Goal: Task Accomplishment & Management: Manage account settings

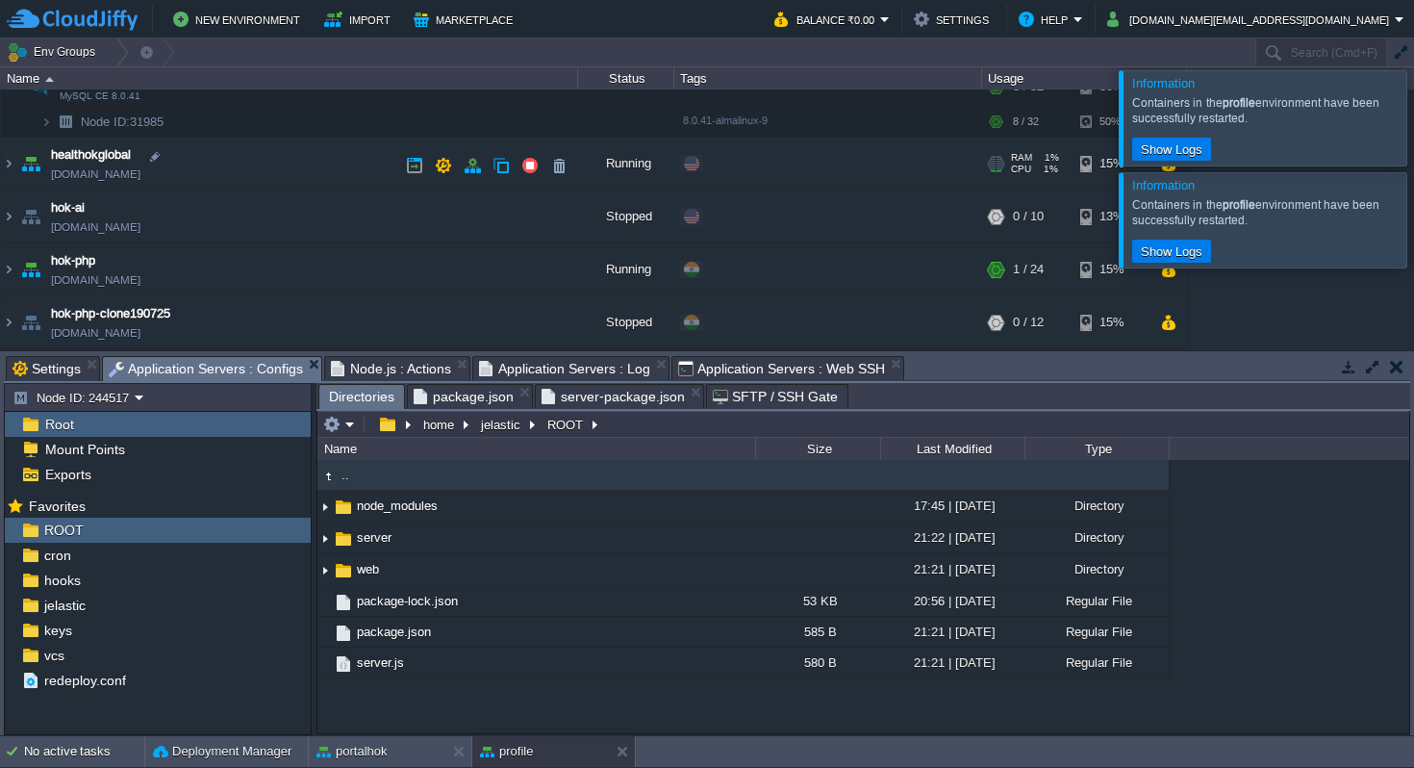
scroll to position [221, 0]
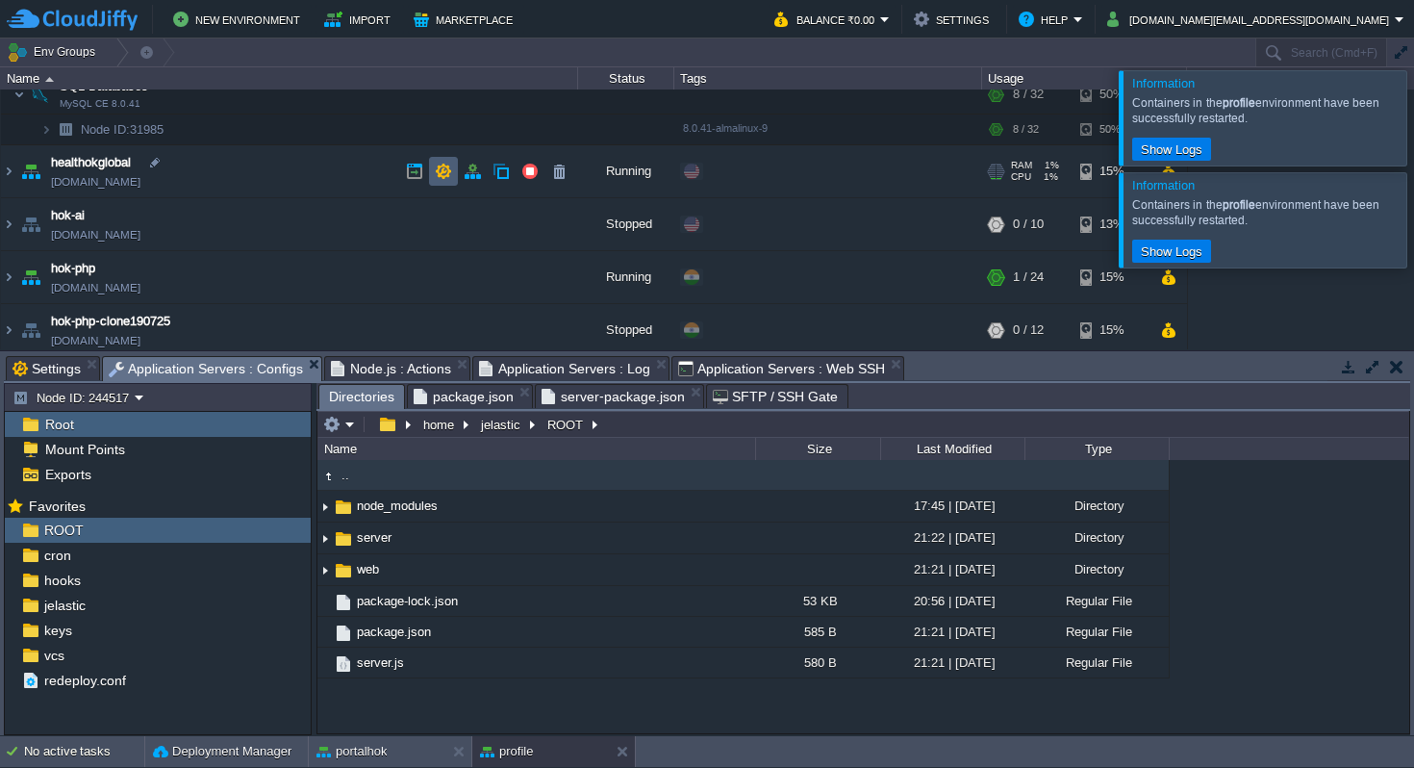
click at [440, 172] on button "button" at bounding box center [443, 171] width 17 height 17
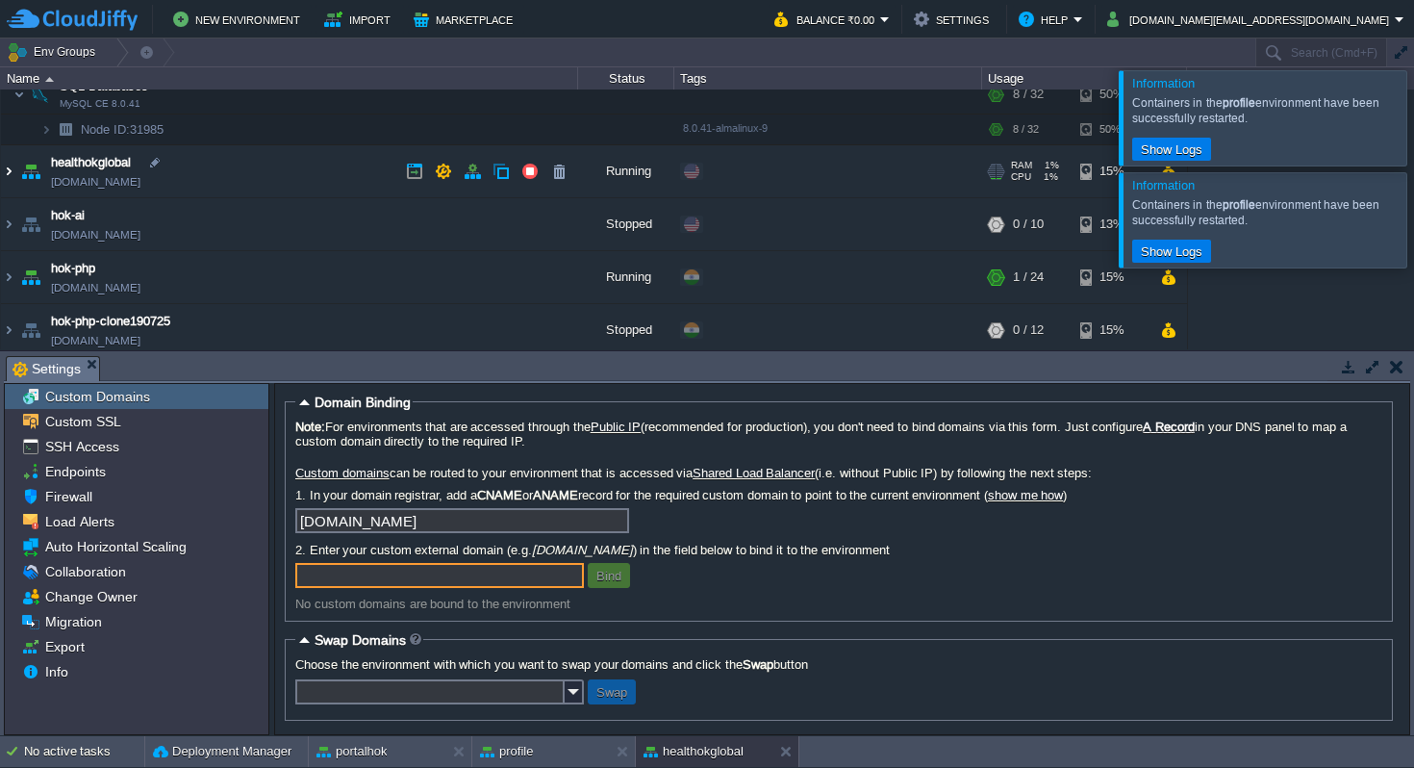
click at [10, 173] on img at bounding box center [8, 171] width 15 height 52
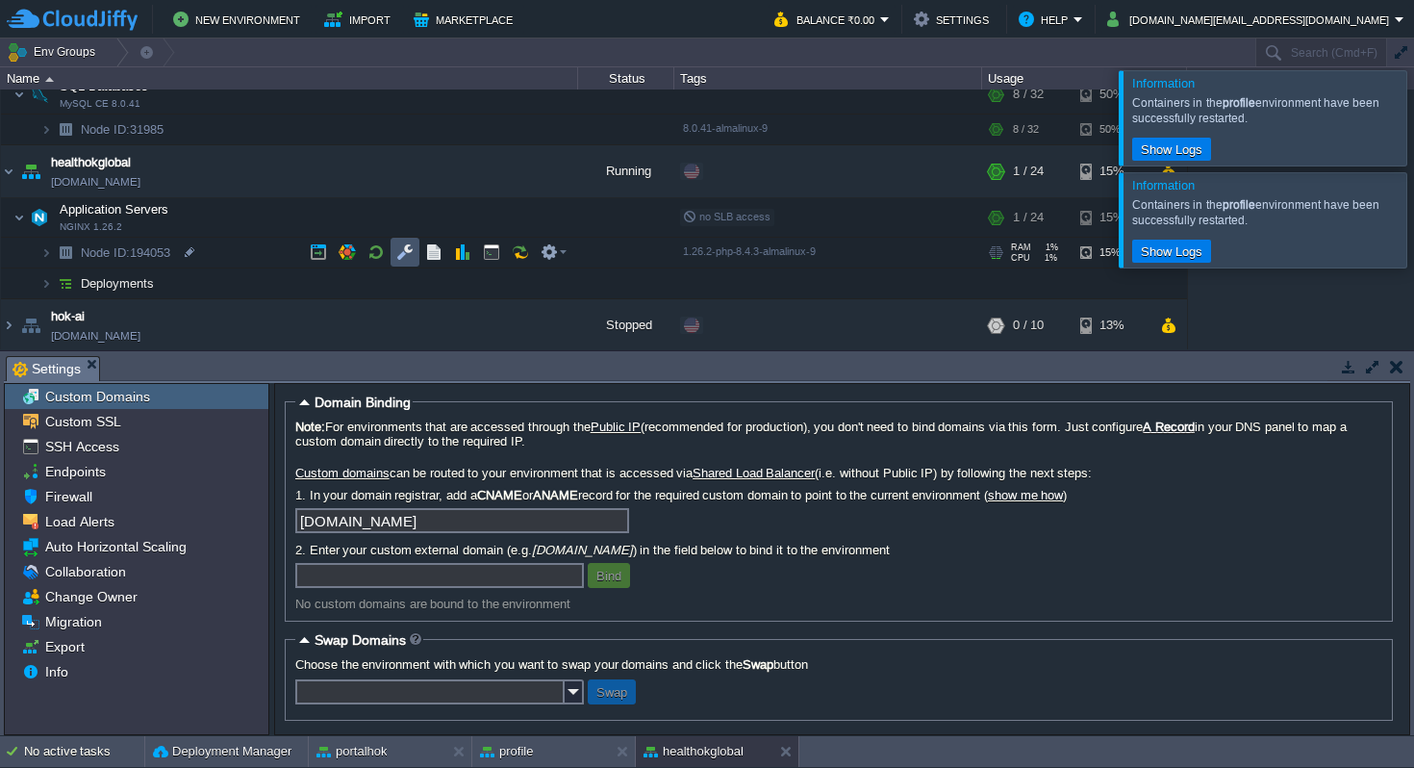
click at [412, 253] on button "button" at bounding box center [404, 251] width 17 height 17
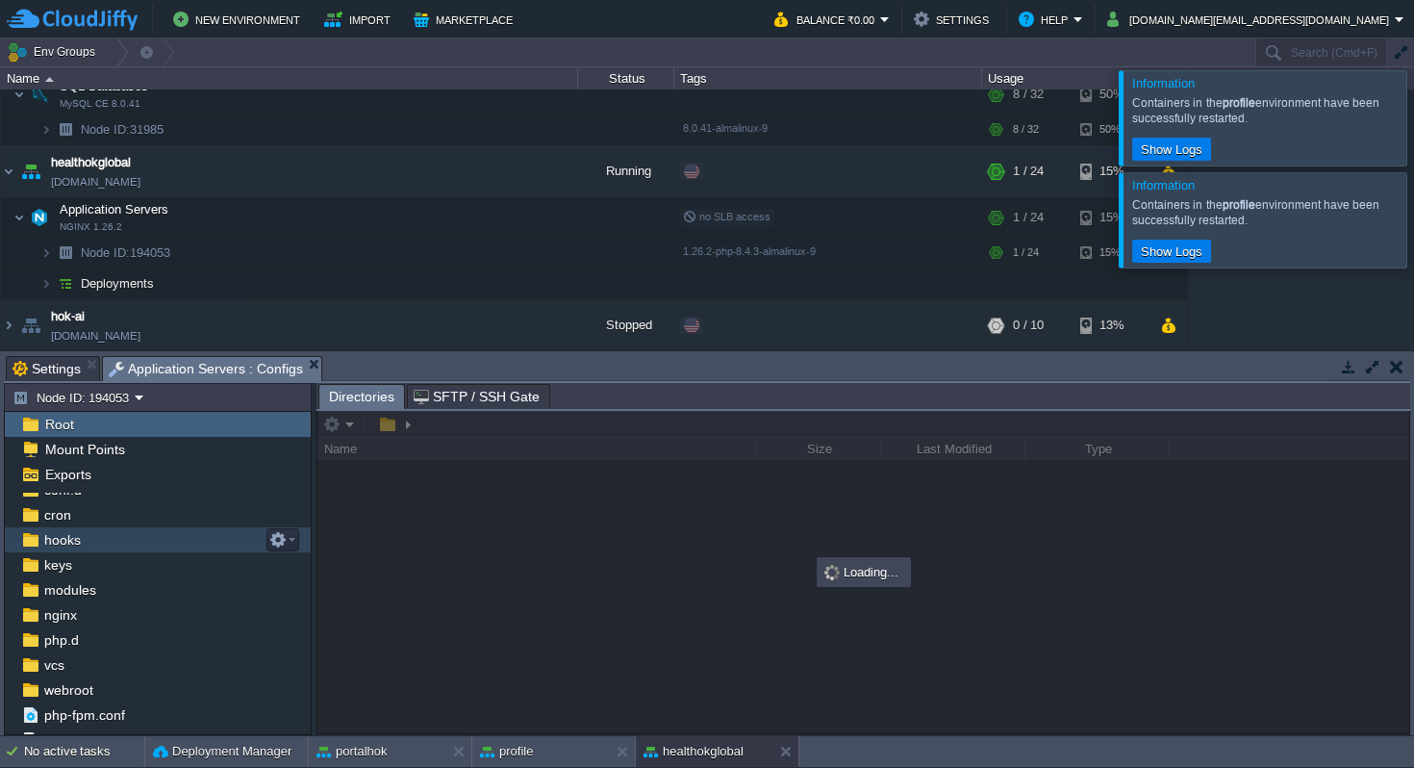
scroll to position [42, 0]
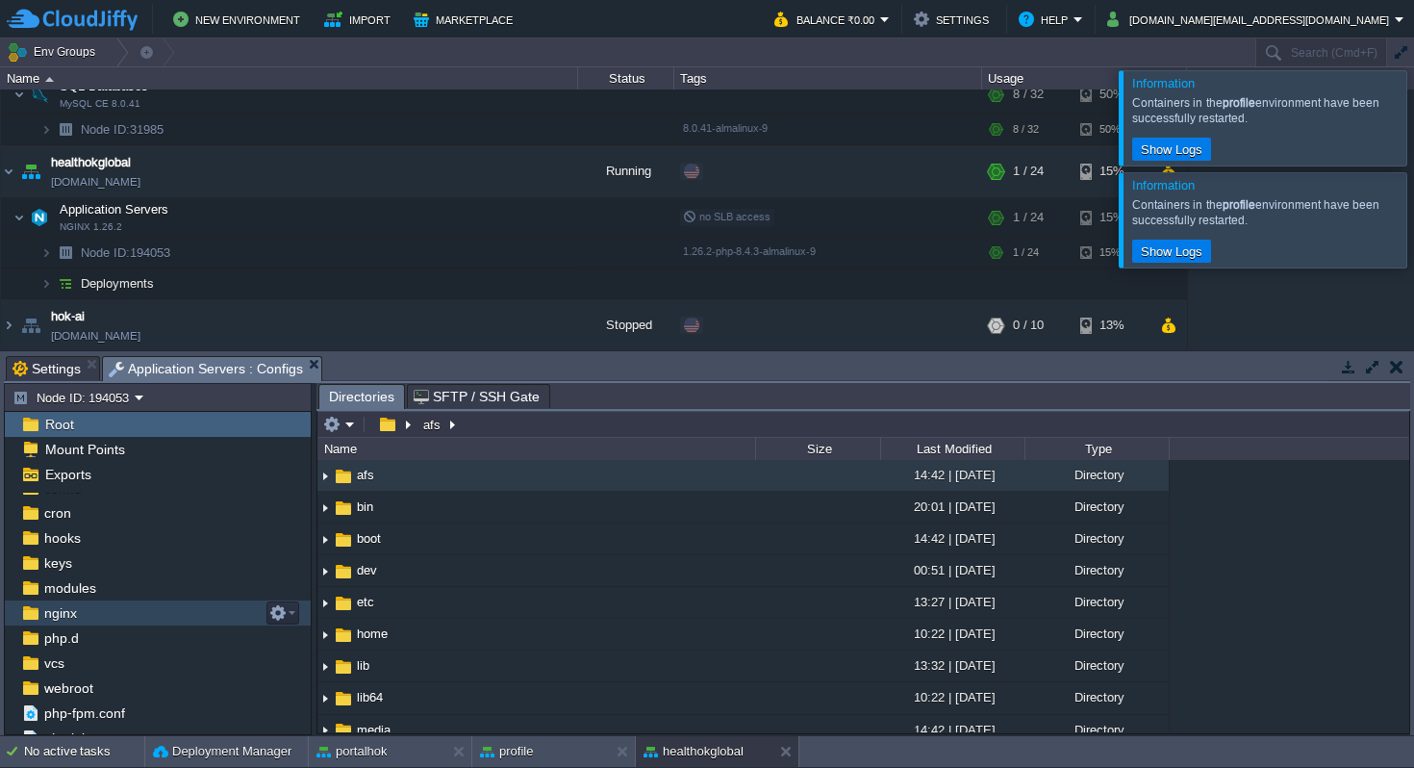
click at [90, 611] on div "nginx" at bounding box center [158, 612] width 306 height 25
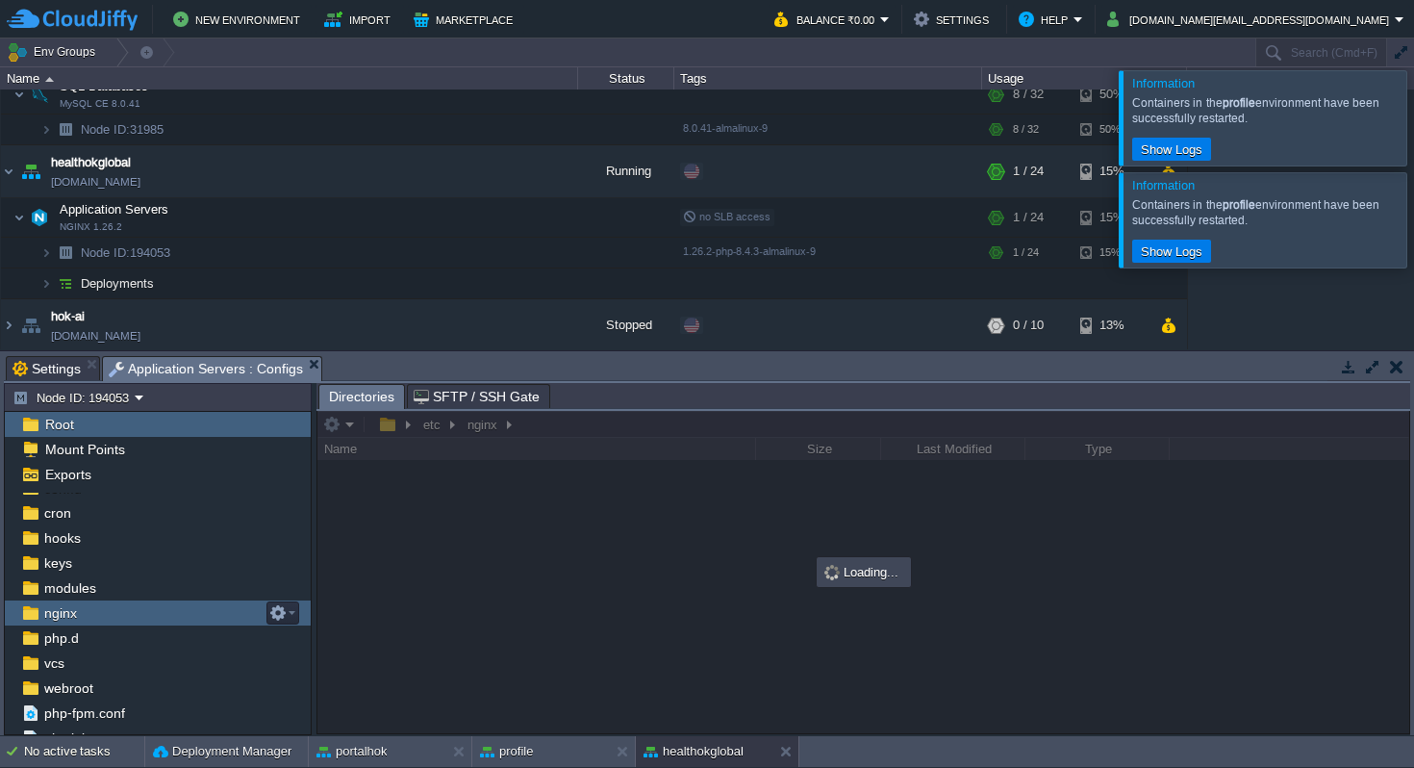
click at [90, 611] on div "nginx" at bounding box center [158, 612] width 306 height 25
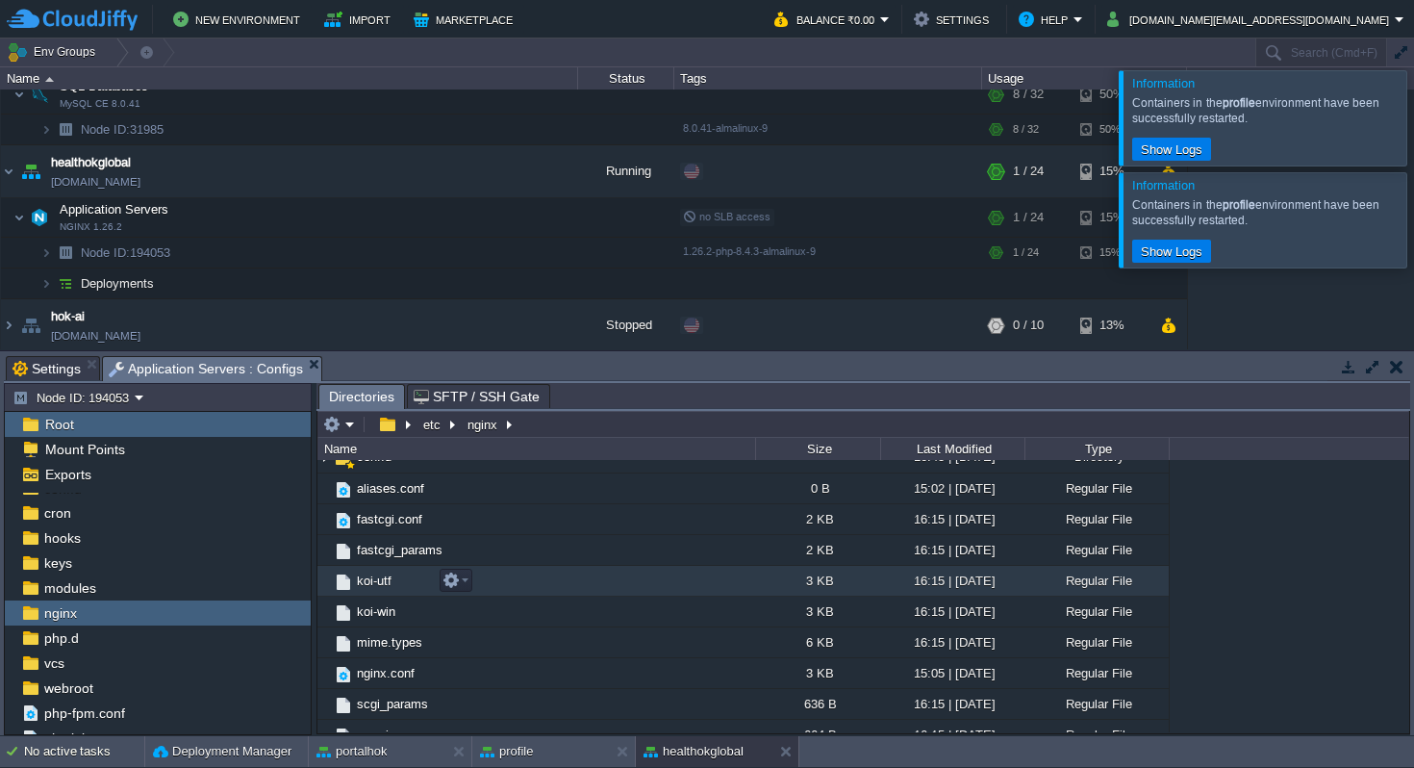
scroll to position [84, 0]
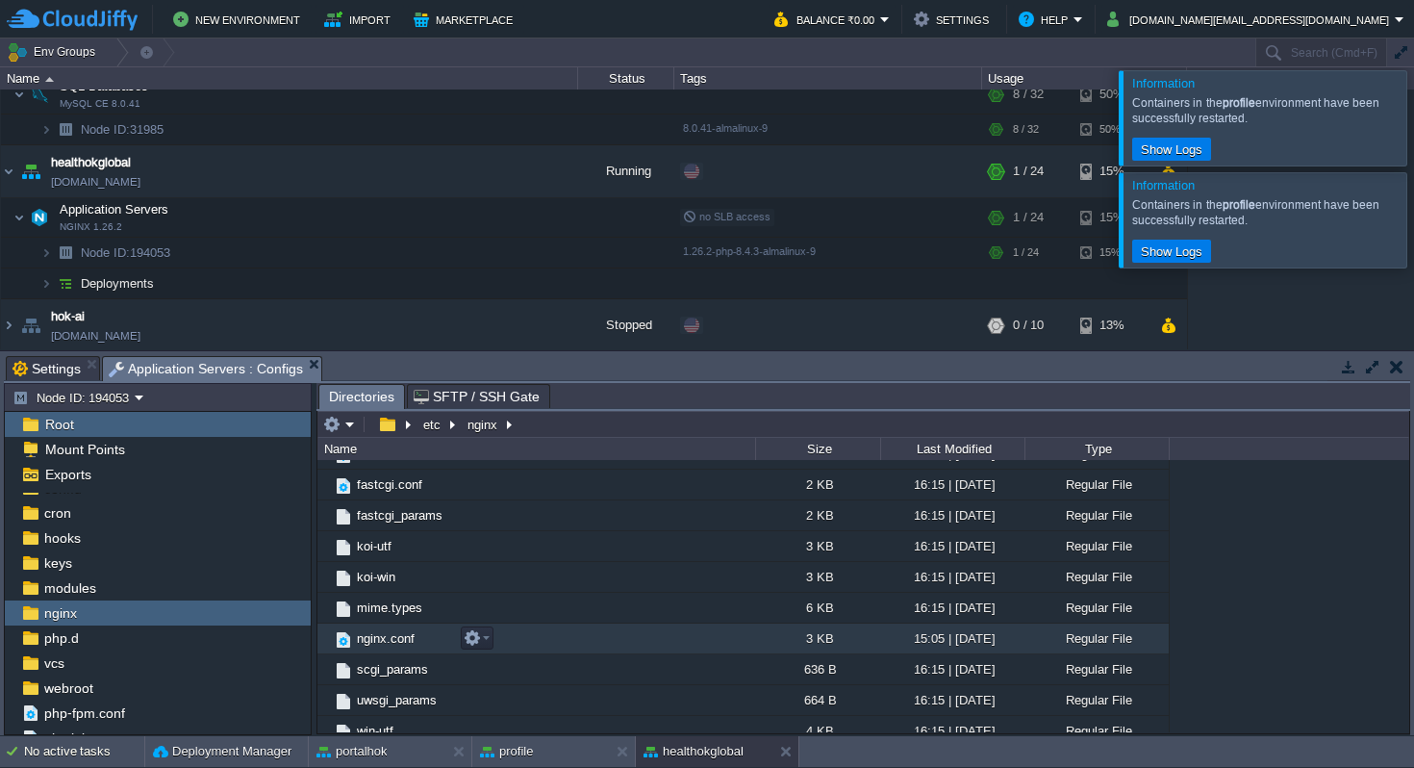
click at [383, 642] on span "nginx.conf" at bounding box center [385, 638] width 63 height 16
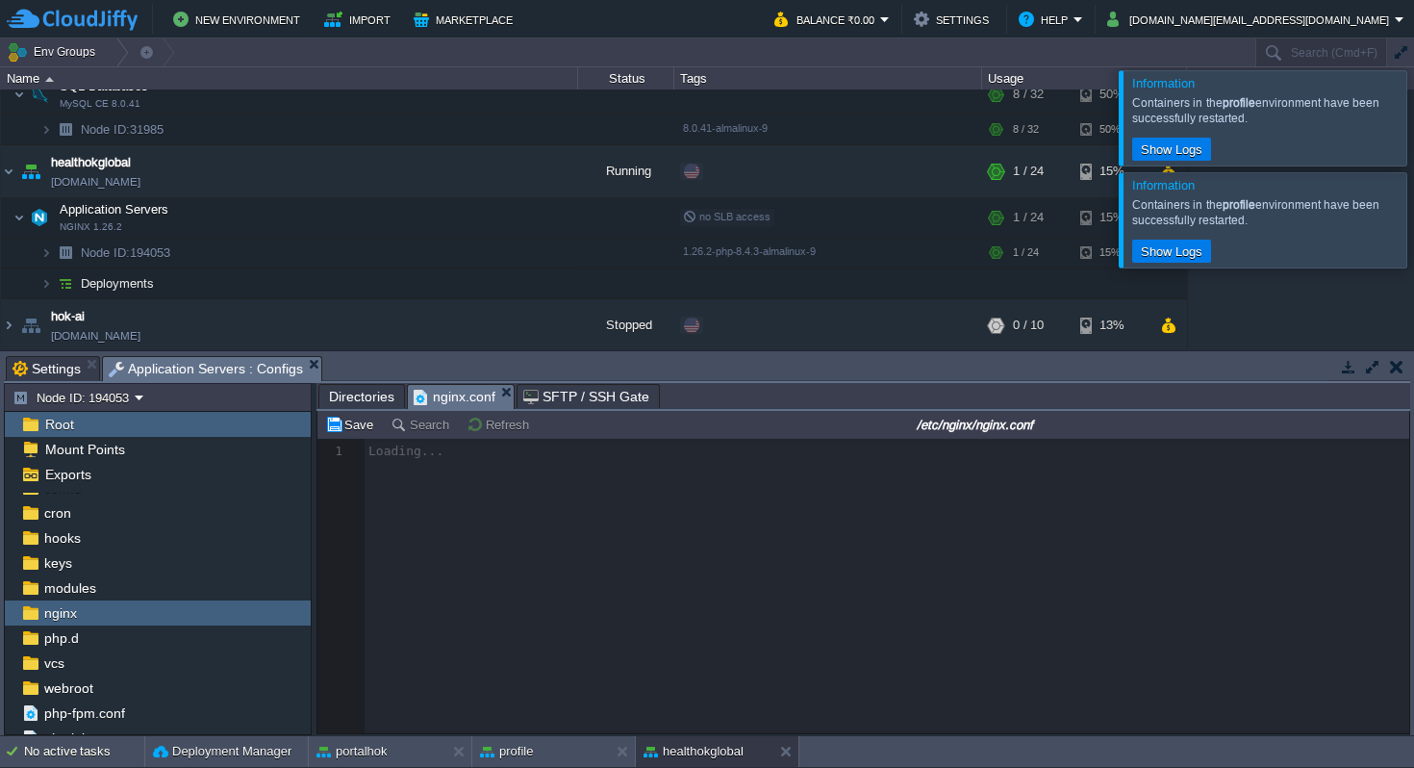
click at [363, 395] on span "Directories" at bounding box center [361, 396] width 65 height 23
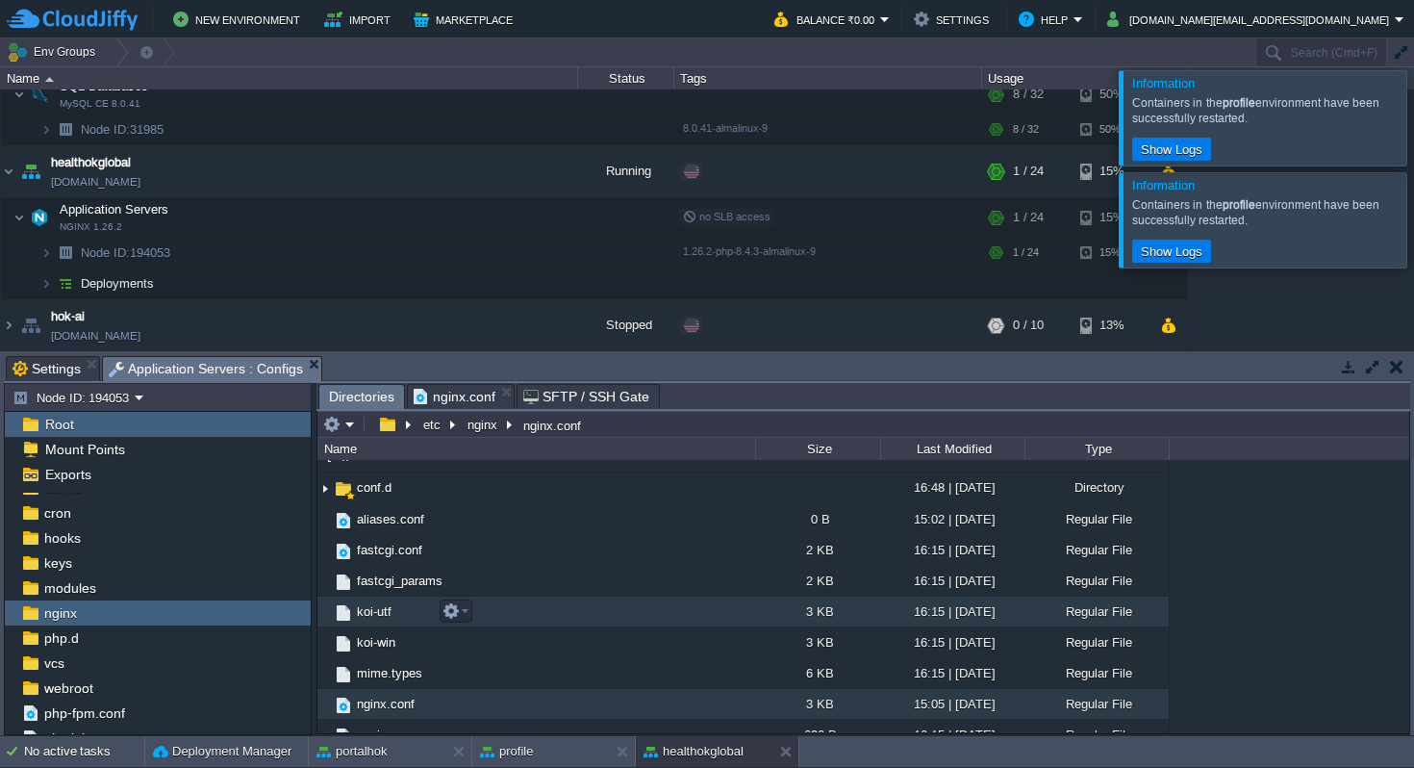
scroll to position [0, 0]
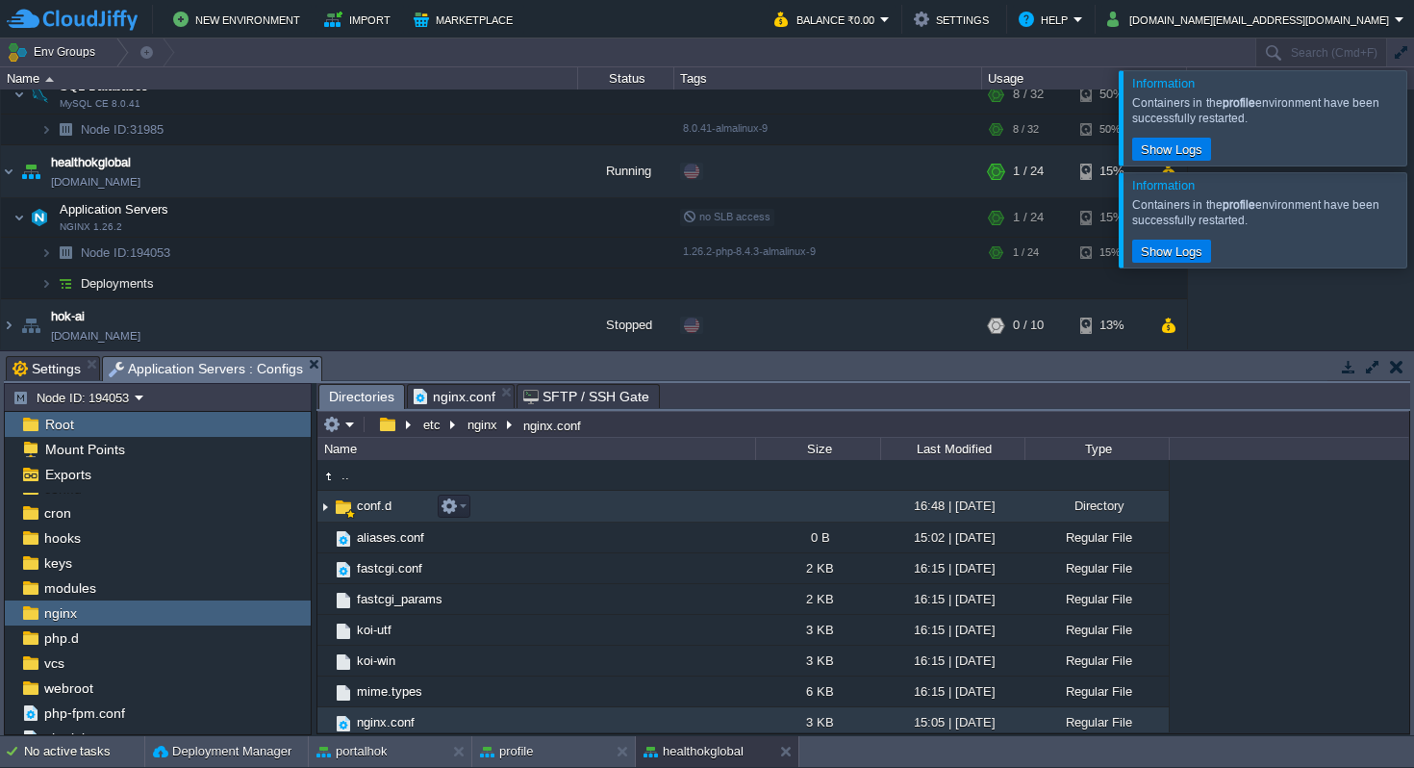
click at [377, 512] on span "conf.d" at bounding box center [374, 505] width 40 height 16
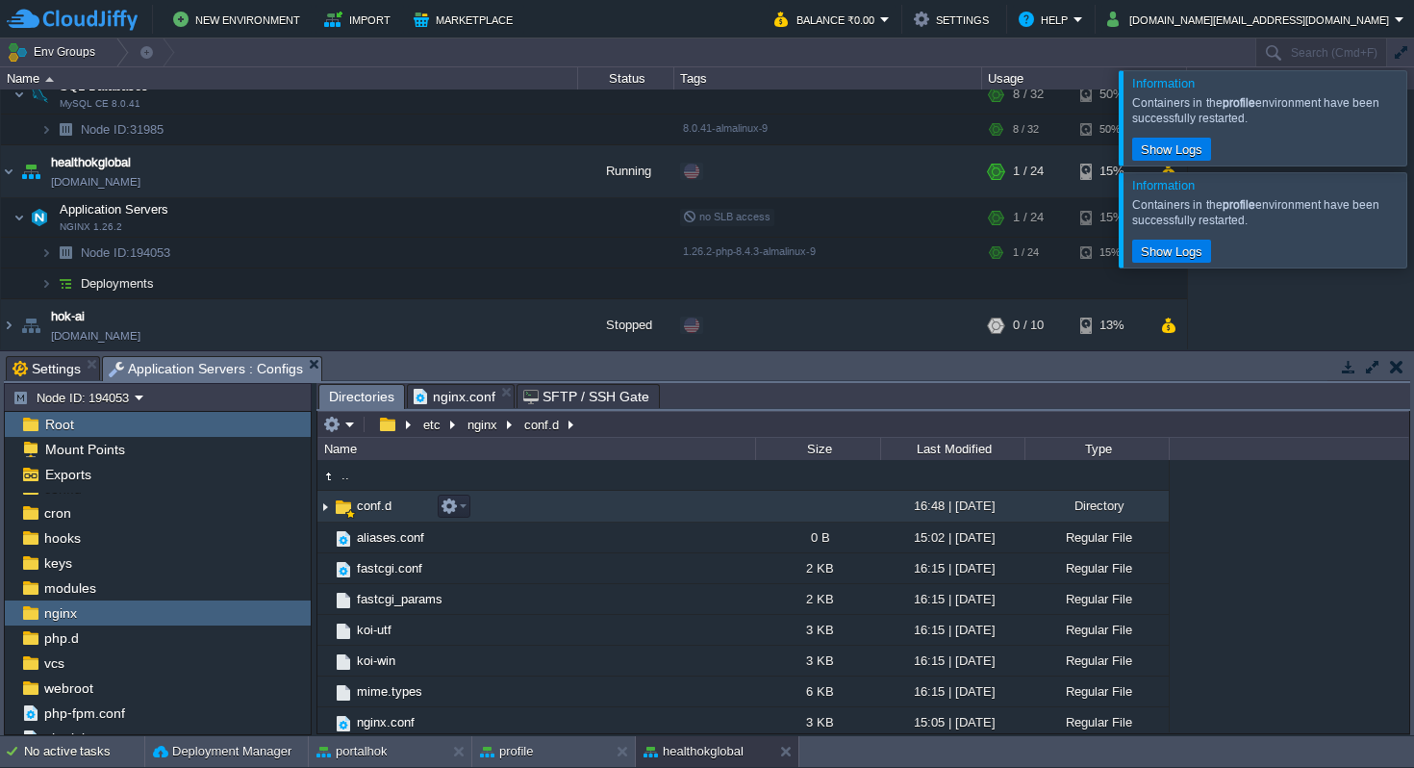
click at [377, 512] on span "conf.d" at bounding box center [374, 505] width 40 height 16
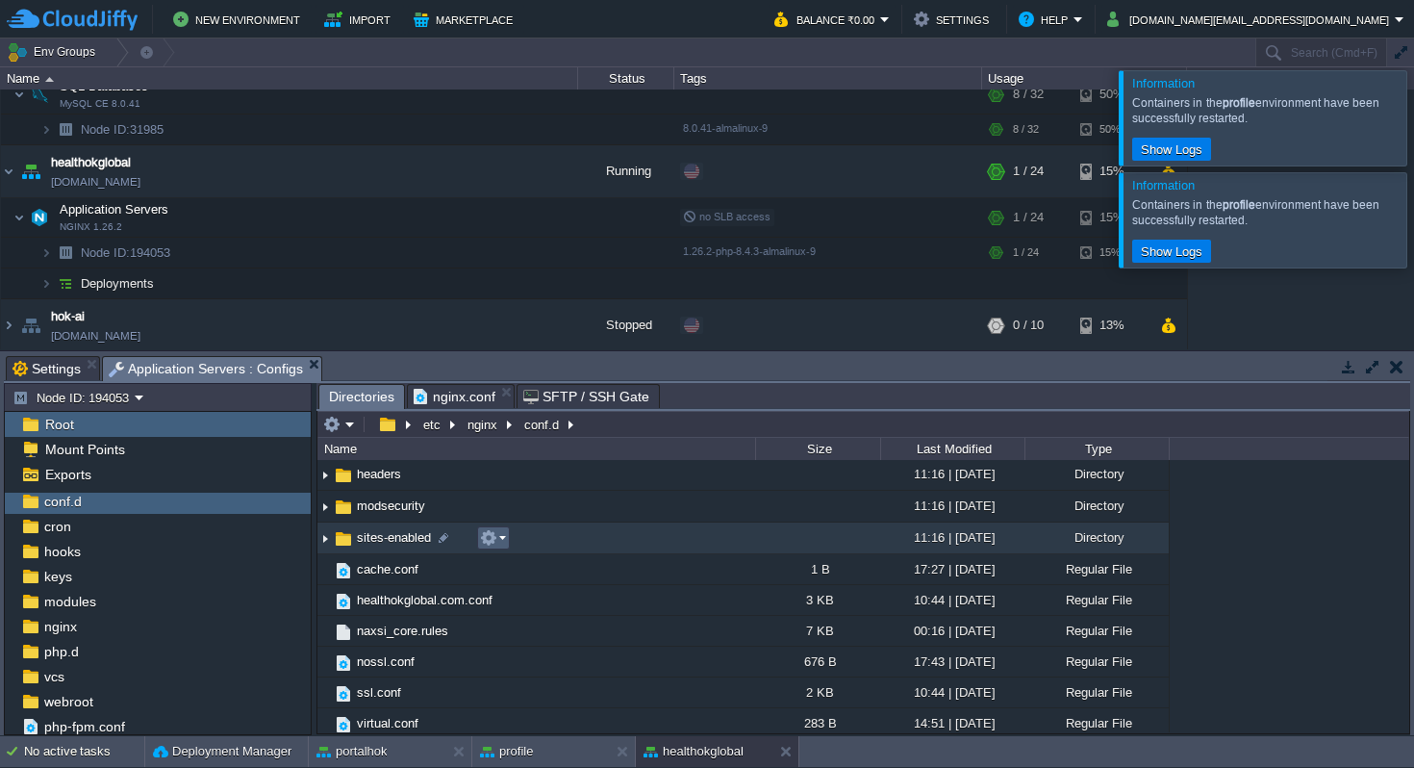
scroll to position [39, 0]
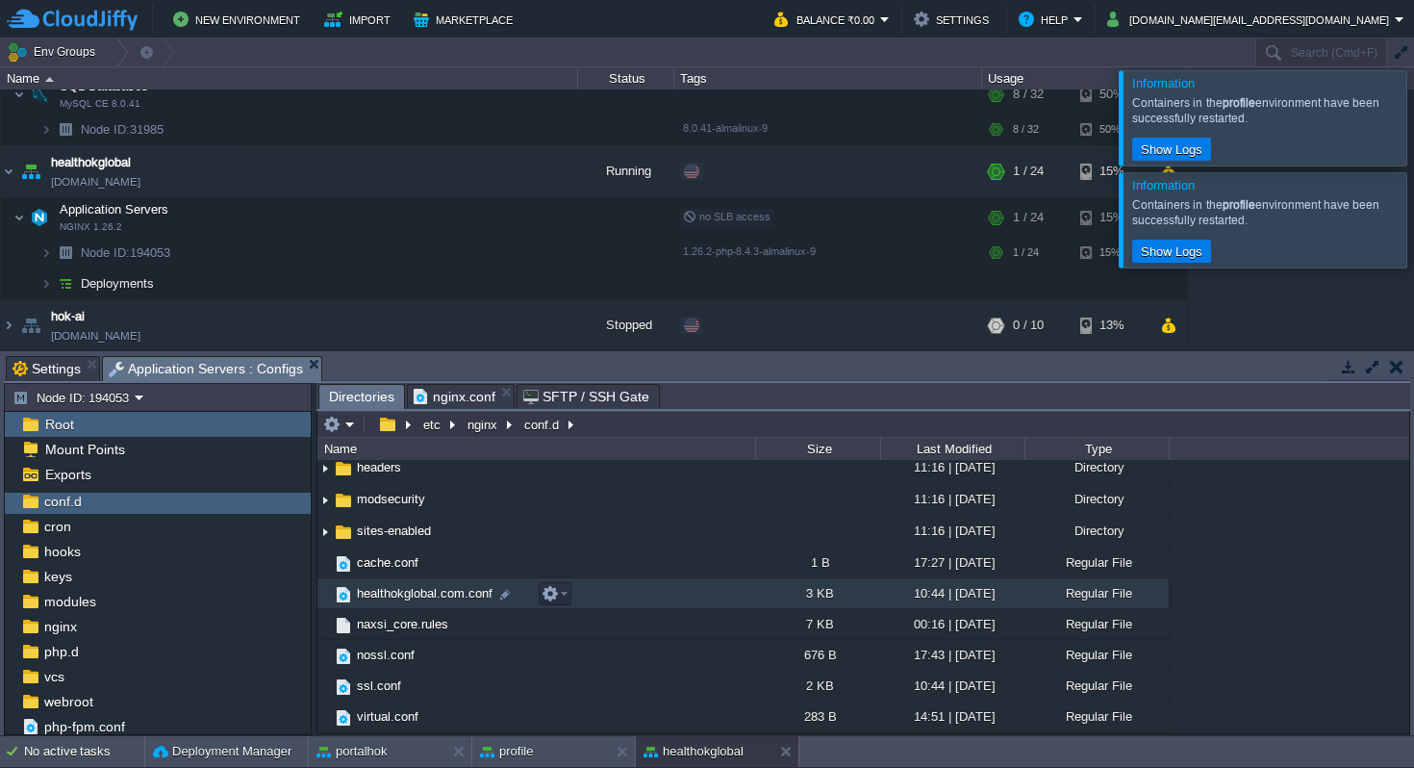
click at [435, 592] on span "healthokglobal.com.conf" at bounding box center [424, 593] width 141 height 16
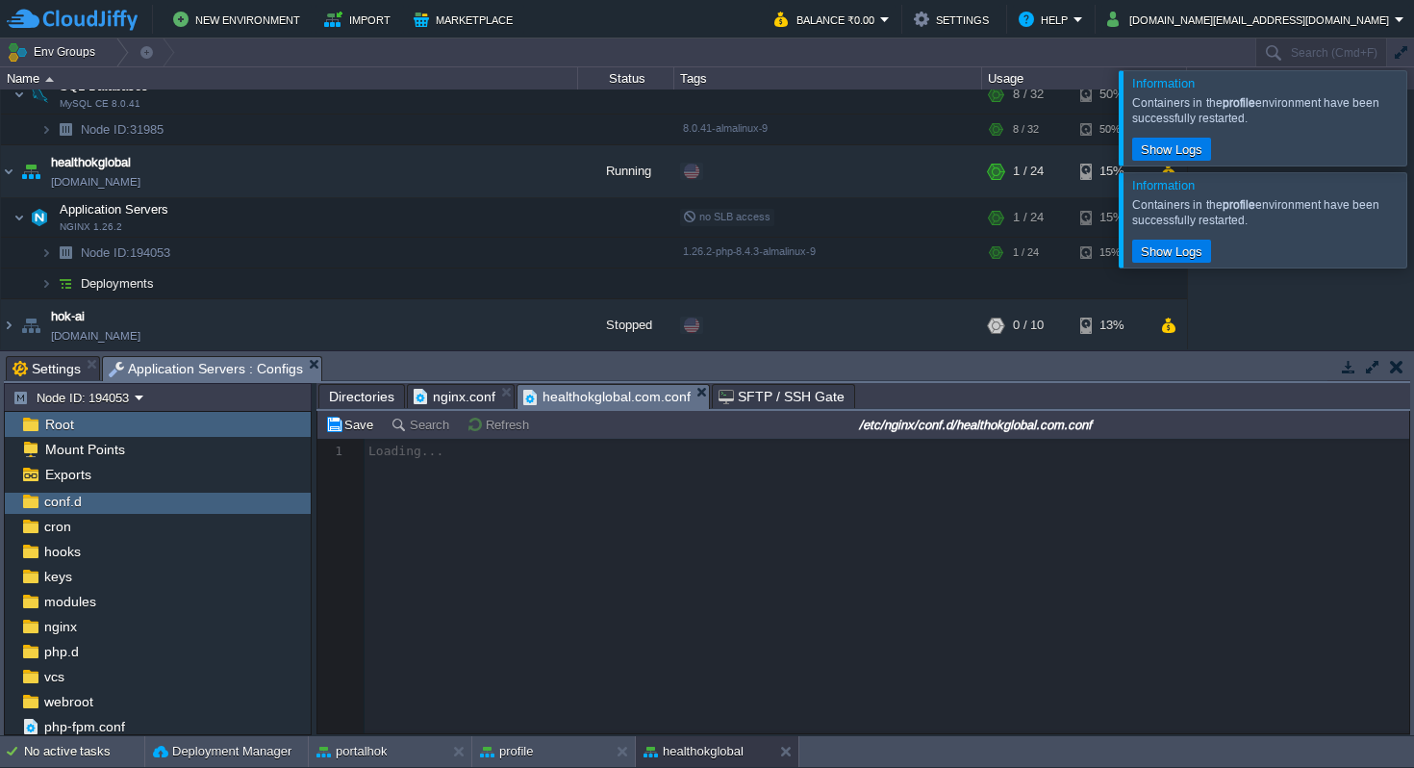
click at [367, 402] on span "Directories" at bounding box center [361, 396] width 65 height 23
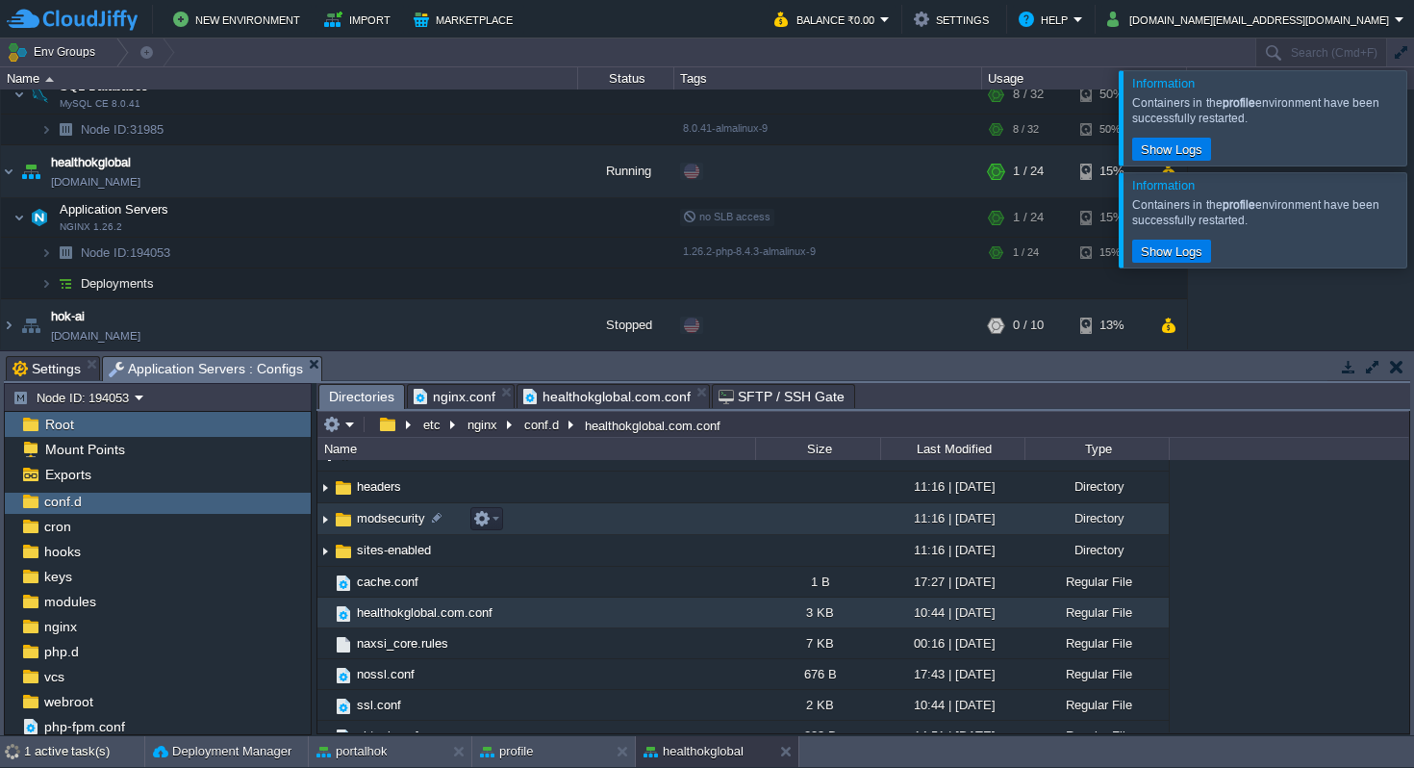
scroll to position [0, 0]
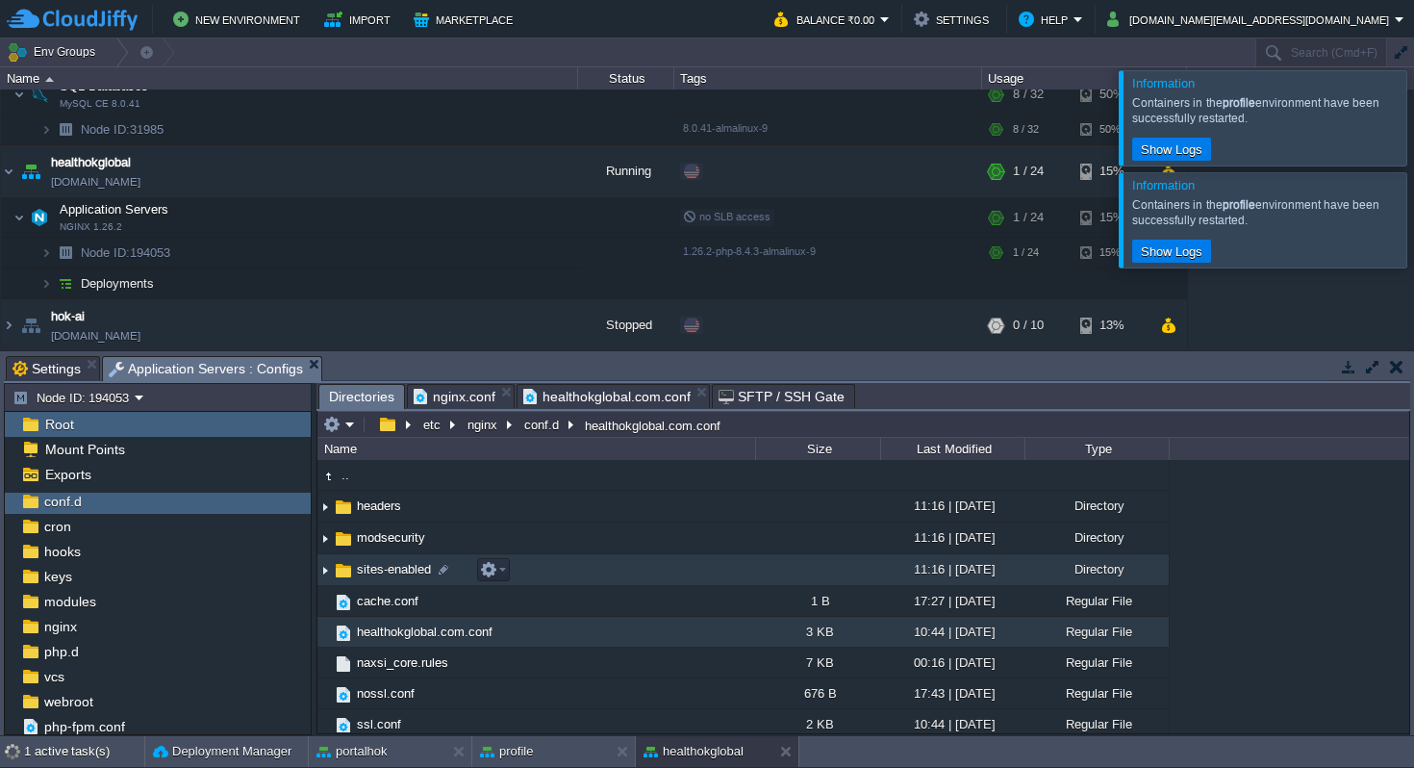
click at [398, 571] on span "sites-enabled" at bounding box center [394, 569] width 80 height 16
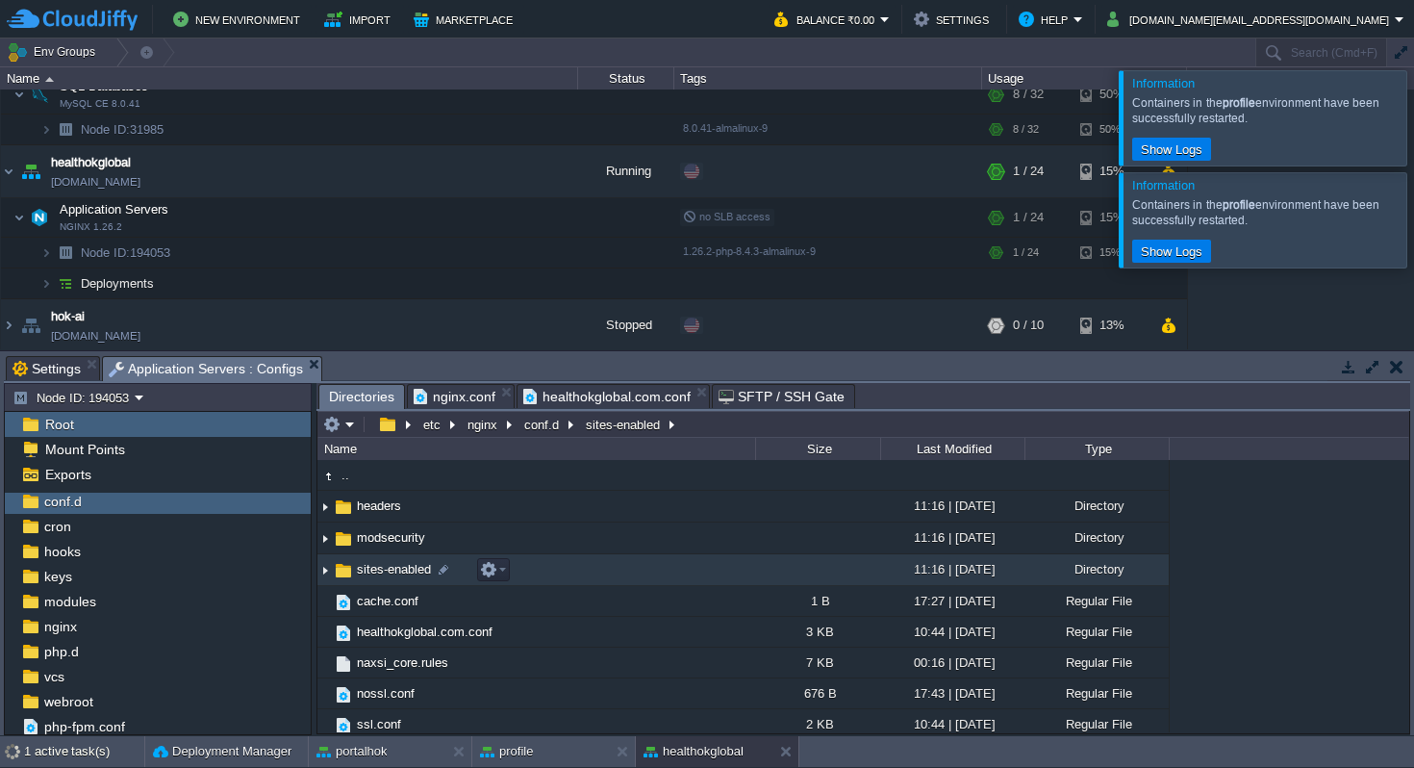
click at [398, 571] on span "sites-enabled" at bounding box center [394, 569] width 80 height 16
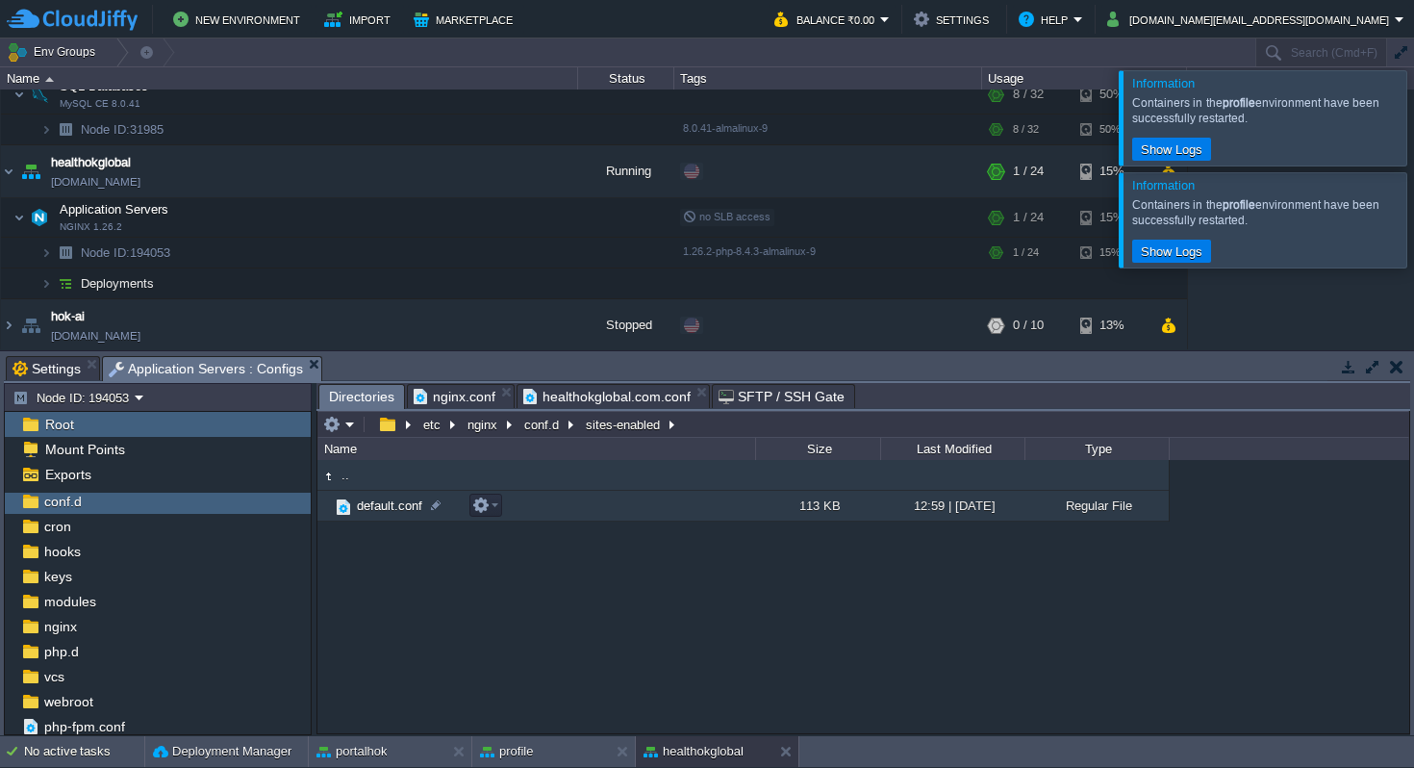
click at [399, 508] on span "default.conf" at bounding box center [389, 505] width 71 height 16
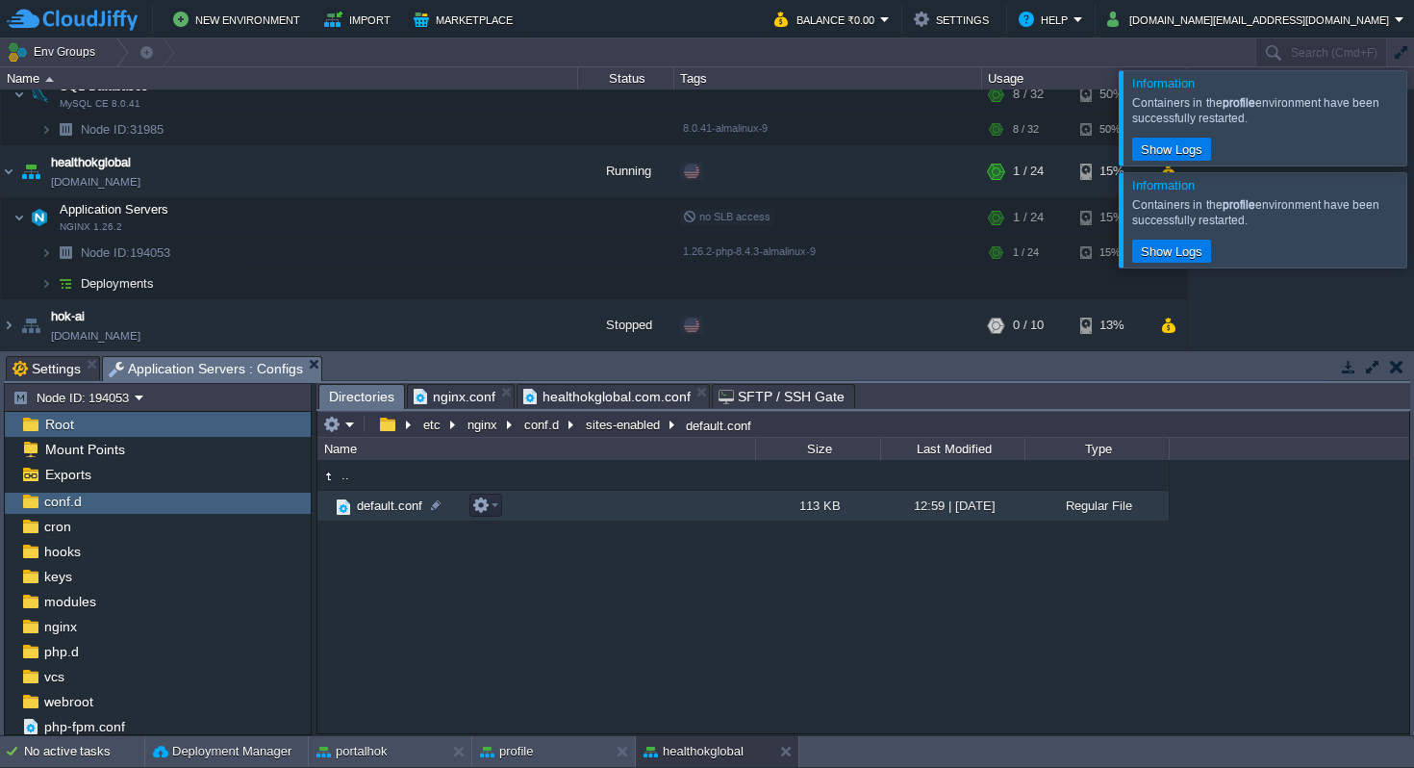
click at [399, 508] on span "default.conf" at bounding box center [389, 505] width 71 height 16
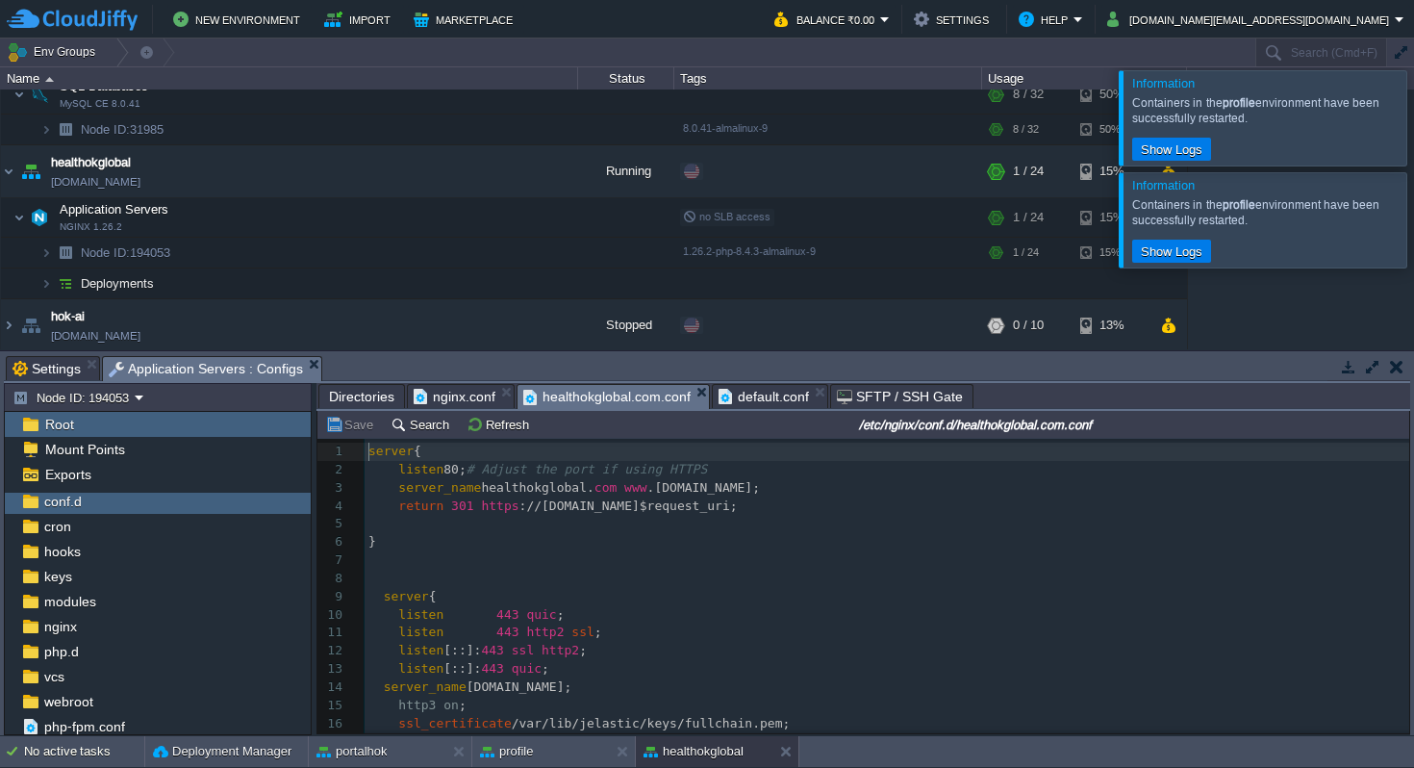
click at [619, 401] on span "healthokglobal.com.conf" at bounding box center [606, 397] width 167 height 24
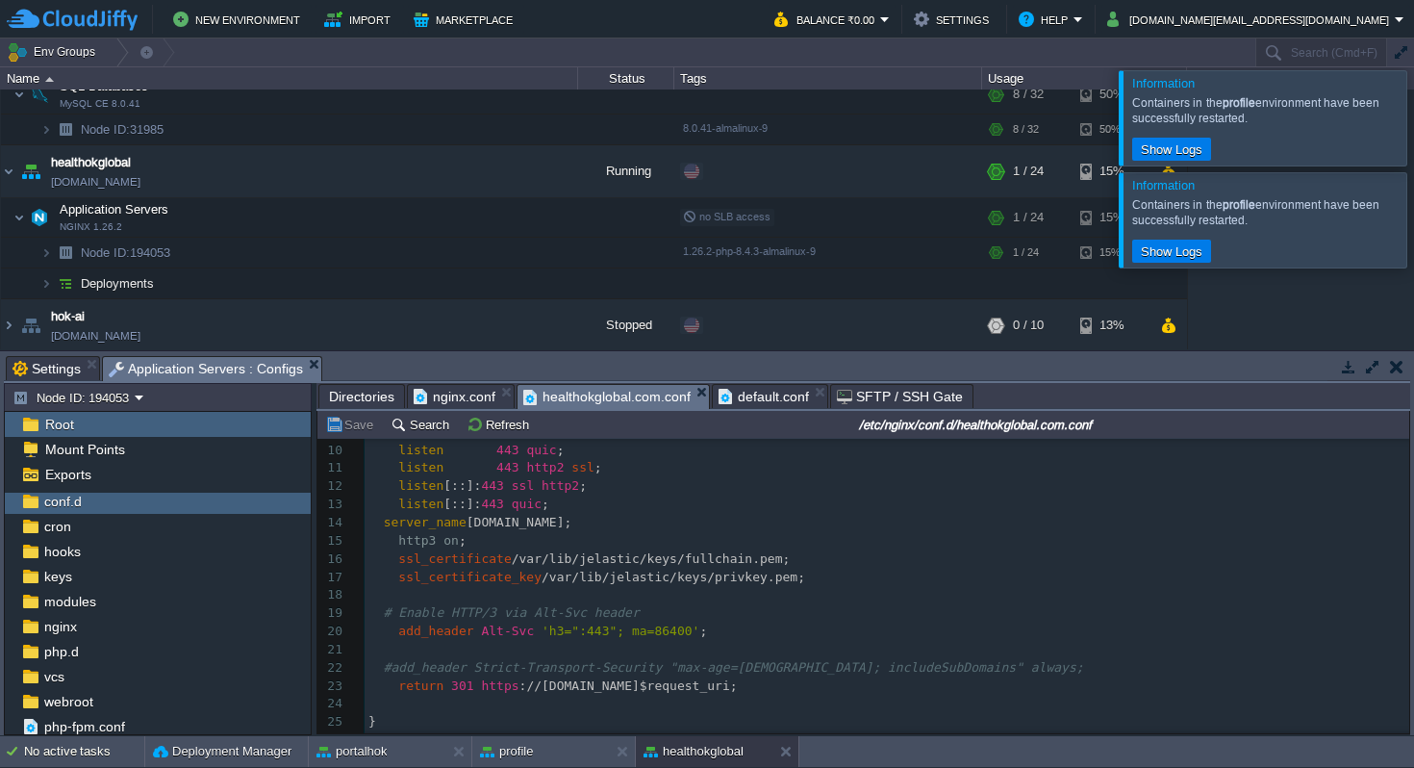
scroll to position [175, 0]
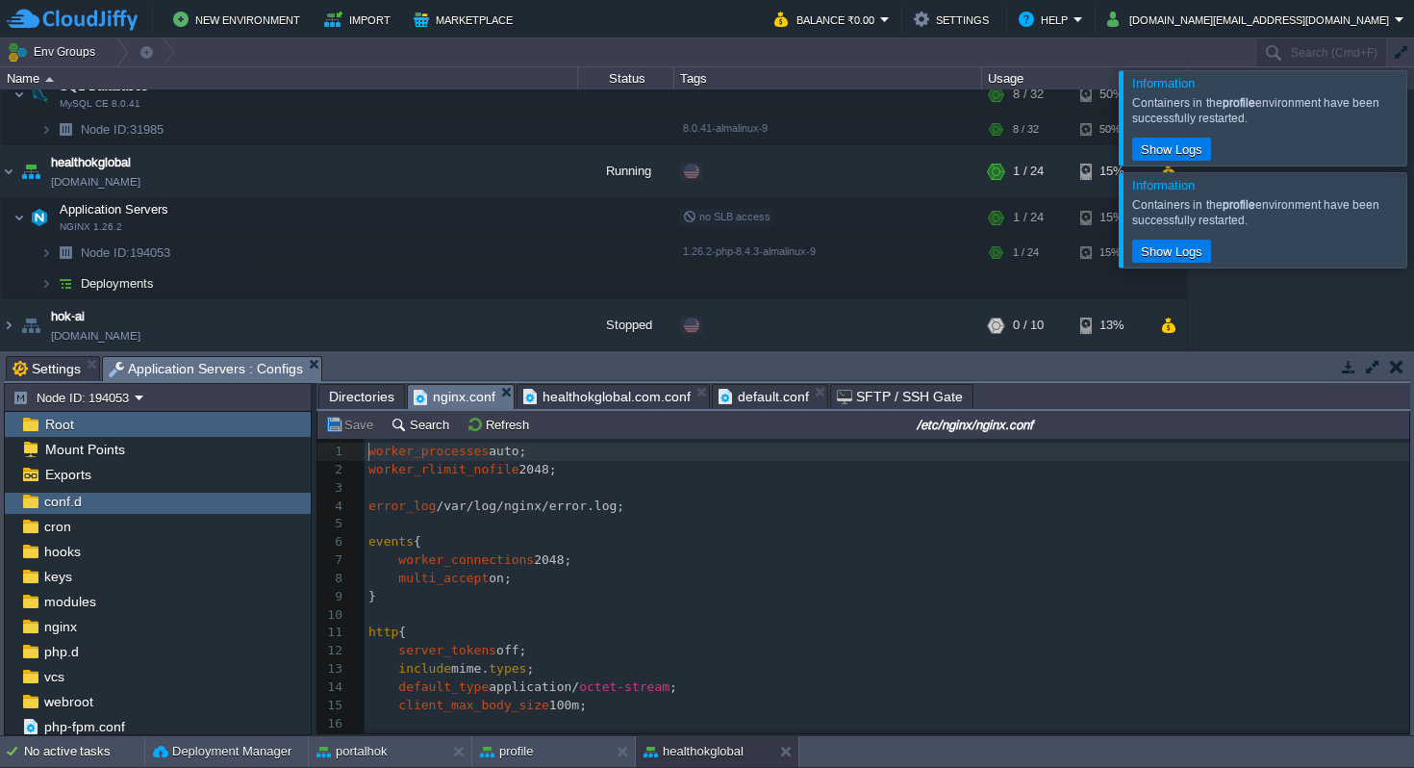
click at [468, 402] on span "nginx.conf" at bounding box center [455, 397] width 82 height 24
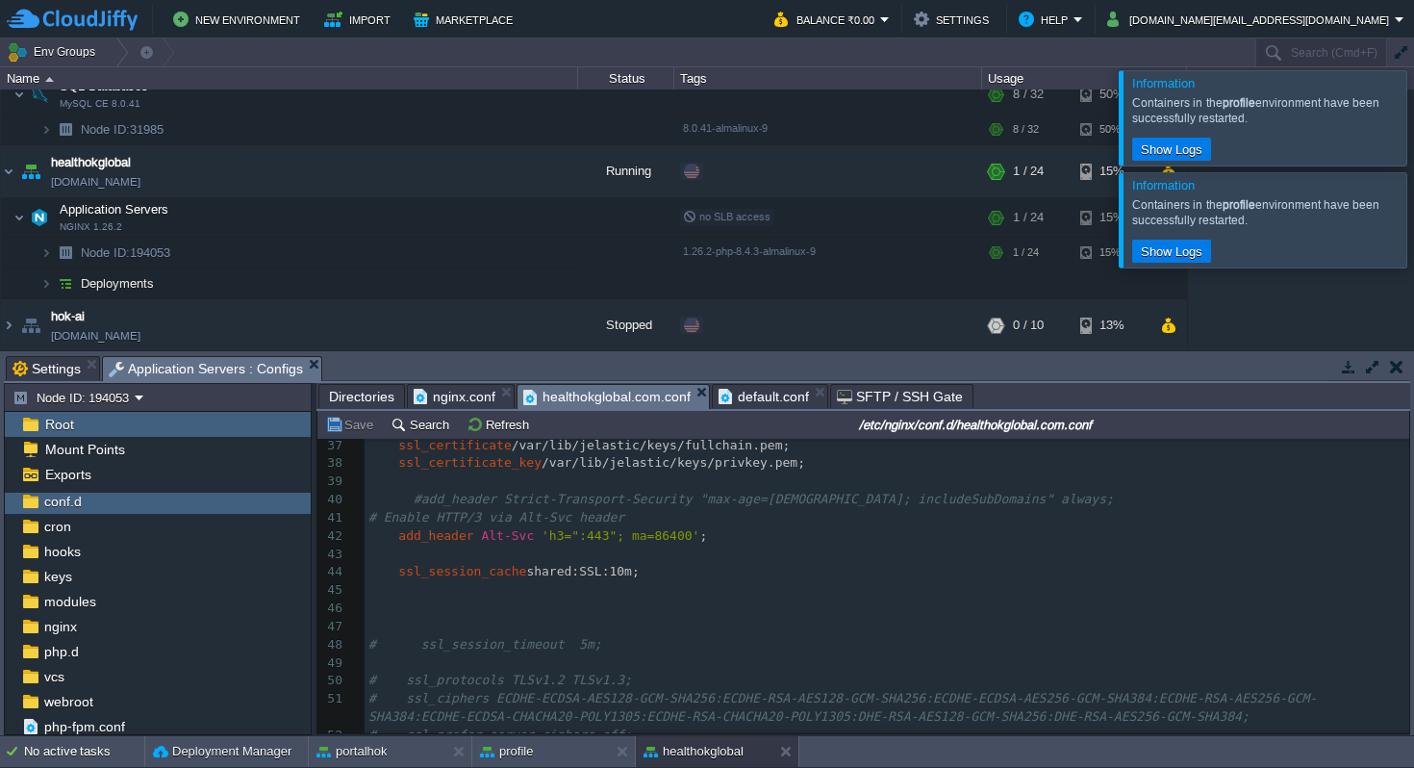
click at [612, 402] on span "healthokglobal.com.conf" at bounding box center [606, 397] width 167 height 24
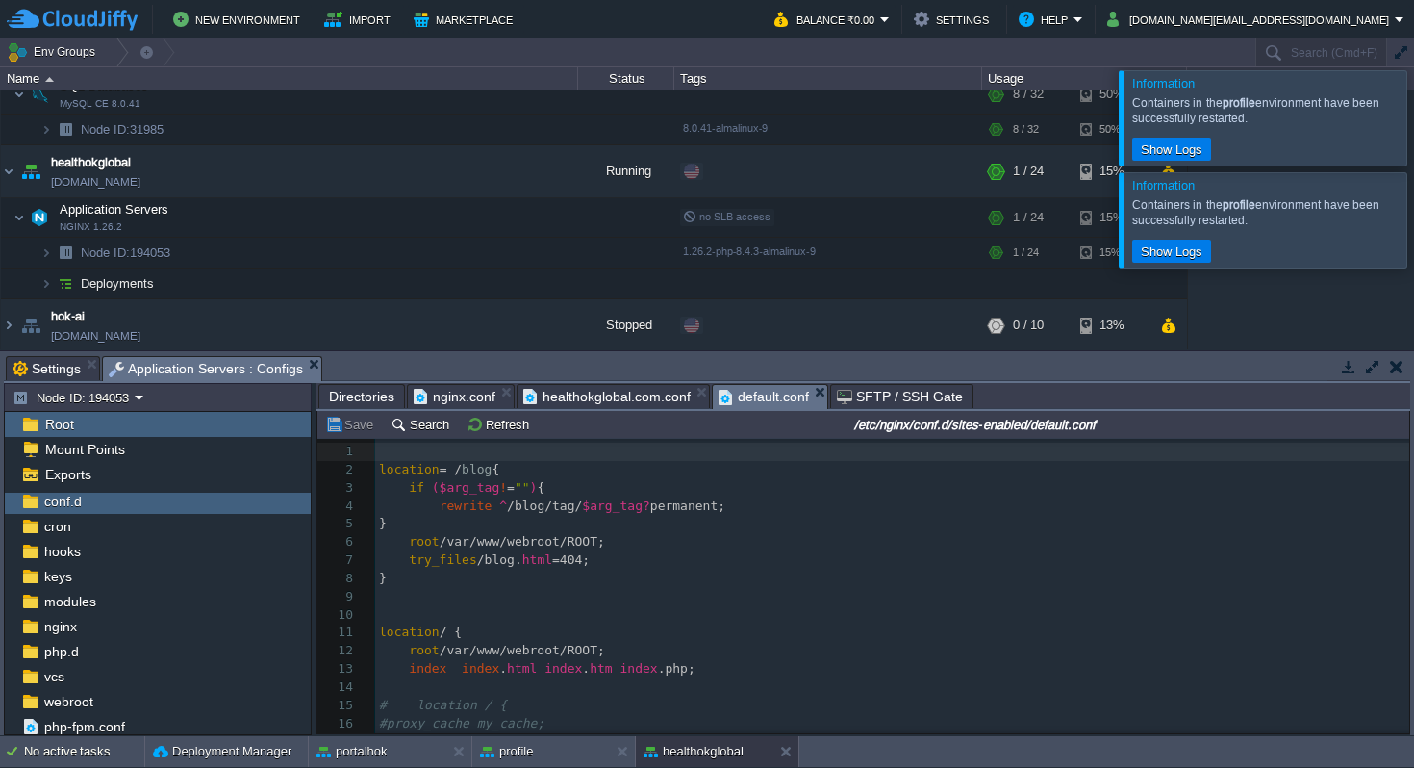
click at [751, 400] on span "default.conf" at bounding box center [764, 397] width 90 height 24
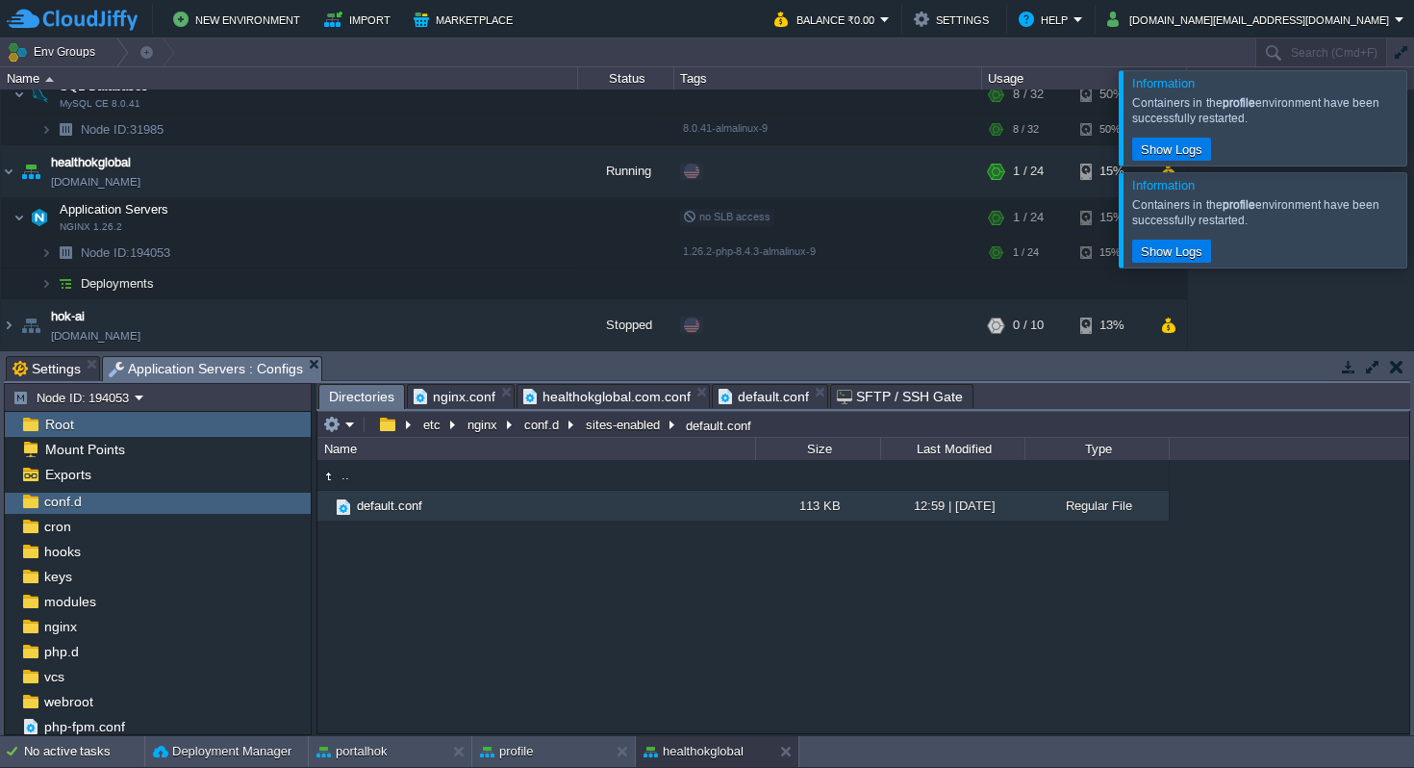
click at [368, 401] on span "Directories" at bounding box center [361, 397] width 65 height 24
click at [610, 426] on button "sites-enabled" at bounding box center [624, 424] width 82 height 17
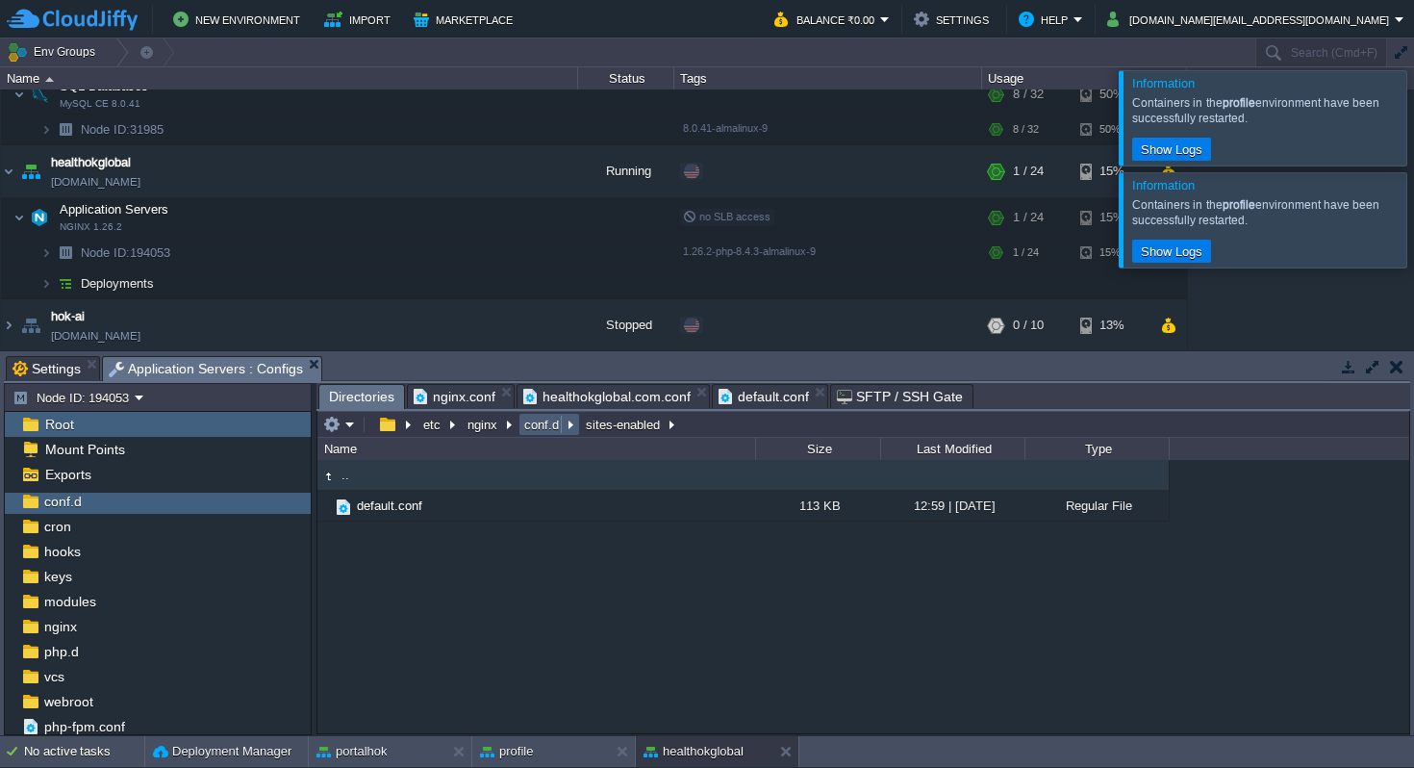
click at [530, 430] on button "conf.d" at bounding box center [542, 424] width 42 height 17
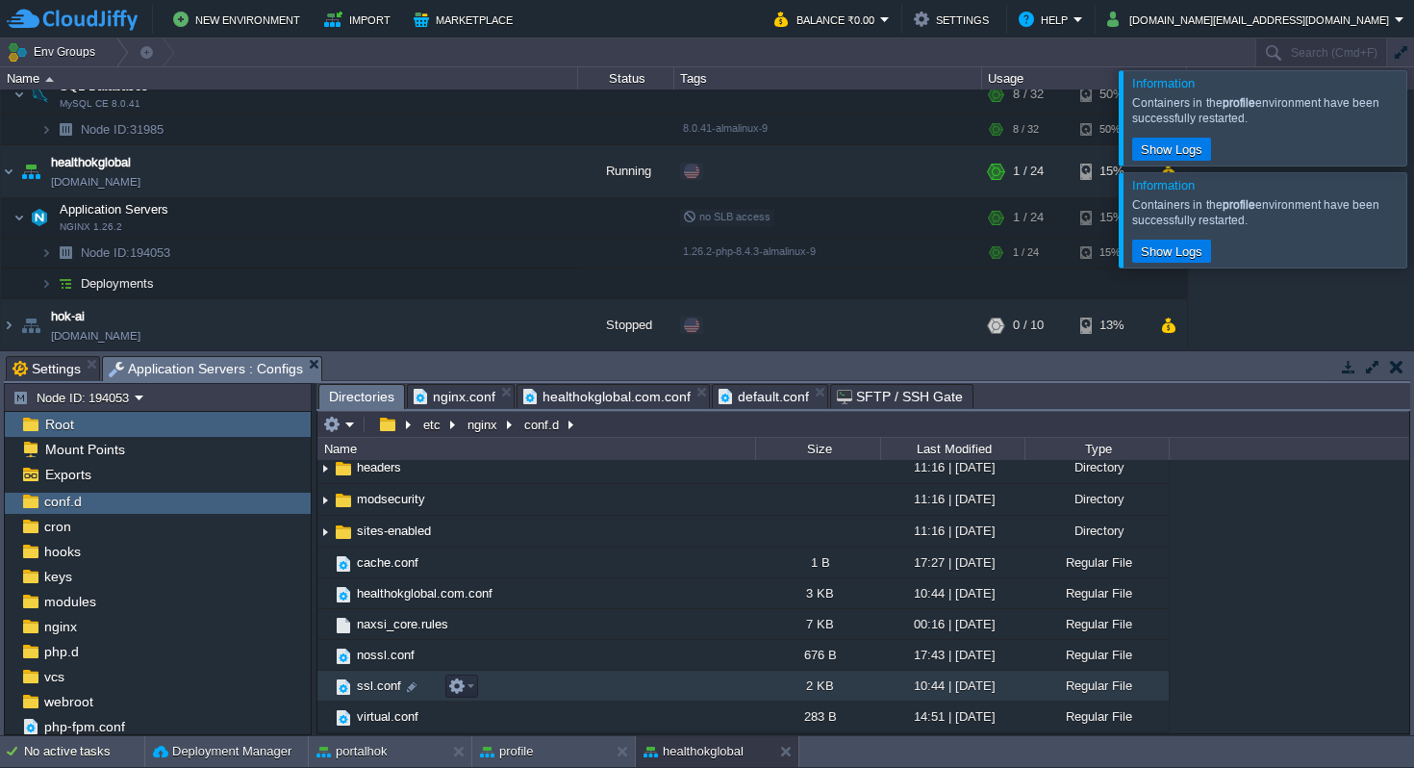
click at [388, 688] on span "ssl.conf" at bounding box center [379, 685] width 50 height 16
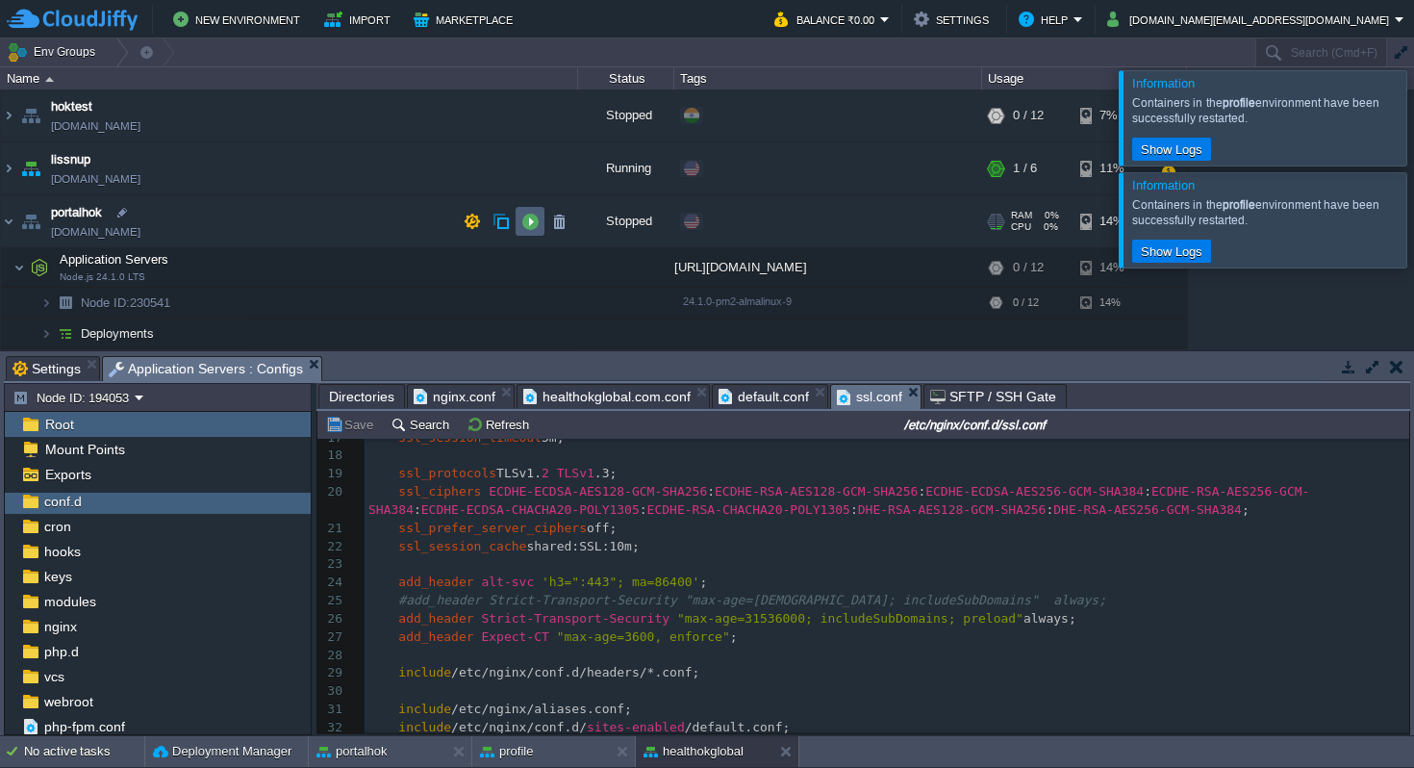
click at [525, 216] on button "button" at bounding box center [529, 221] width 17 height 17
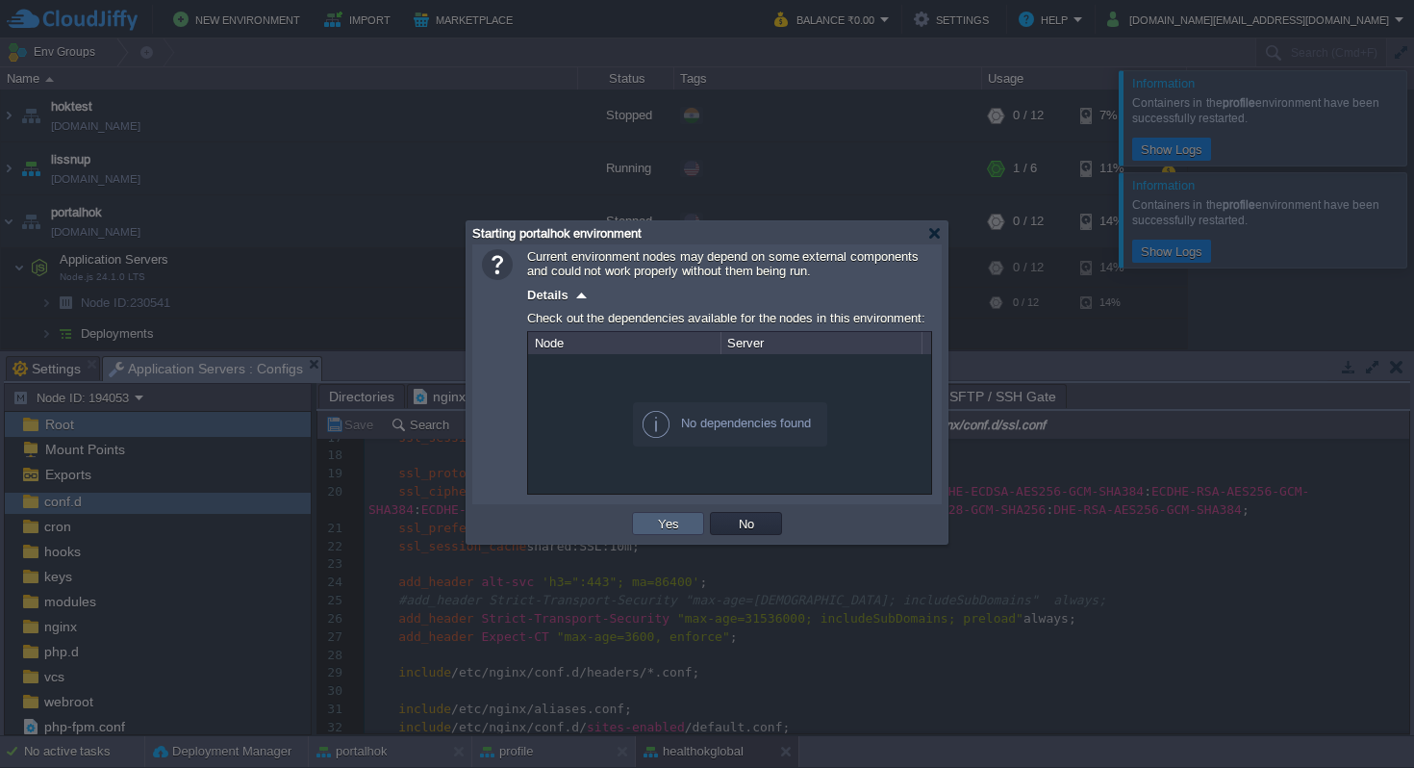
click at [673, 528] on button "Yes" at bounding box center [668, 523] width 33 height 17
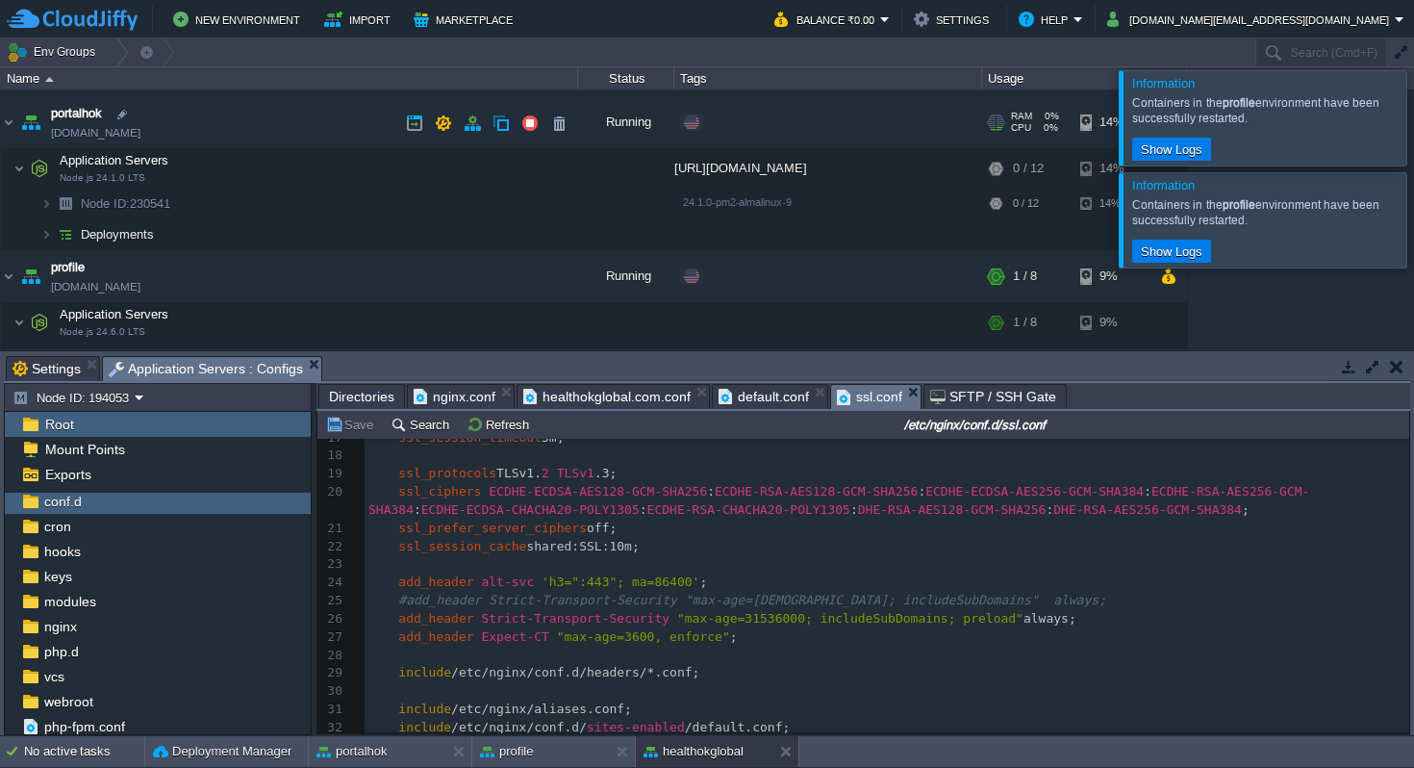
scroll to position [850, 0]
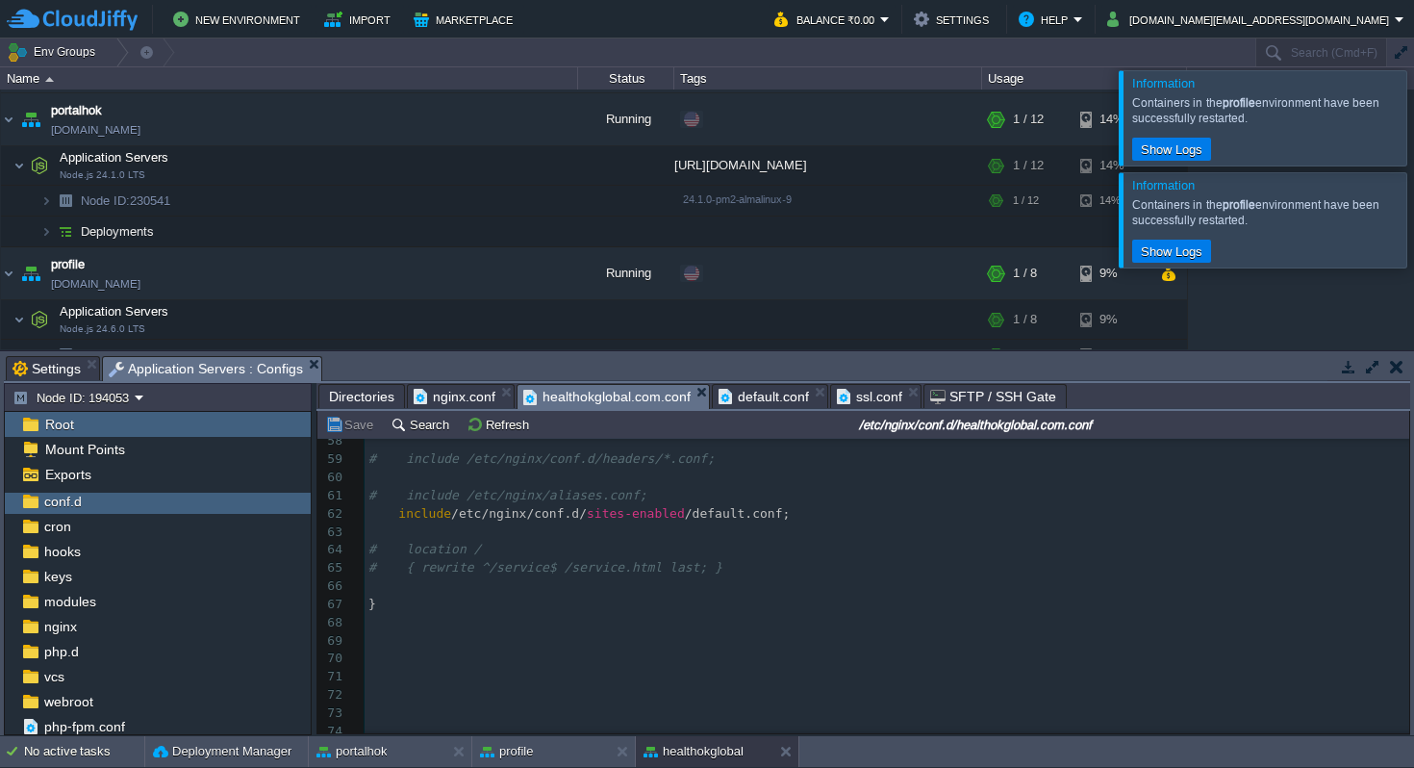
click at [637, 396] on span "healthokglobal.com.conf" at bounding box center [606, 397] width 167 height 24
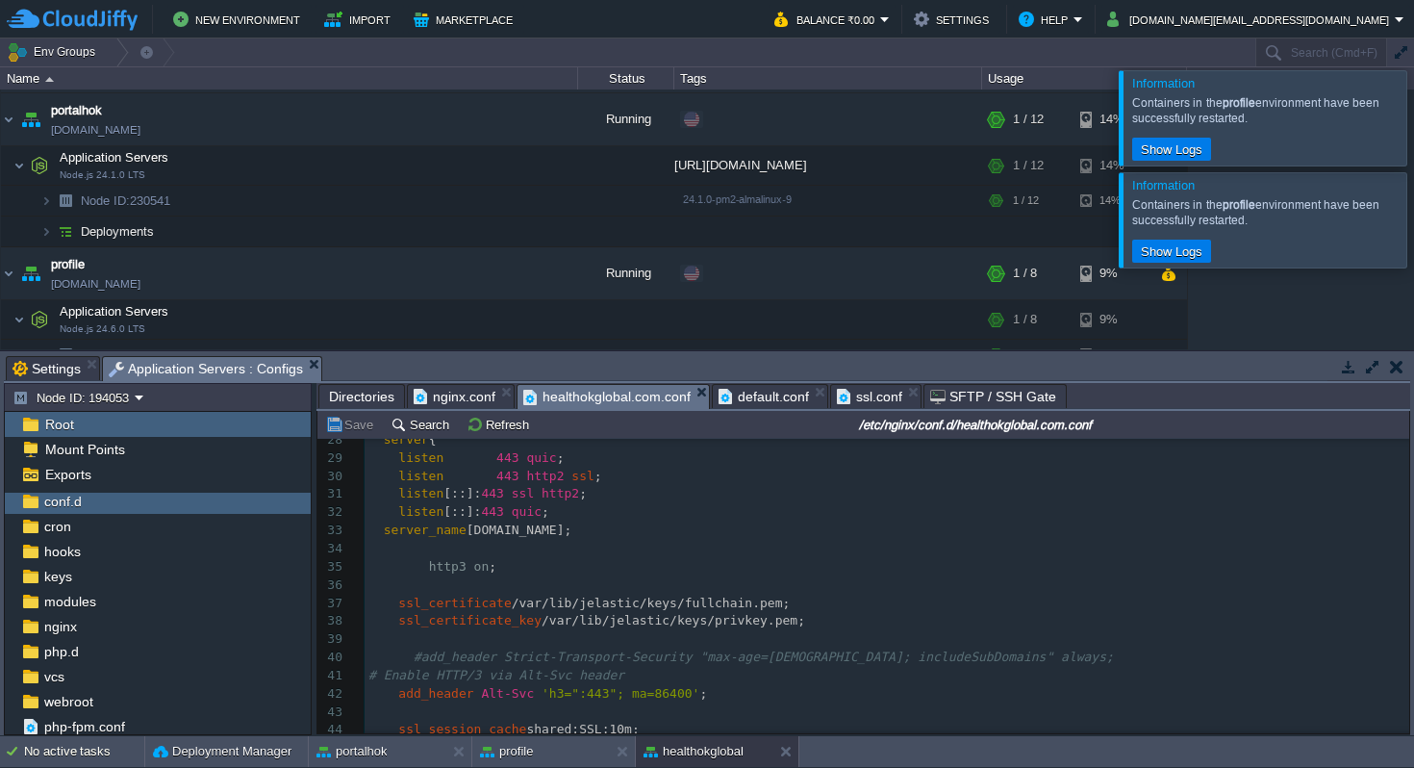
scroll to position [495, 0]
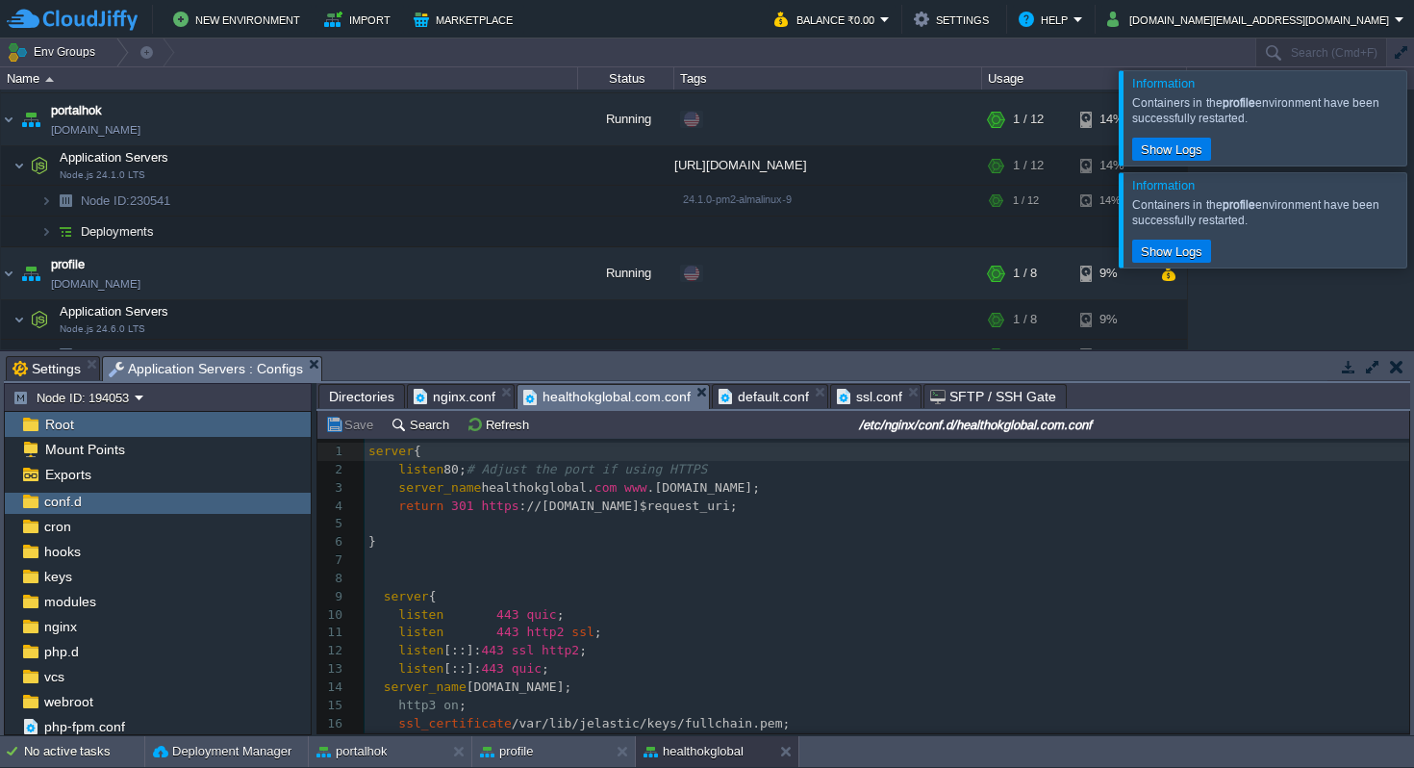
click at [751, 397] on span "default.conf" at bounding box center [764, 396] width 90 height 23
click at [613, 399] on span "healthokglobal.com.conf" at bounding box center [606, 397] width 167 height 24
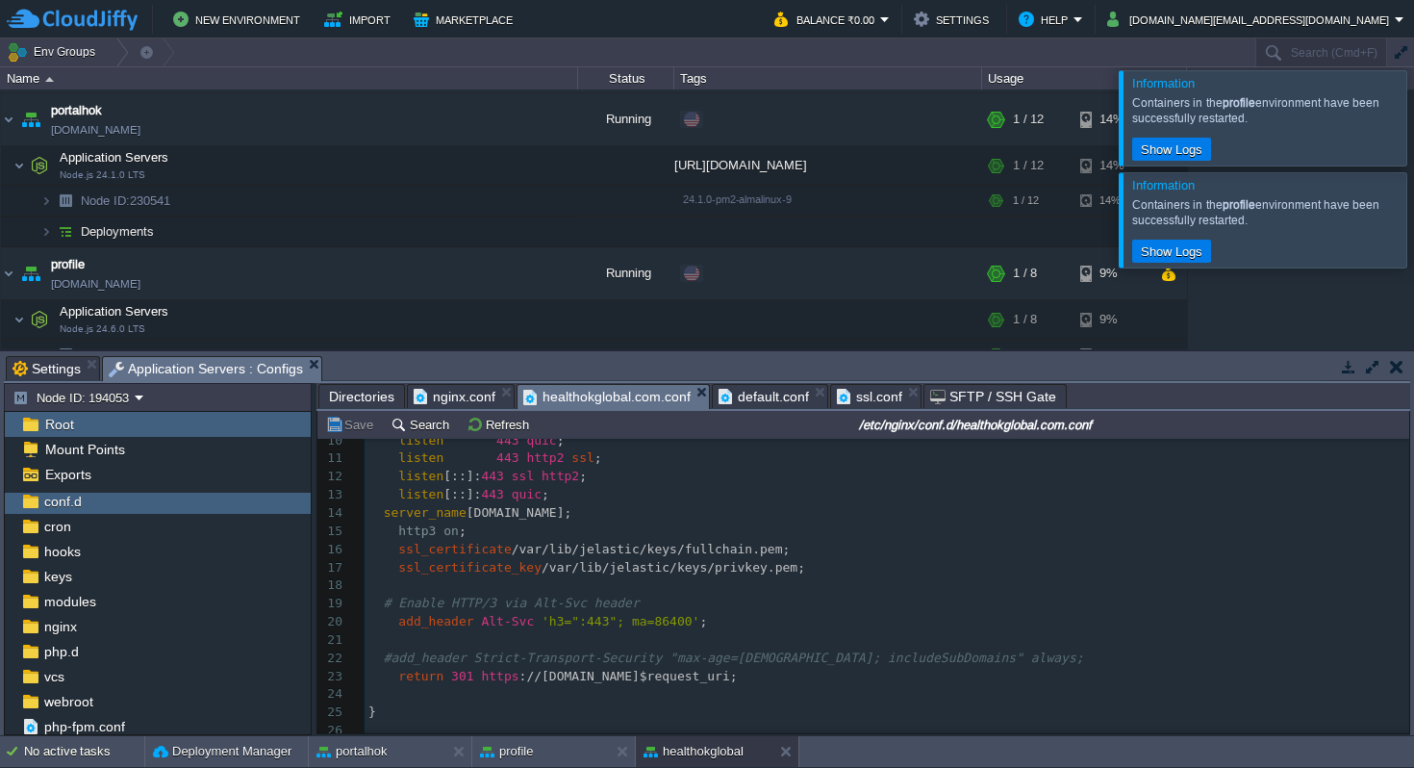
scroll to position [187, 0]
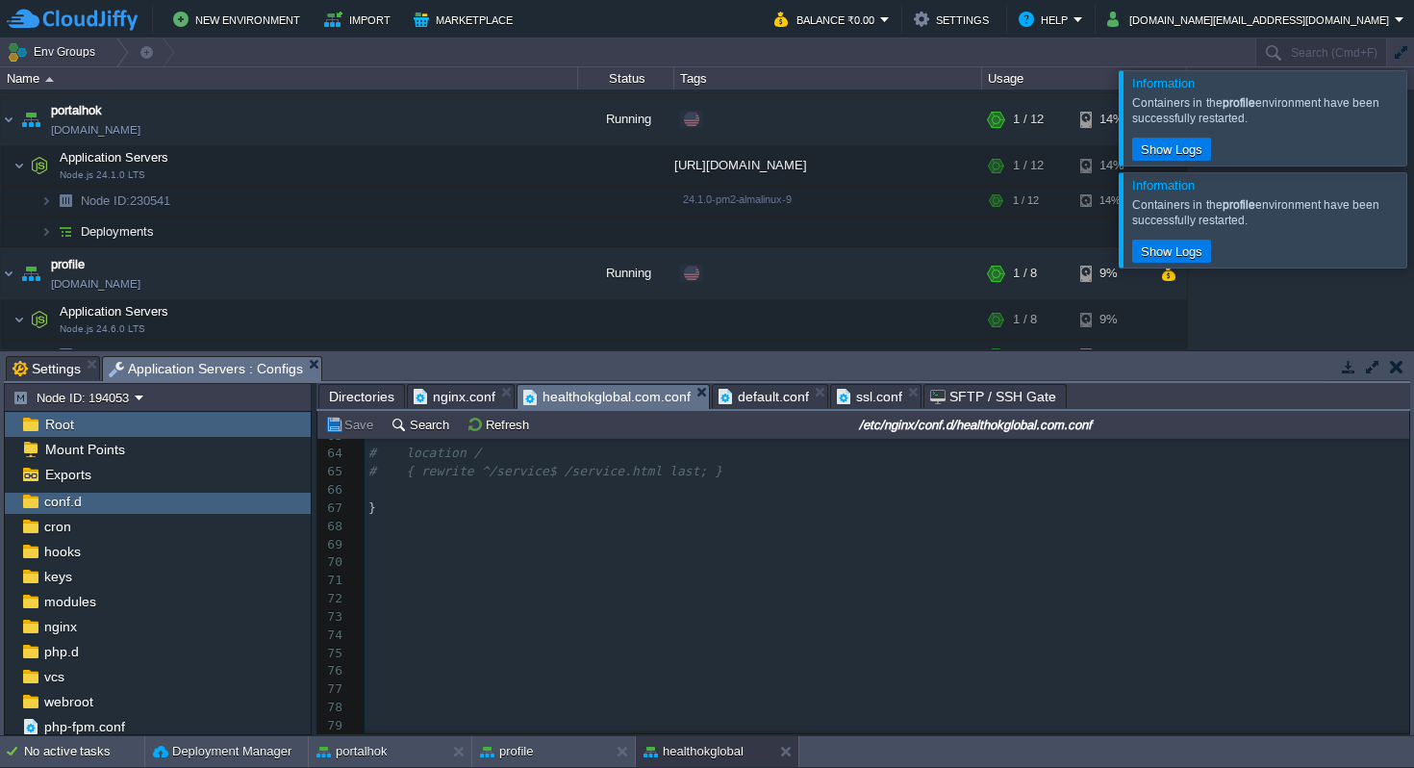
click at [712, 528] on pre "​" at bounding box center [887, 526] width 1045 height 18
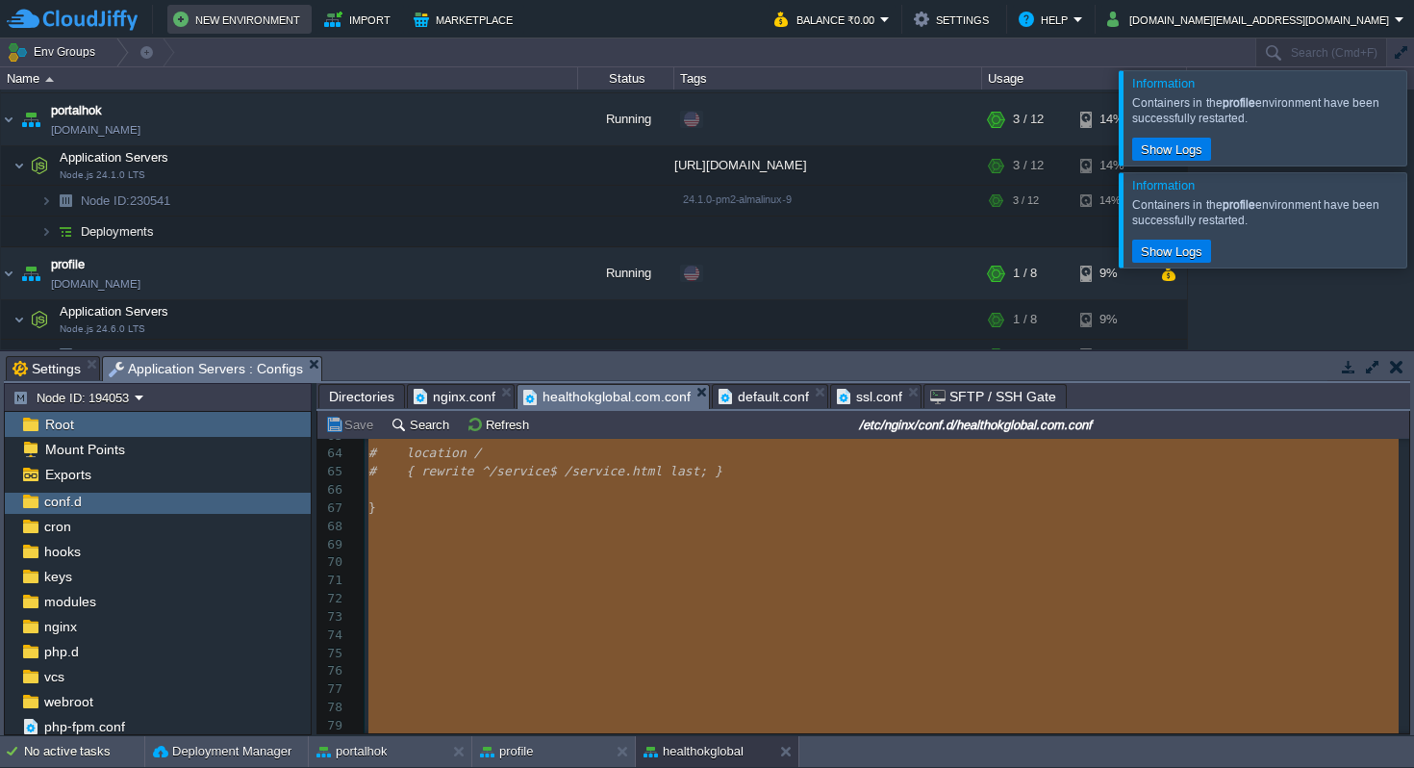
type textarea "-"
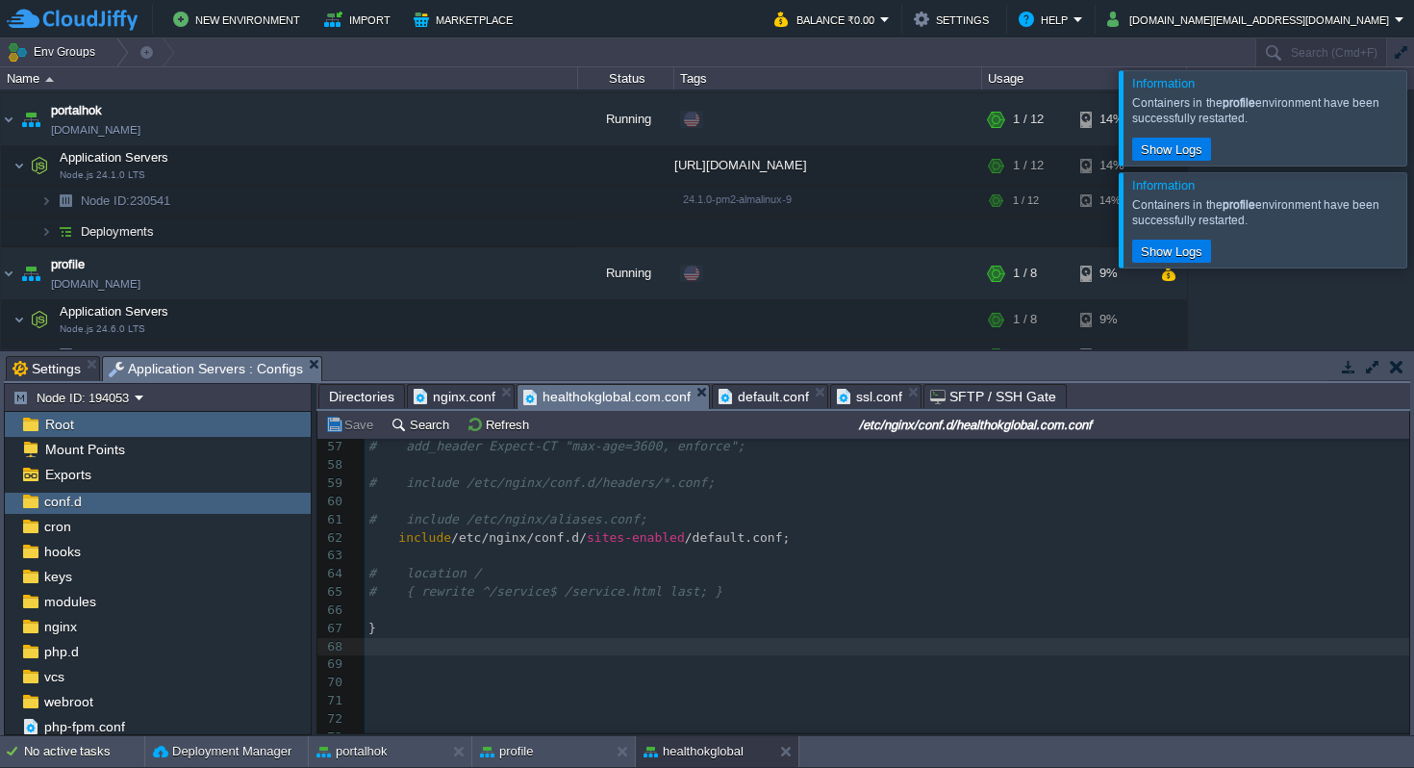
scroll to position [1039, 0]
click at [737, 605] on pre "​" at bounding box center [887, 609] width 1045 height 18
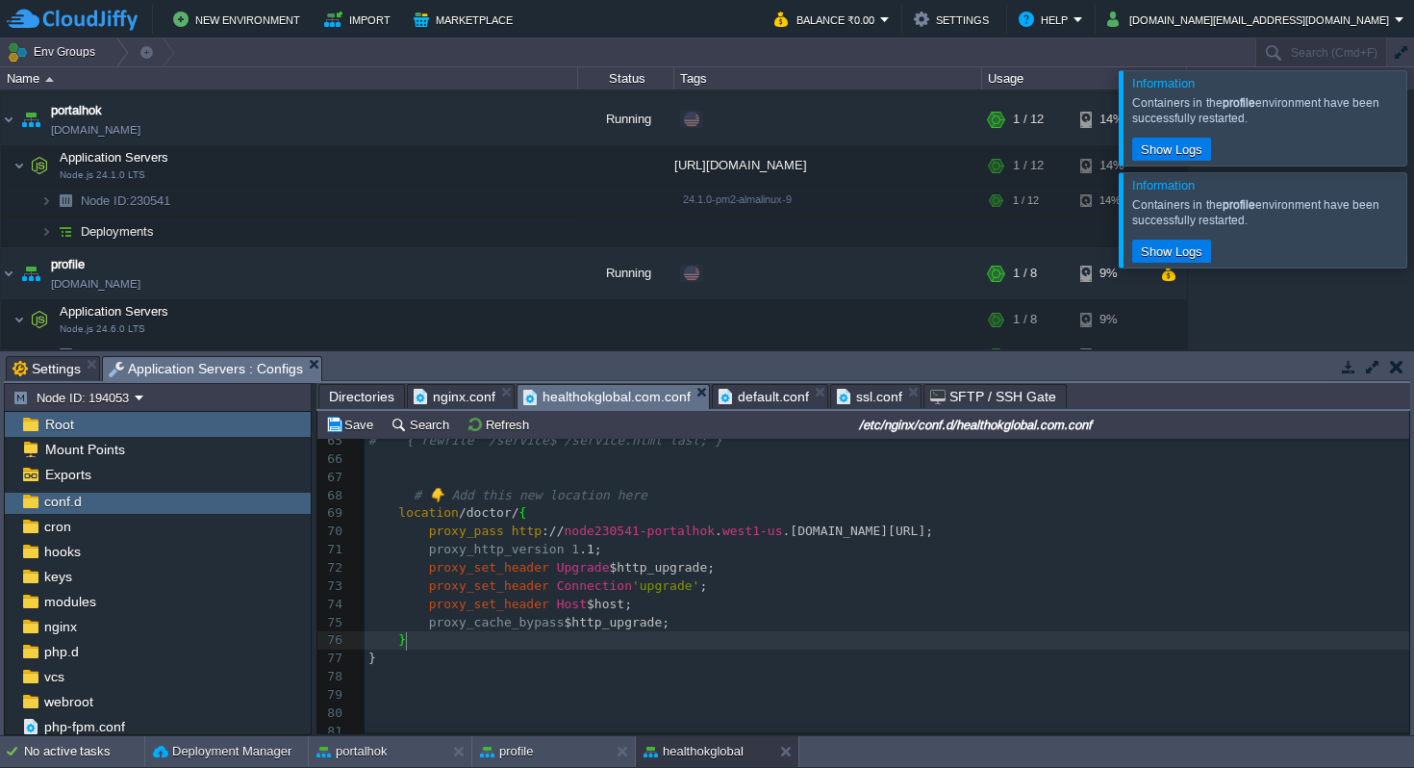
scroll to position [1183, 0]
click at [356, 425] on button "Save" at bounding box center [352, 424] width 54 height 17
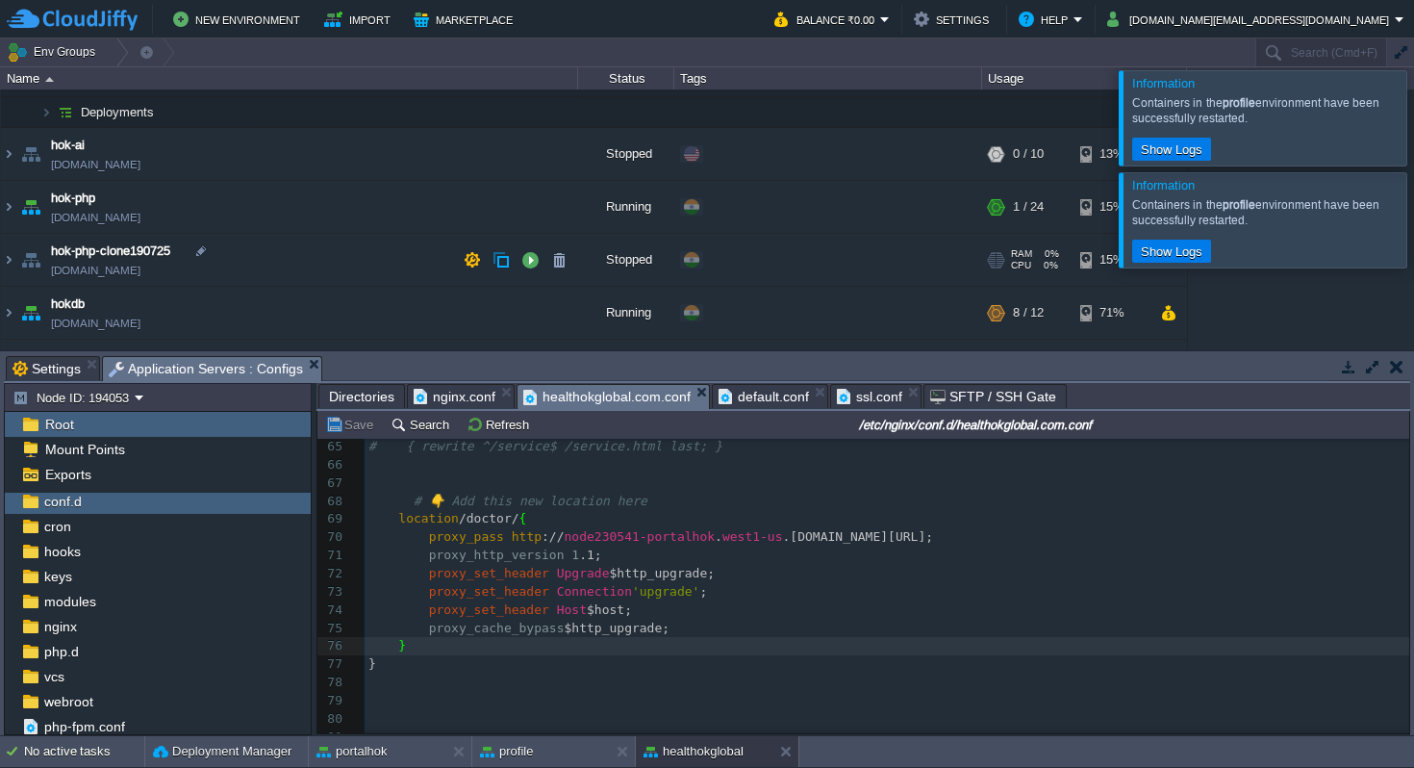
scroll to position [366, 0]
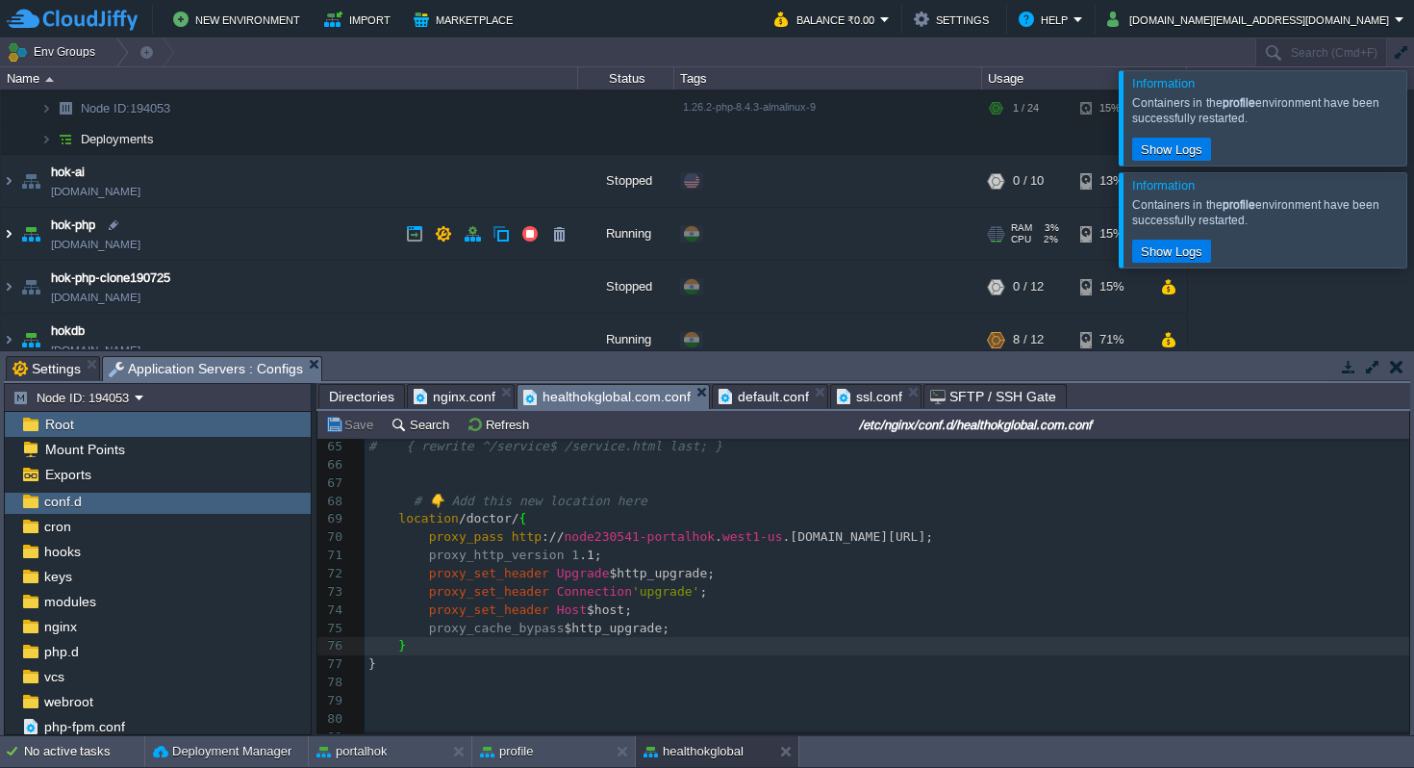
click at [8, 235] on img at bounding box center [8, 234] width 15 height 52
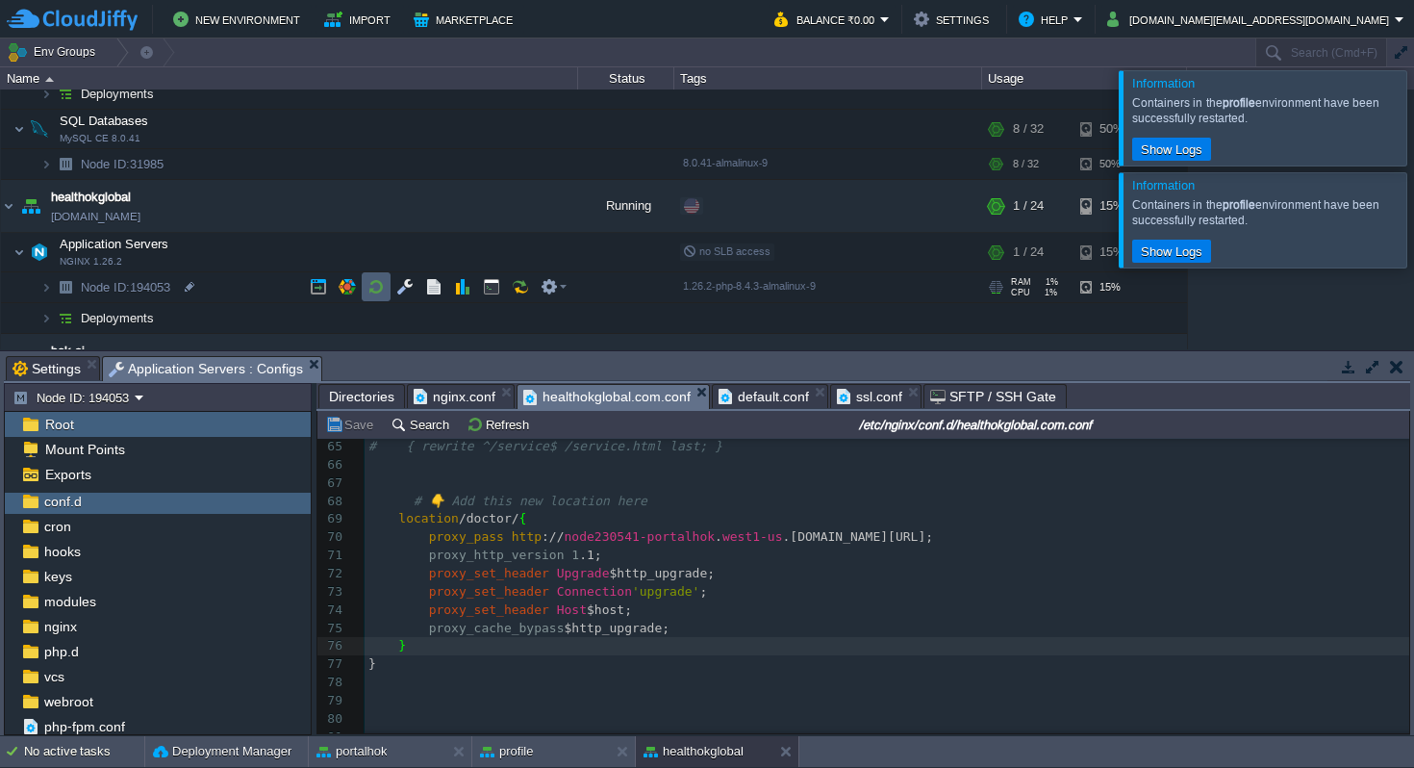
scroll to position [185, 0]
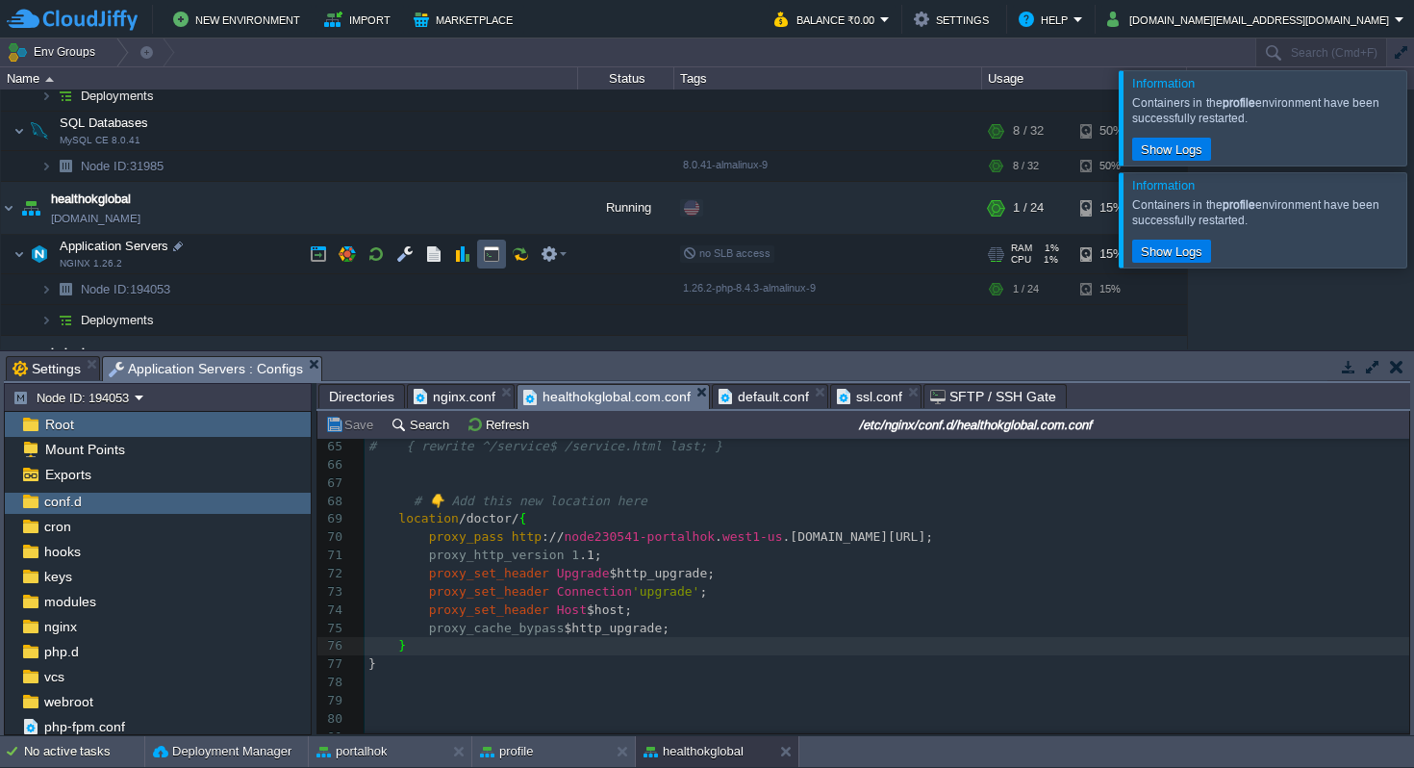
click at [490, 253] on button "button" at bounding box center [491, 253] width 17 height 17
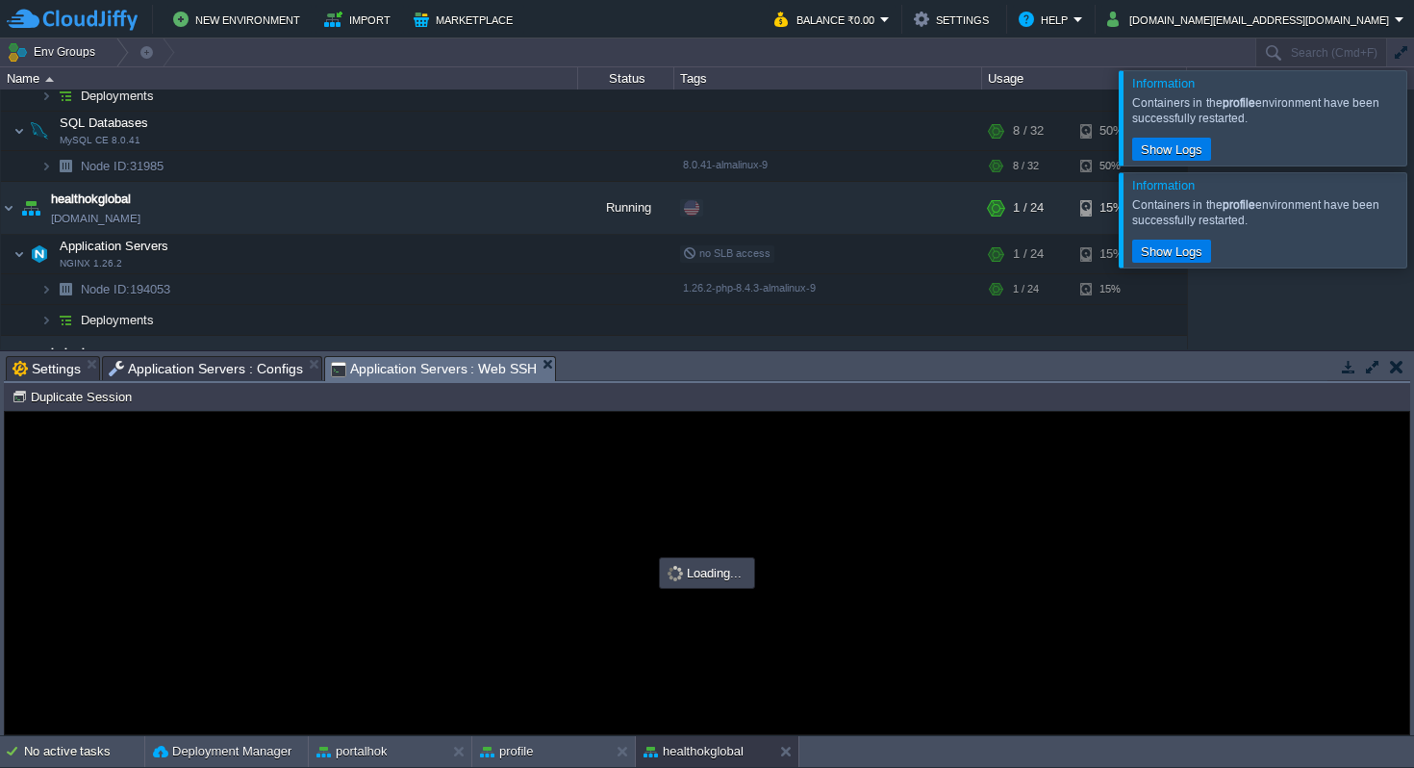
scroll to position [0, 0]
type input "#000000"
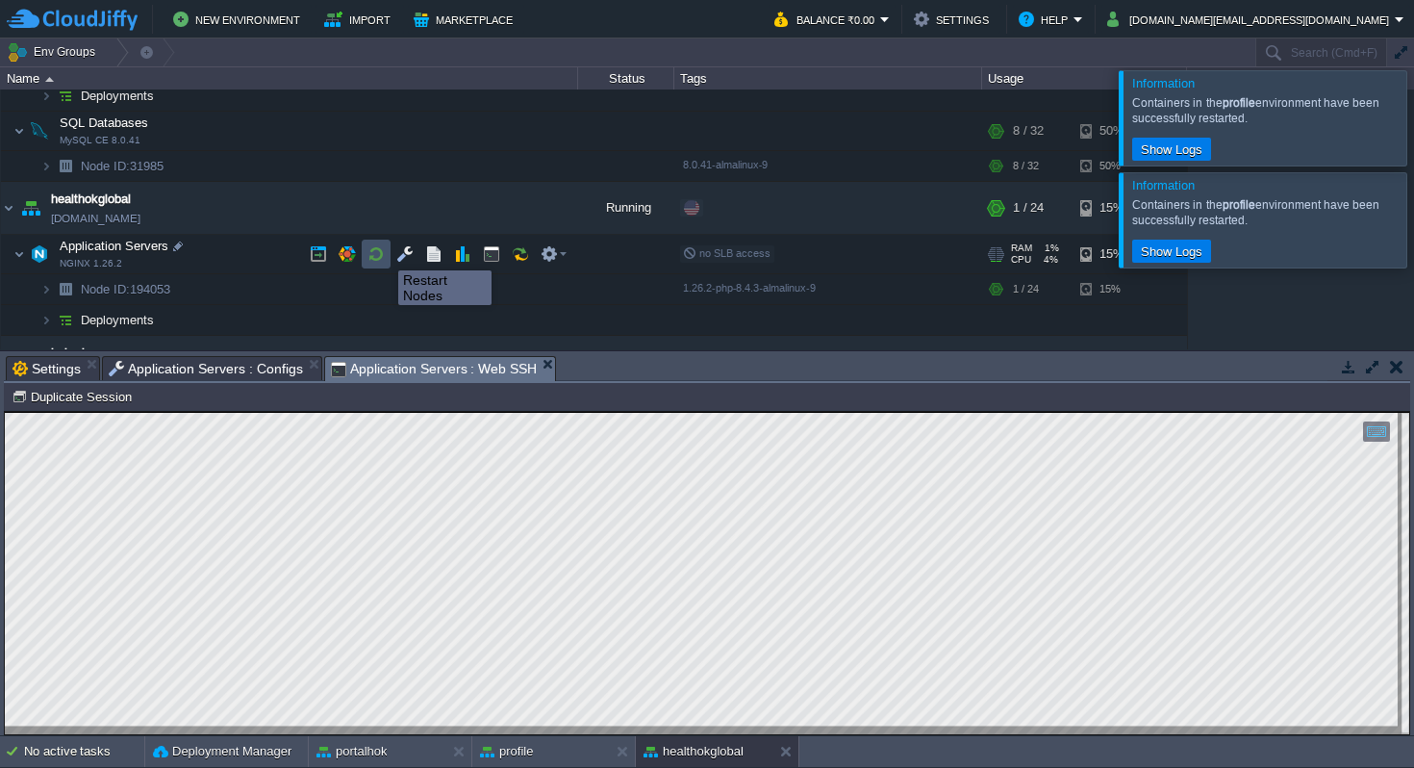
click at [384, 253] on button "button" at bounding box center [375, 253] width 17 height 17
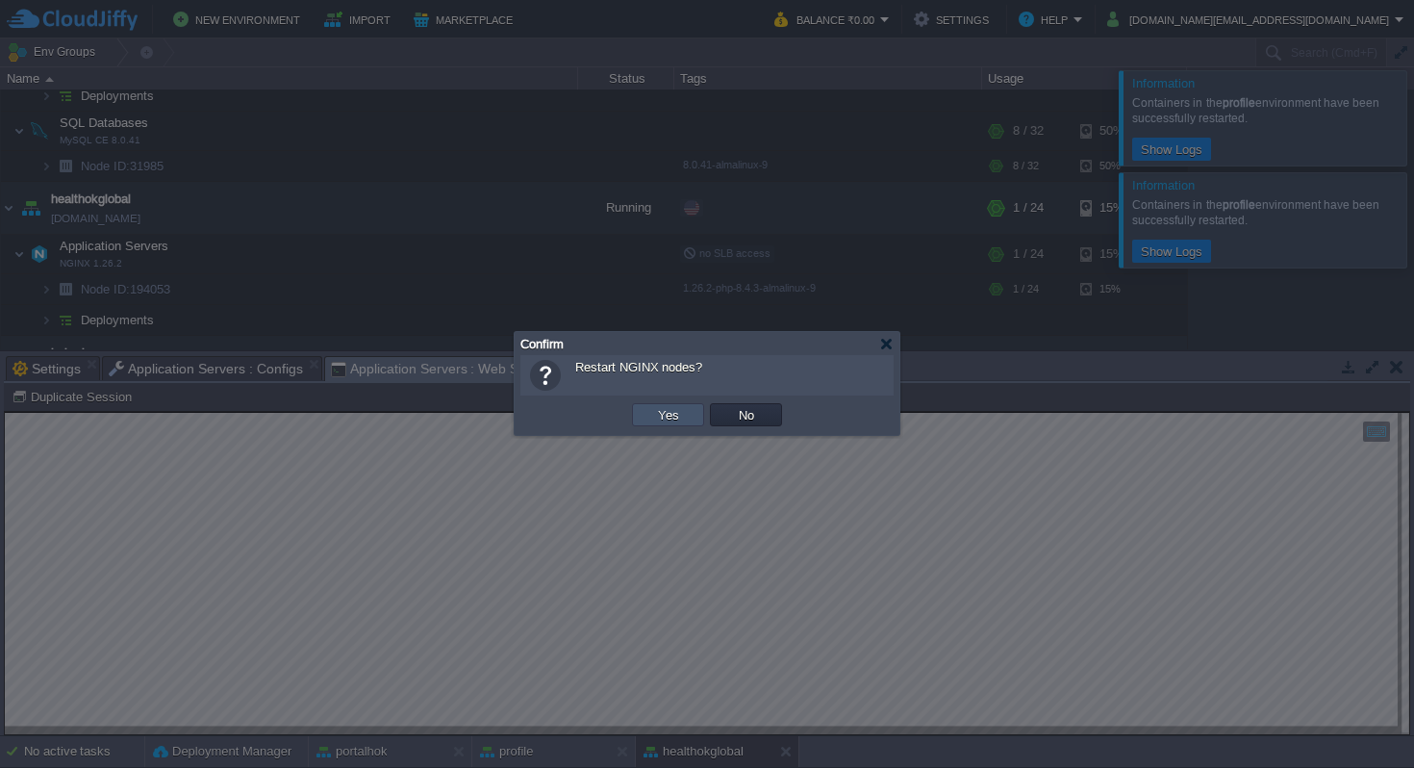
click at [665, 409] on button "Yes" at bounding box center [668, 414] width 33 height 17
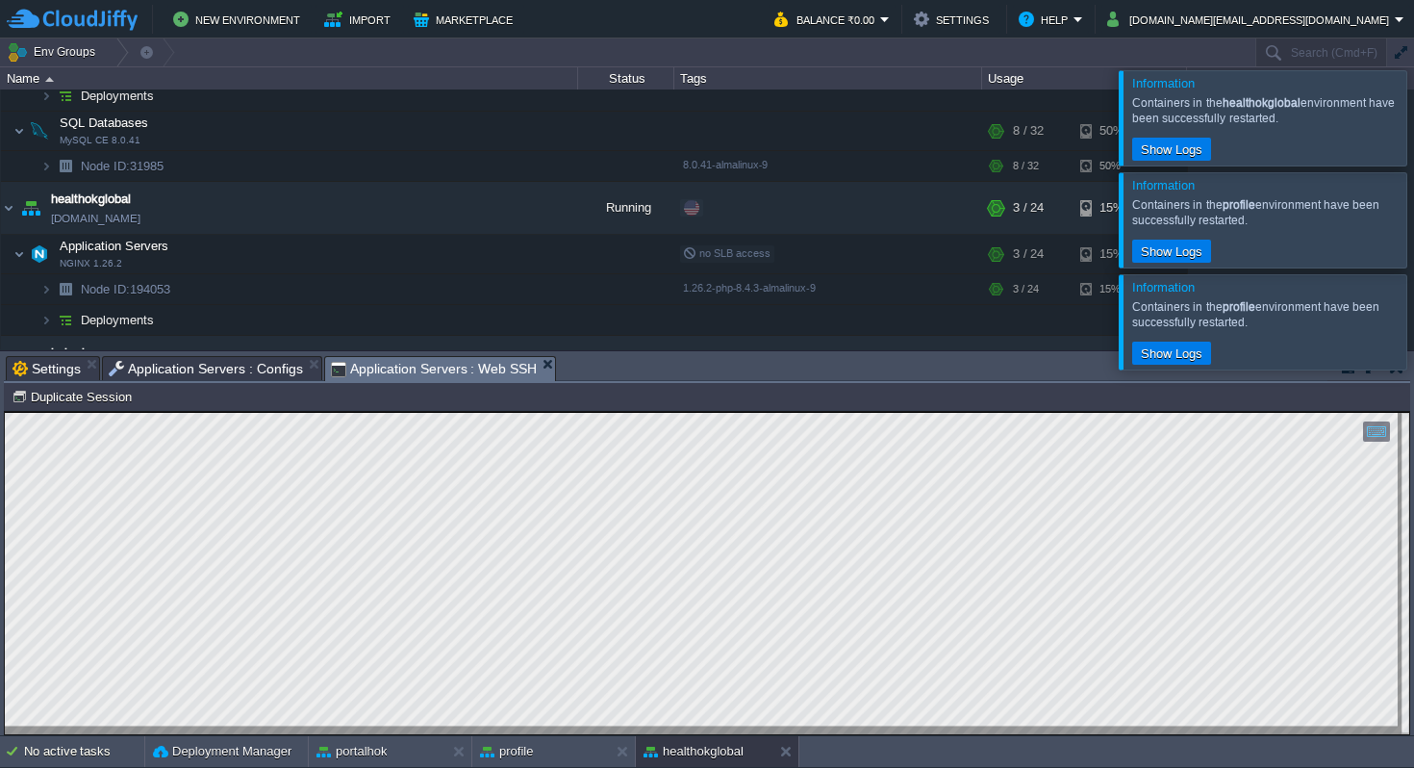
click at [201, 367] on span "Application Servers : Configs" at bounding box center [206, 368] width 194 height 23
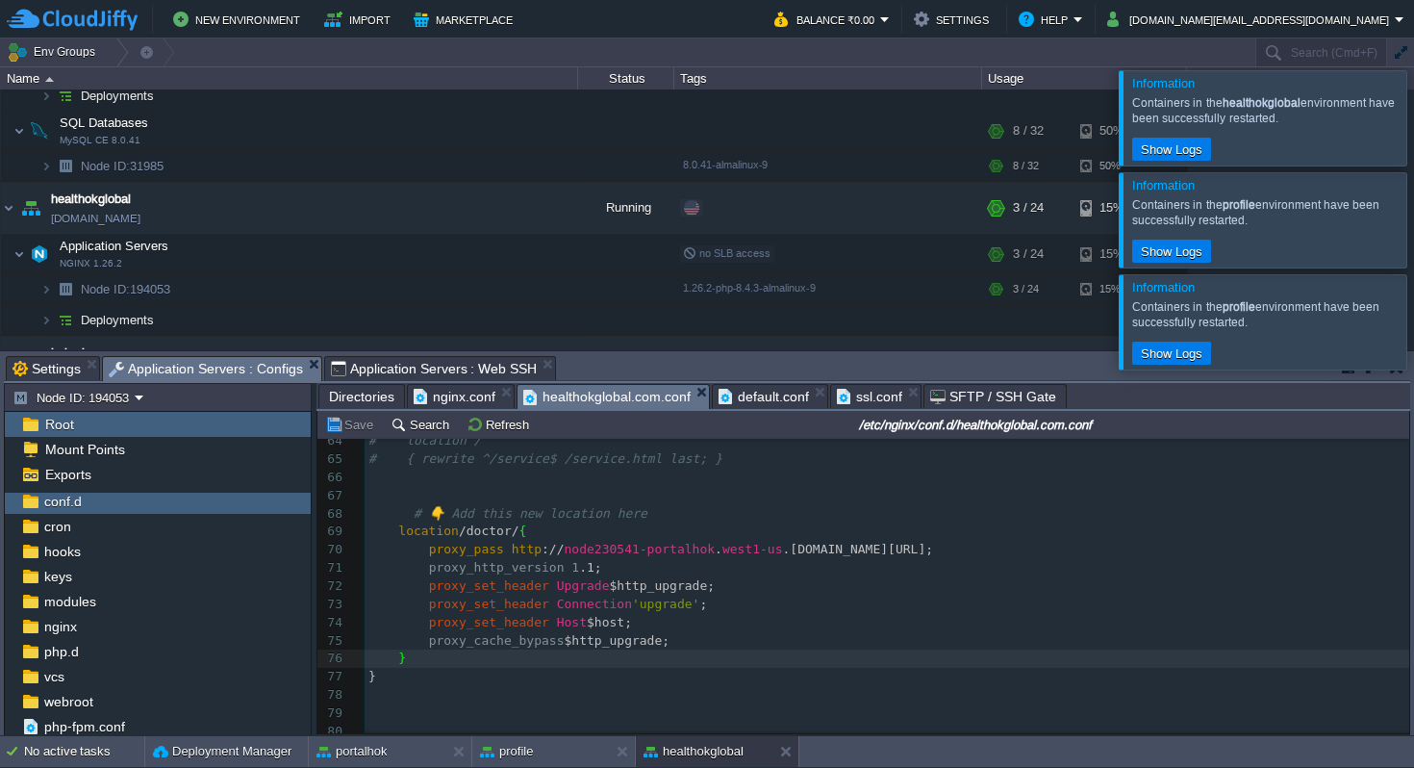
scroll to position [1169, 0]
type textarea "doctor"
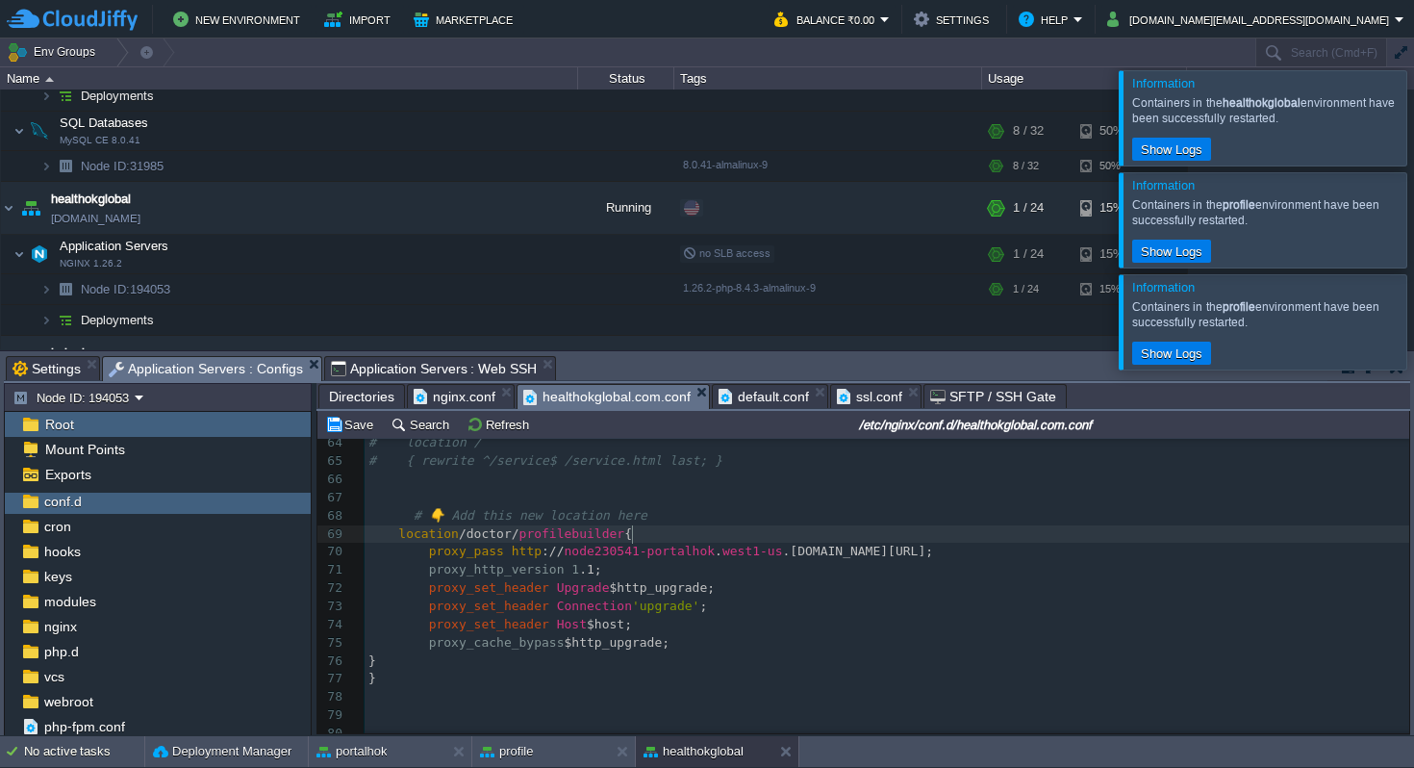
scroll to position [6, 114]
type textarea "profilebuilder/"
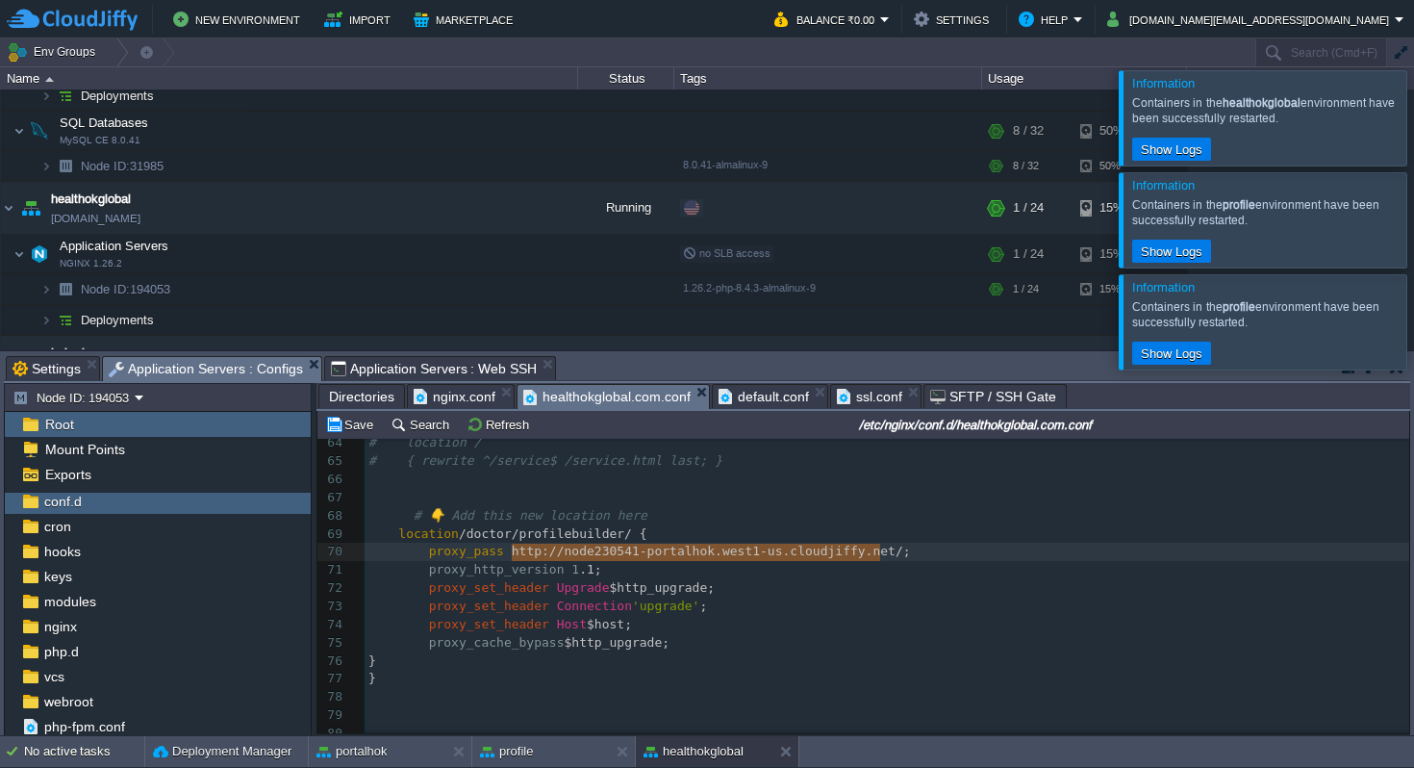
type textarea "http://node230541-portalhok.west1-us.cloudjiffy.net"
drag, startPoint x: 514, startPoint y: 550, endPoint x: 895, endPoint y: 549, distance: 381.9
paste textarea
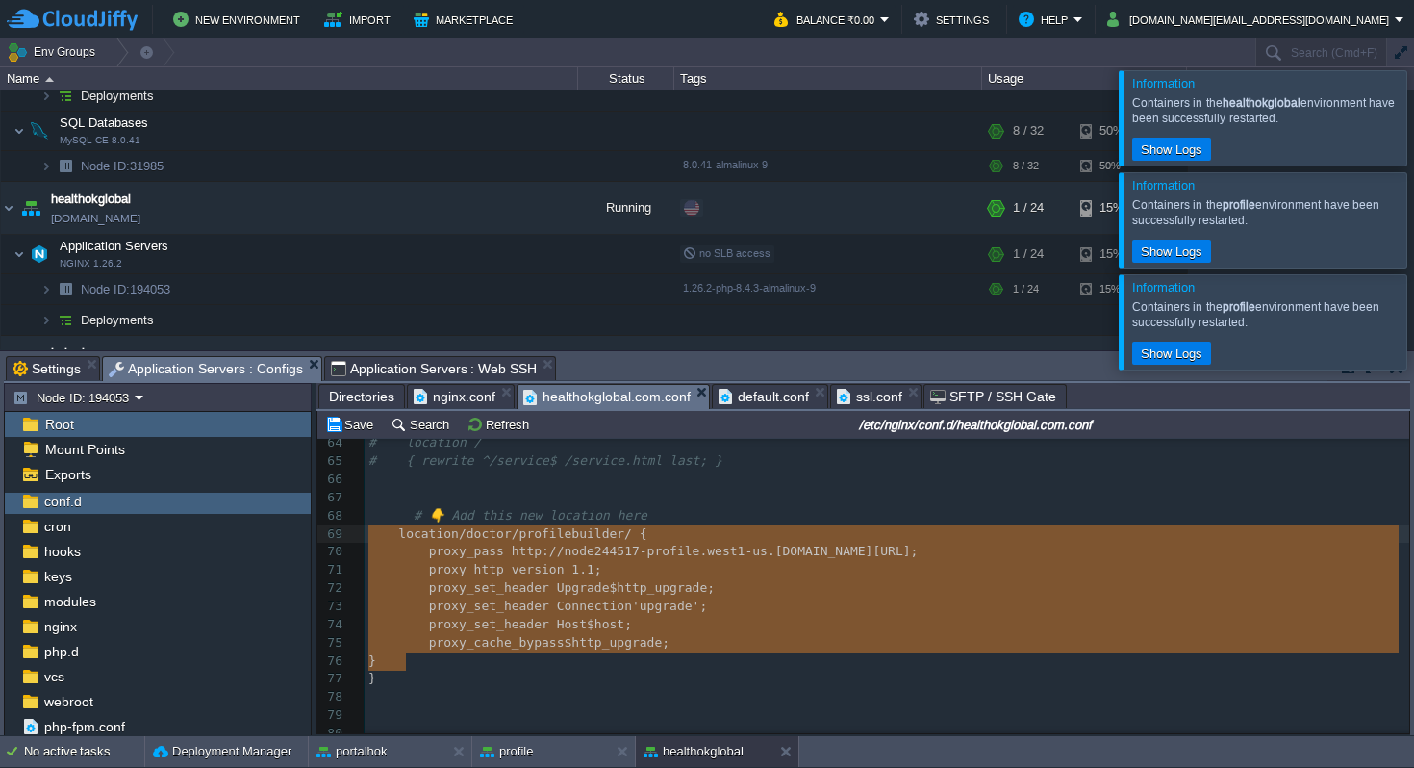
drag, startPoint x: 422, startPoint y: 668, endPoint x: 373, endPoint y: 543, distance: 134.3
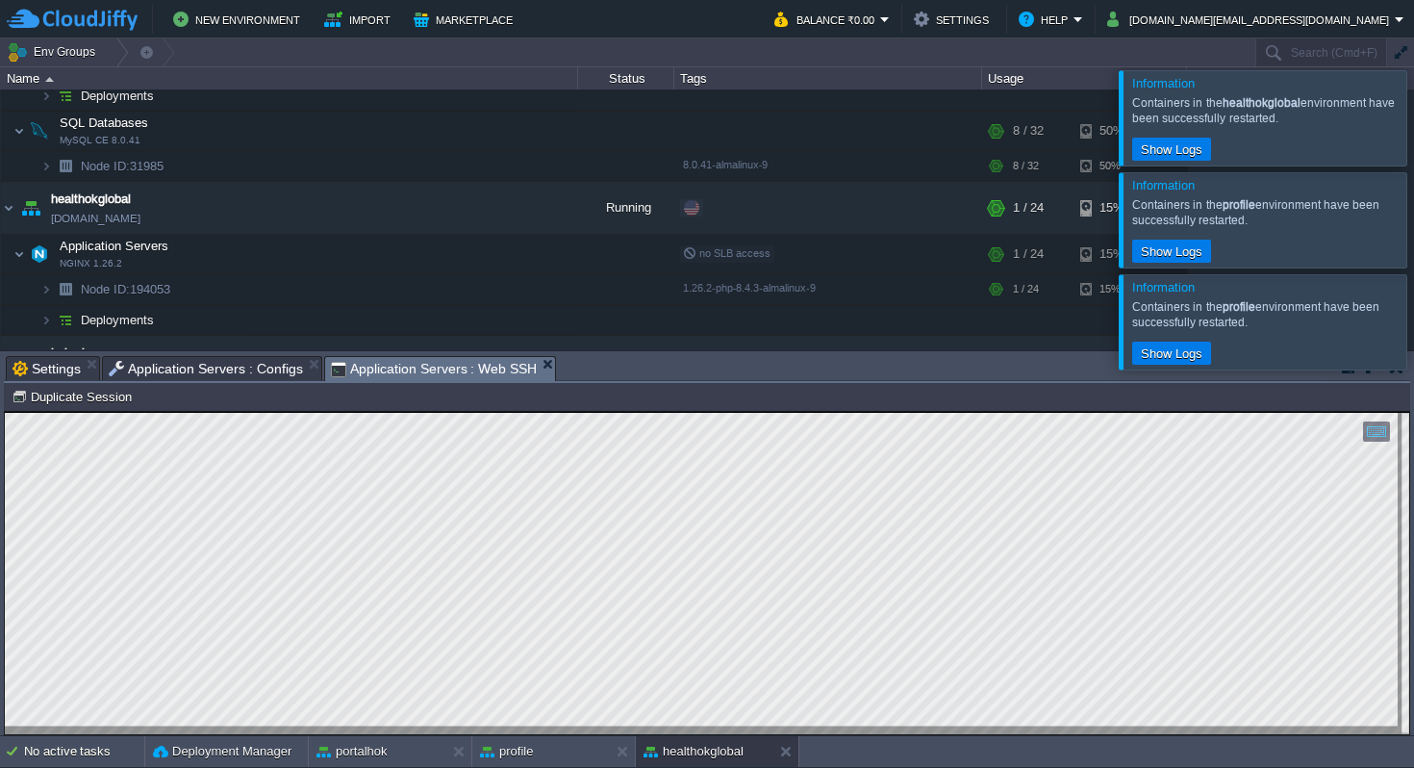
click at [388, 366] on span "Application Servers : Web SSH" at bounding box center [434, 369] width 207 height 24
click at [380, 254] on button "button" at bounding box center [375, 253] width 17 height 17
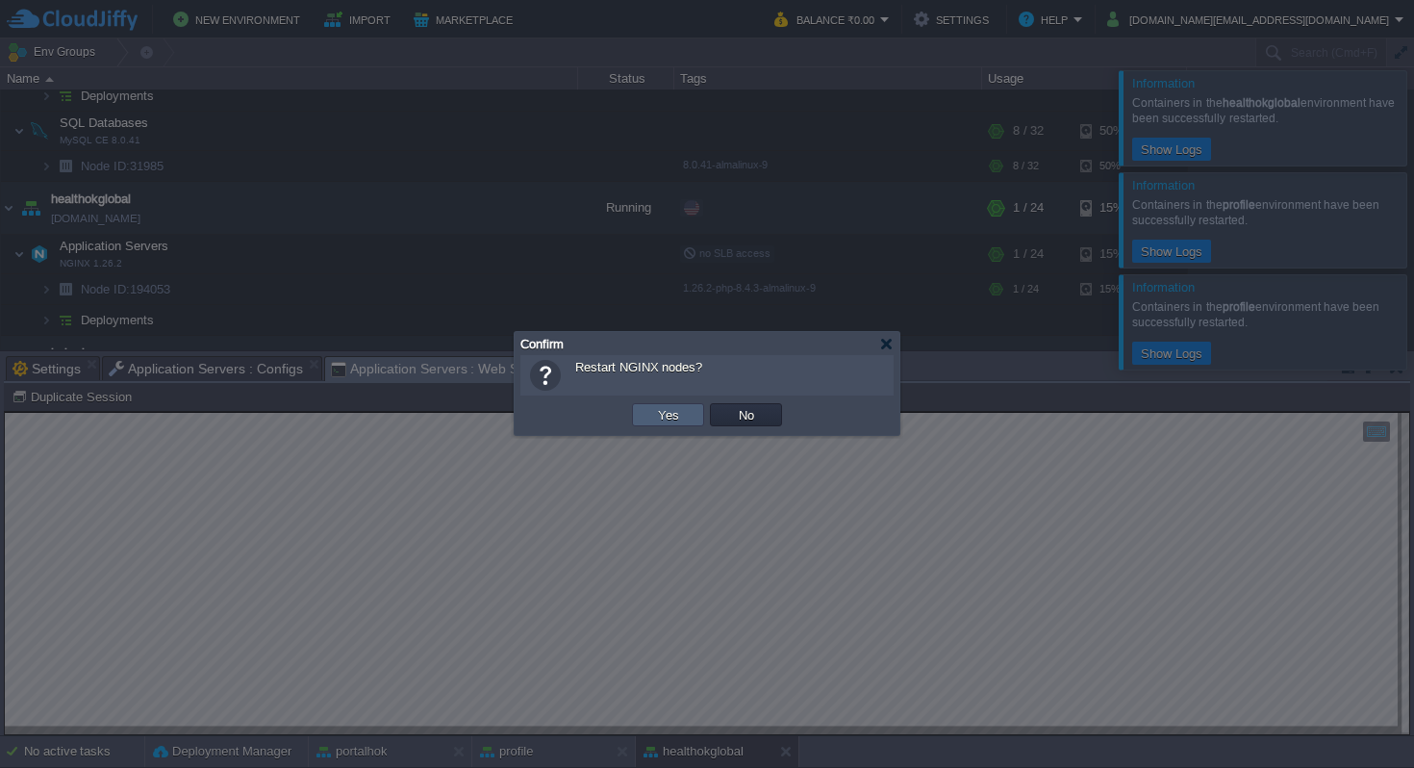
click at [656, 410] on button "Yes" at bounding box center [668, 414] width 33 height 17
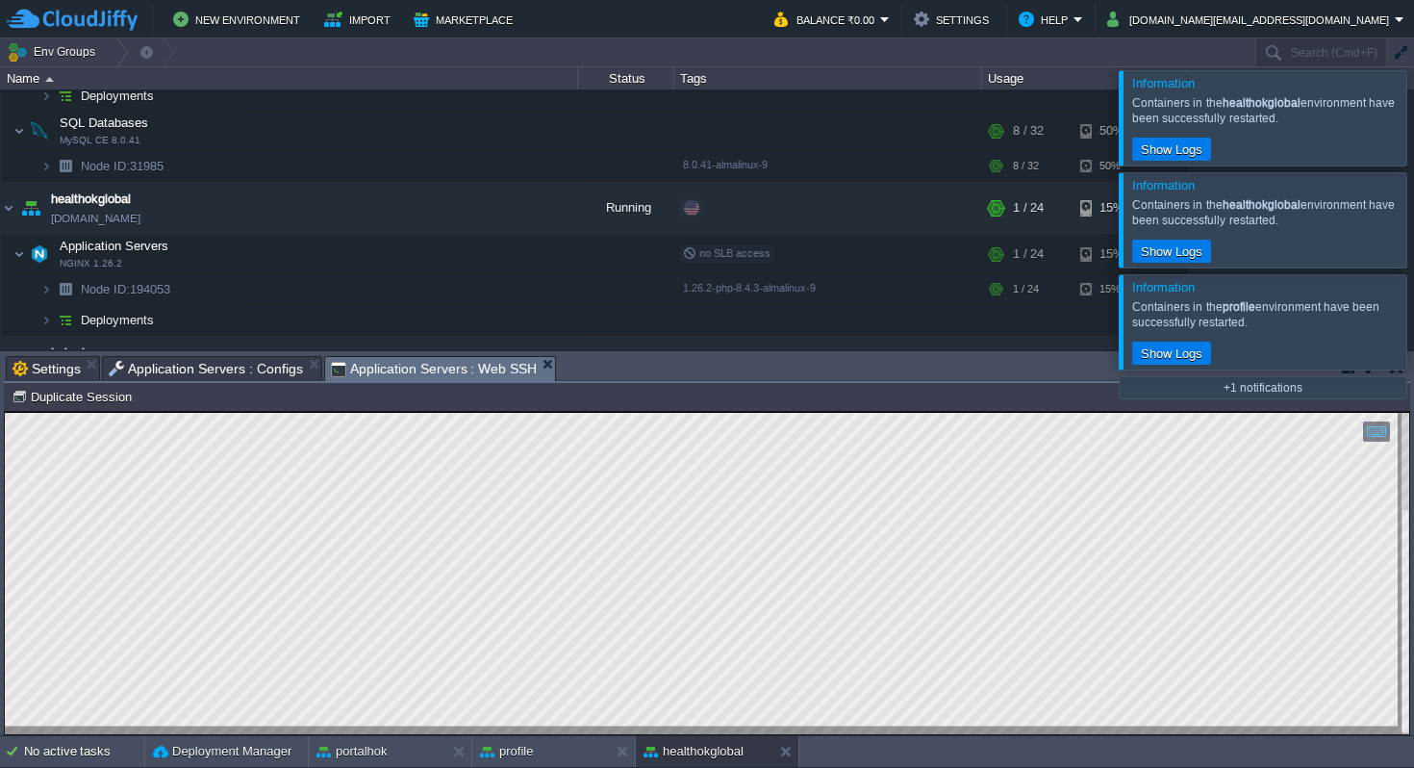
click at [228, 370] on span "Application Servers : Configs" at bounding box center [206, 368] width 194 height 23
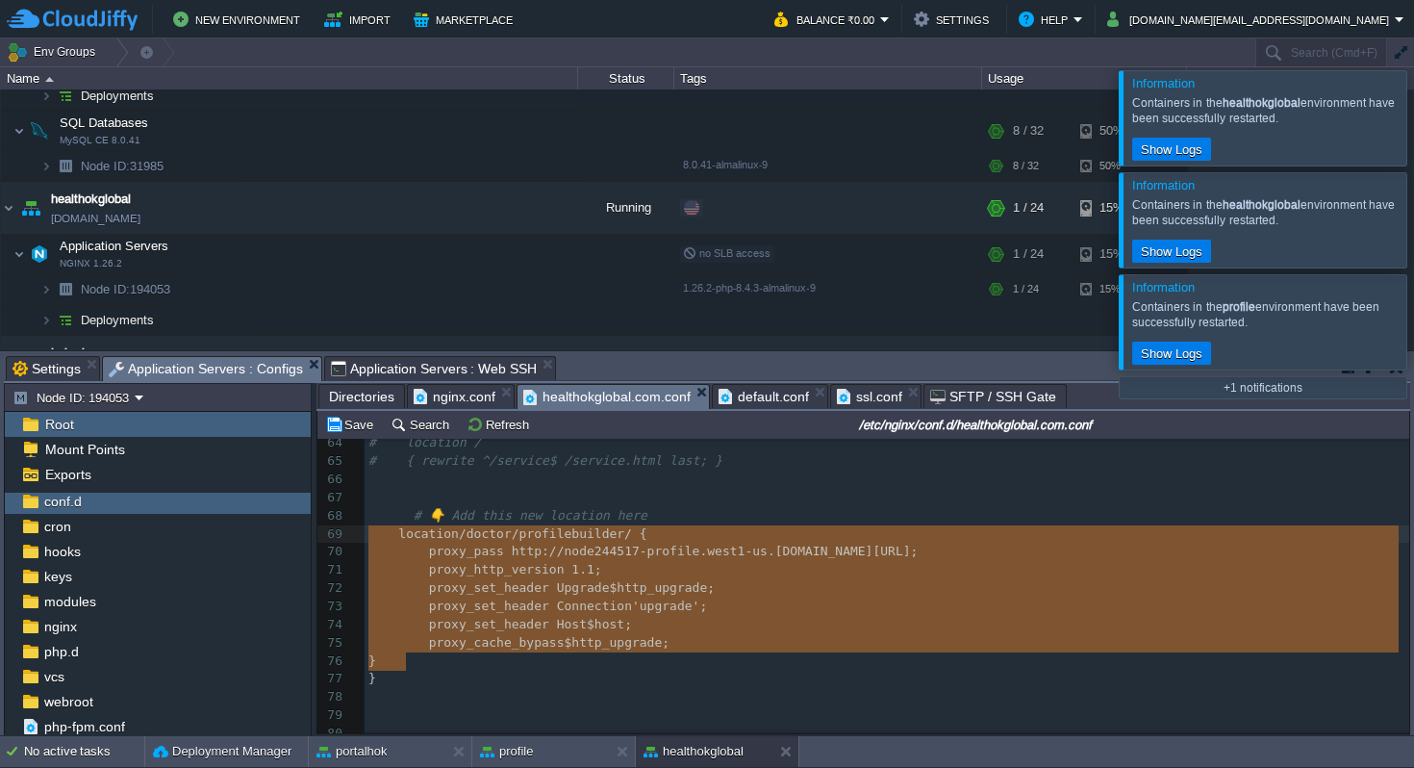
type textarea "location /doctor/profilebuilder/ { proxy_pass http://node244517-profile.west1-u…"
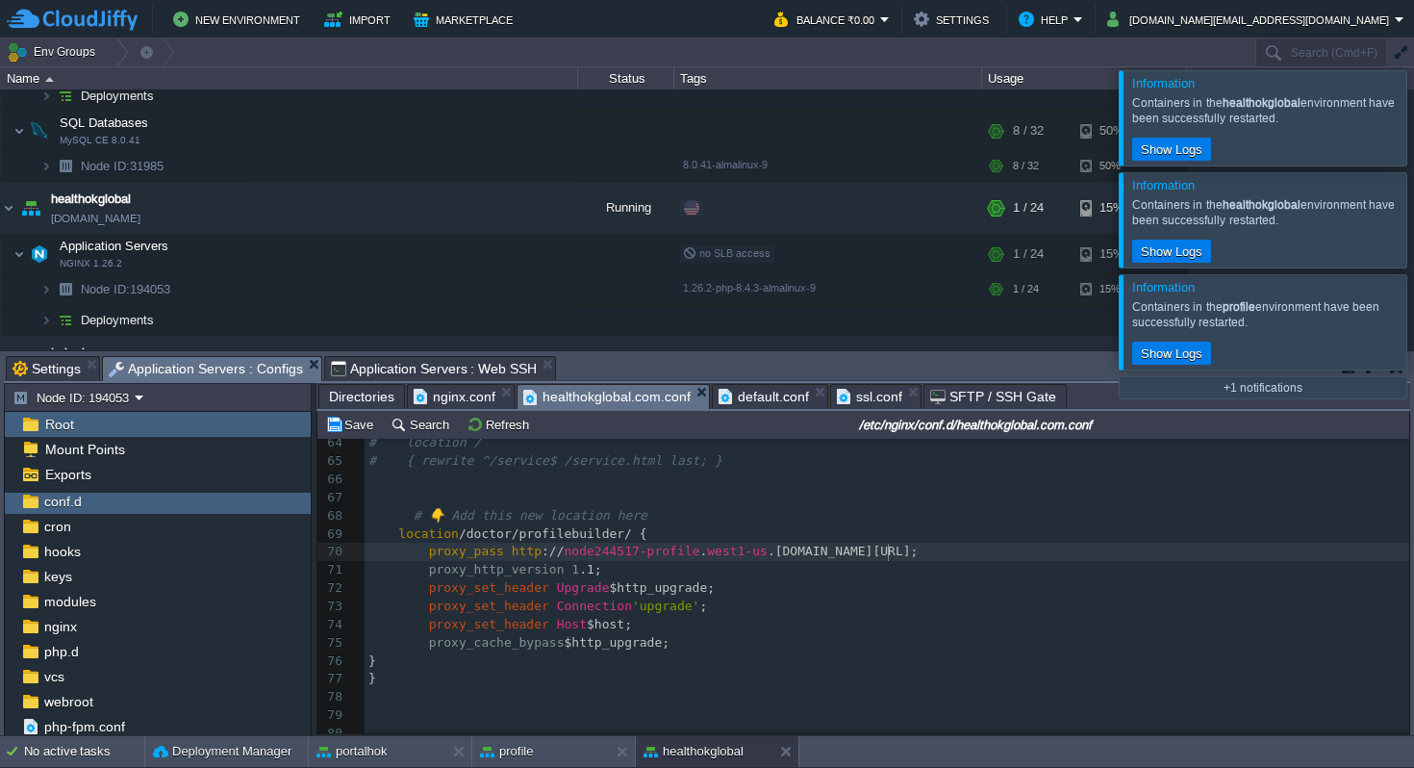
type textarea "http://node230541-portalhok.west1-us.cloudjiffy.net"
type textarea "profilebuilder/"
click at [512, 553] on div "xxxxxxxxxx 54 ​ 55 # add_header alt-svc 'h3=":443"; ma=86400'; 56 # add_header …" at bounding box center [887, 606] width 1045 height 707
type textarea "http://node230541-portalhok.west1-us.cloudjiffy.net"
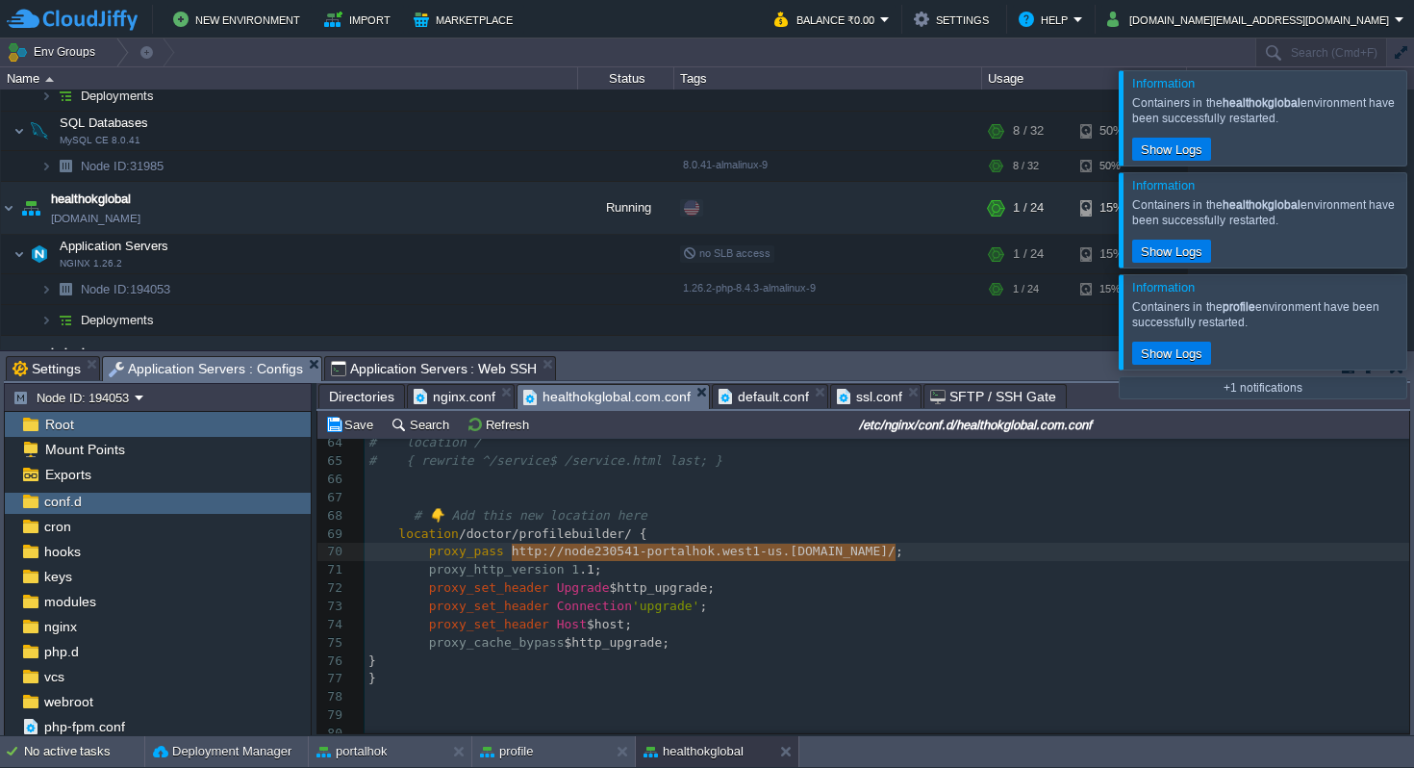
paste textarea
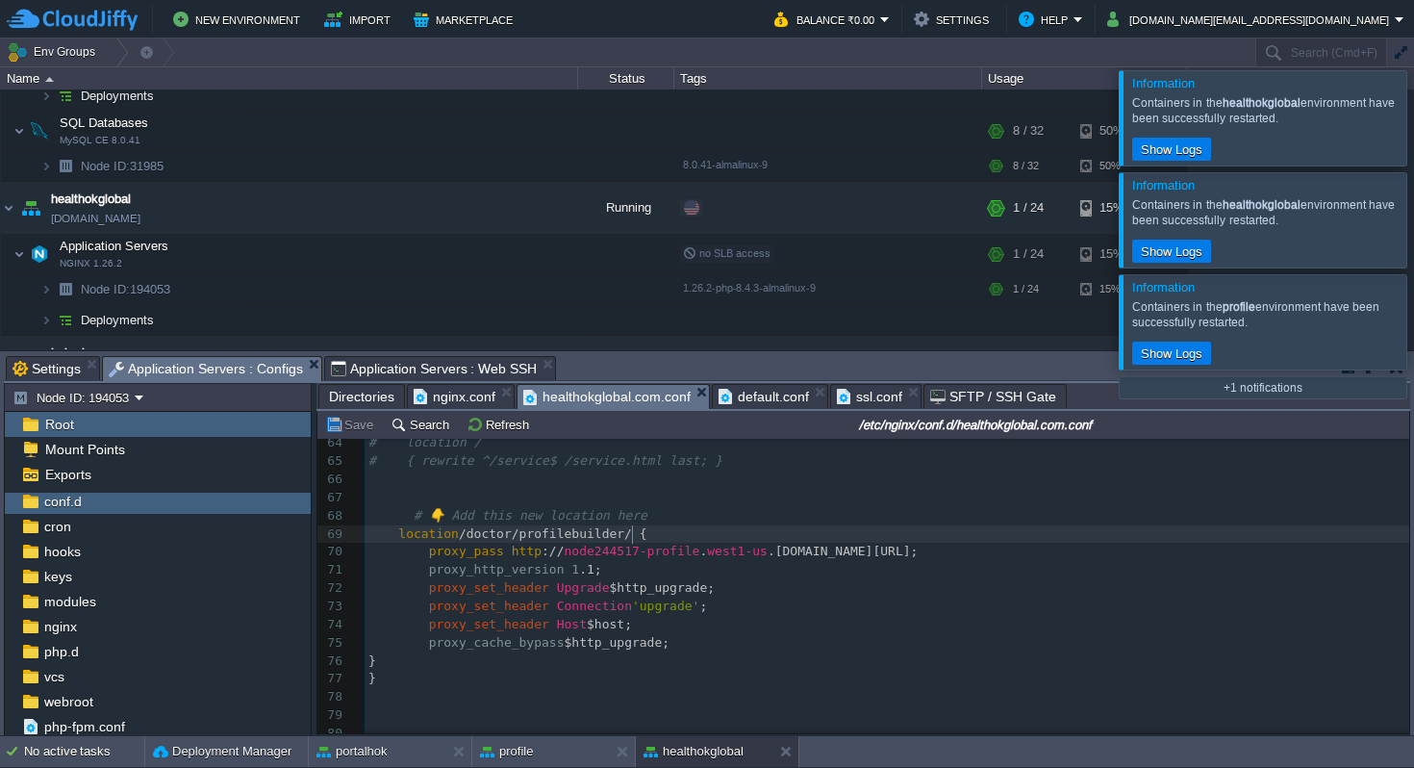
click at [634, 533] on div "xxxxxxxxxx 54 ​ 55 # add_header alt-svc 'h3=":443"; ma=86400'; 56 # add_header …" at bounding box center [887, 606] width 1045 height 707
type textarea "profile"
click at [377, 253] on button "button" at bounding box center [375, 253] width 17 height 17
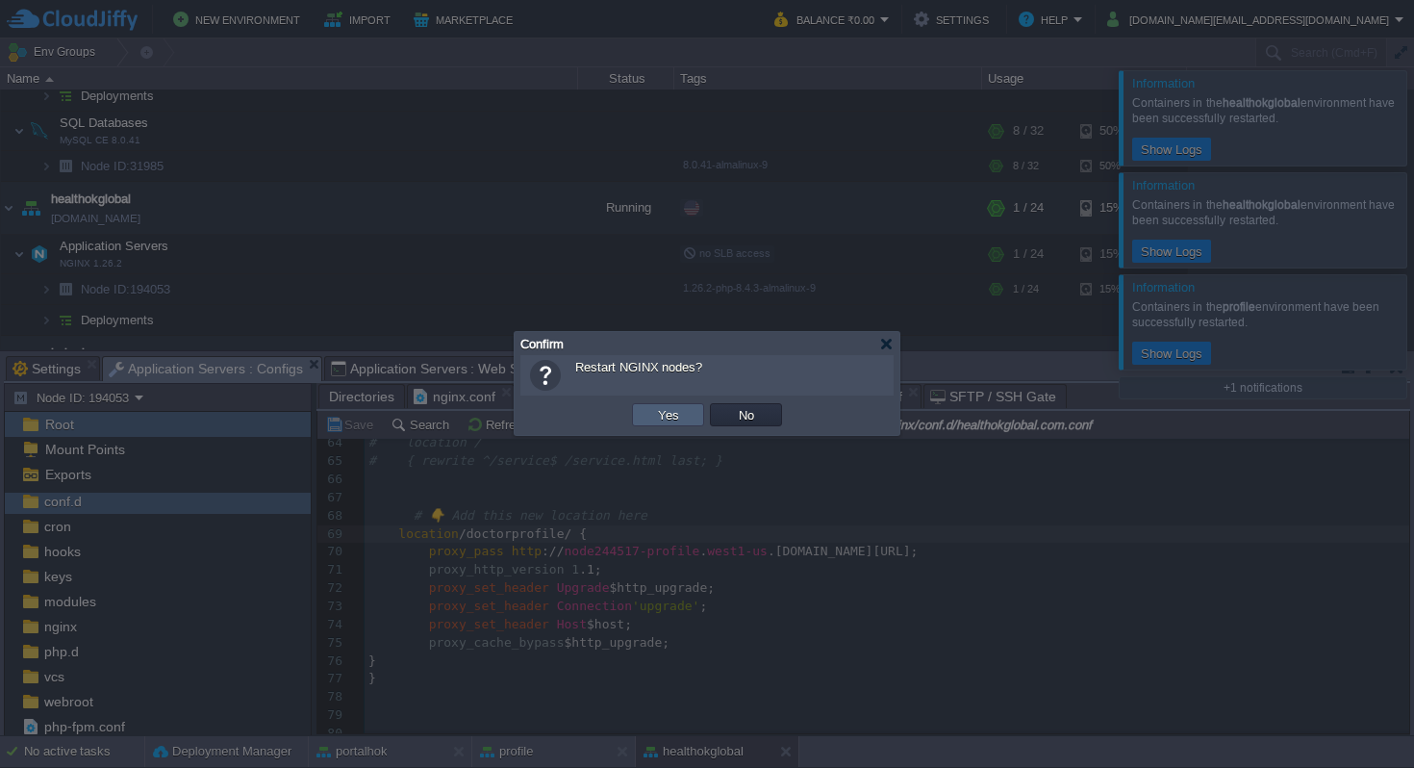
click at [646, 408] on td "Yes" at bounding box center [668, 414] width 72 height 23
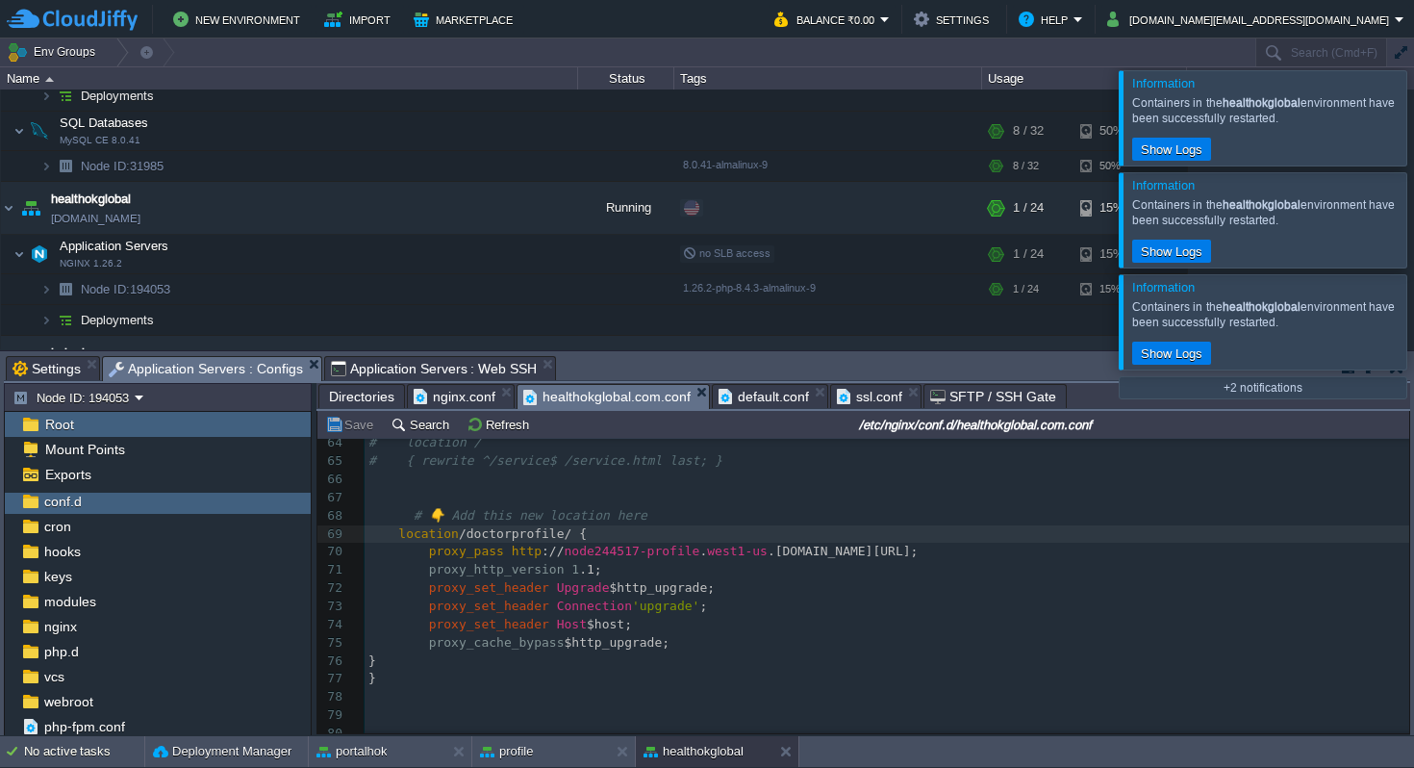
scroll to position [6, 53]
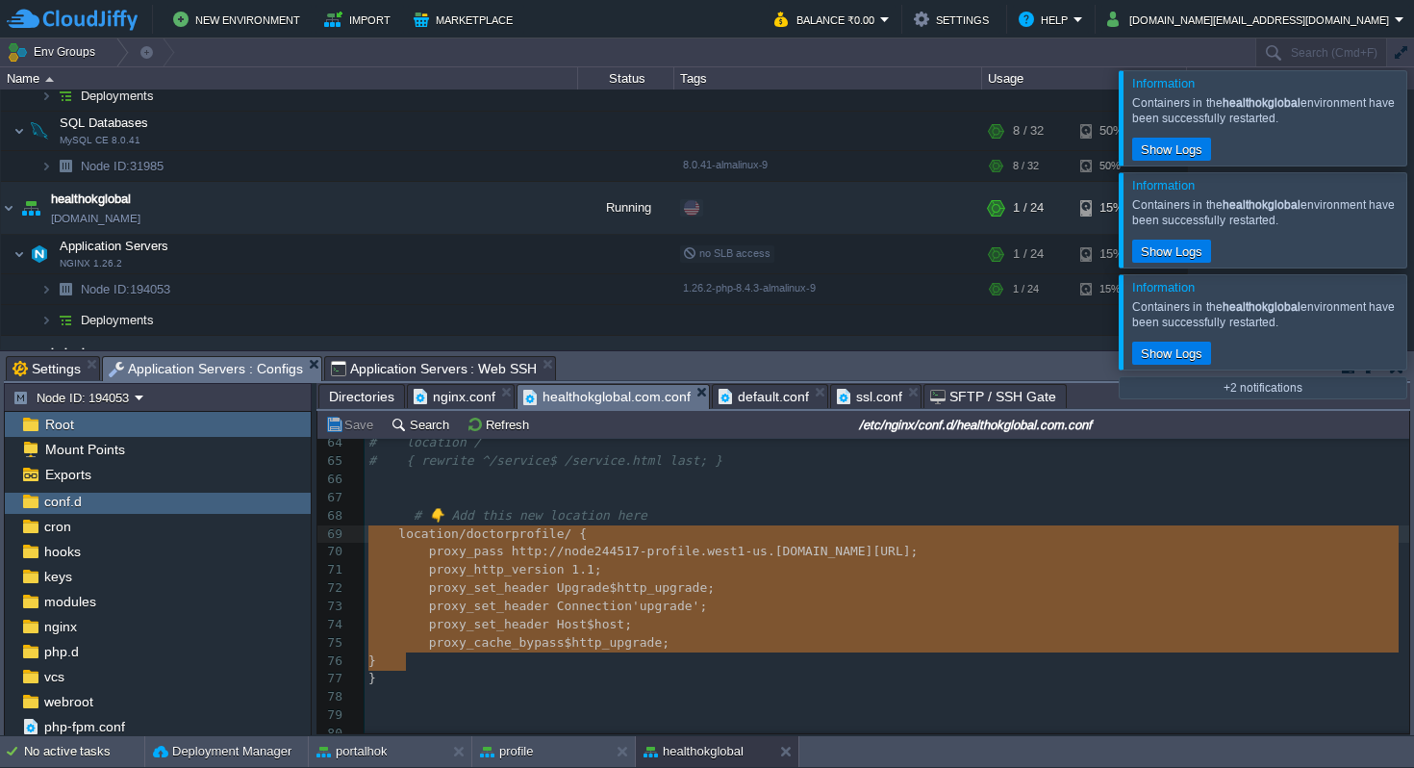
drag, startPoint x: 399, startPoint y: 650, endPoint x: 350, endPoint y: 537, distance: 123.6
type textarea "location /doctorprofile/ { proxy_pass http://node244517-profile.west1-us.cloudj…"
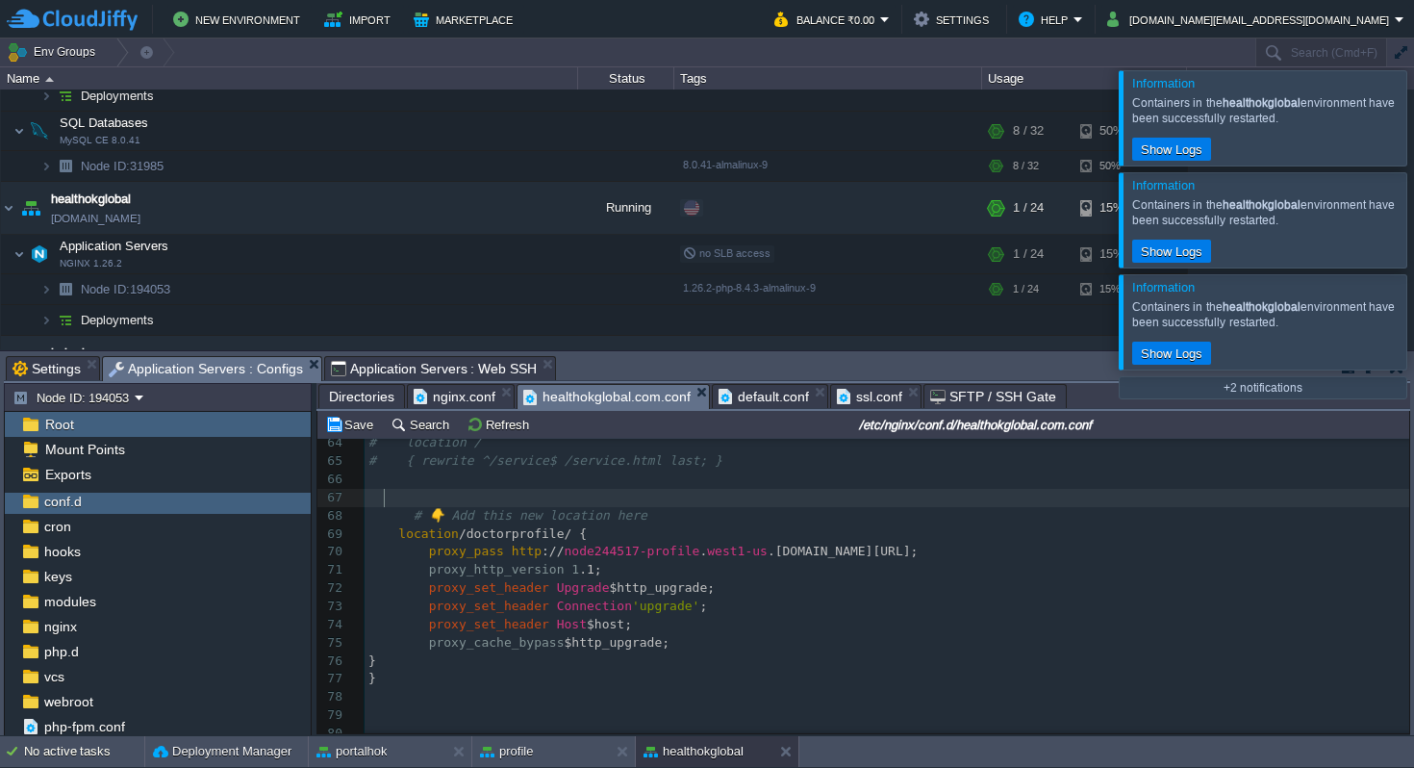
click at [557, 494] on pre at bounding box center [887, 498] width 1045 height 18
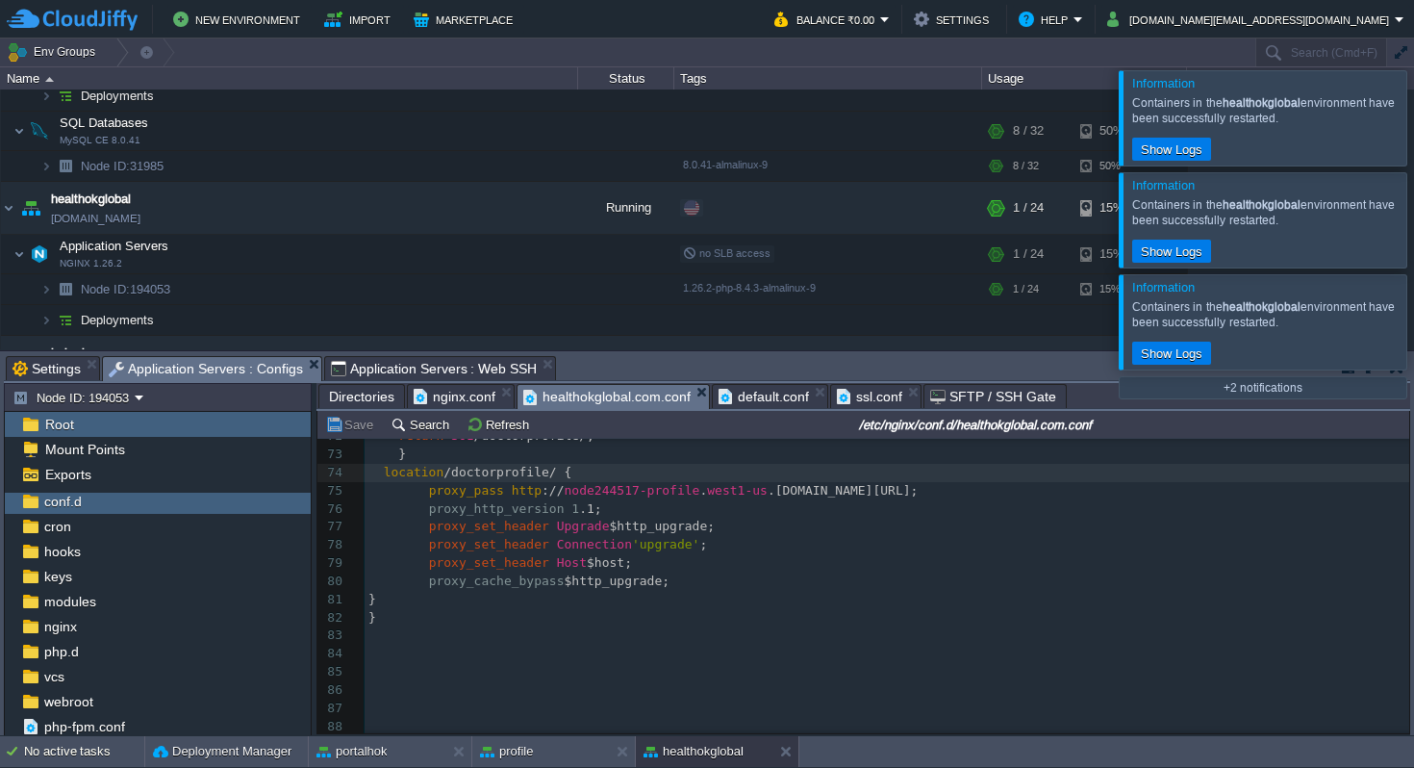
scroll to position [1326, 0]
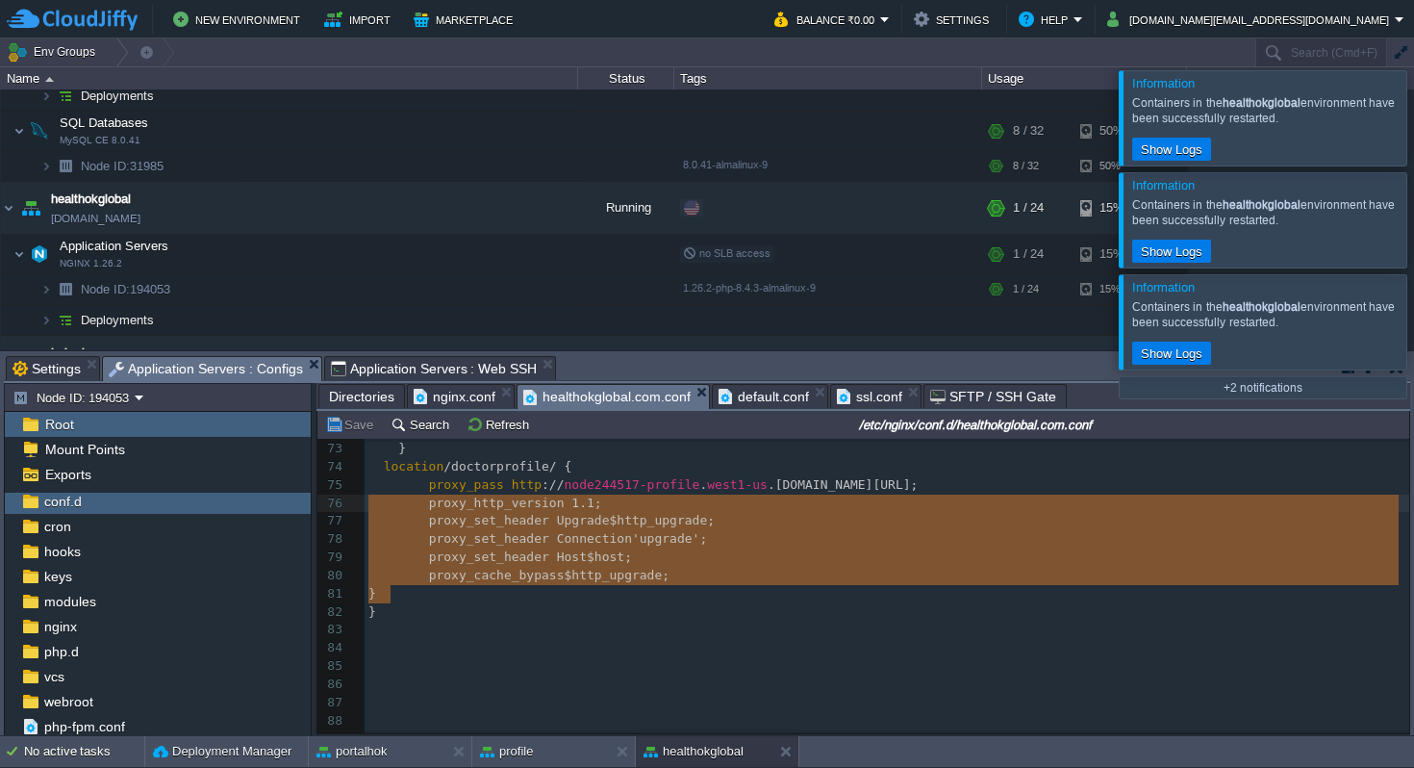
type textarea "location /doctorprofile/ { proxy_pass [URL][DOMAIN_NAME]; proxy_http_version 1.…"
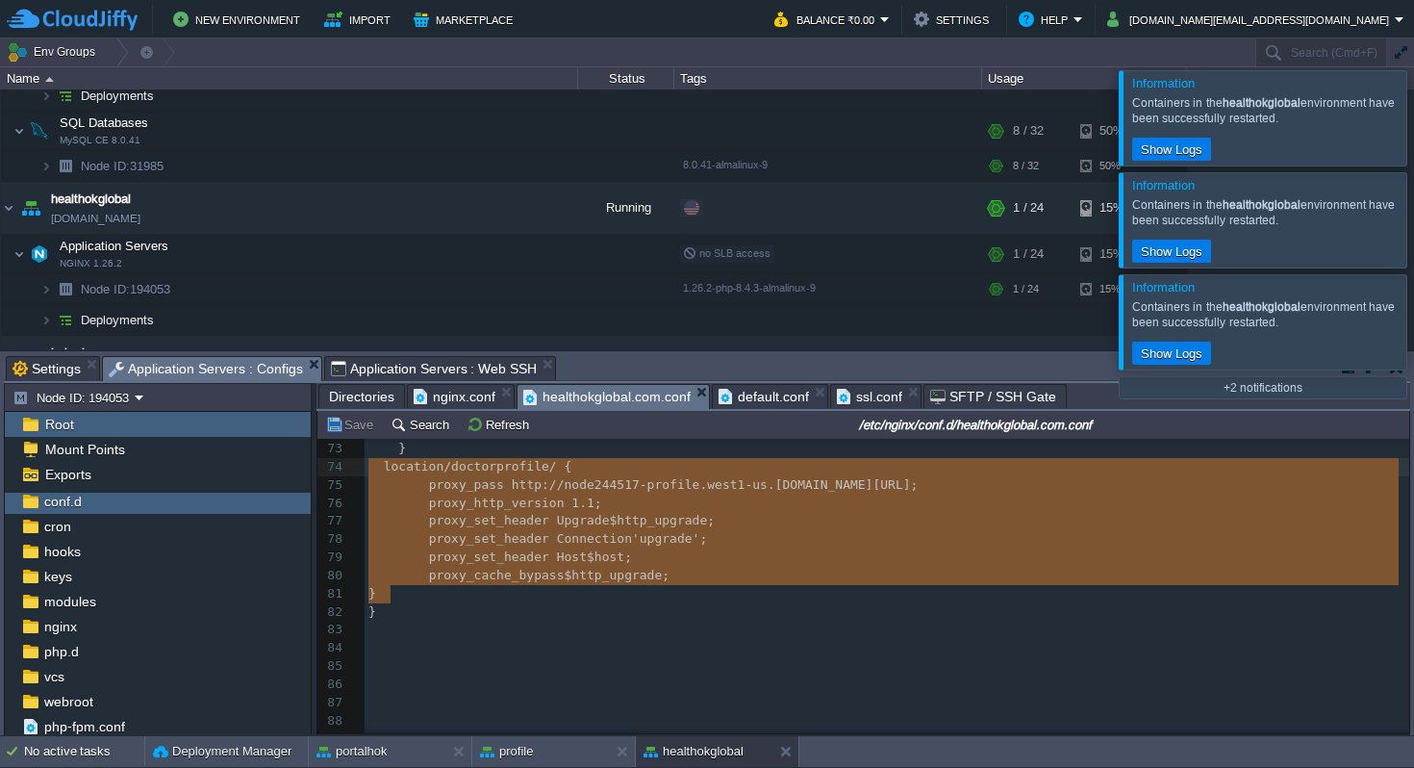
drag, startPoint x: 395, startPoint y: 594, endPoint x: 351, endPoint y: 469, distance: 132.6
click at [561, 755] on div "profile" at bounding box center [540, 751] width 137 height 31
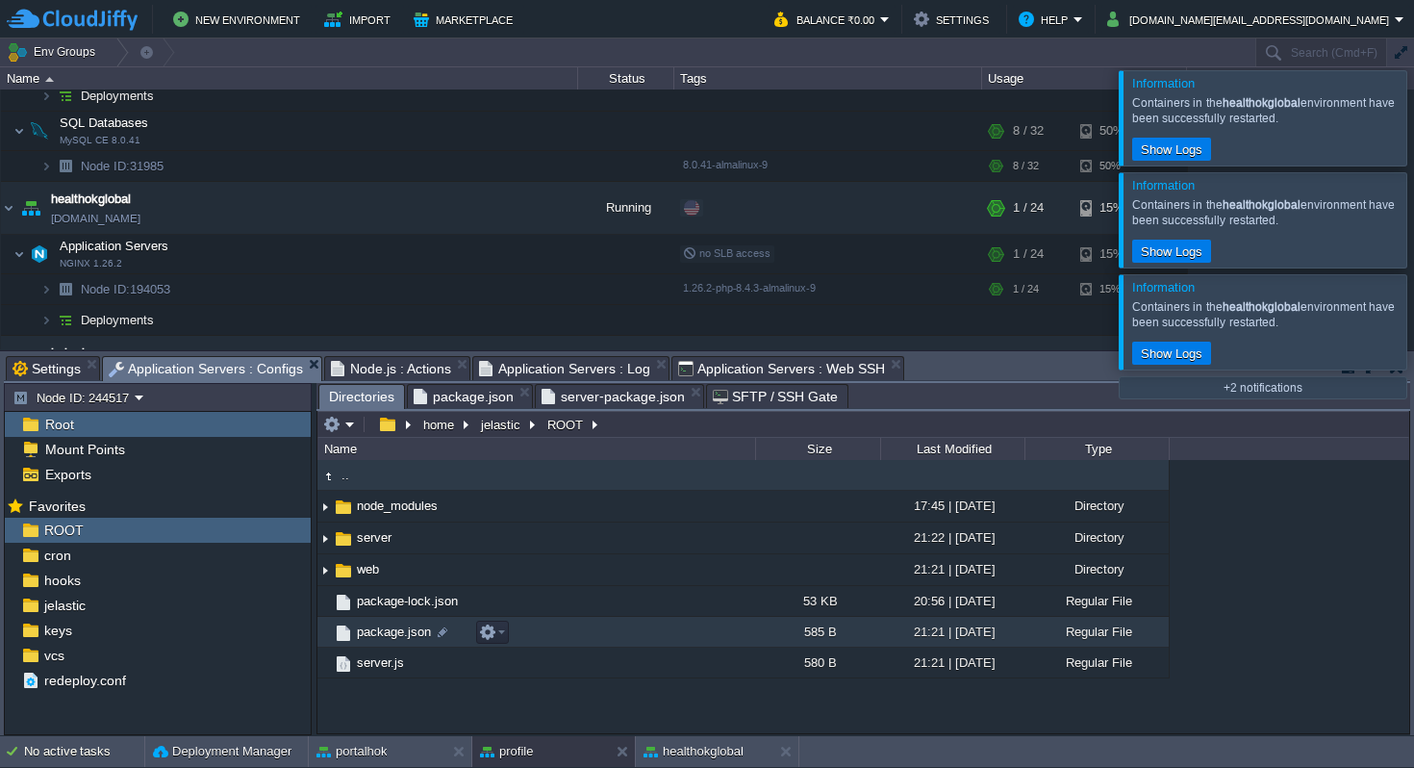
click at [378, 628] on span "package.json" at bounding box center [394, 631] width 80 height 16
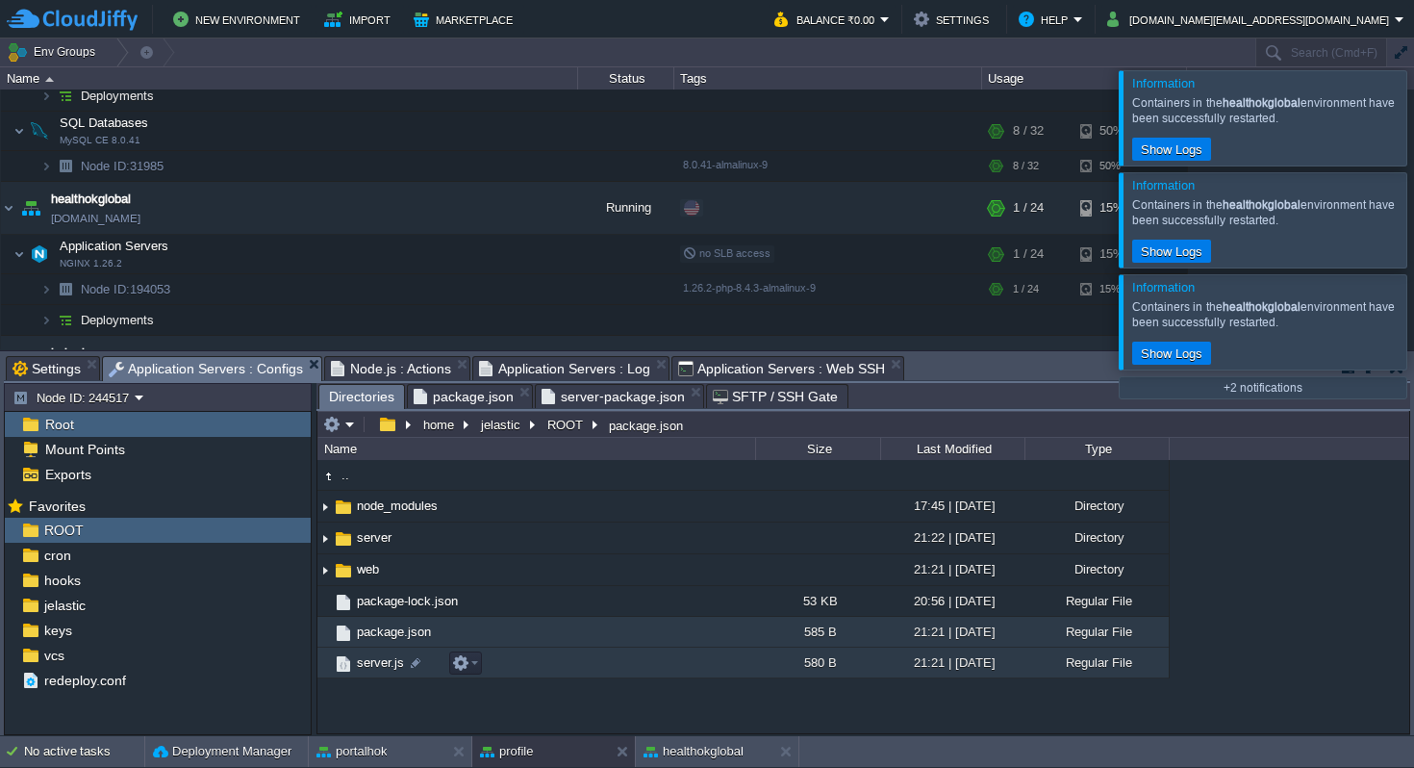
click at [374, 667] on span "server.js" at bounding box center [380, 662] width 53 height 16
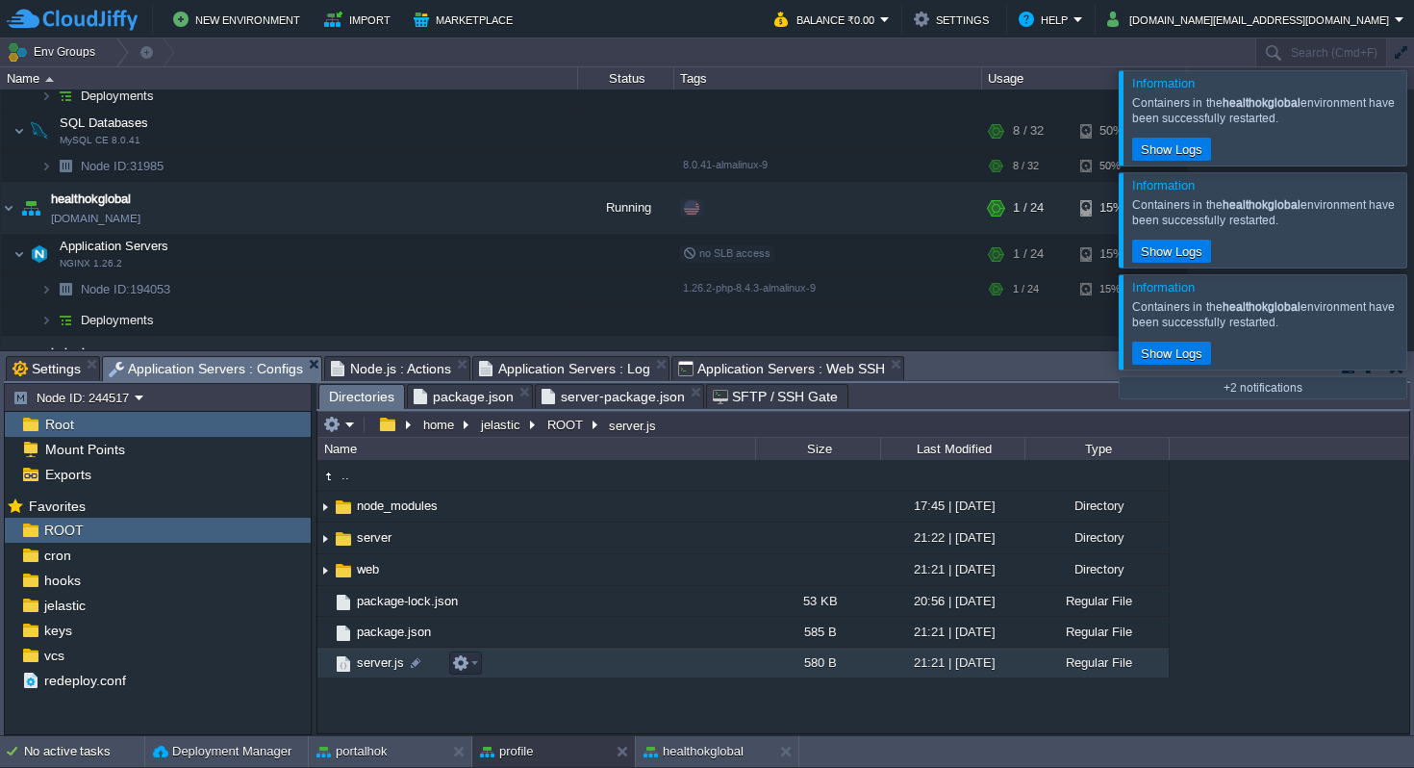
click at [374, 667] on span "server.js" at bounding box center [380, 662] width 53 height 16
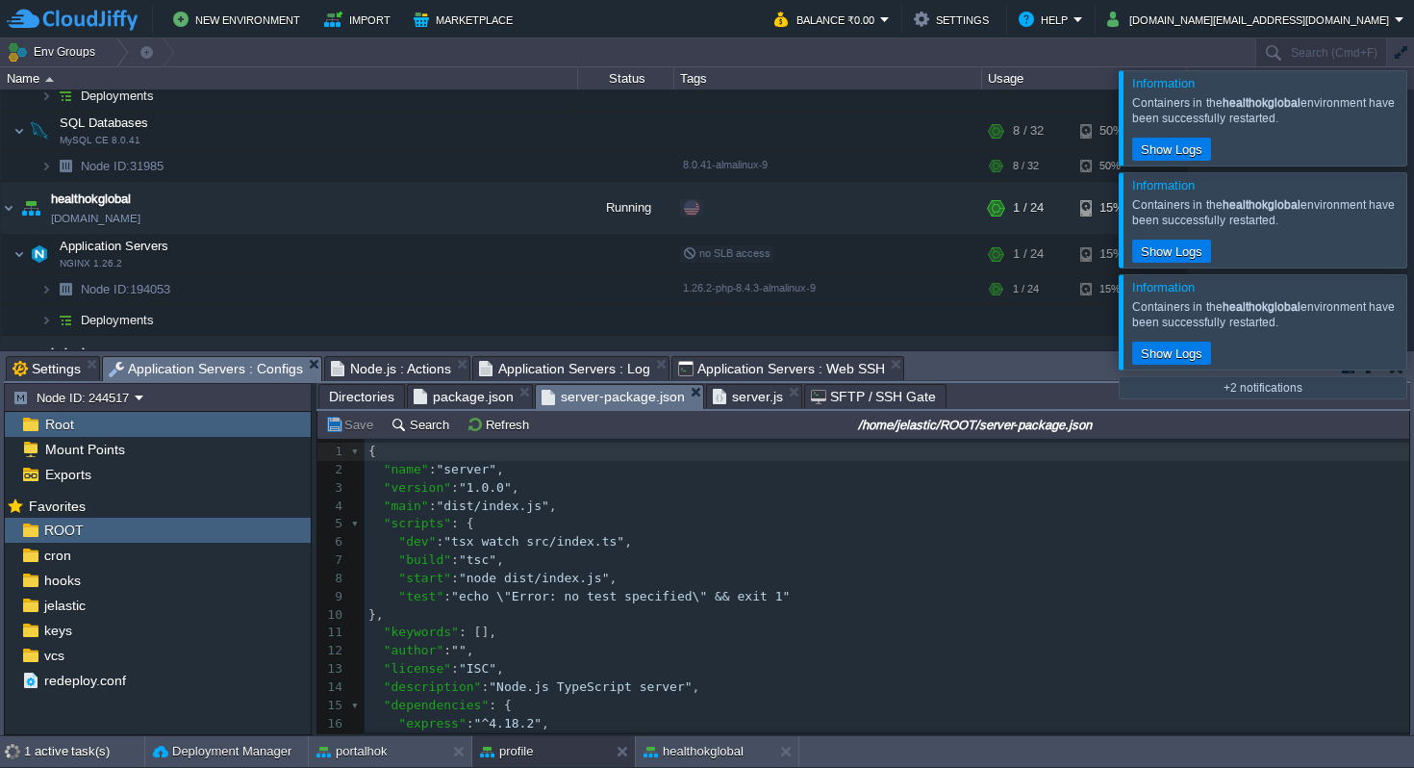
click at [581, 394] on span "server-package.json" at bounding box center [613, 397] width 143 height 24
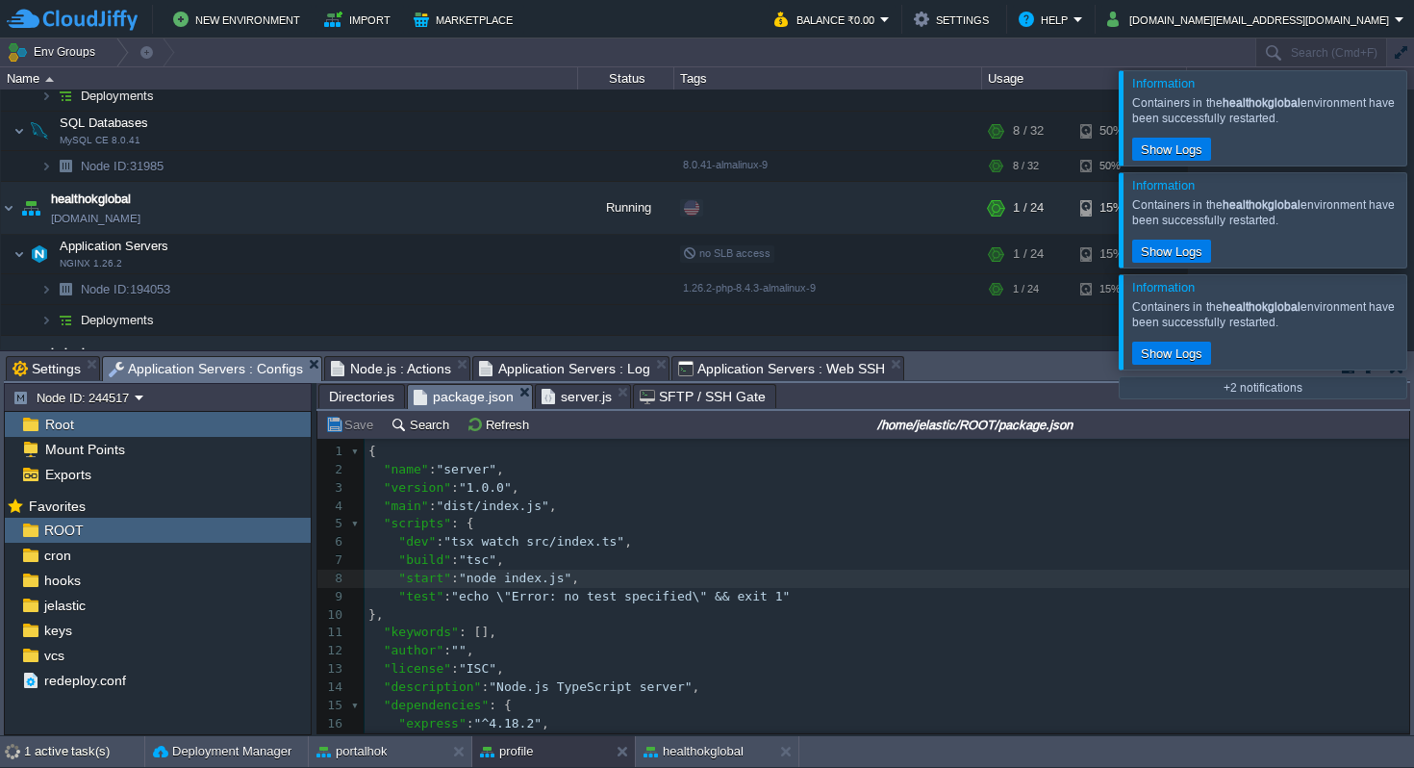
click at [472, 398] on span "package.json" at bounding box center [464, 397] width 100 height 24
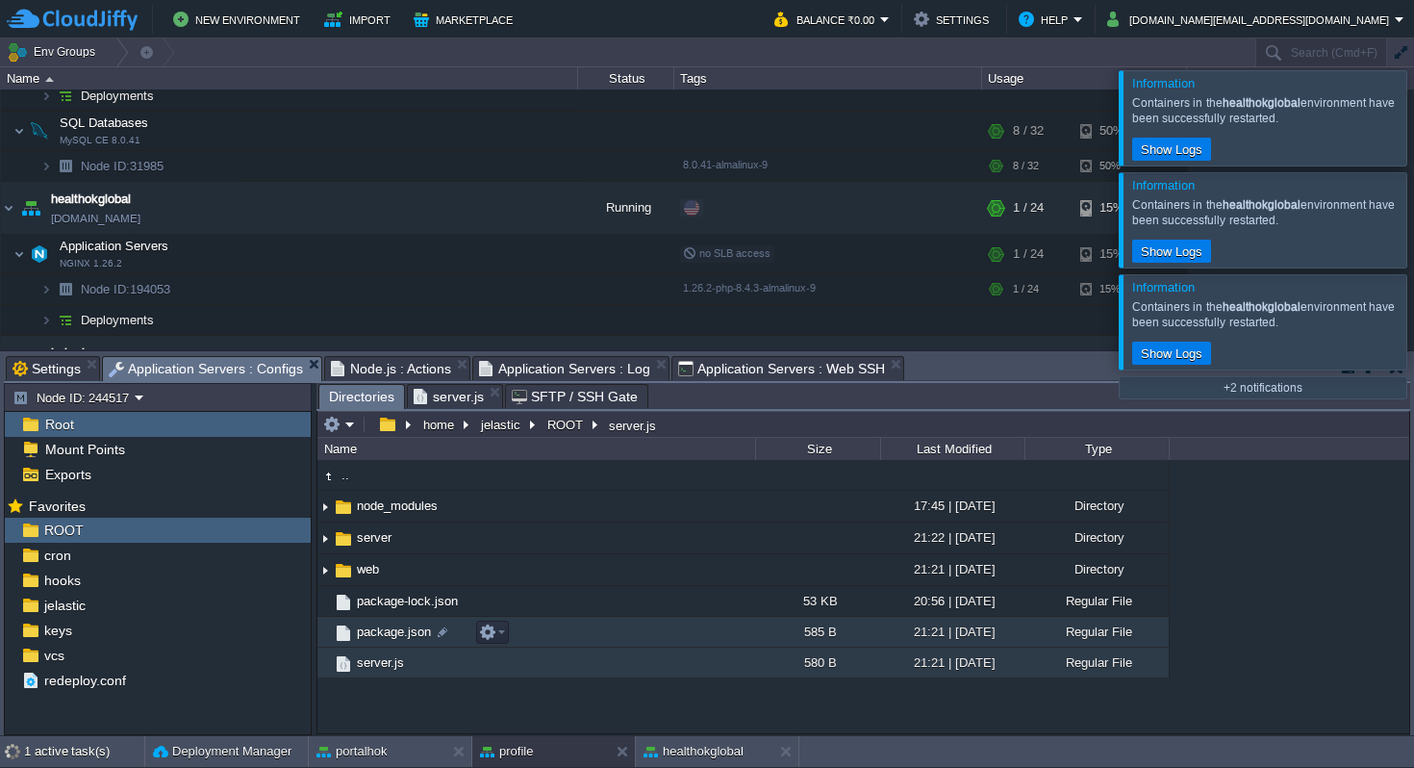
click at [406, 639] on span "package.json" at bounding box center [394, 631] width 80 height 16
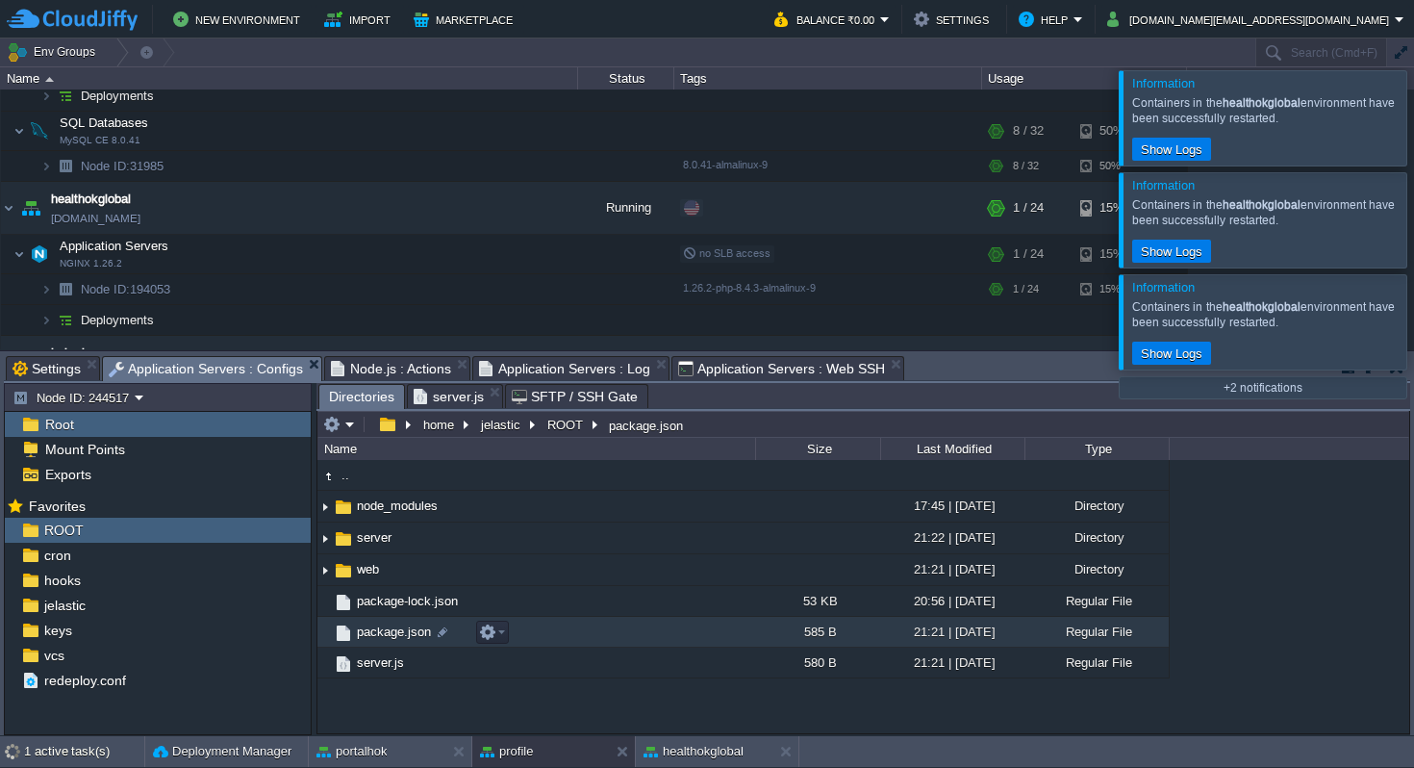
click at [406, 639] on span "package.json" at bounding box center [394, 631] width 80 height 16
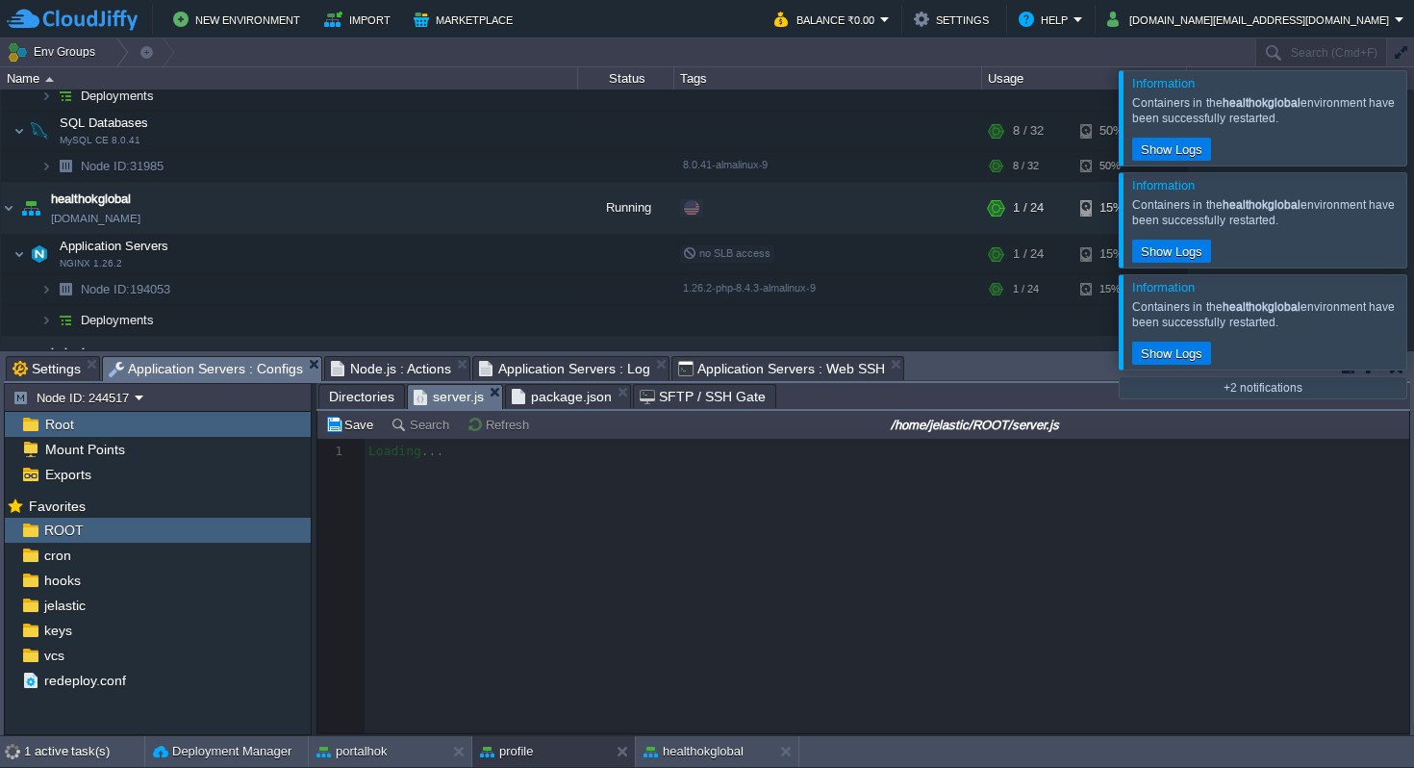
click at [454, 395] on span "server.js" at bounding box center [449, 397] width 70 height 24
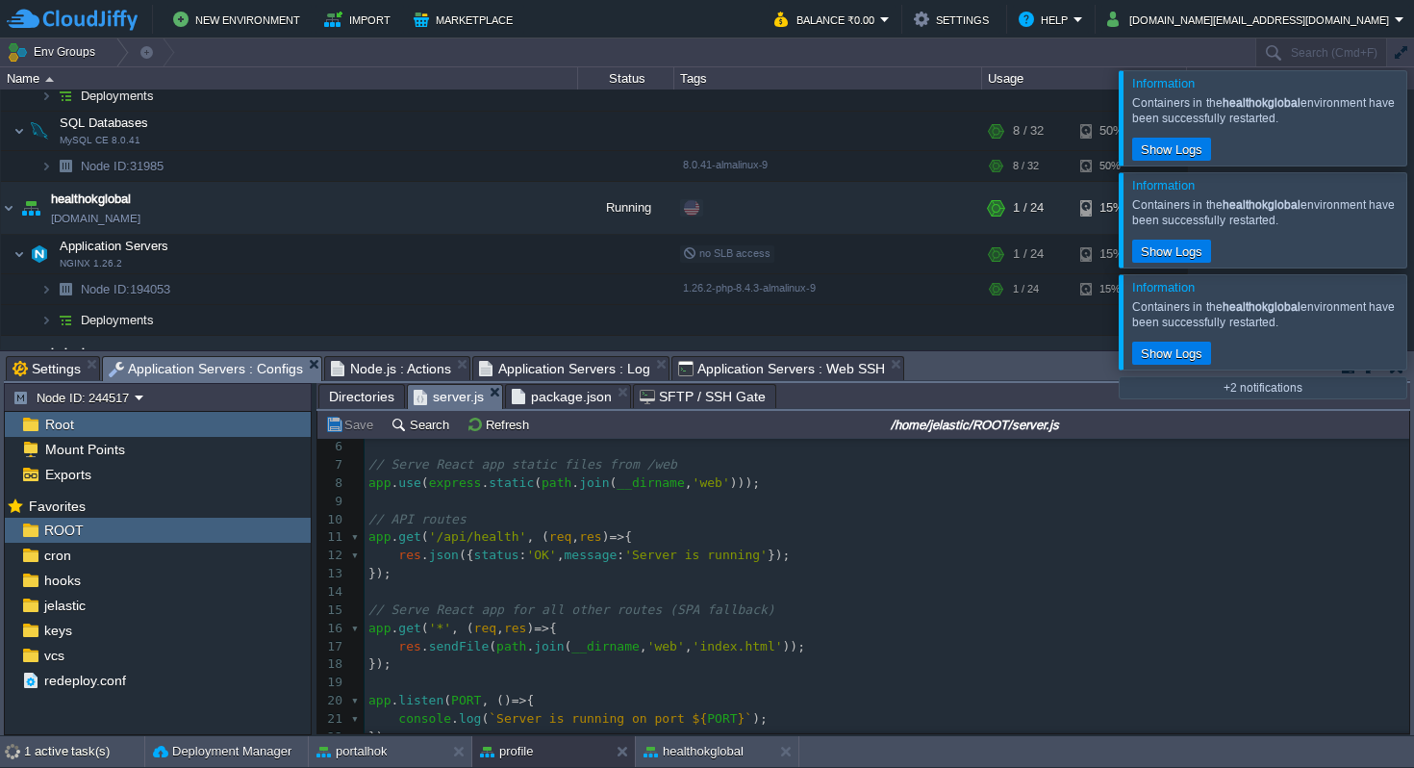
scroll to position [131, 0]
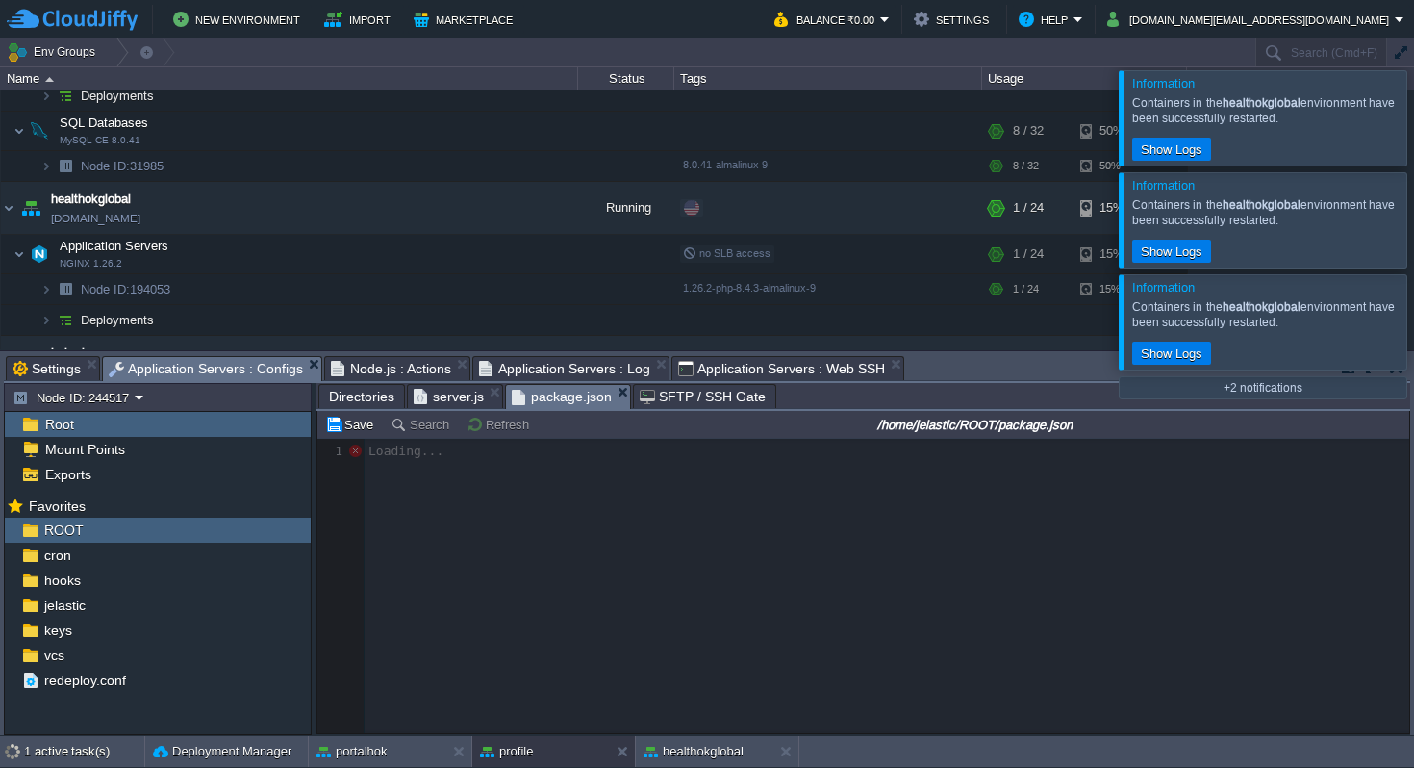
click at [559, 396] on span "package.json" at bounding box center [562, 397] width 100 height 24
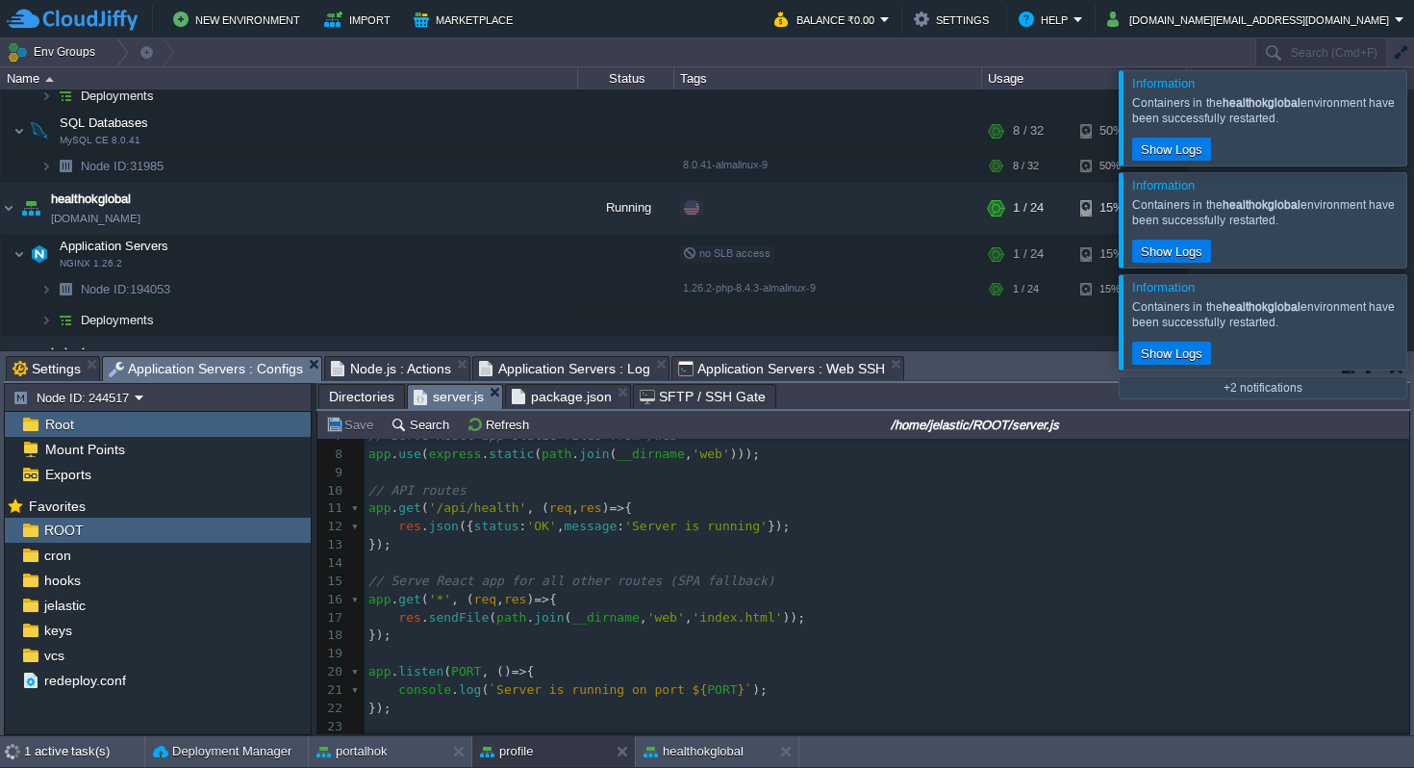
click at [464, 396] on span "server.js" at bounding box center [449, 397] width 70 height 24
type textarea "const express = require('express'); const path = require('path'); const app = e…"
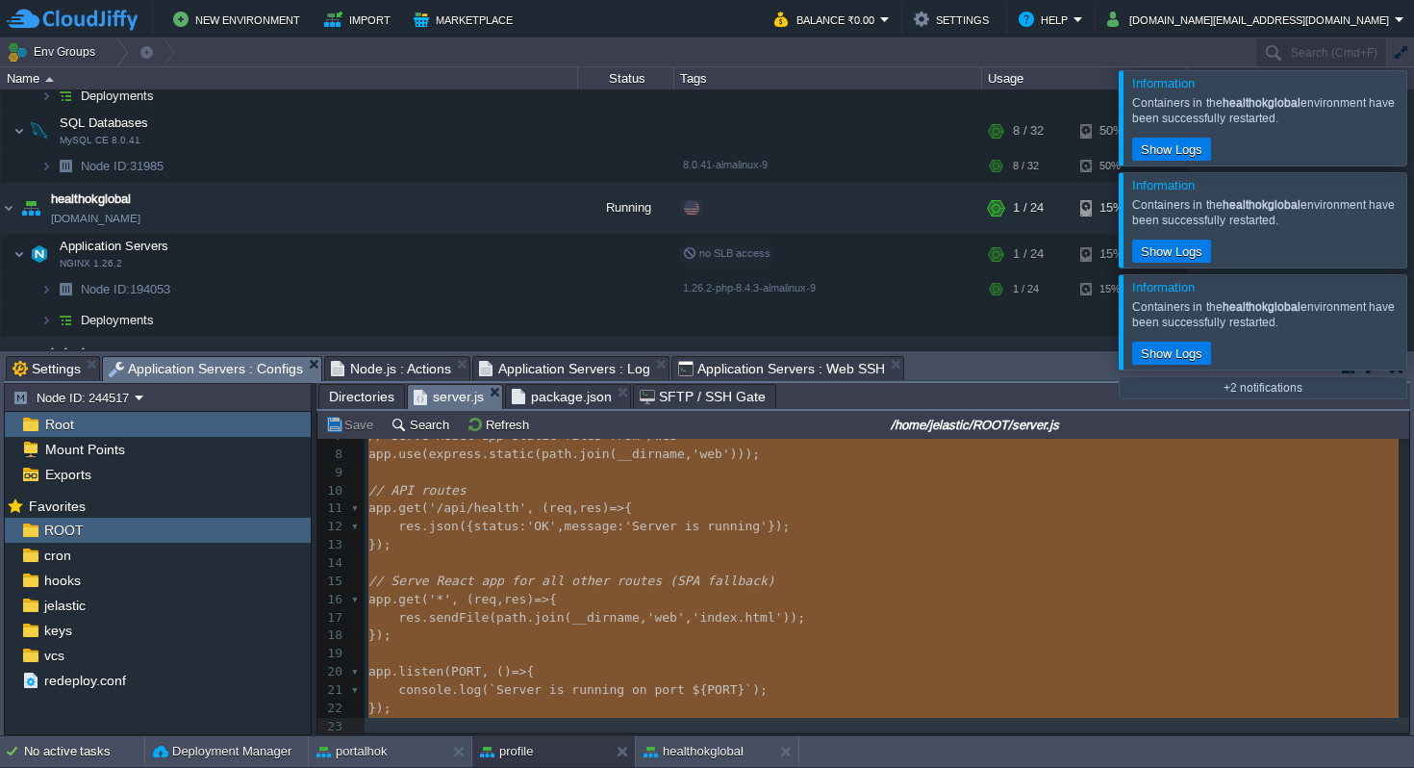
click at [538, 393] on span "package.json" at bounding box center [562, 396] width 100 height 23
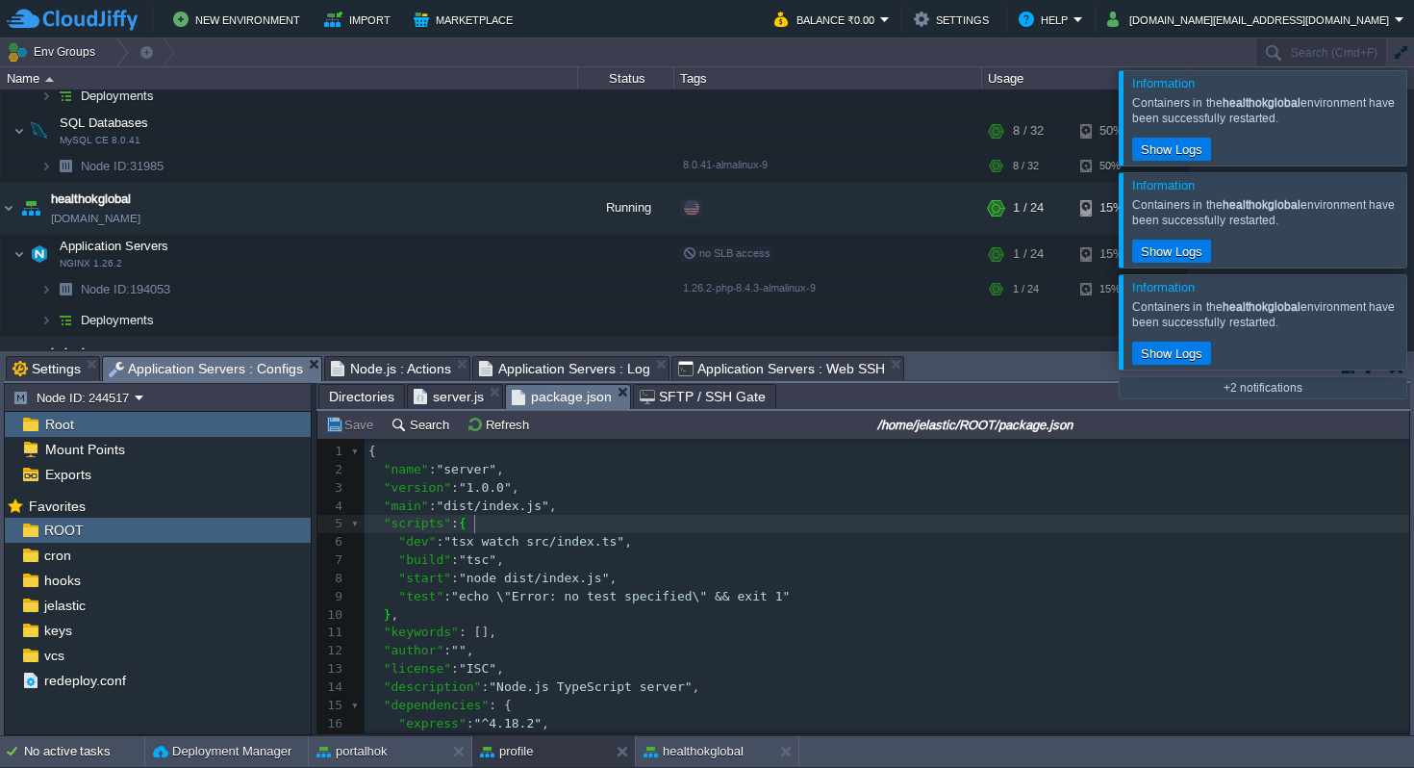
type textarea "{ "name": "server", "version": "1.0.0", "main": "dist/index.js", "scripts": { "…"
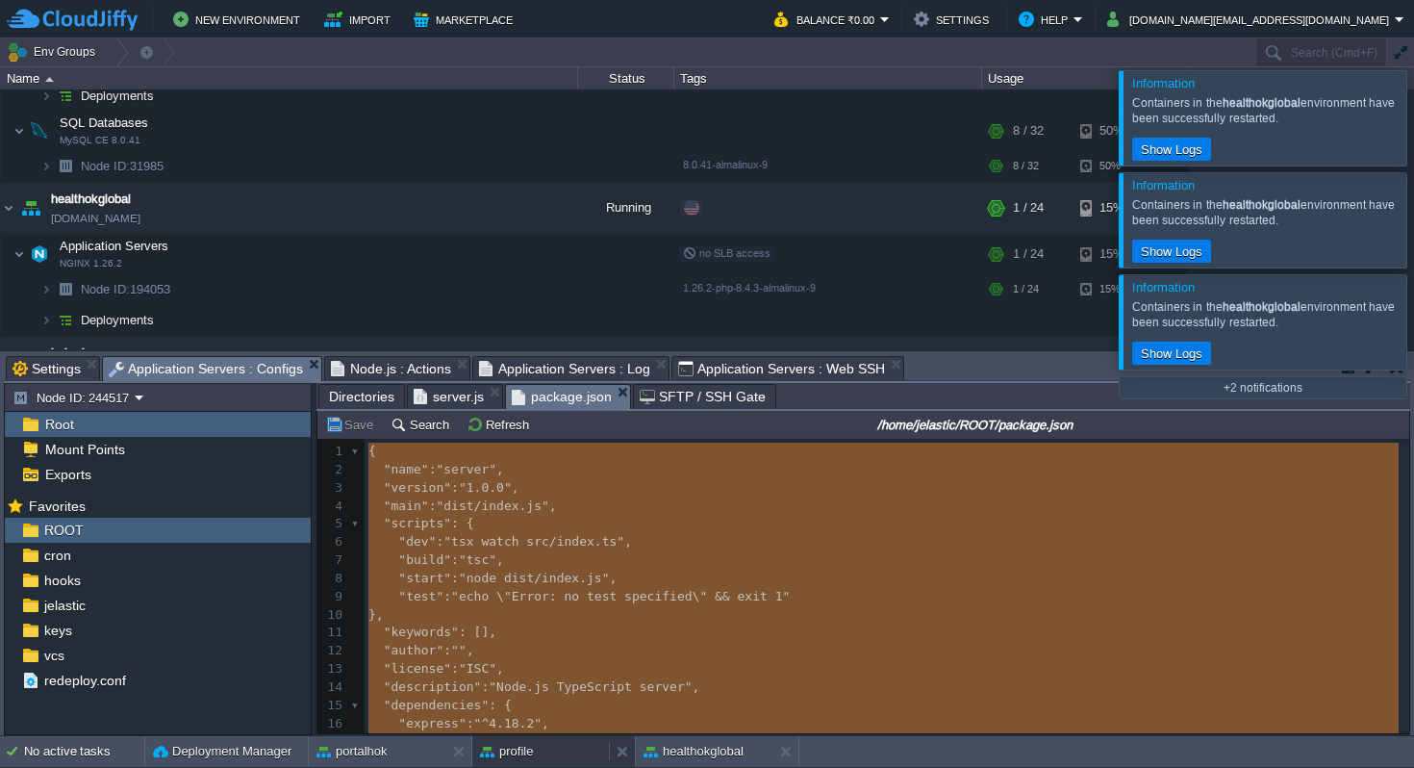
click at [522, 744] on button "profile" at bounding box center [506, 751] width 53 height 19
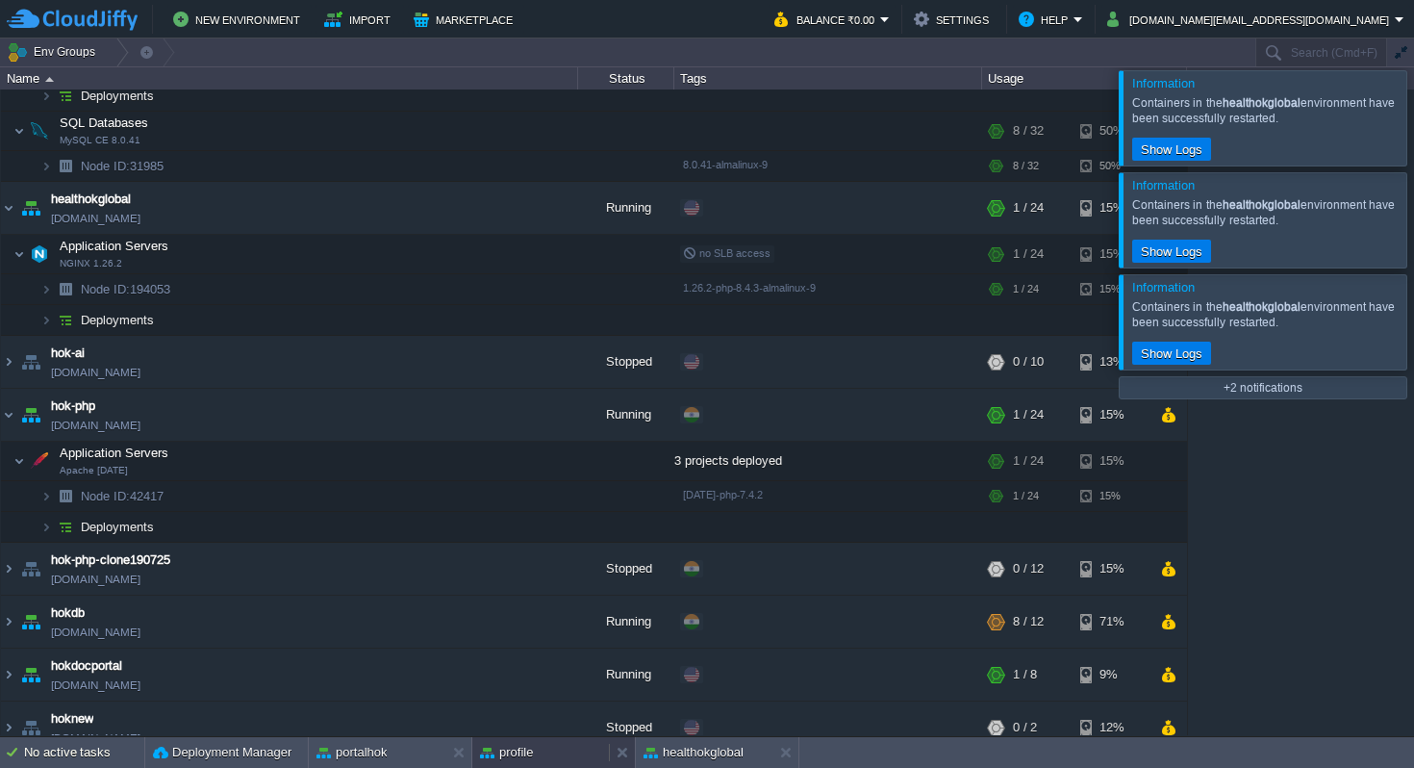
click at [522, 744] on button "profile" at bounding box center [506, 752] width 53 height 19
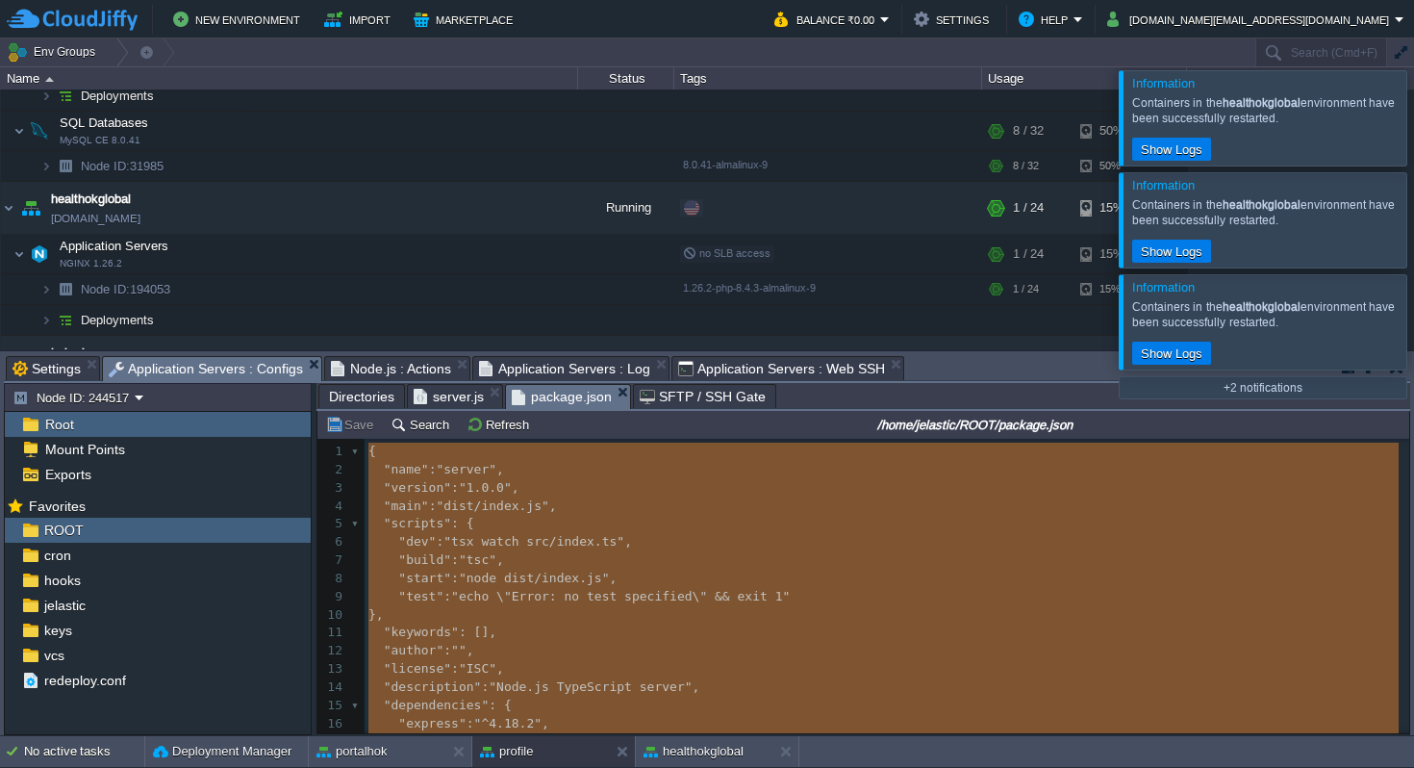
click at [362, 394] on span "Directories" at bounding box center [361, 396] width 65 height 23
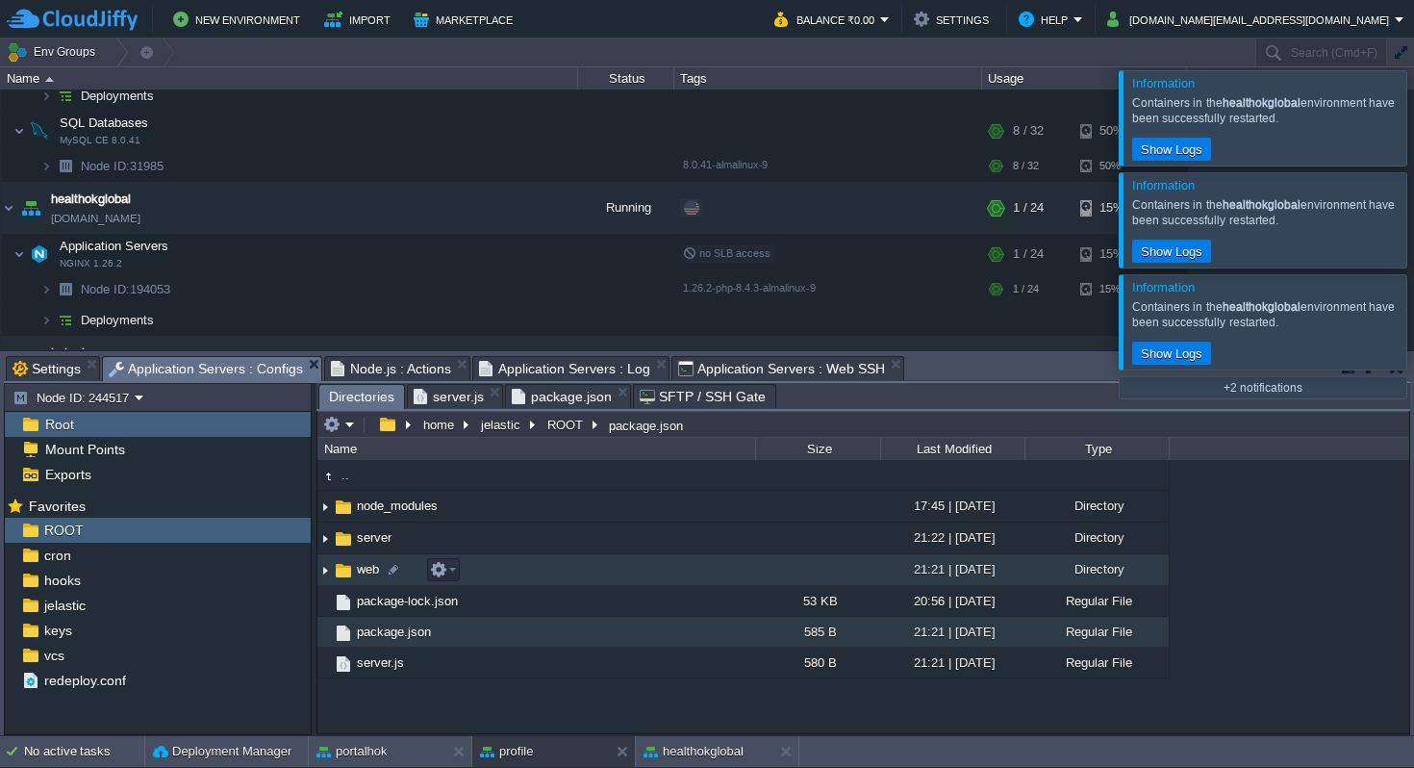
click at [327, 571] on img at bounding box center [324, 570] width 15 height 30
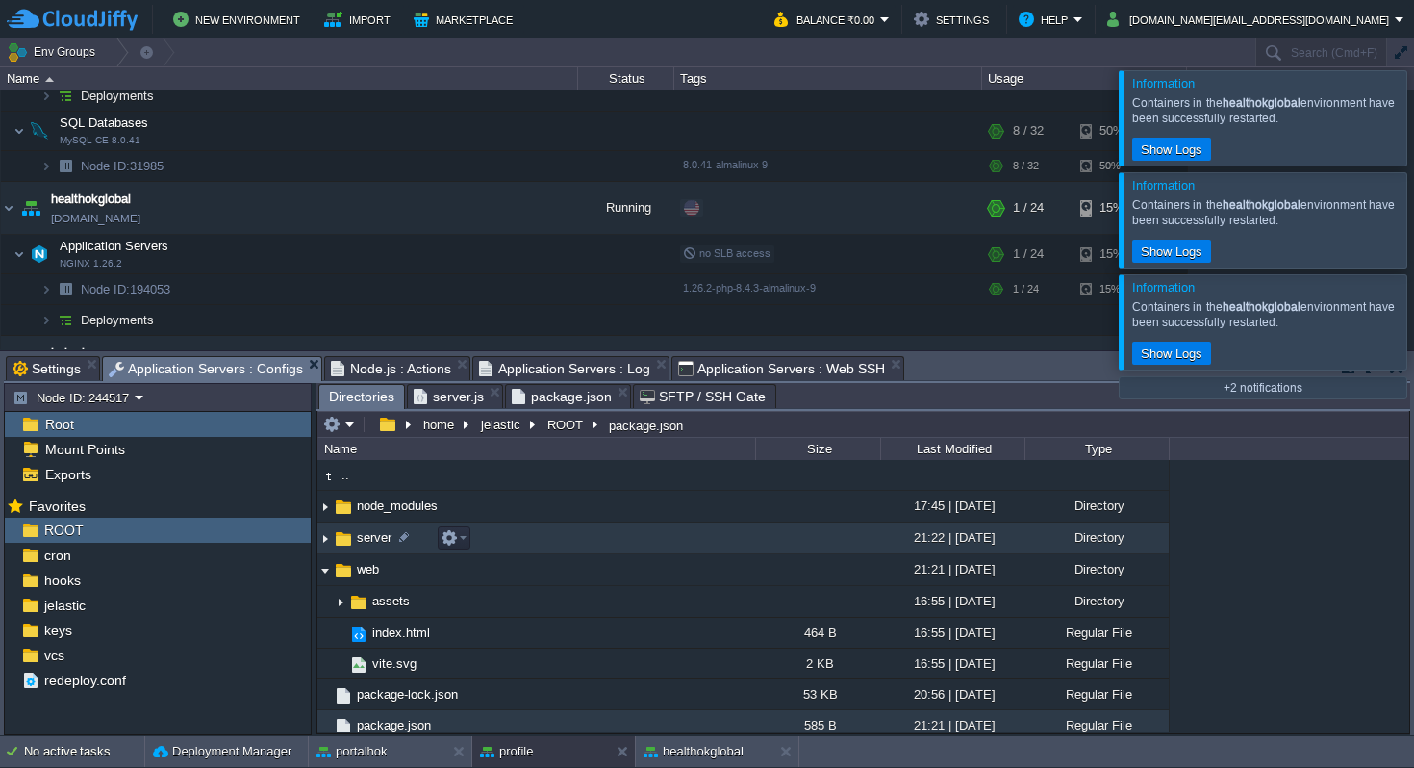
click at [328, 542] on img at bounding box center [324, 538] width 15 height 30
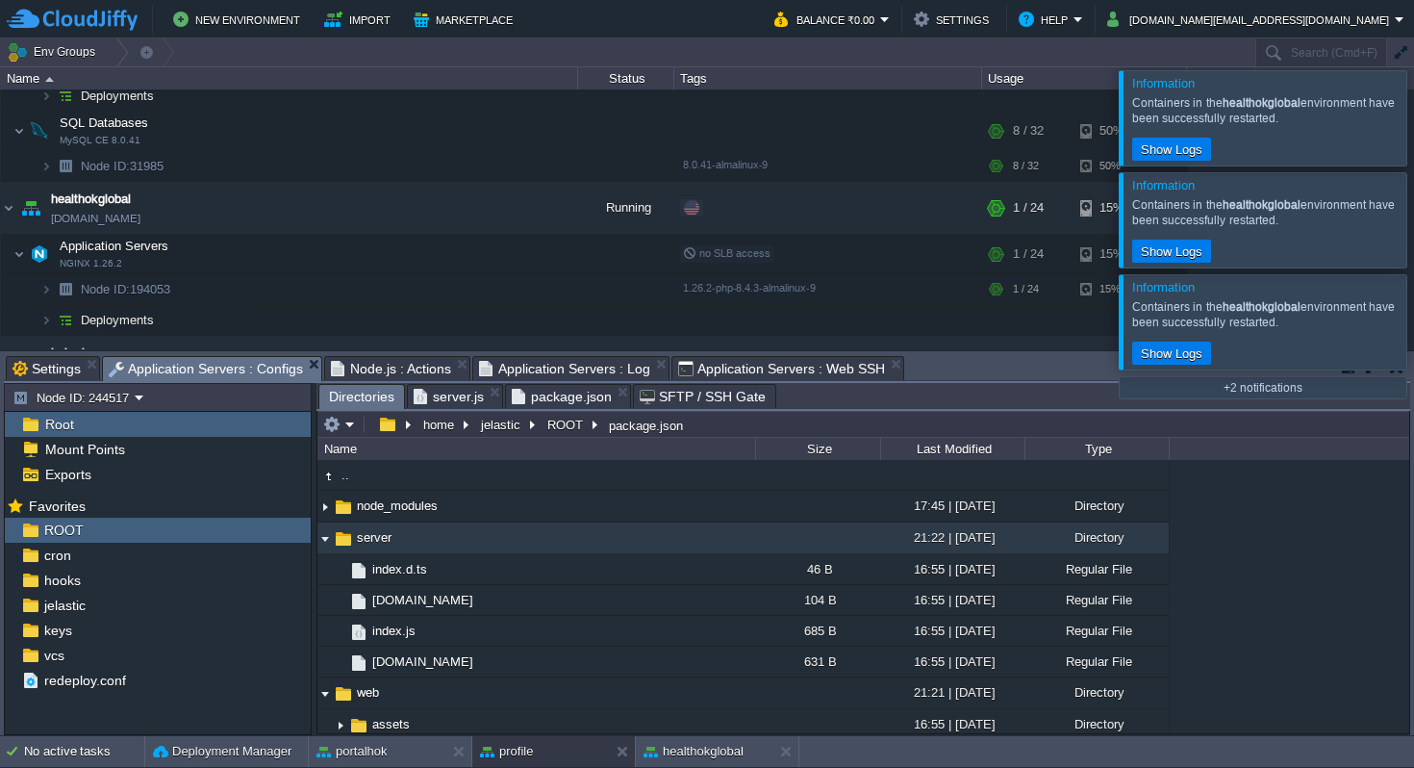
click at [328, 542] on img at bounding box center [324, 538] width 15 height 30
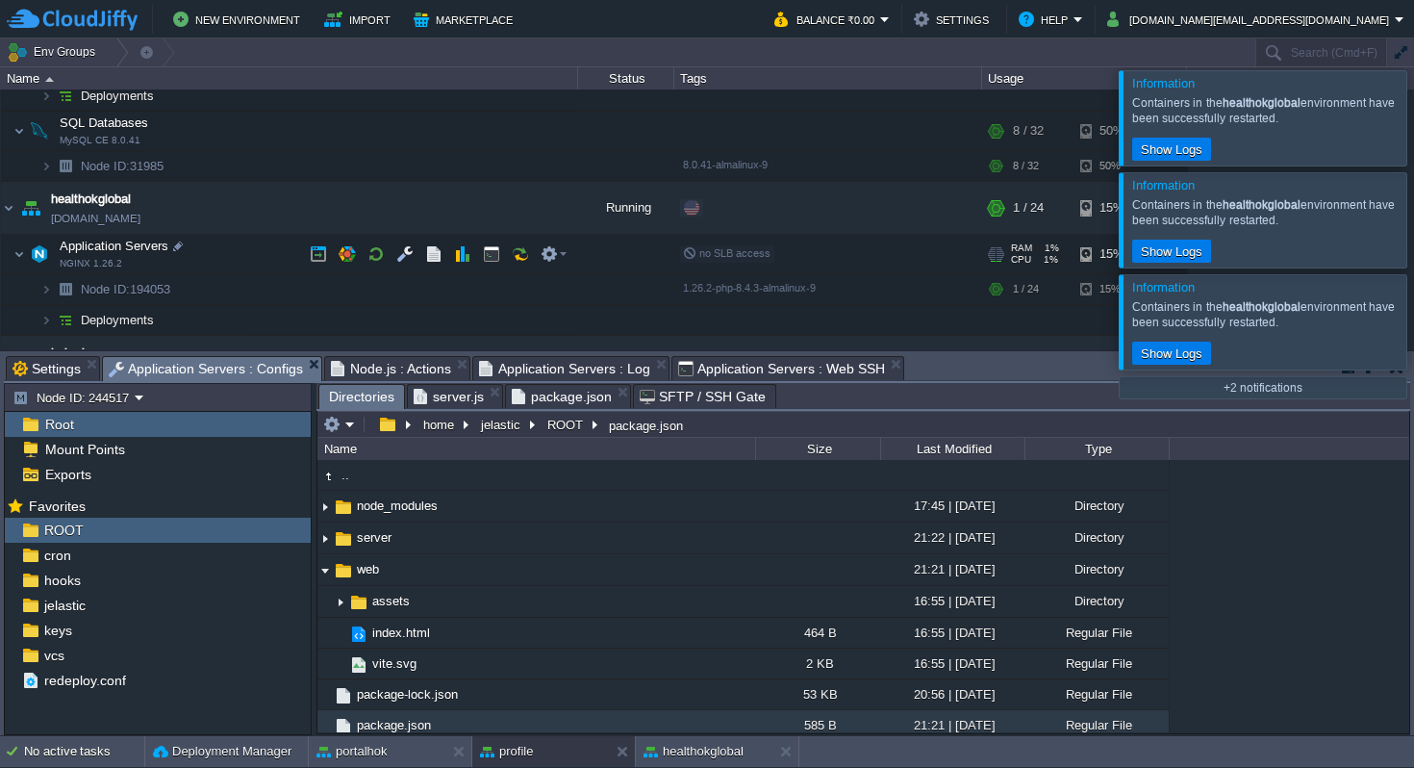
drag, startPoint x: 922, startPoint y: 354, endPoint x: 913, endPoint y: 240, distance: 114.9
click at [913, 240] on div "Env Groups Search (Cmd+F) auto-gen Name Status Tags Usage aihok env-2863444.wes…" at bounding box center [707, 386] width 1414 height 697
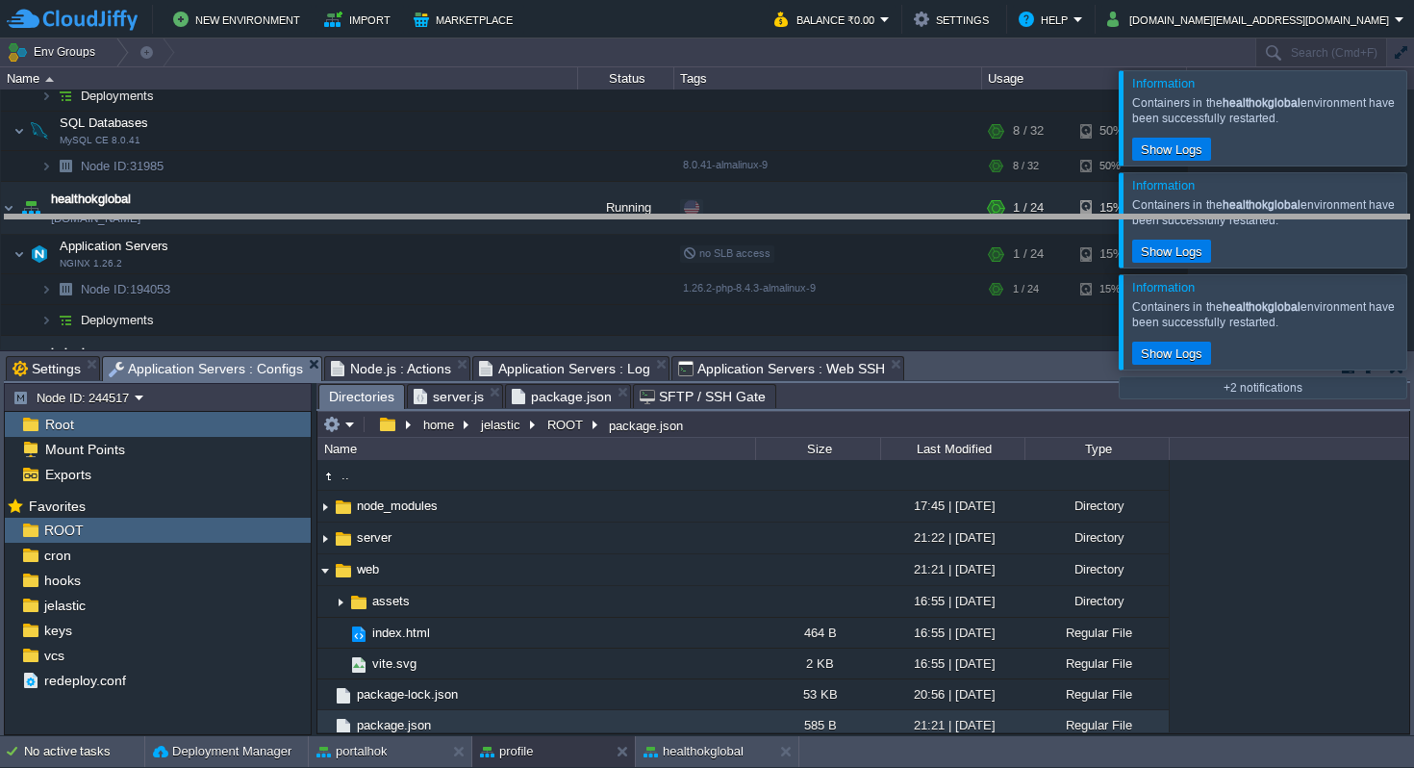
drag, startPoint x: 929, startPoint y: 356, endPoint x: 928, endPoint y: 214, distance: 141.4
click at [928, 214] on body "New Environment Import Marketplace Bonus ₹0.00 Upgrade Account Balance ₹0.00 Se…" at bounding box center [707, 384] width 1414 height 768
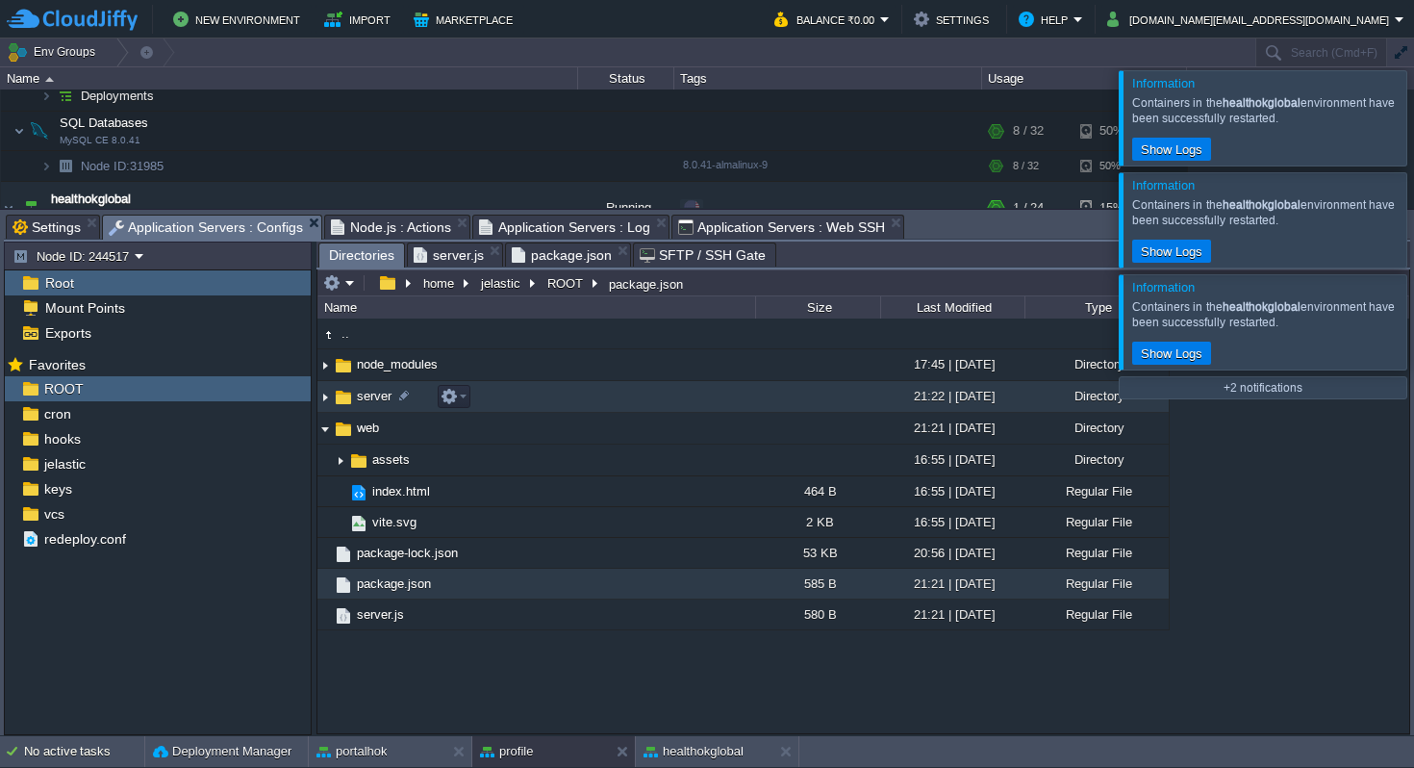
click at [327, 397] on img at bounding box center [324, 397] width 15 height 30
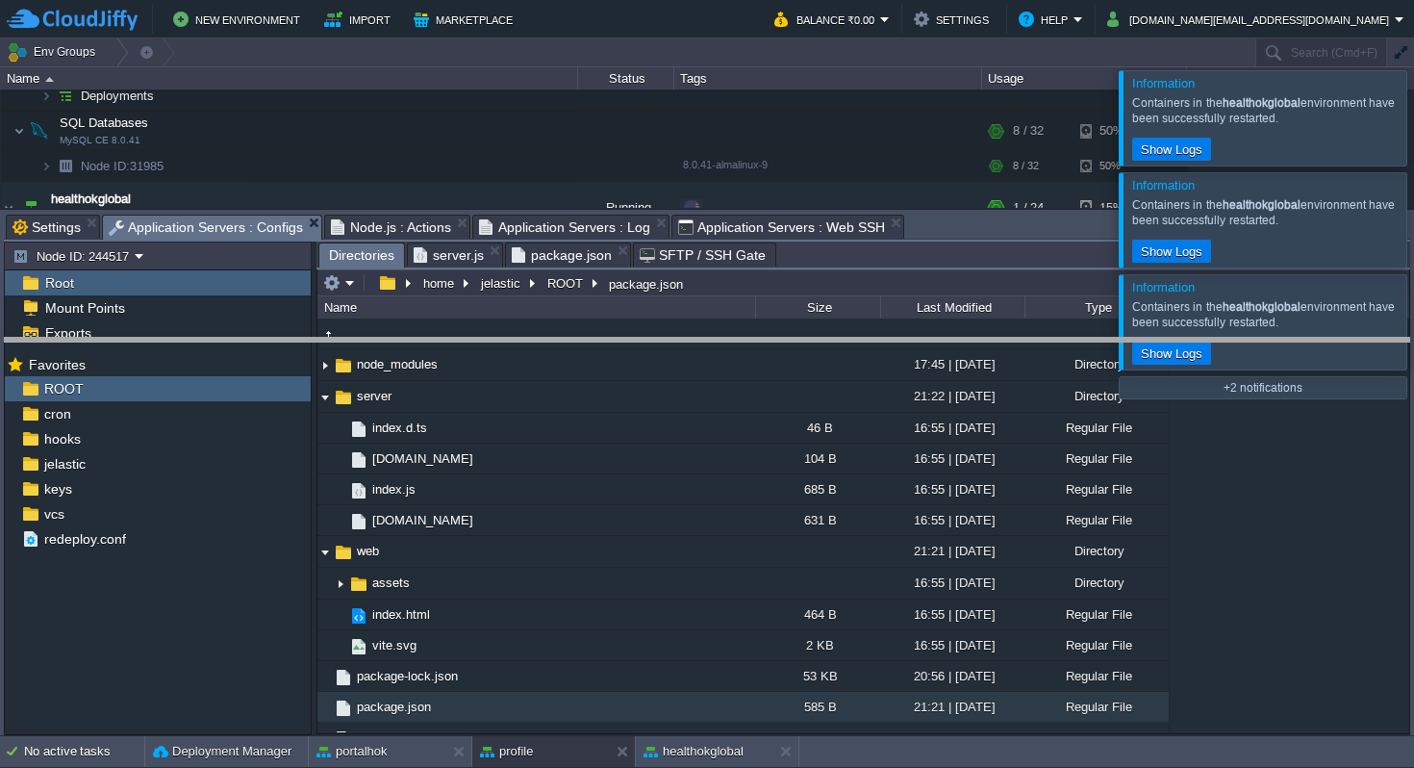
drag, startPoint x: 923, startPoint y: 217, endPoint x: 935, endPoint y: 342, distance: 125.6
click at [935, 342] on body "New Environment Import Marketplace Bonus ₹0.00 Upgrade Account Balance ₹0.00 Se…" at bounding box center [707, 384] width 1414 height 768
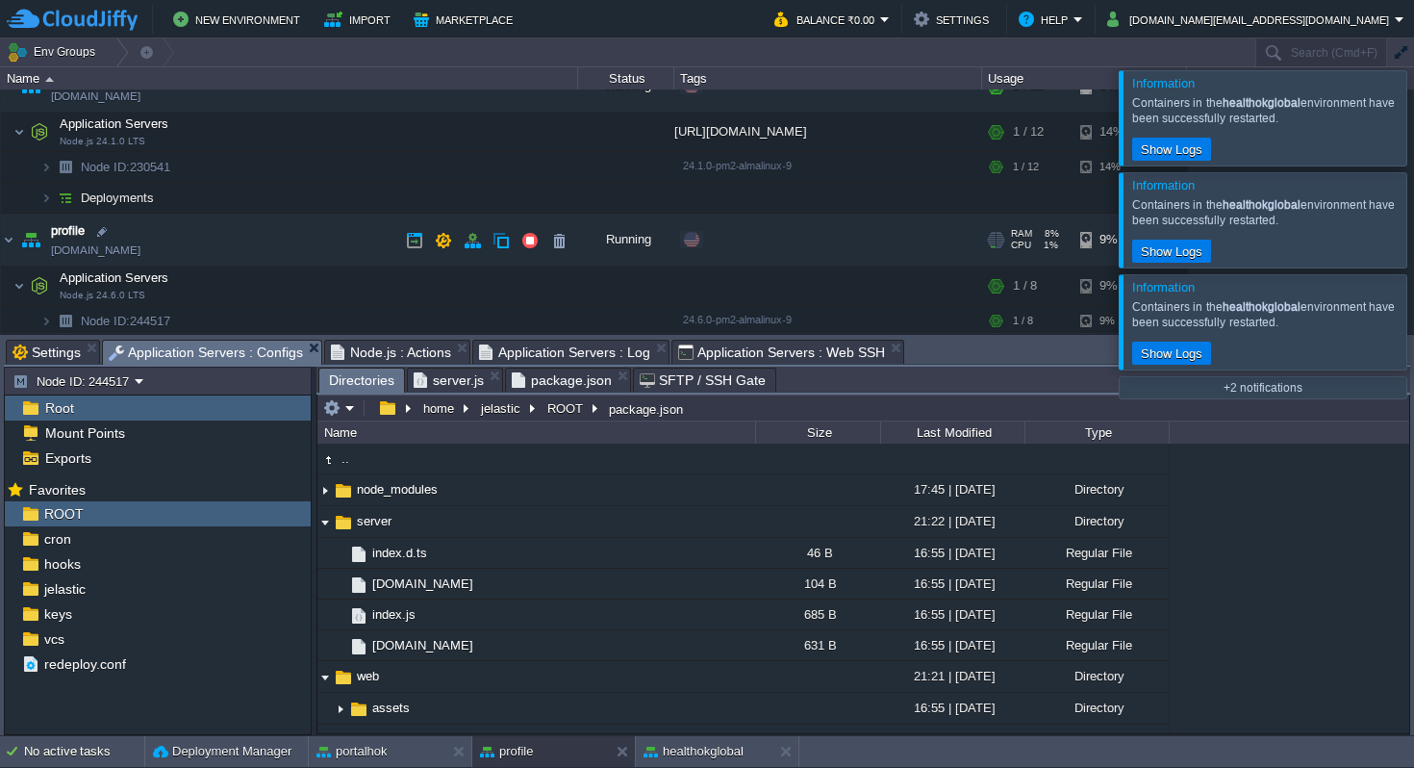
scroll to position [1020, 0]
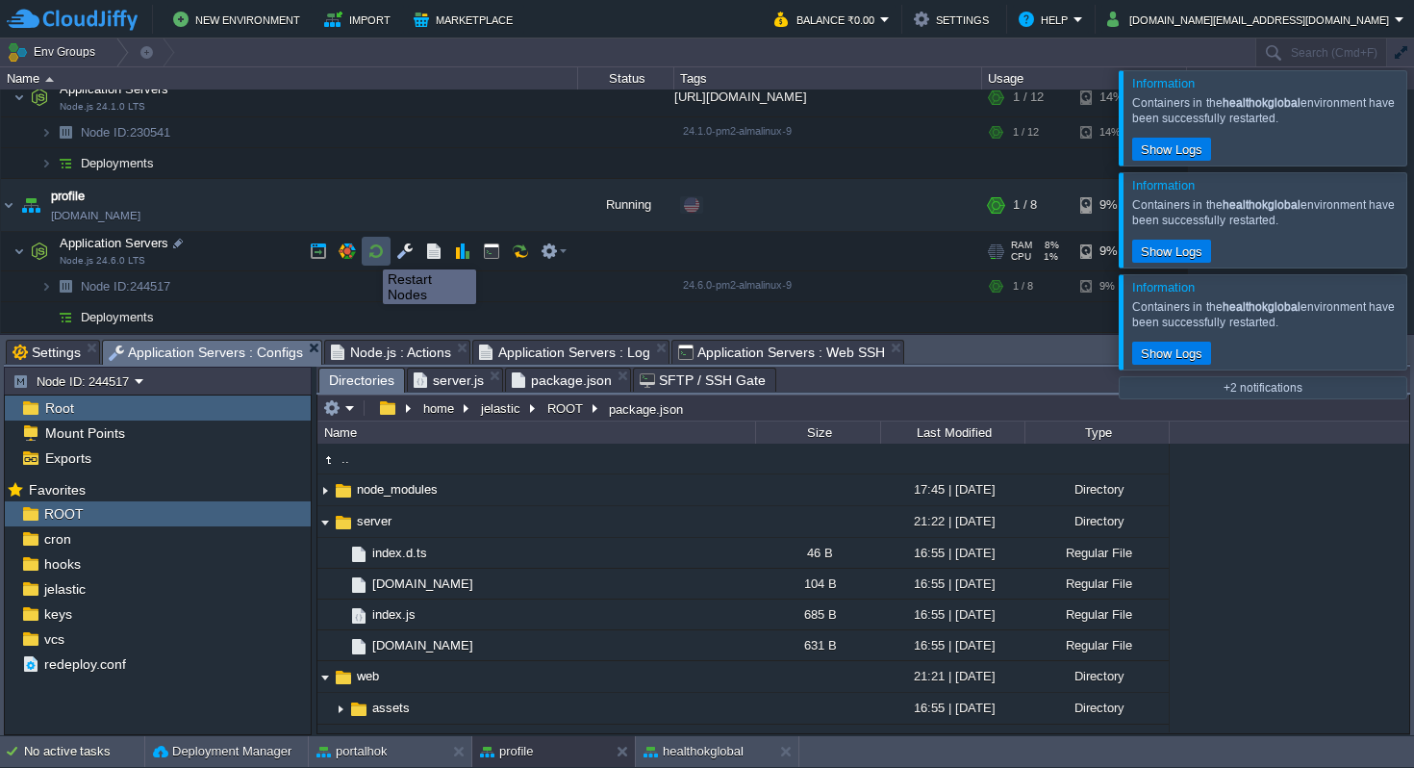
click at [379, 252] on button "button" at bounding box center [375, 250] width 17 height 17
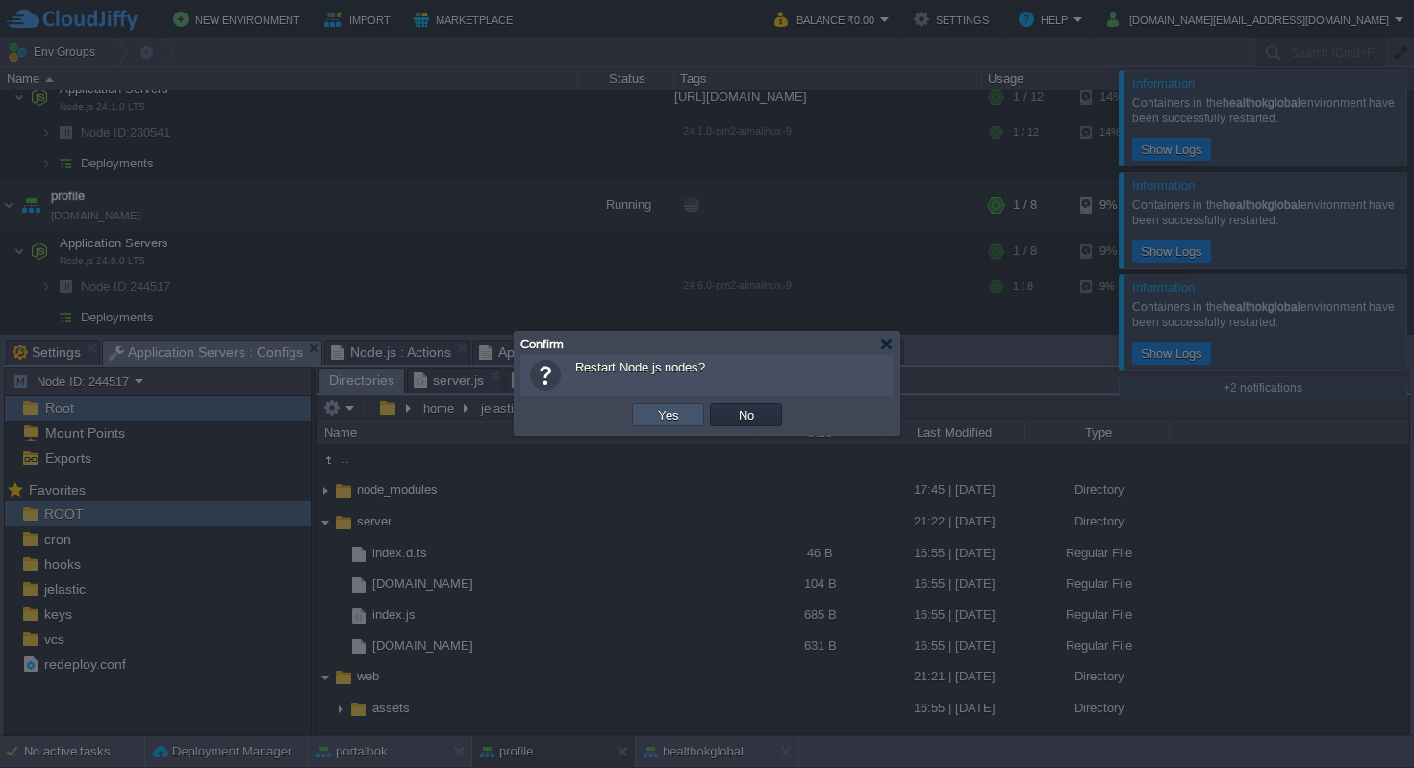
click at [673, 423] on button "Yes" at bounding box center [668, 414] width 33 height 17
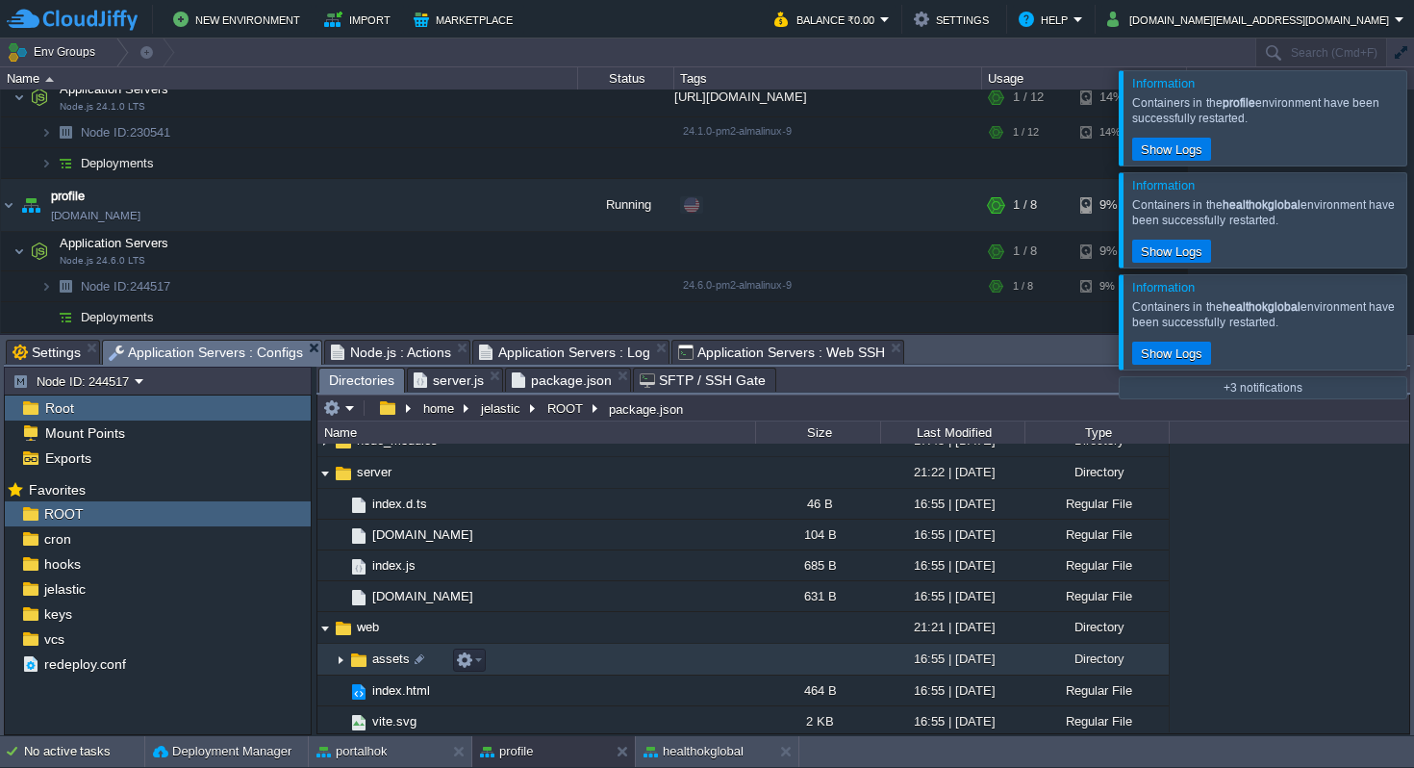
scroll to position [66, 0]
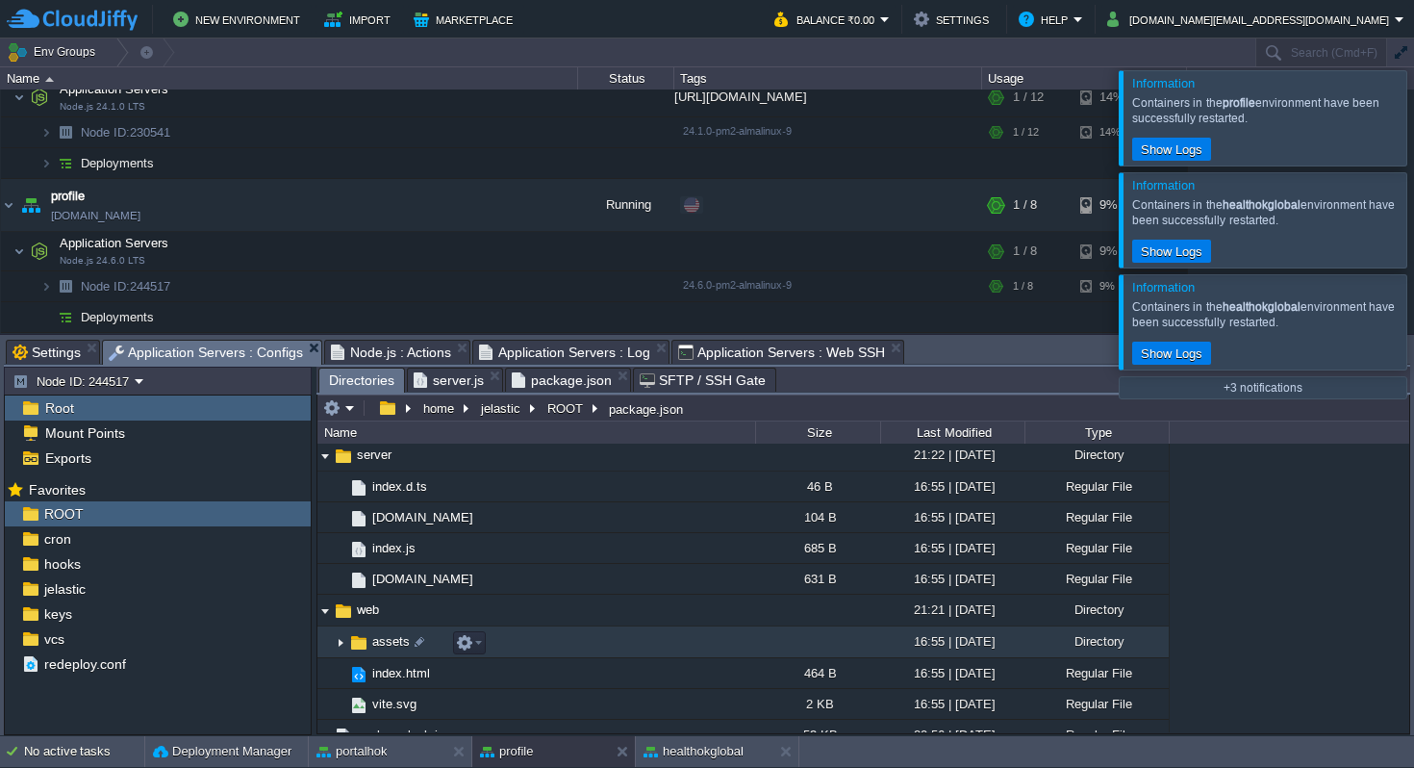
click at [360, 647] on img at bounding box center [358, 642] width 21 height 21
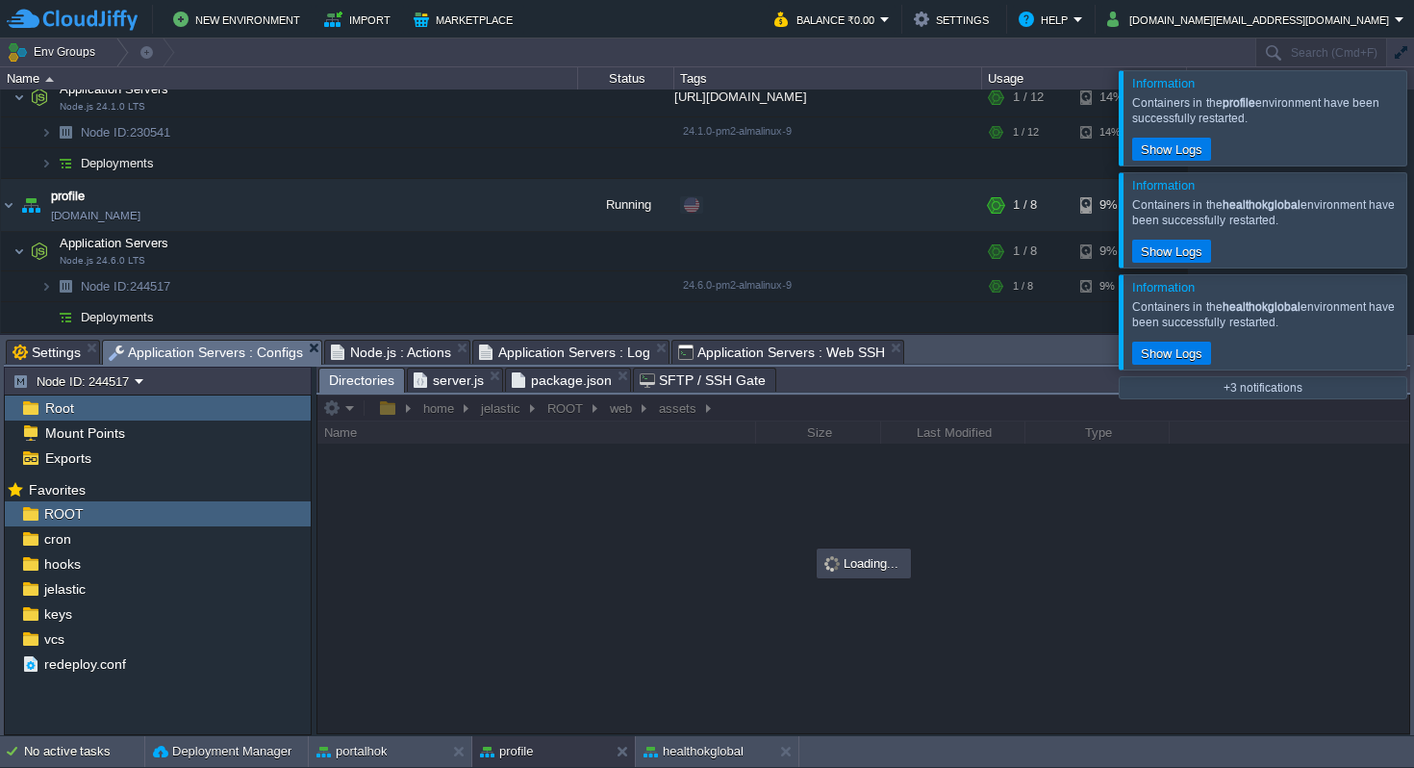
scroll to position [0, 0]
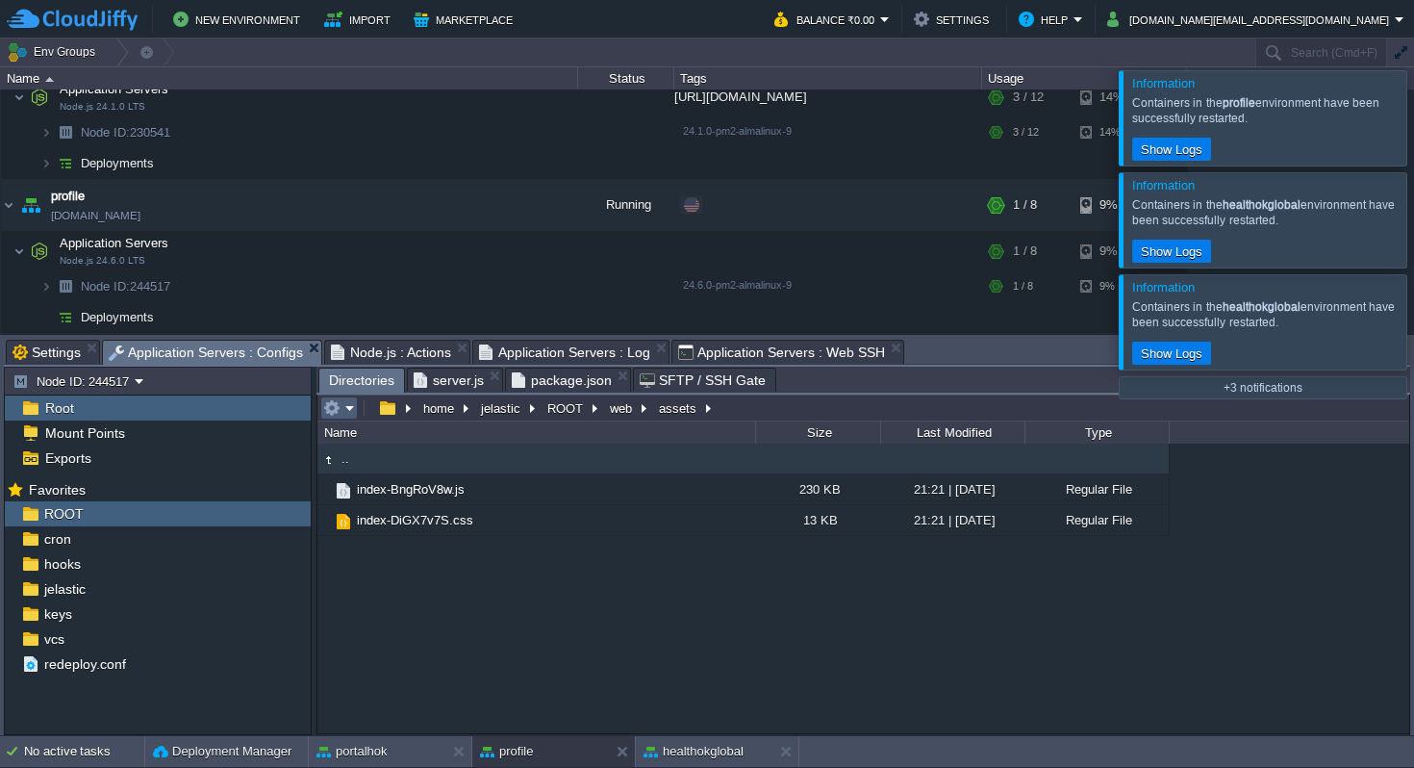
click at [350, 410] on em at bounding box center [339, 407] width 32 height 17
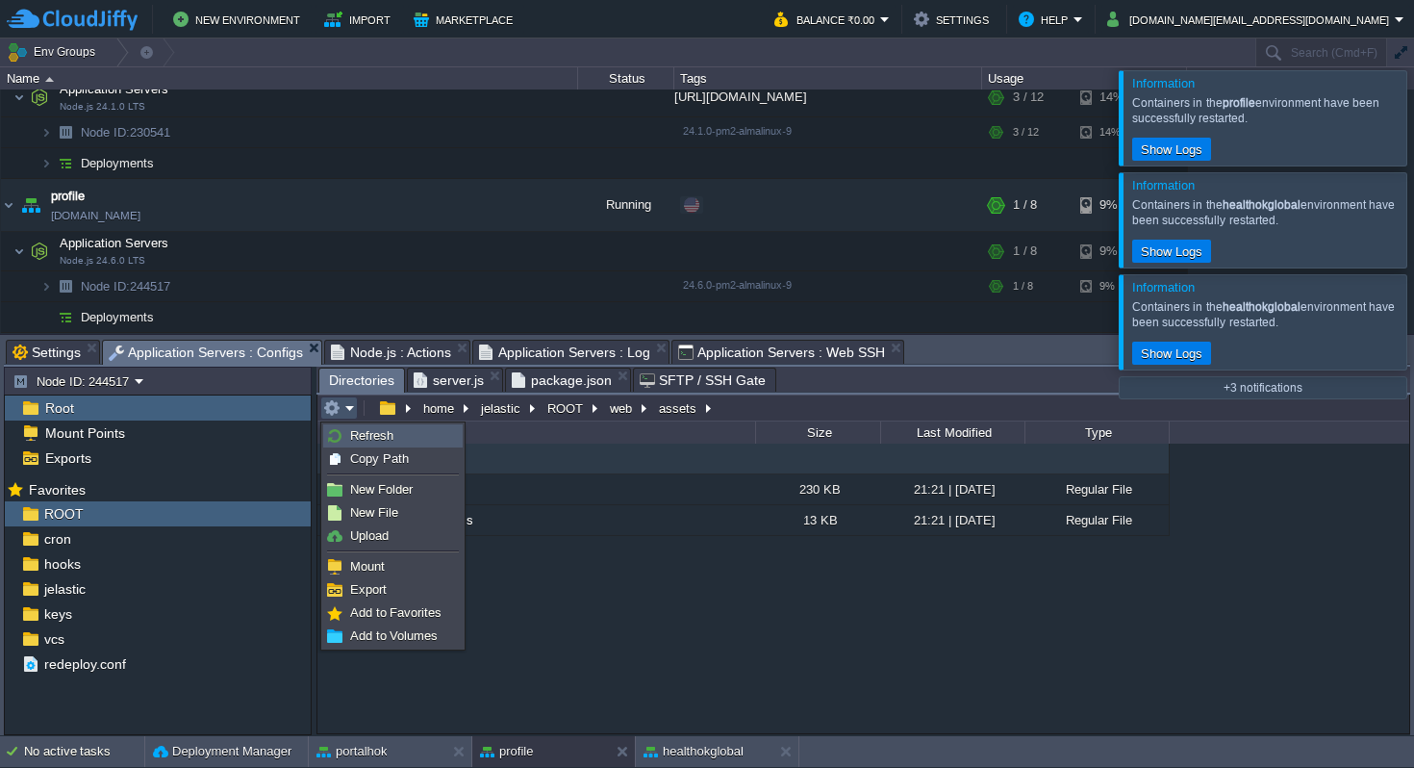
click at [361, 433] on span "Refresh" at bounding box center [371, 435] width 43 height 14
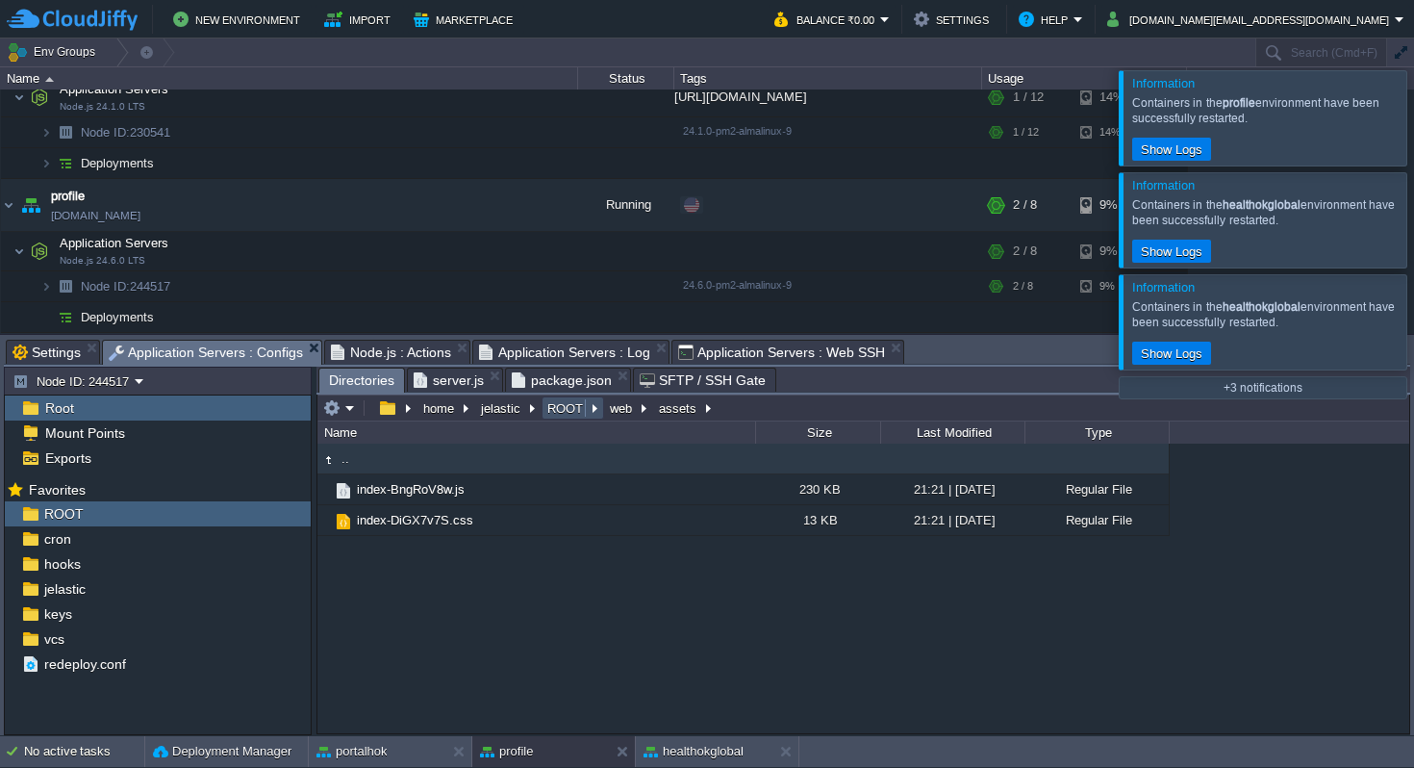
click at [564, 412] on button "ROOT" at bounding box center [565, 407] width 43 height 17
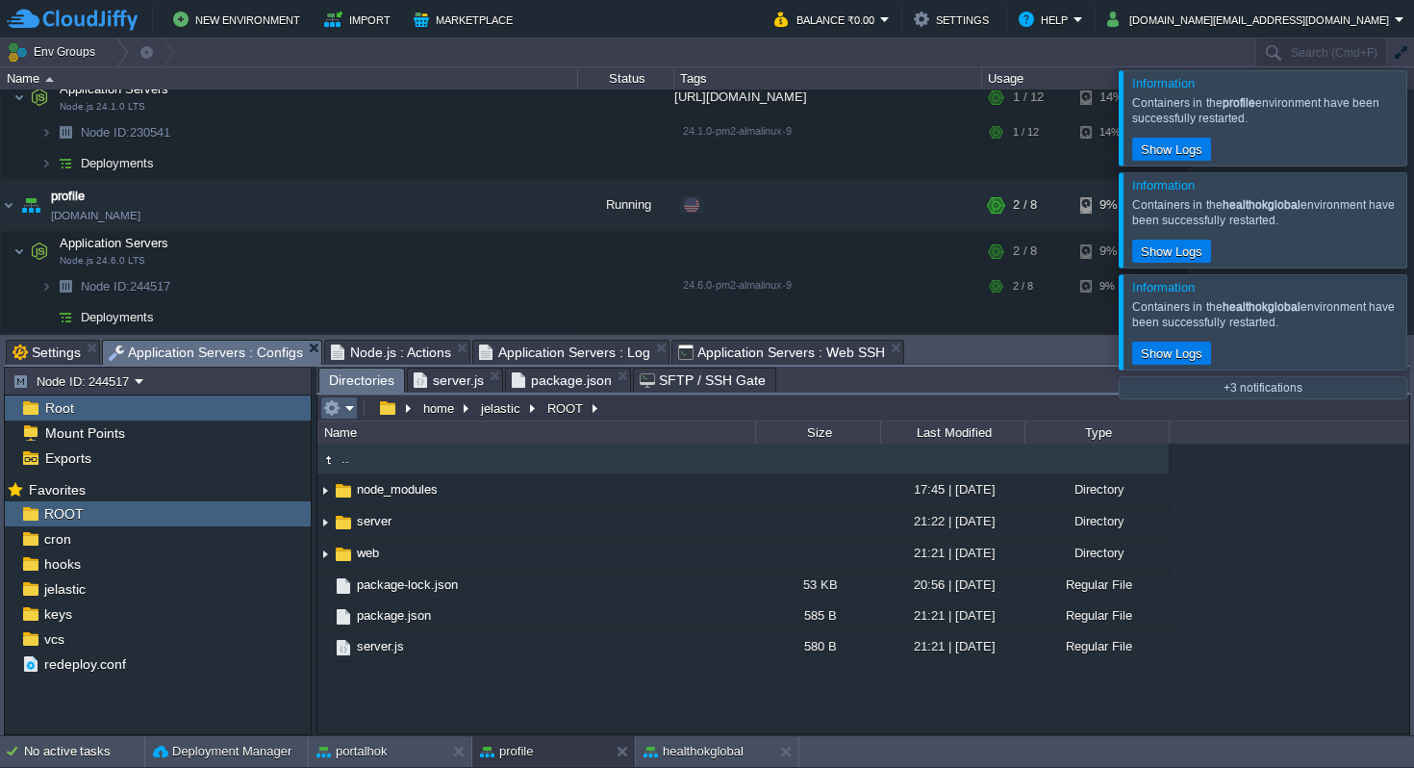
click at [356, 408] on td at bounding box center [339, 407] width 38 height 23
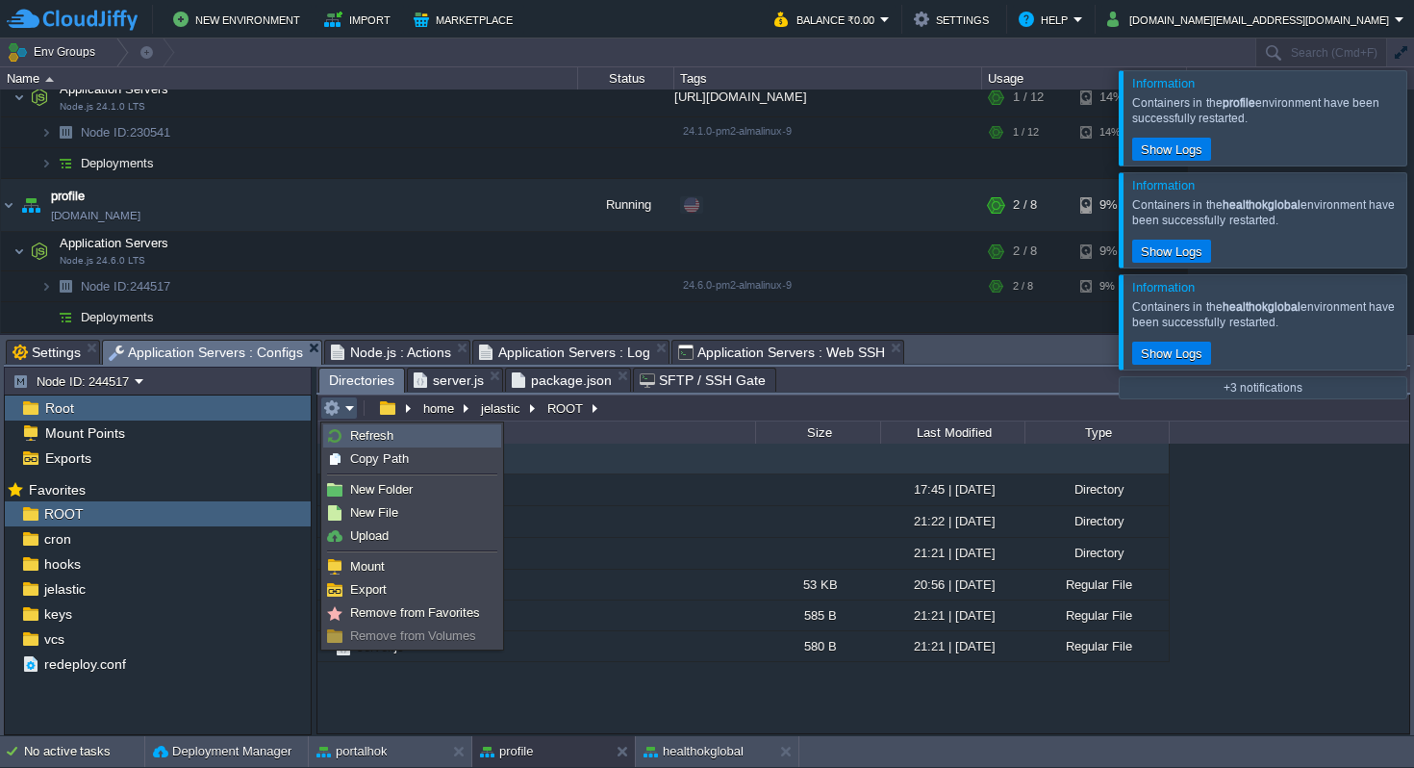
click at [403, 438] on link "Refresh" at bounding box center [412, 435] width 176 height 21
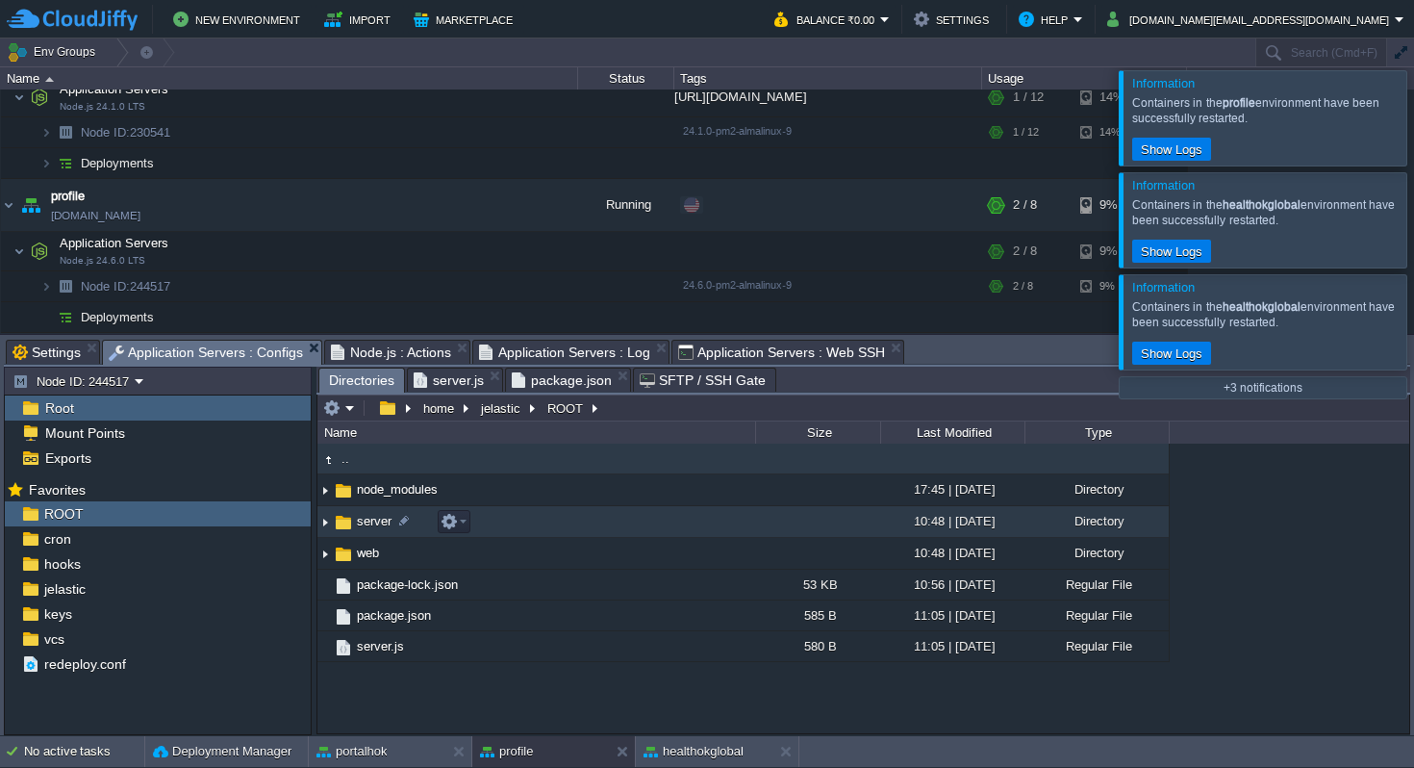
click at [347, 521] on img at bounding box center [343, 522] width 21 height 21
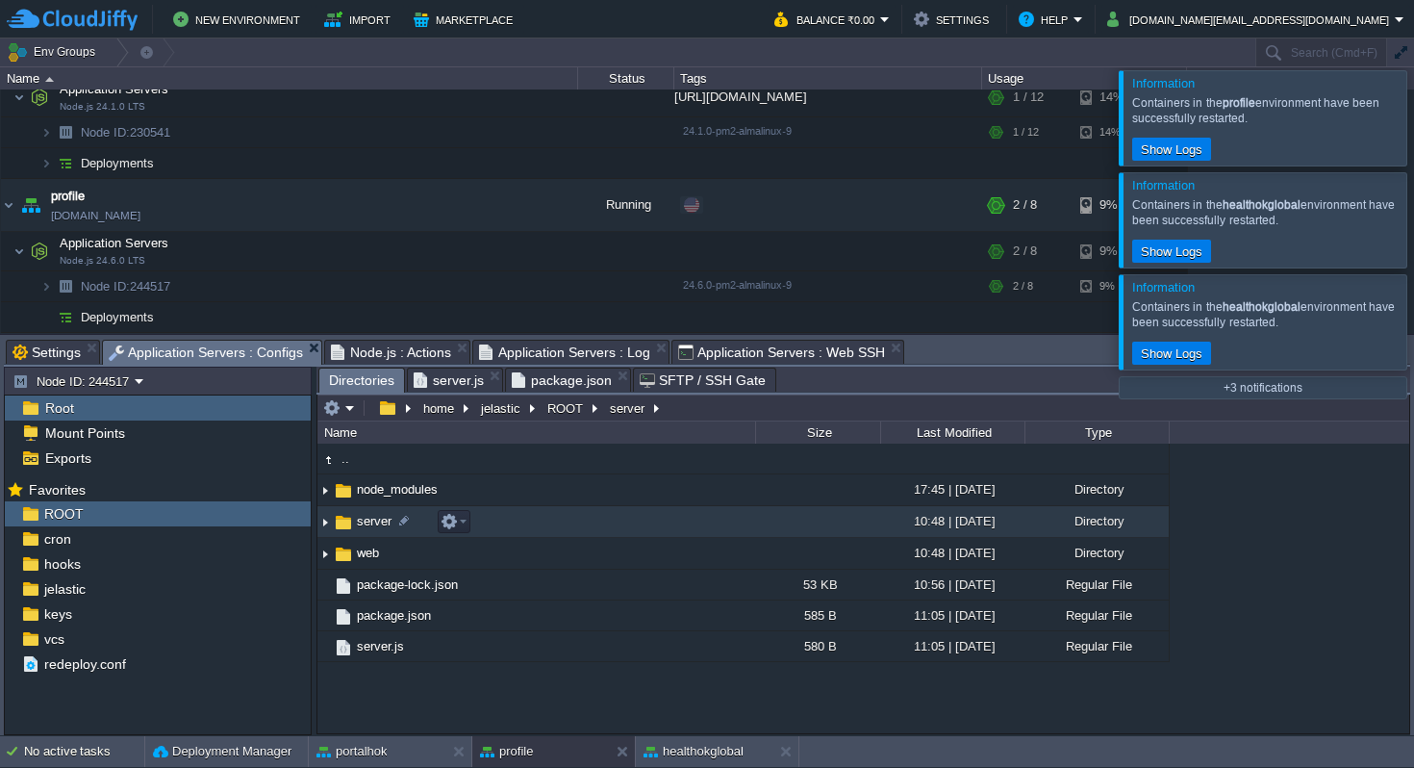
click at [347, 521] on img at bounding box center [343, 522] width 21 height 21
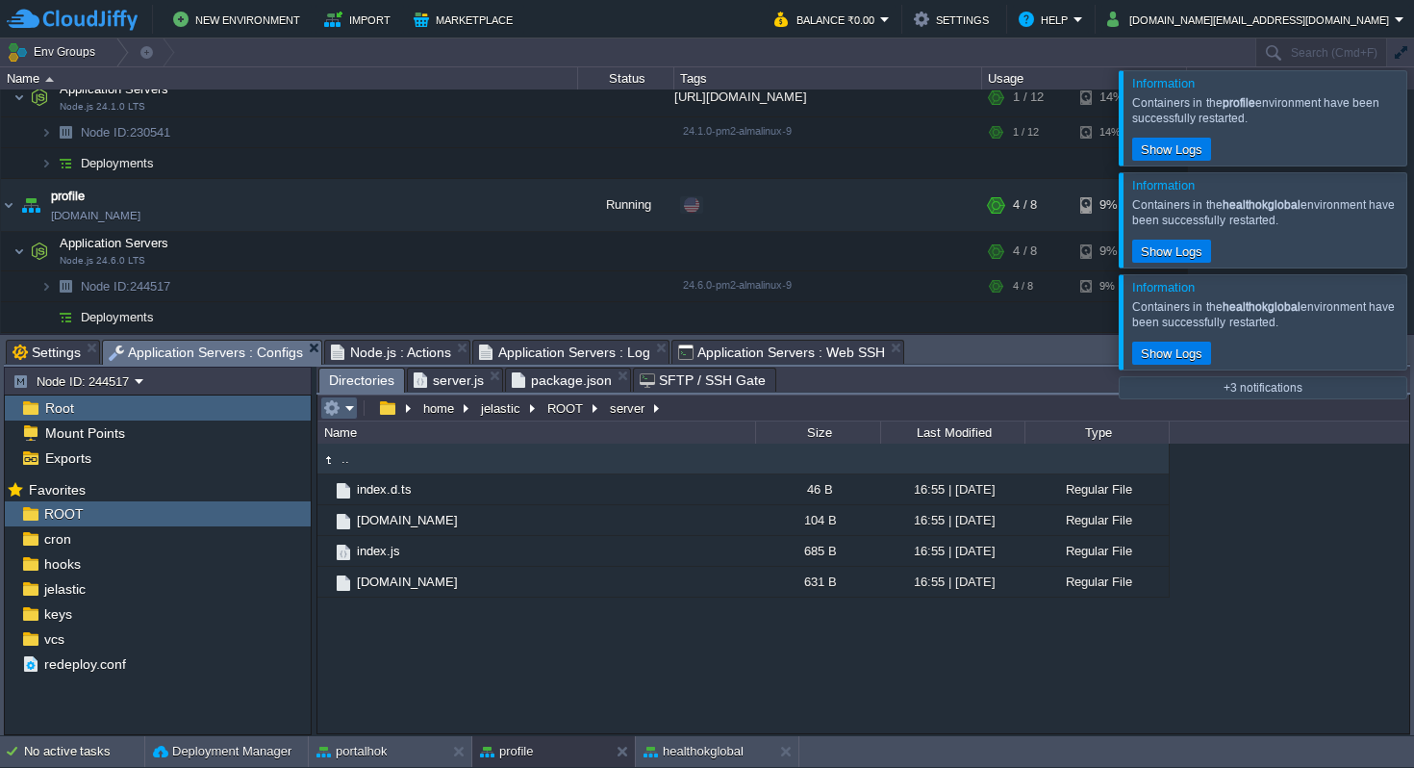
click at [351, 406] on em at bounding box center [339, 407] width 32 height 17
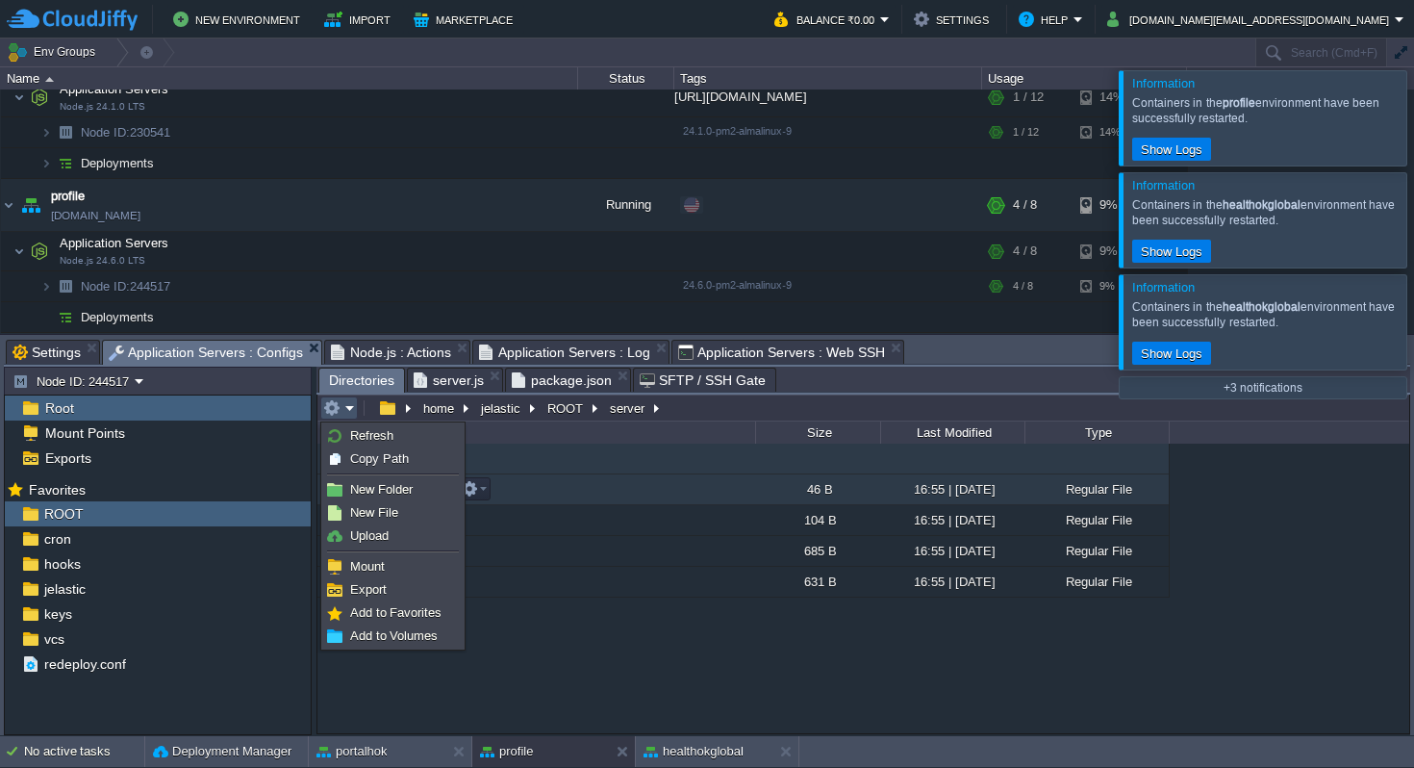
click at [583, 502] on td "index.d.ts" at bounding box center [536, 489] width 438 height 31
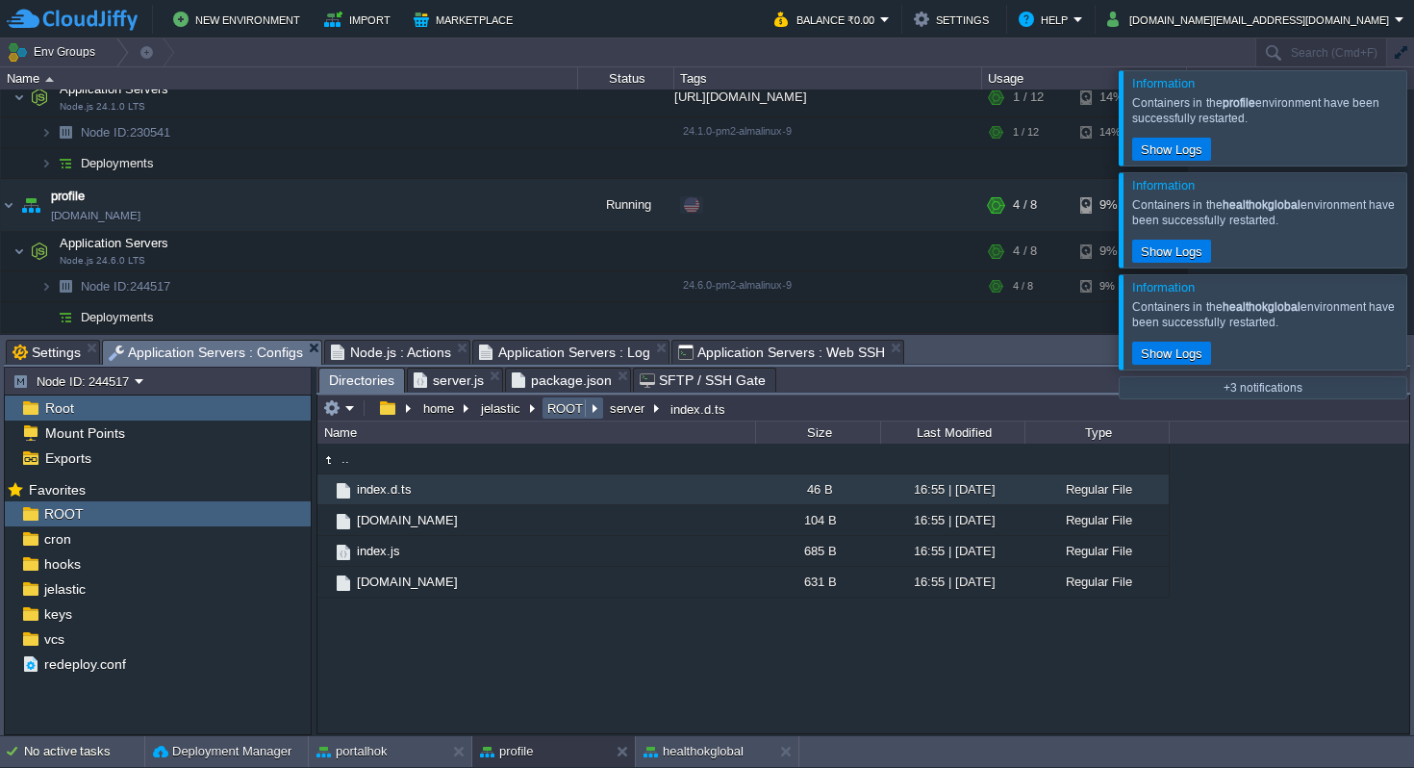
click at [574, 406] on button "ROOT" at bounding box center [565, 407] width 43 height 17
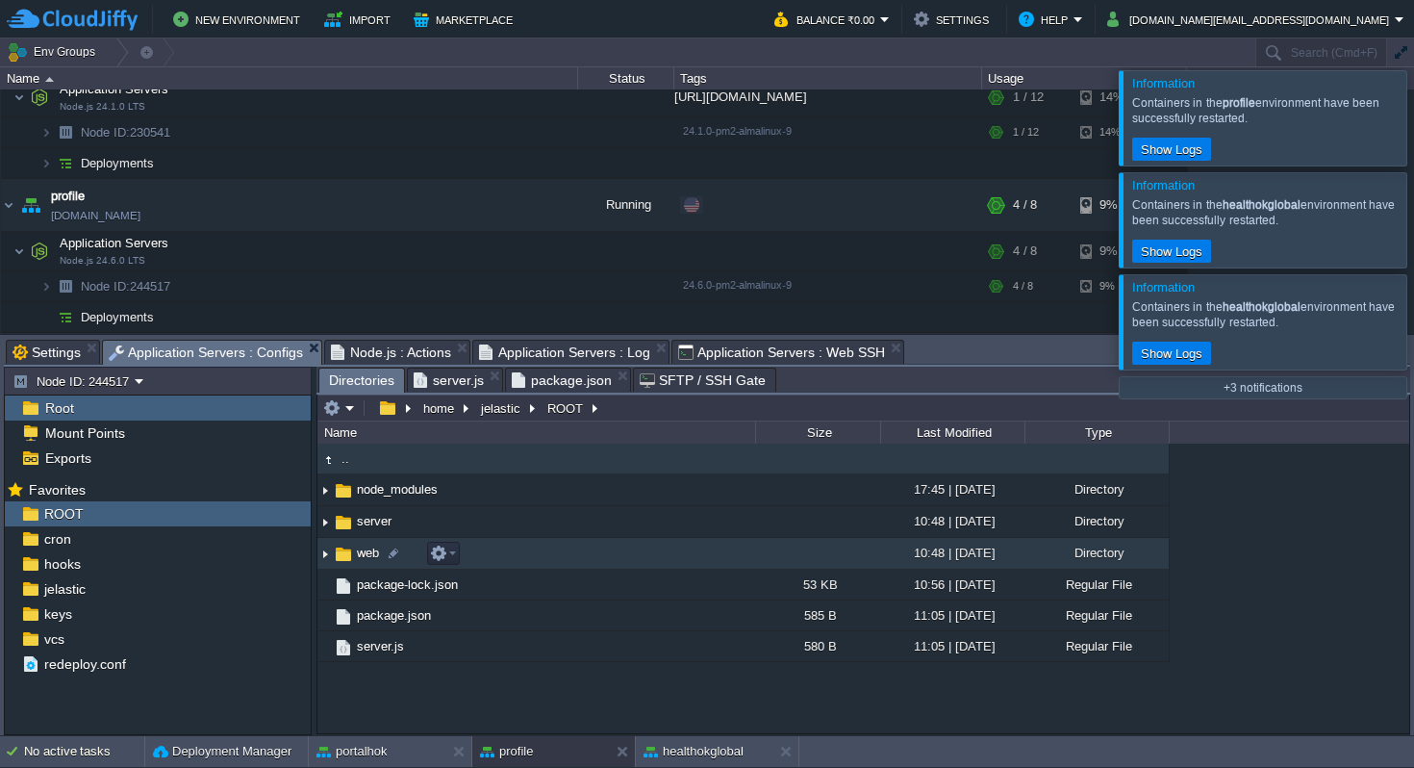
click at [362, 557] on span "web" at bounding box center [368, 552] width 28 height 16
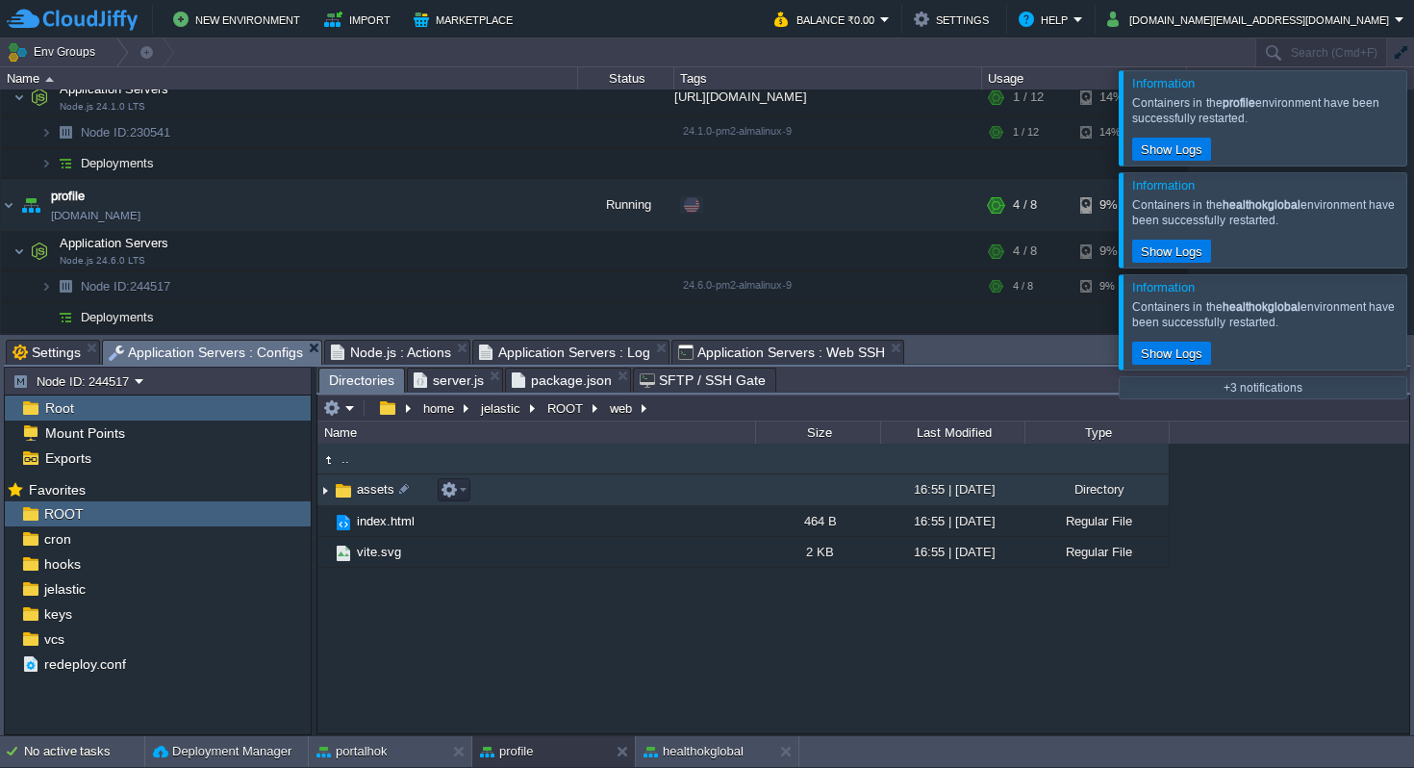
click at [376, 492] on span "assets" at bounding box center [375, 489] width 43 height 16
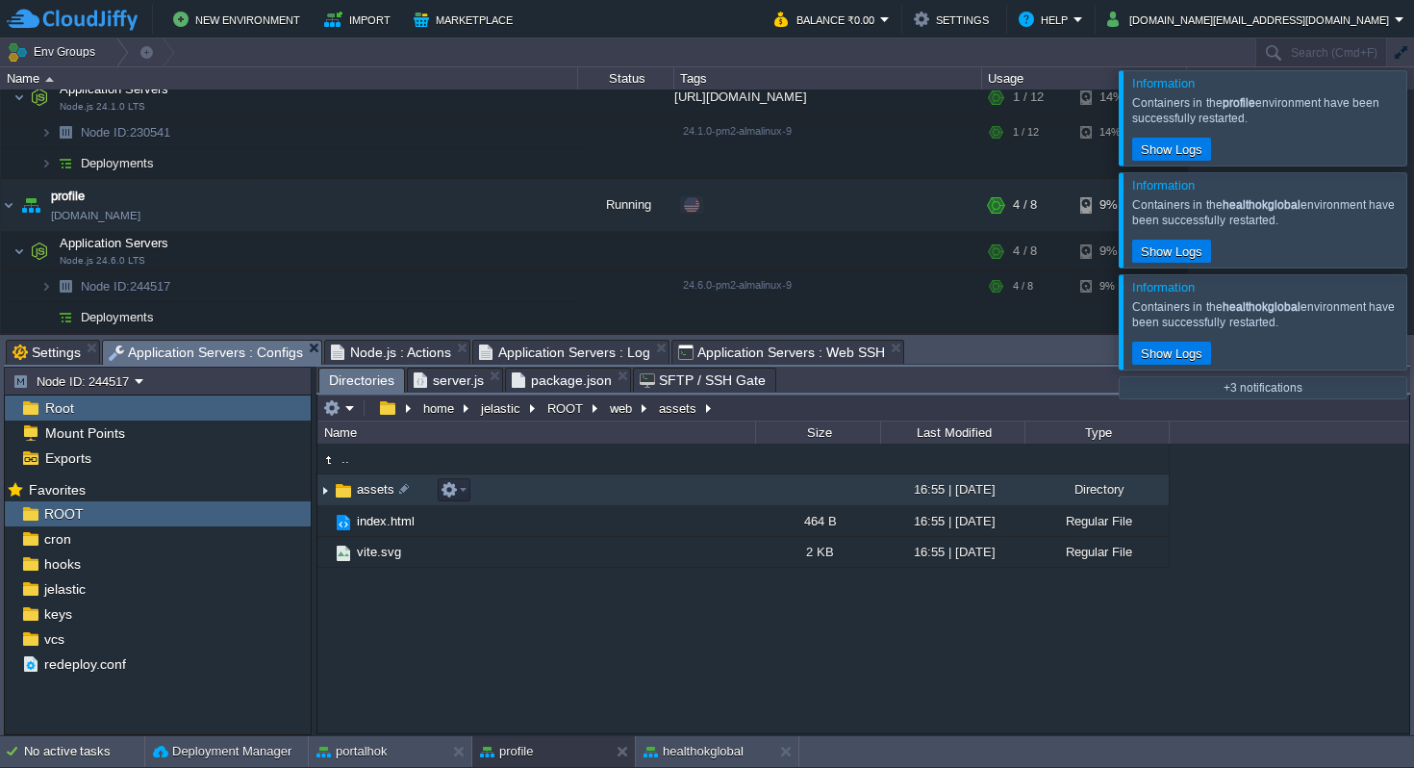
click at [376, 492] on span "assets" at bounding box center [375, 489] width 43 height 16
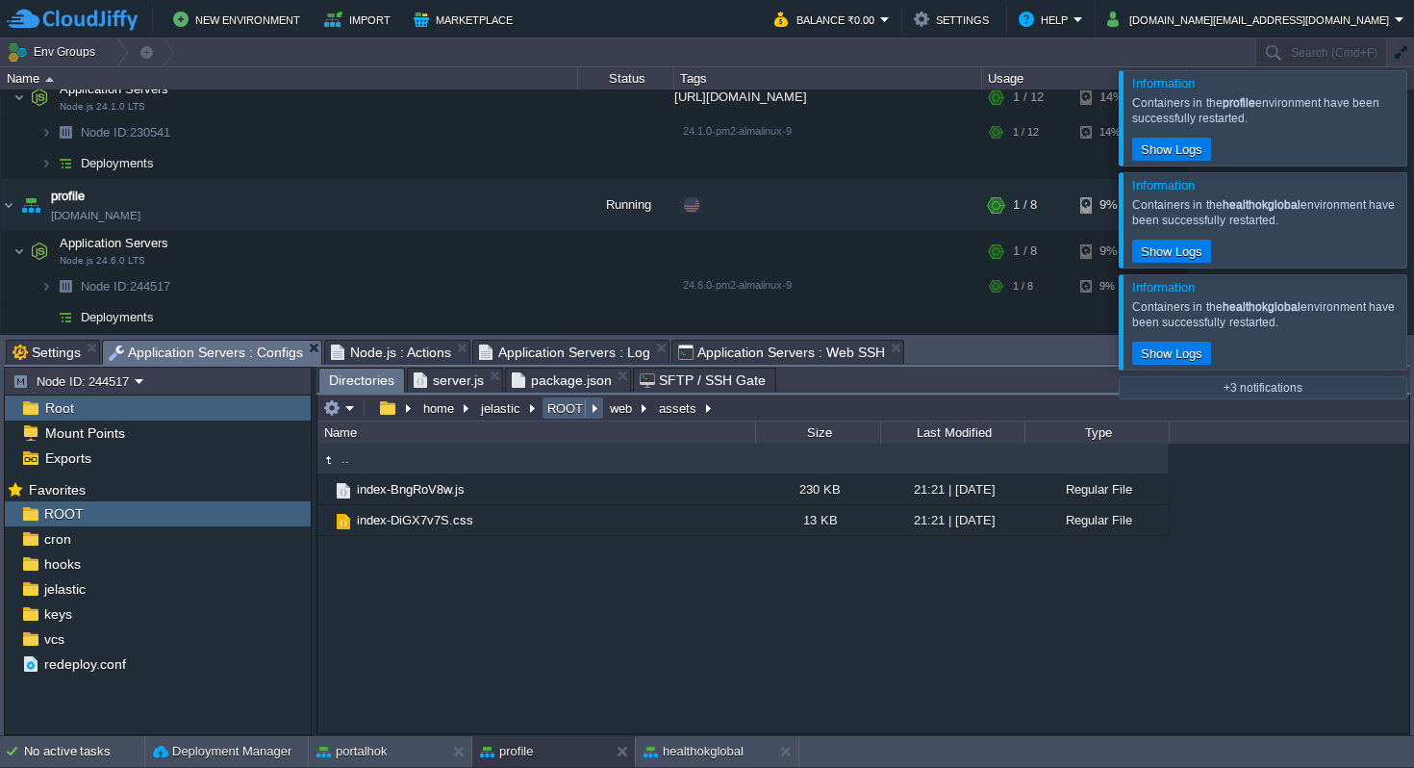
click at [565, 413] on button "ROOT" at bounding box center [565, 407] width 43 height 17
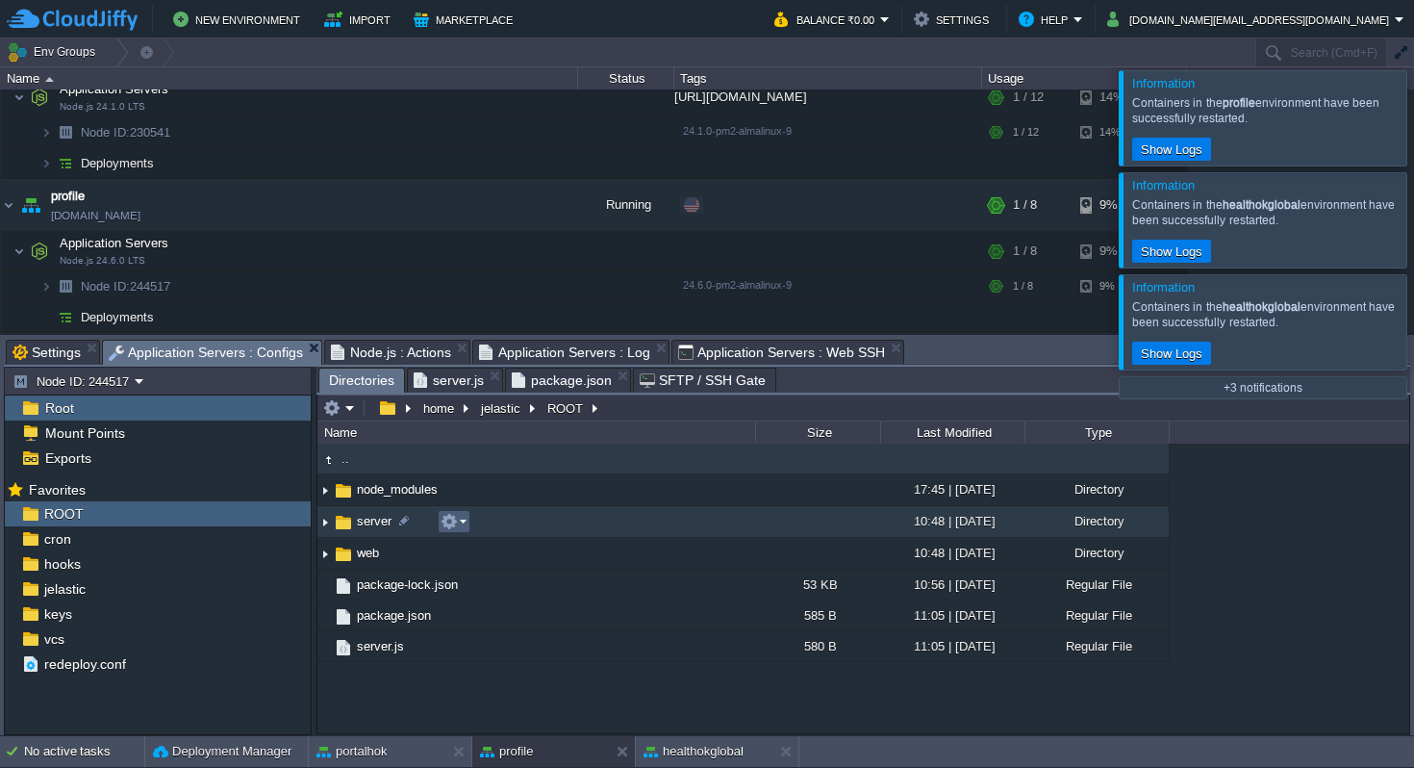
click at [467, 520] on td at bounding box center [454, 521] width 33 height 23
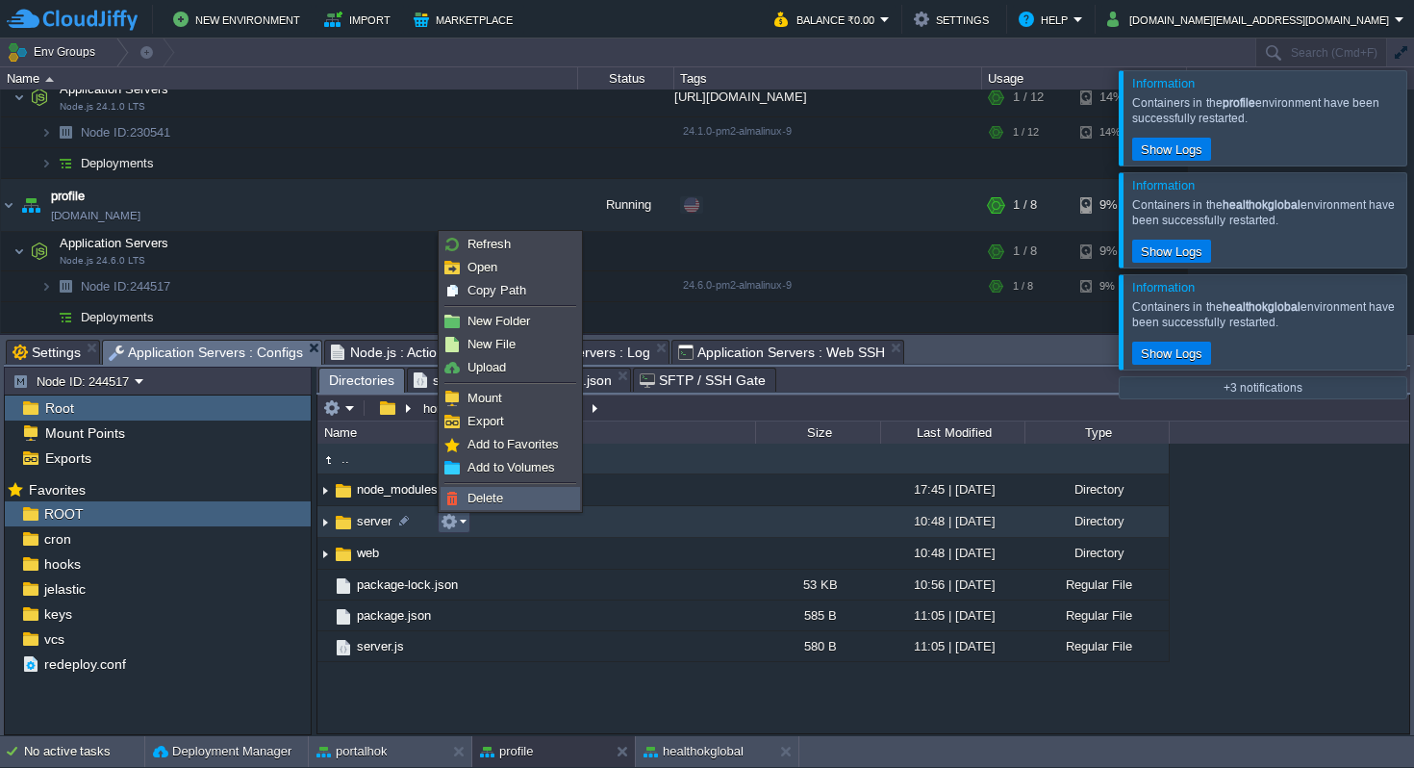
click at [497, 501] on span "Delete" at bounding box center [485, 498] width 36 height 14
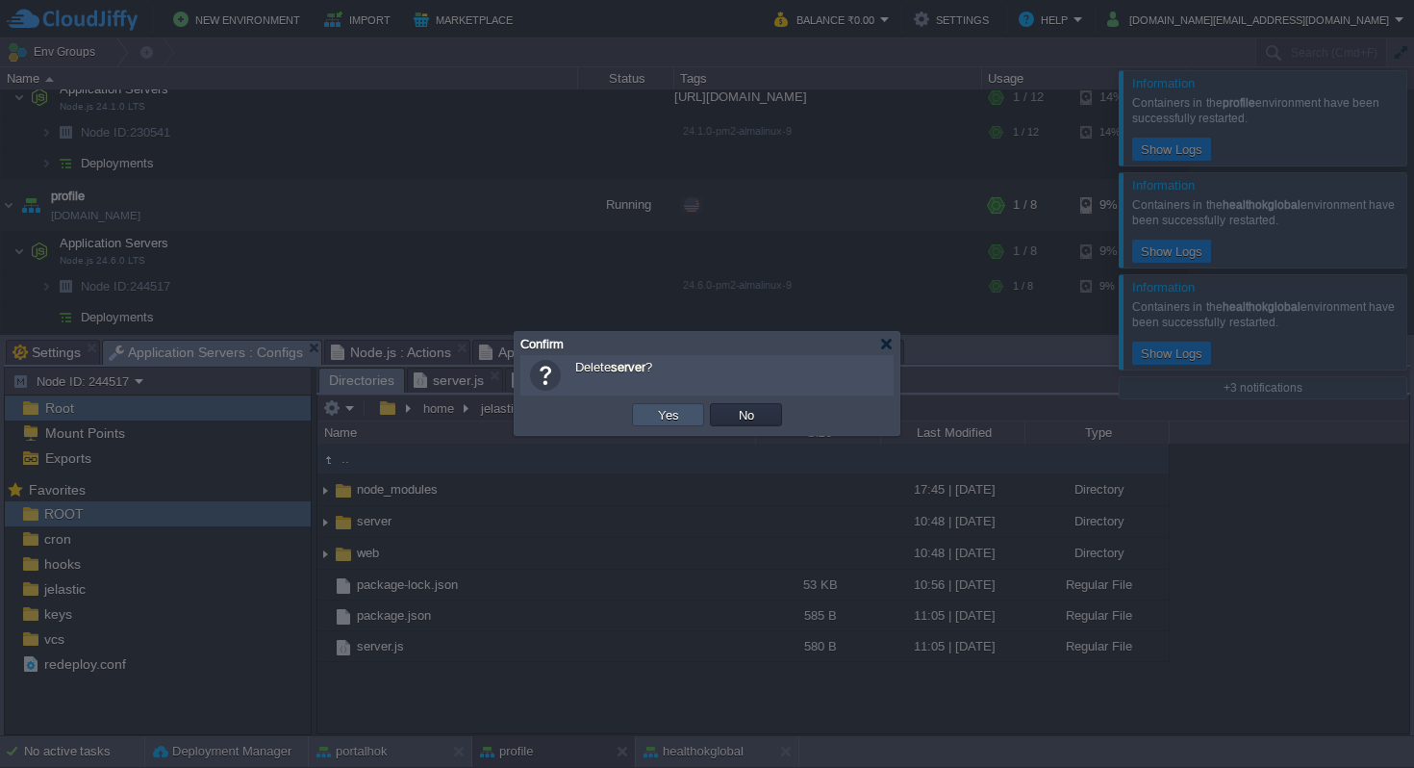
click at [658, 414] on button "Yes" at bounding box center [668, 414] width 33 height 17
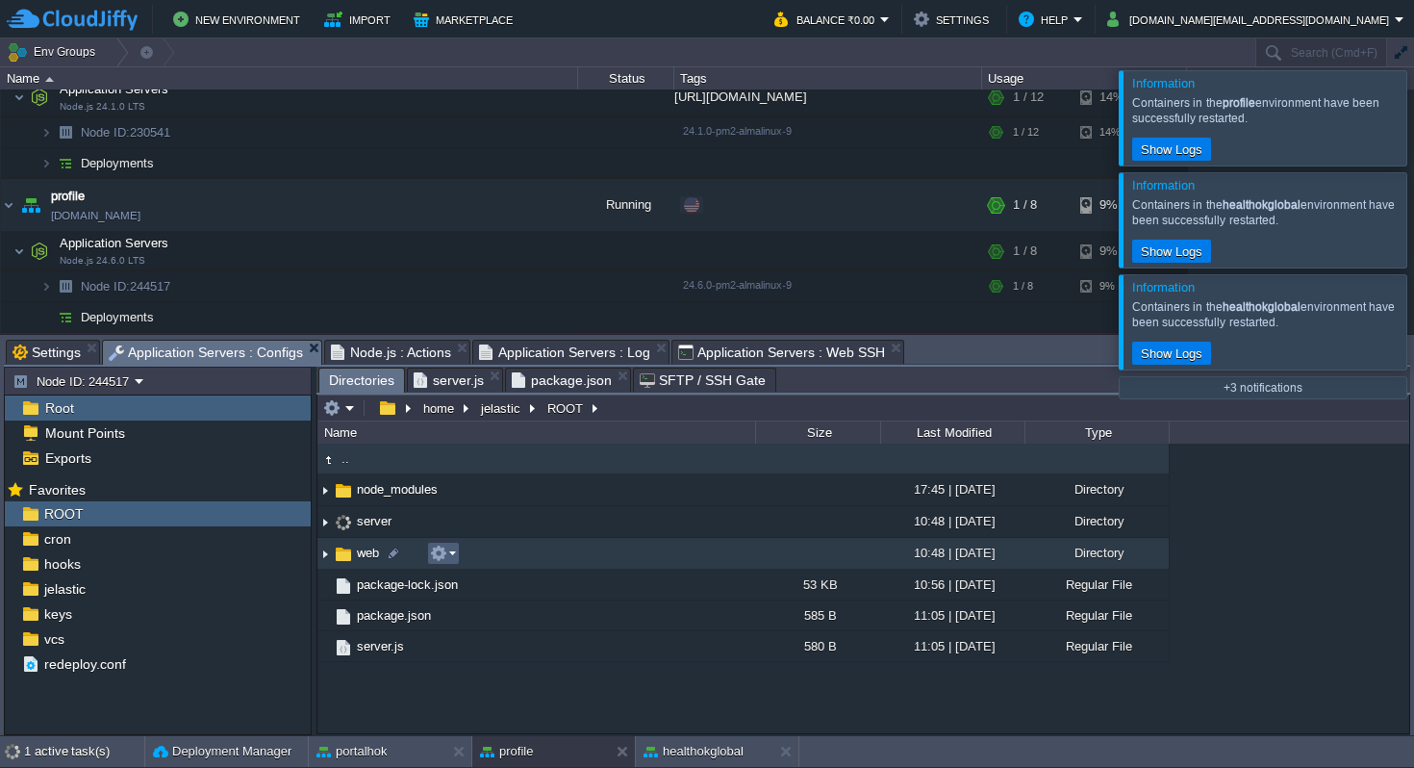
click at [452, 552] on em at bounding box center [443, 552] width 26 height 17
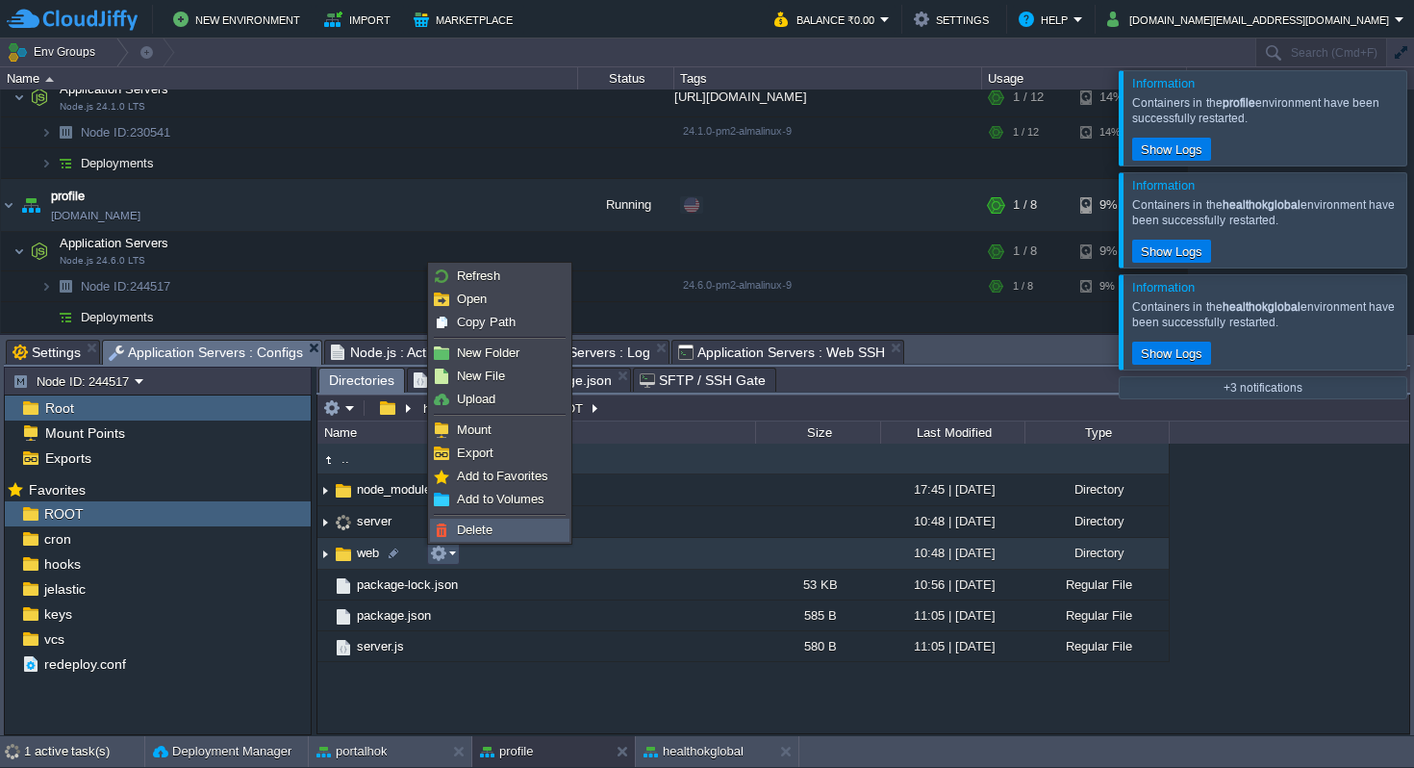
click at [466, 530] on span "Delete" at bounding box center [475, 529] width 36 height 14
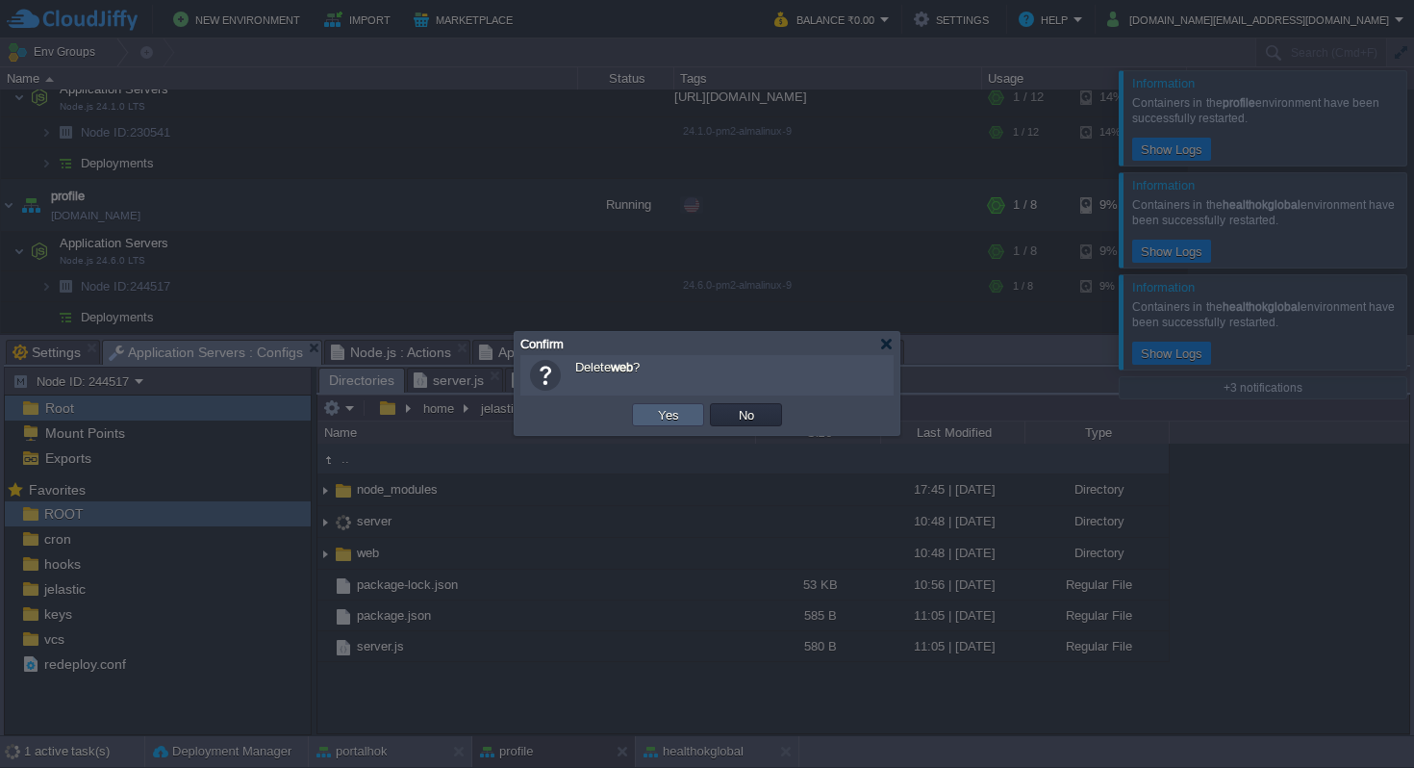
click at [654, 418] on button "Yes" at bounding box center [668, 414] width 33 height 17
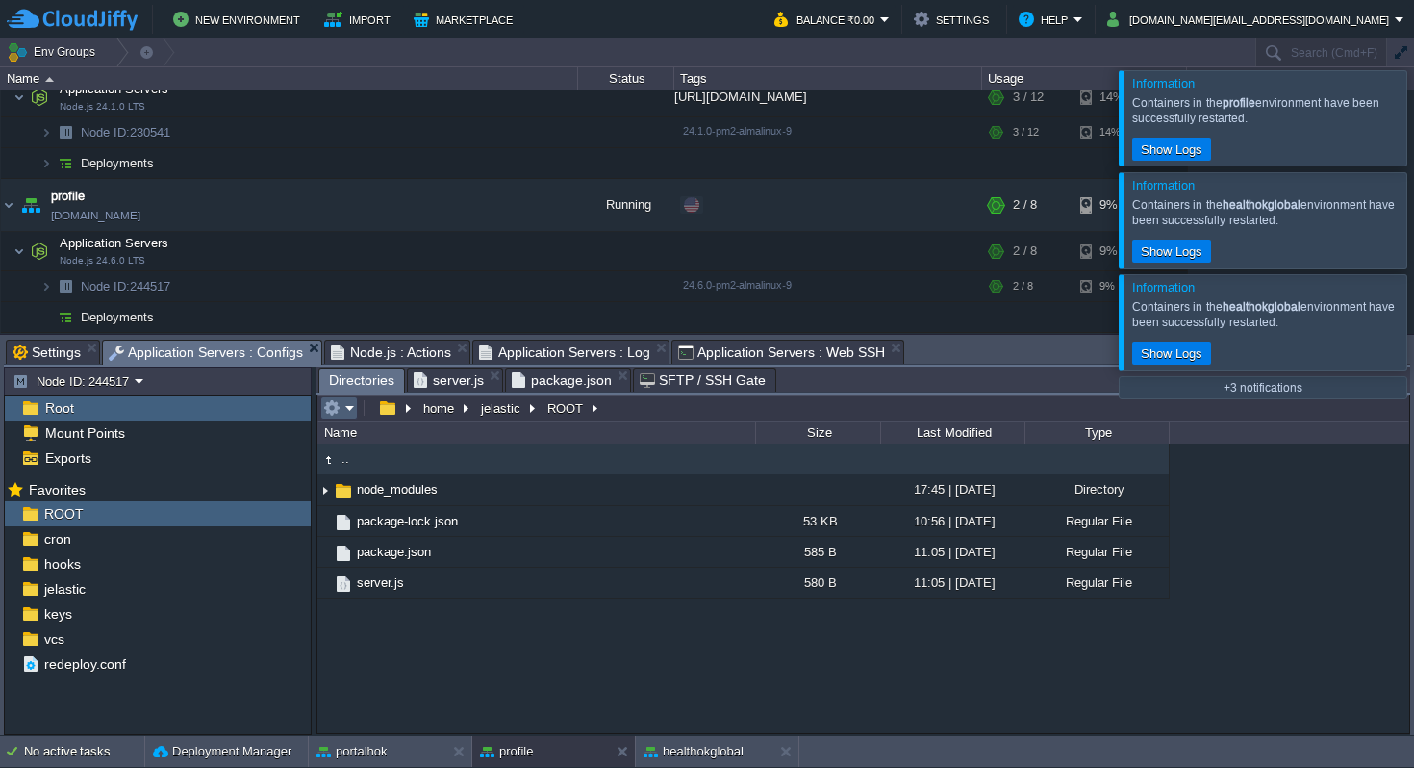
click at [350, 410] on em at bounding box center [339, 407] width 32 height 17
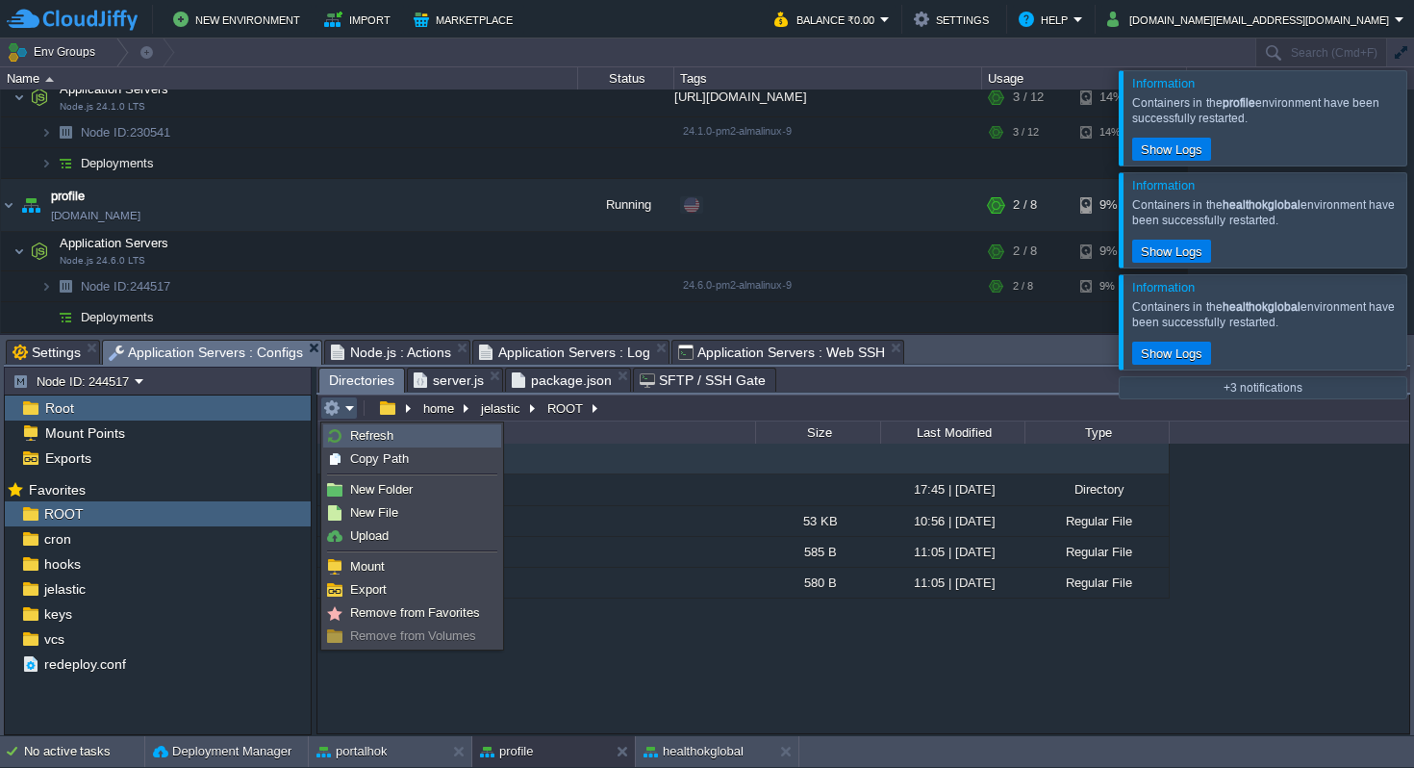
click at [383, 436] on span "Refresh" at bounding box center [371, 435] width 43 height 14
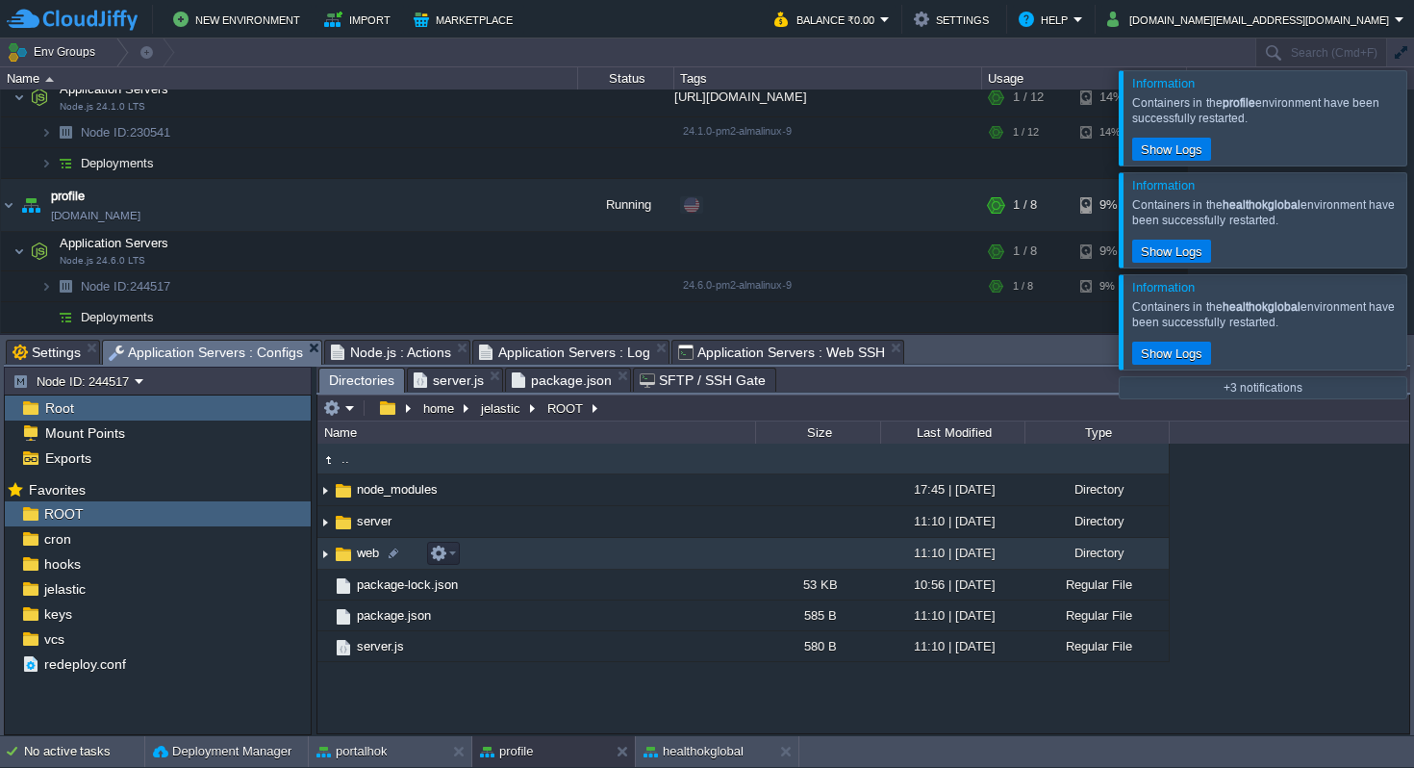
click at [327, 557] on img at bounding box center [324, 554] width 15 height 30
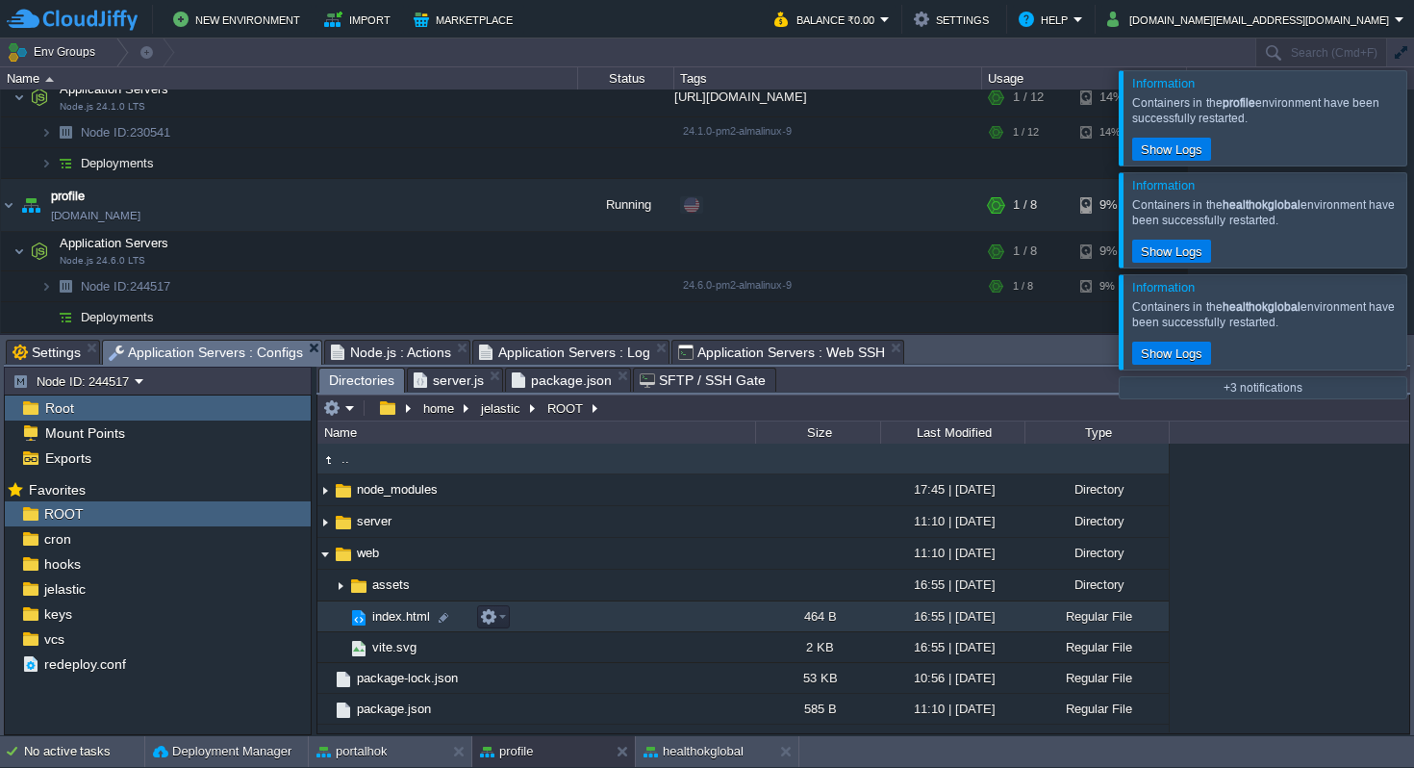
click at [395, 620] on span "index.html" at bounding box center [400, 616] width 63 height 16
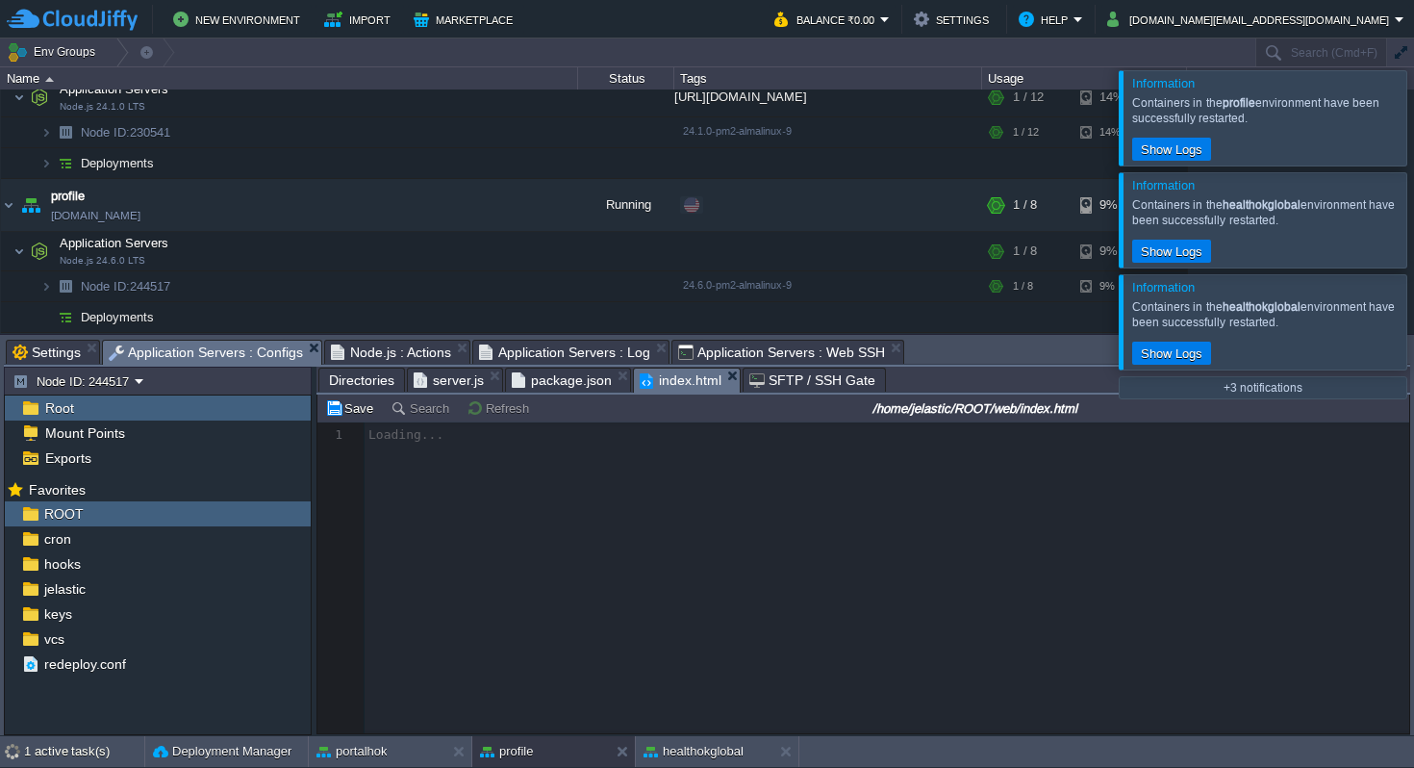
scroll to position [6, 0]
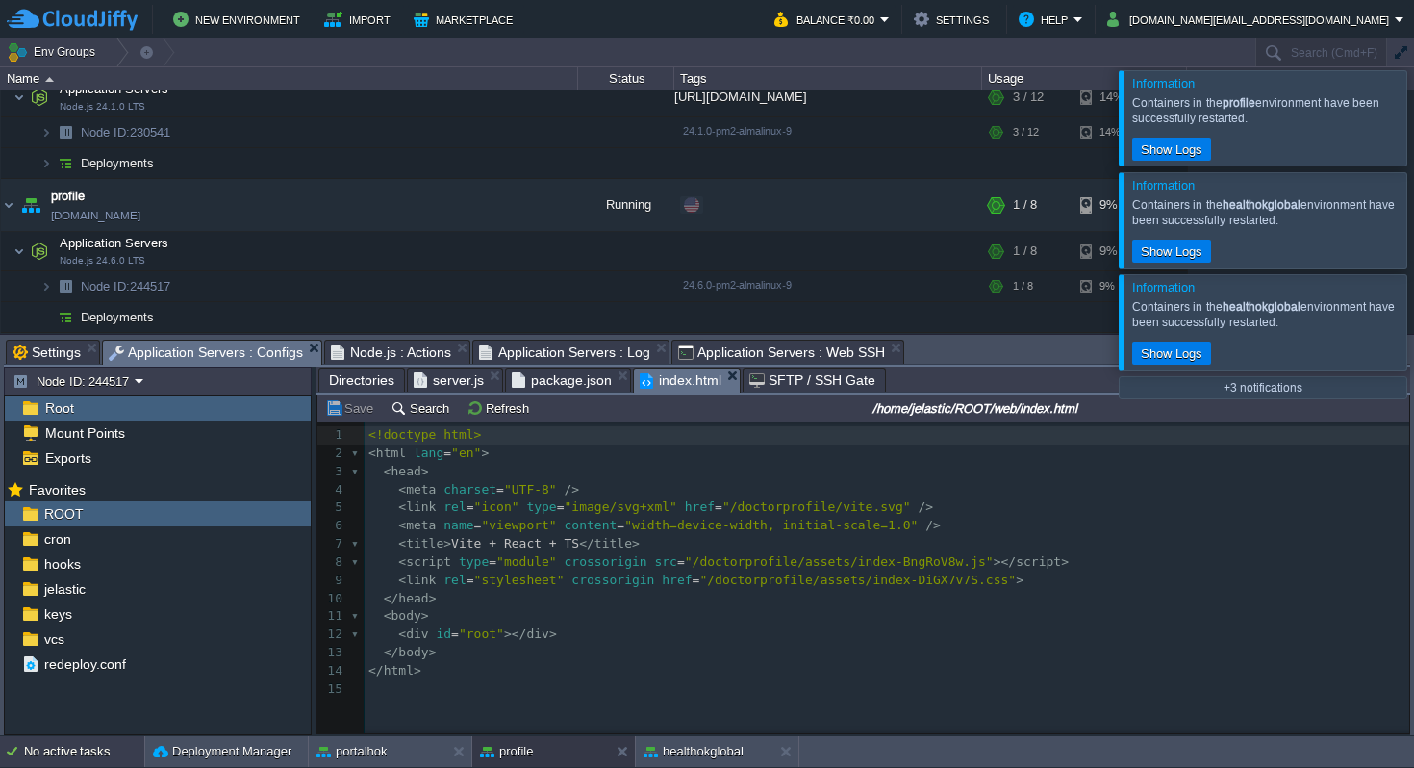
click at [66, 749] on div "No active tasks" at bounding box center [84, 751] width 120 height 31
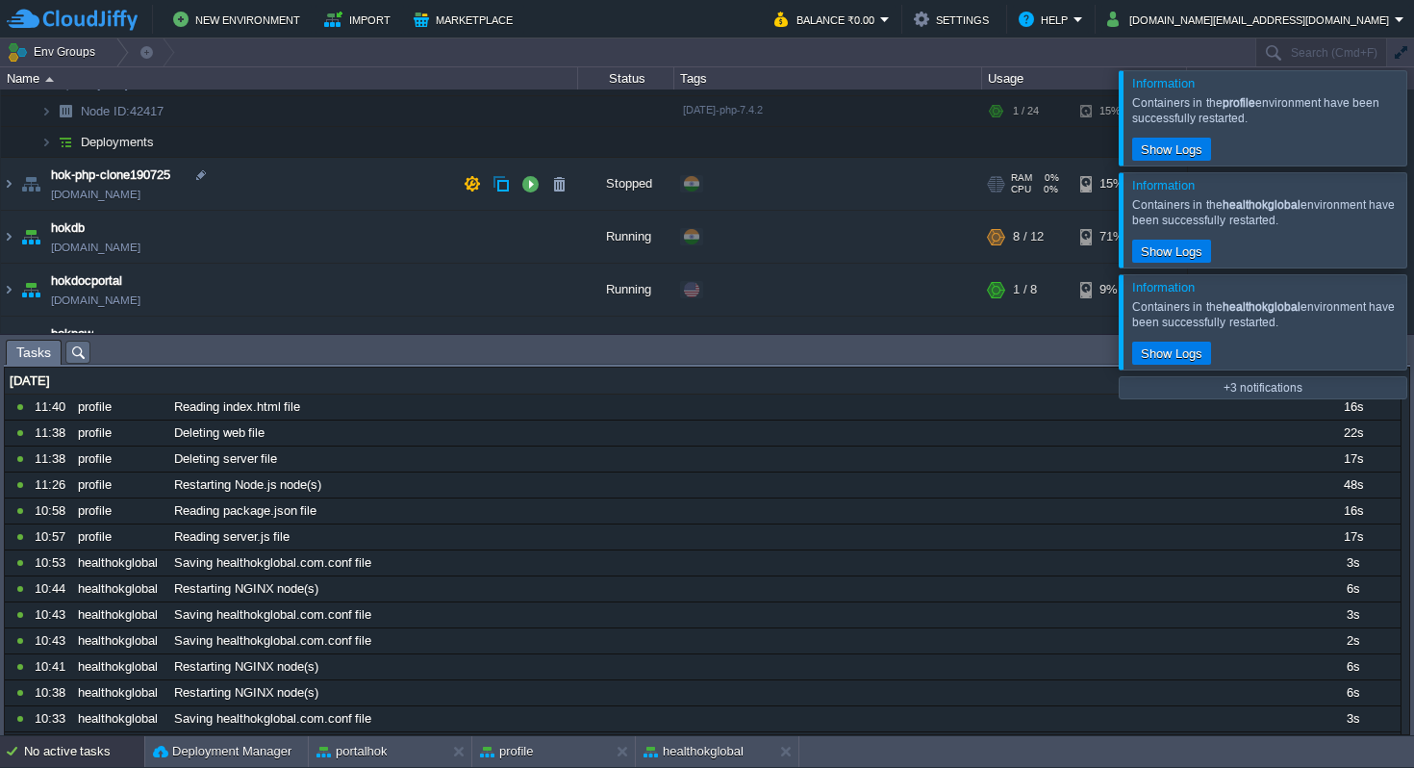
scroll to position [572, 0]
click at [528, 232] on button "button" at bounding box center [529, 233] width 17 height 17
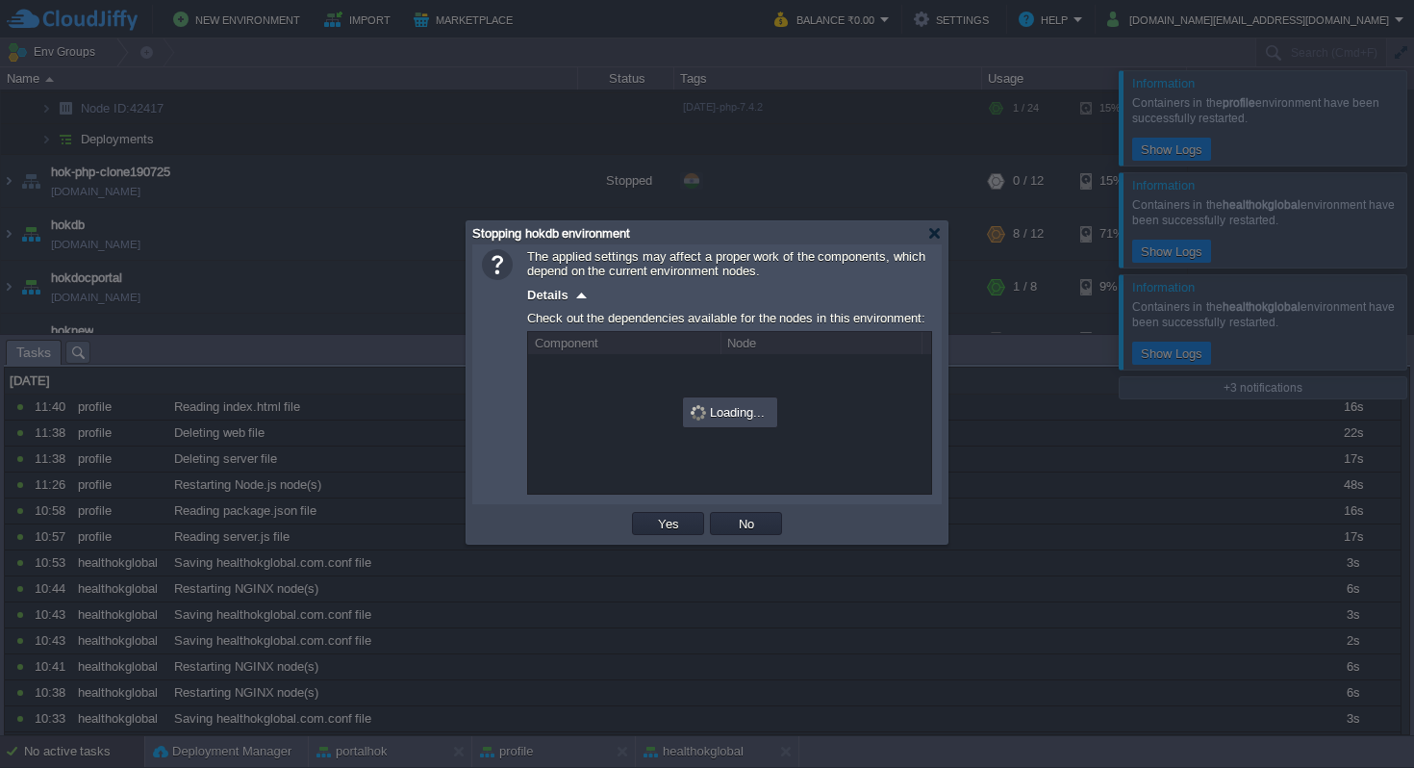
click at [528, 232] on span "Stopping hokdb environment" at bounding box center [551, 233] width 158 height 14
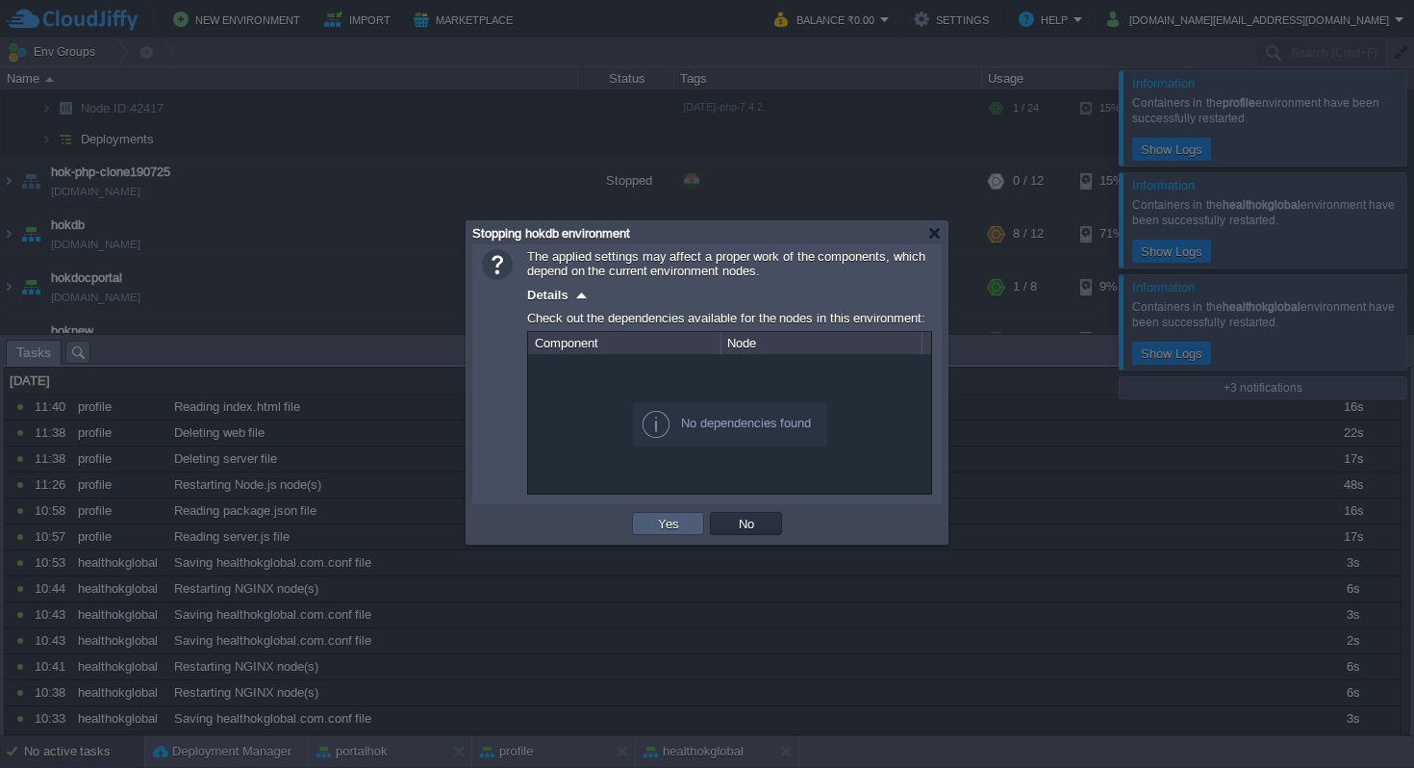
click at [670, 526] on button "Yes" at bounding box center [668, 523] width 33 height 17
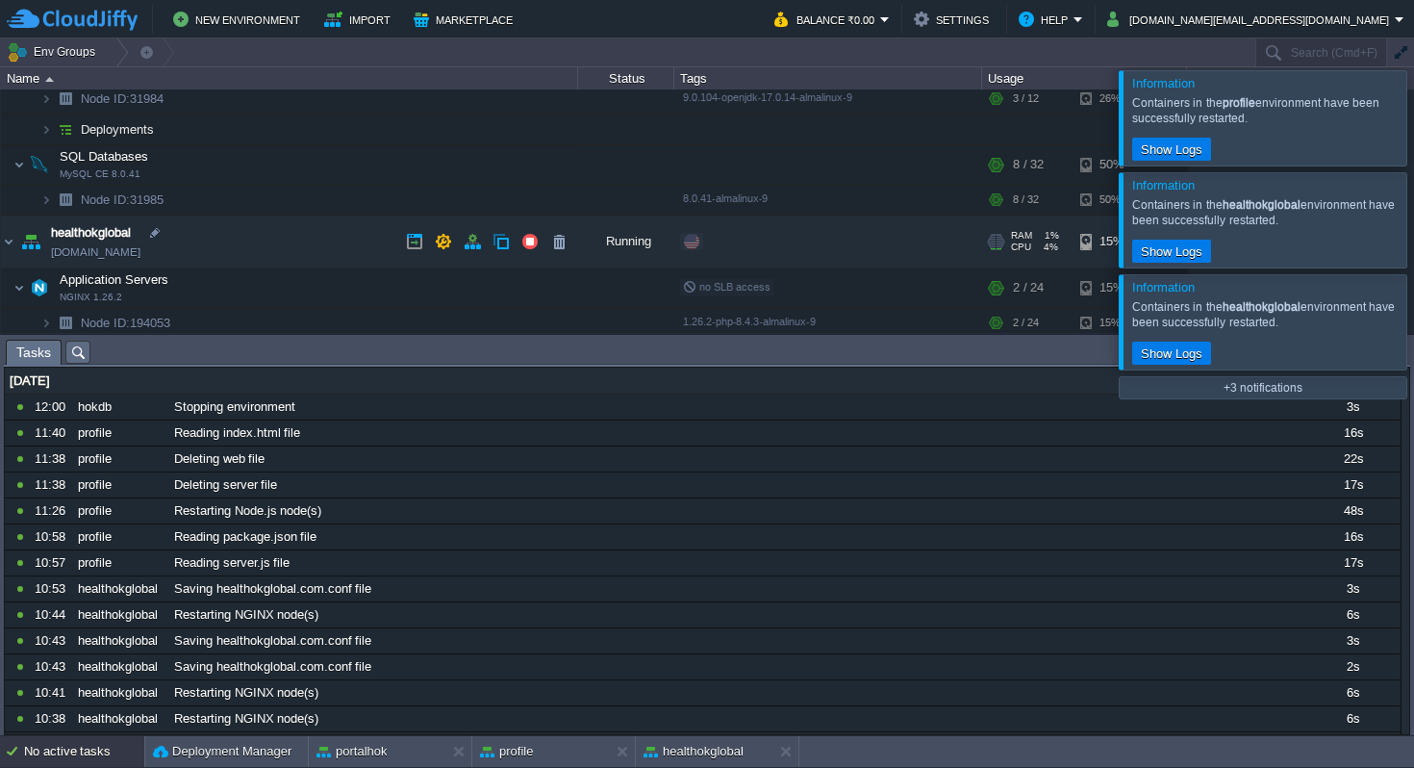
scroll to position [145, 0]
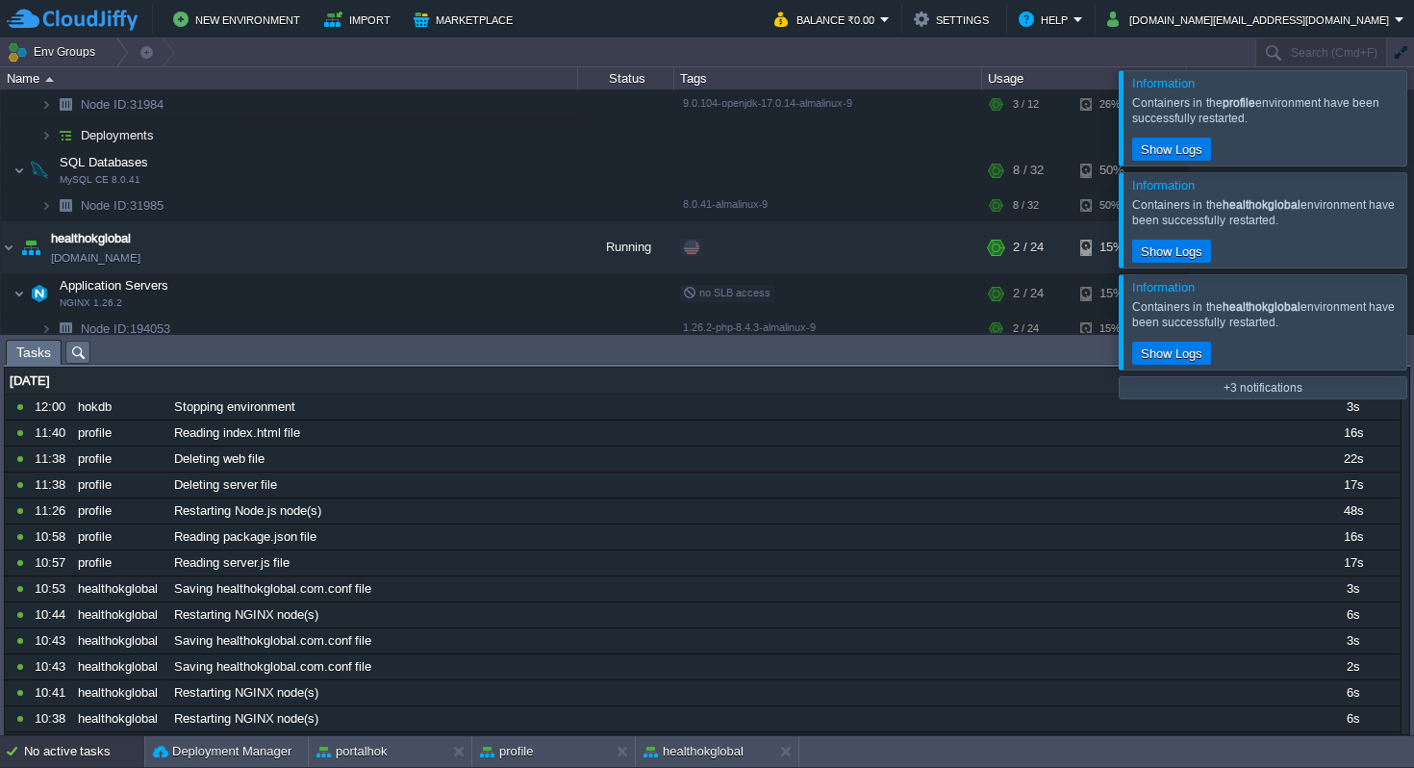
click at [1413, 113] on div at bounding box center [1437, 117] width 0 height 94
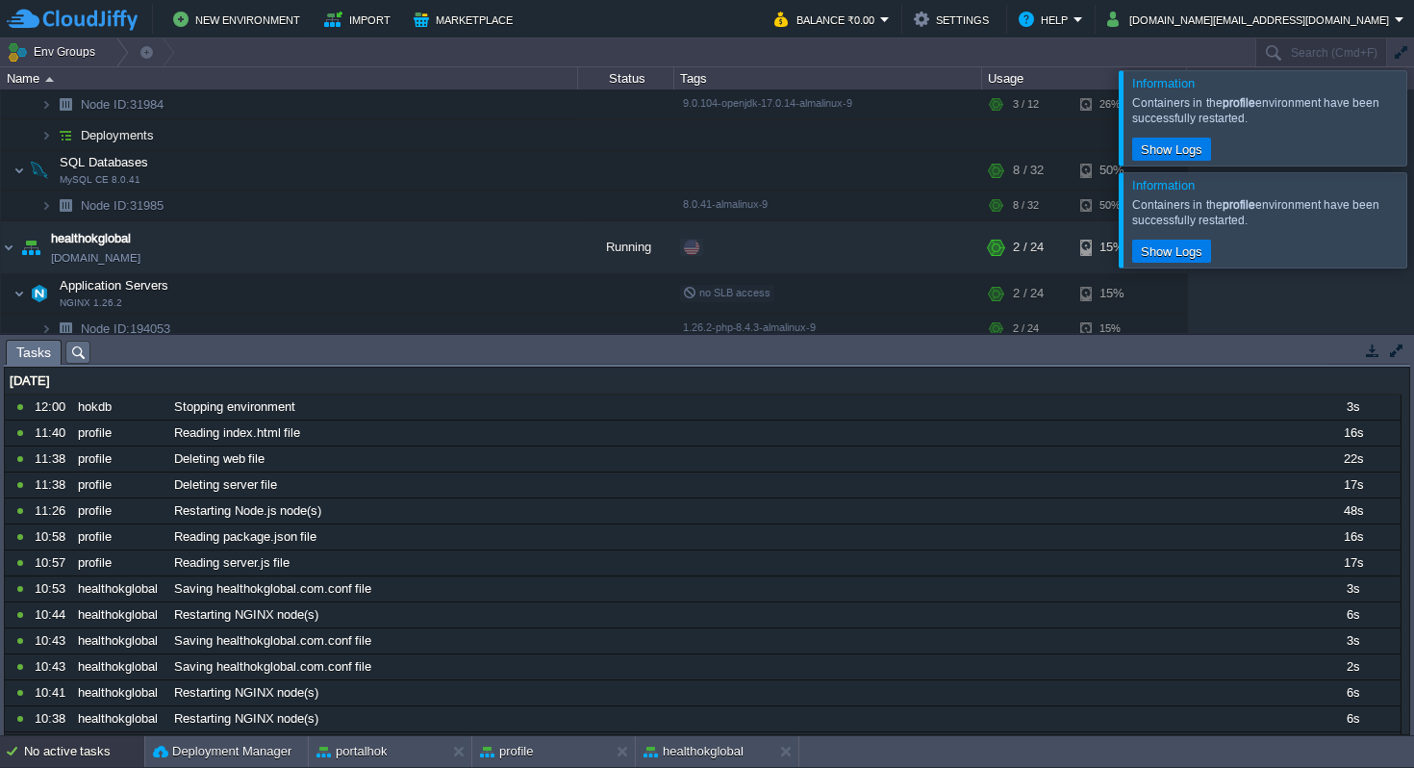
click at [1413, 113] on div at bounding box center [1437, 117] width 0 height 94
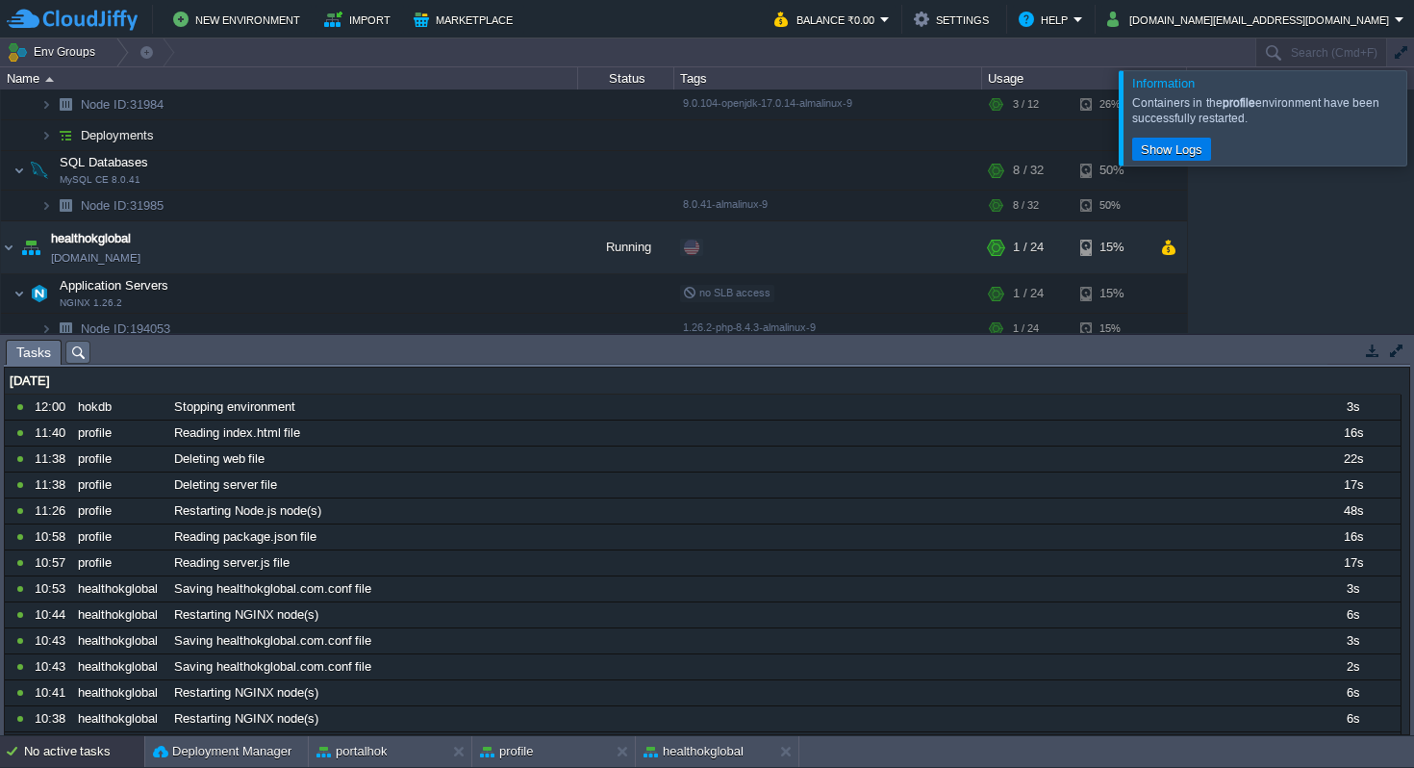
click at [1413, 113] on div at bounding box center [1437, 117] width 0 height 94
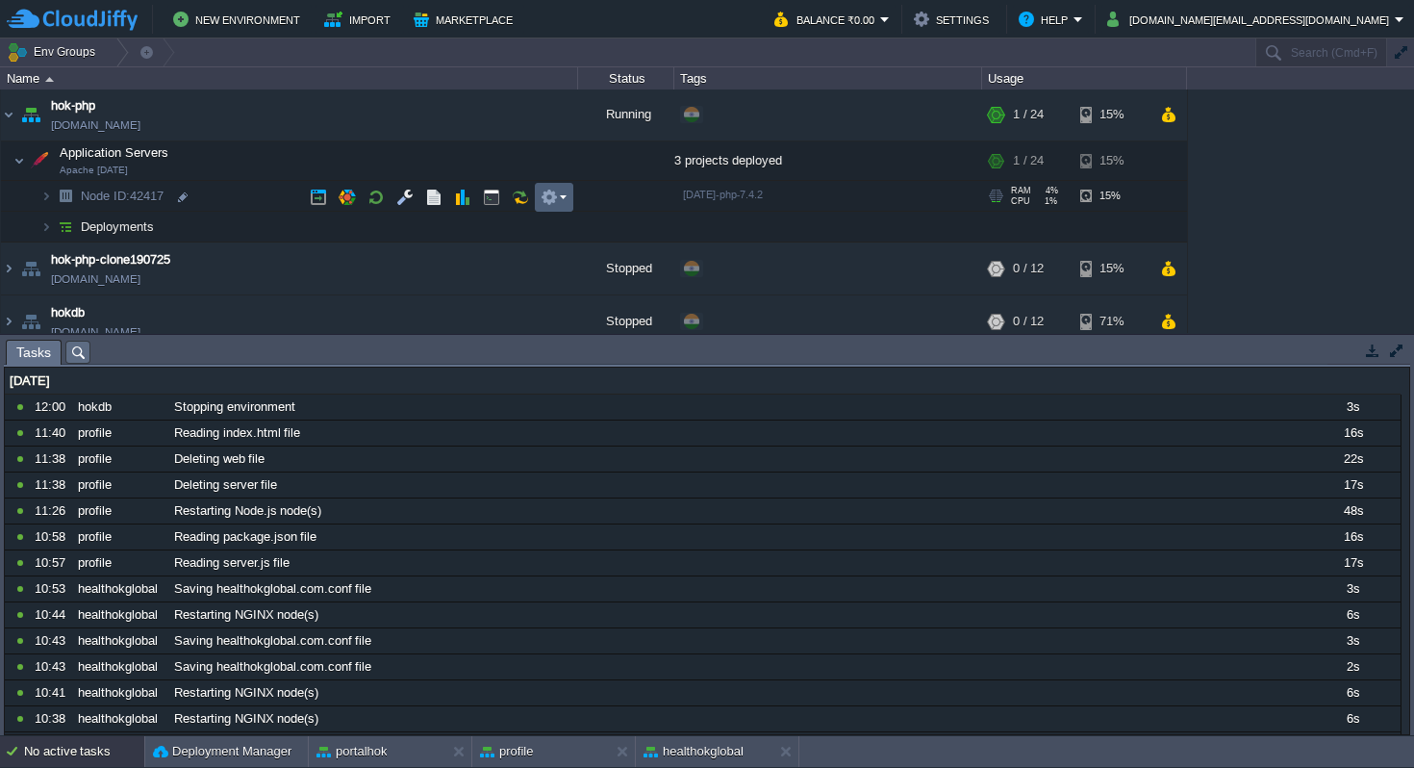
scroll to position [479, 0]
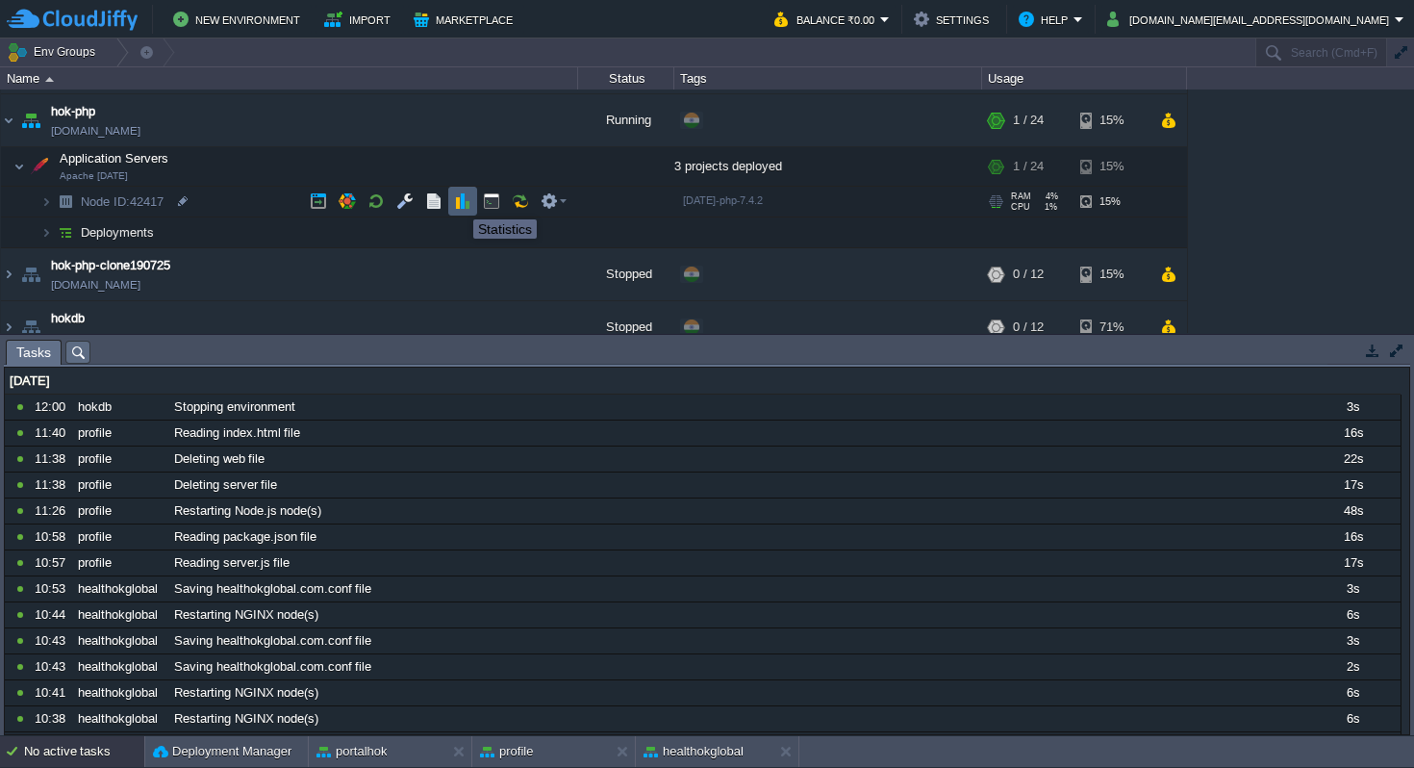
click at [466, 203] on button "button" at bounding box center [462, 200] width 17 height 17
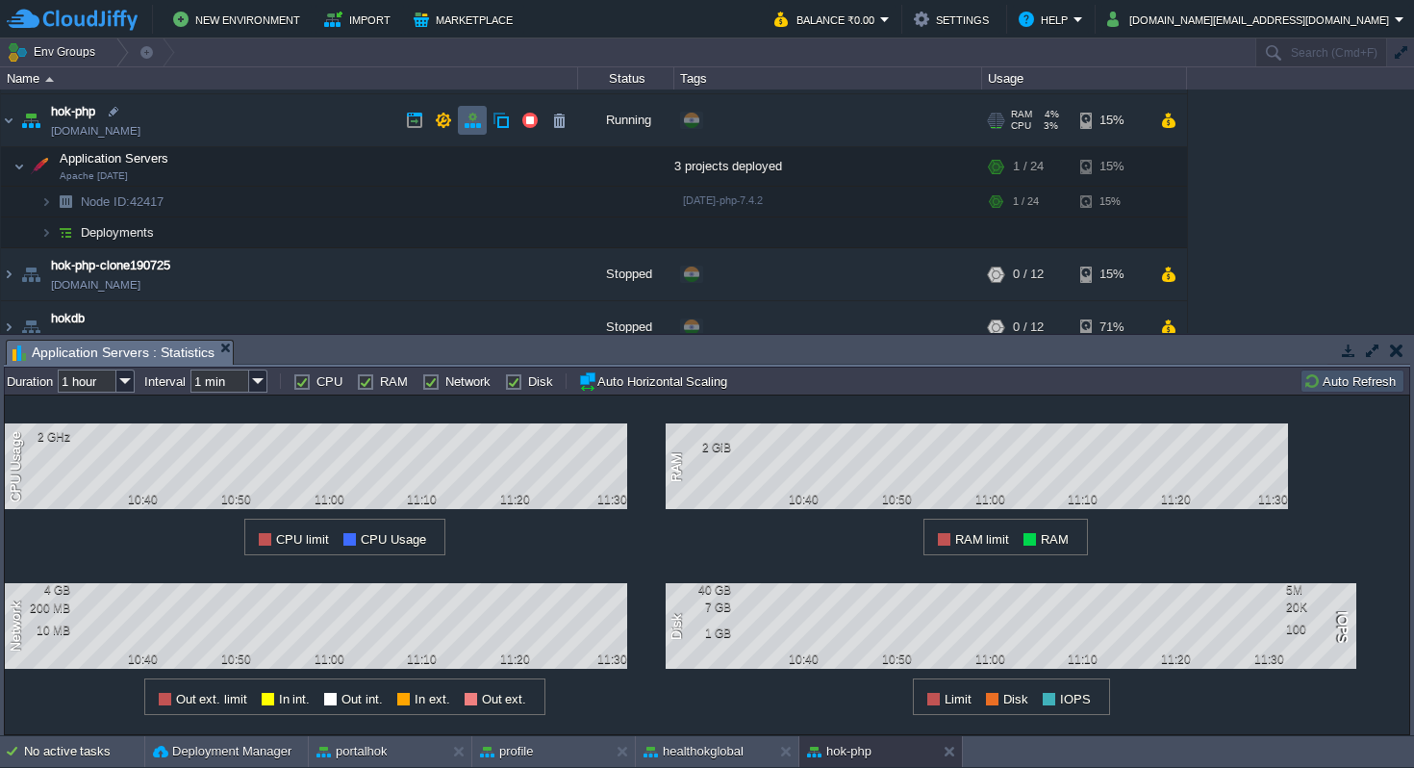
click at [475, 118] on button "button" at bounding box center [472, 120] width 17 height 17
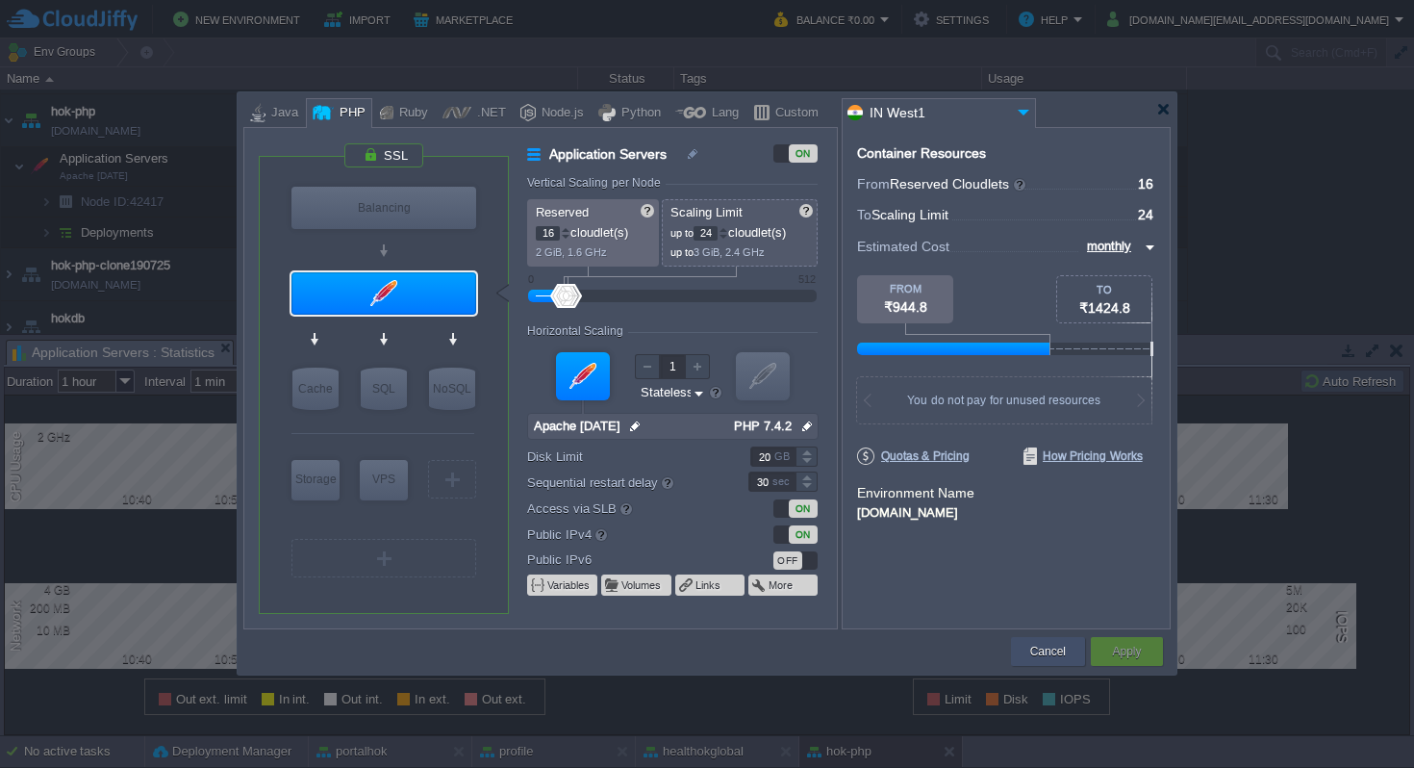
click at [1056, 650] on button "Cancel" at bounding box center [1048, 651] width 36 height 19
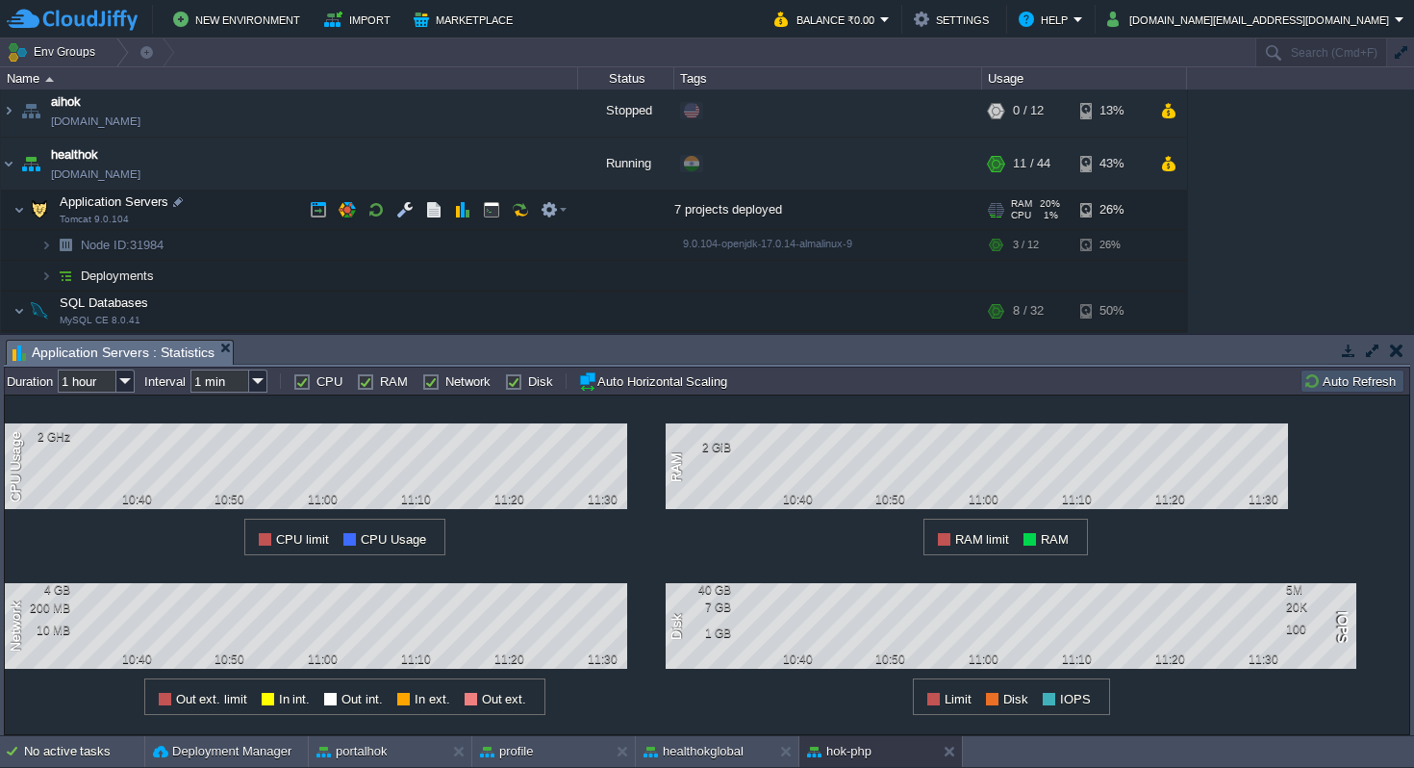
scroll to position [2, 0]
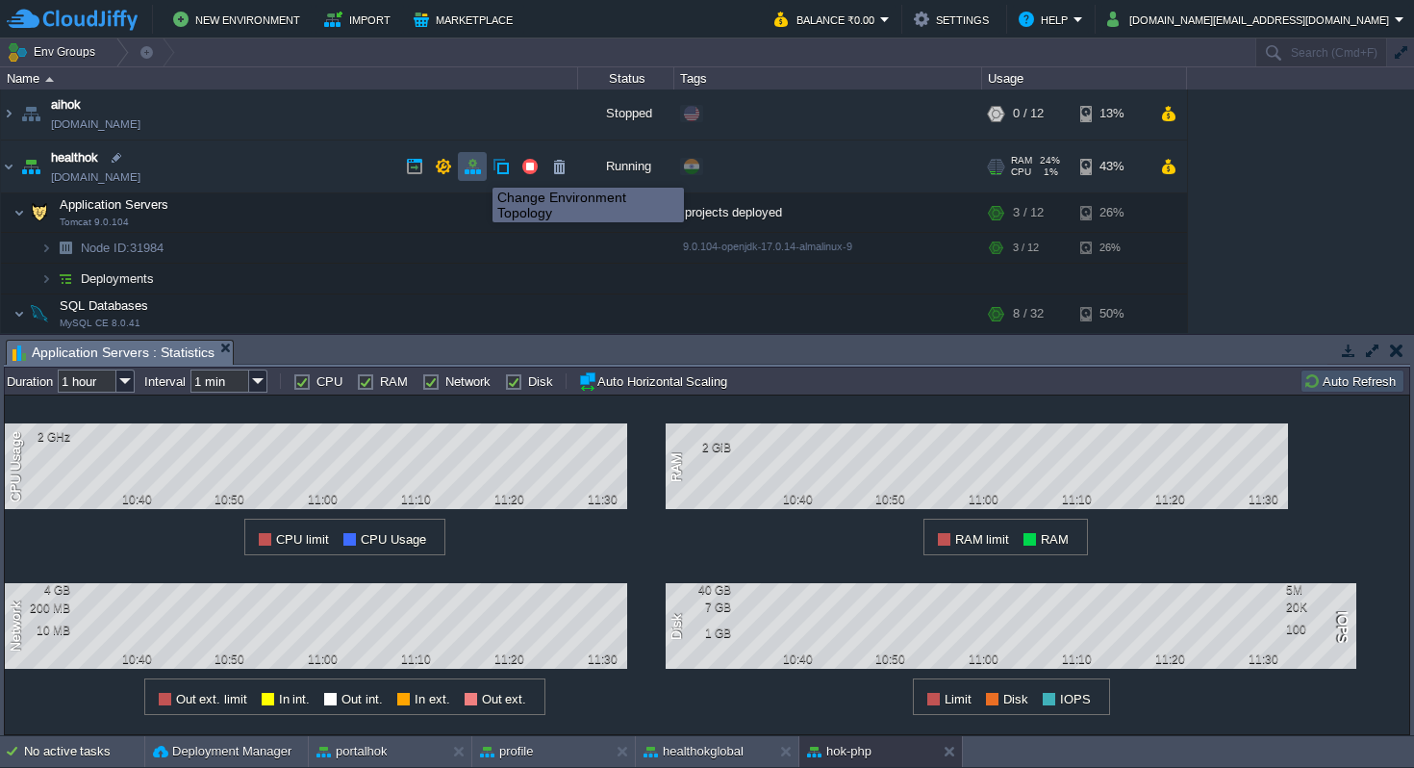
click at [478, 170] on button "button" at bounding box center [472, 166] width 17 height 17
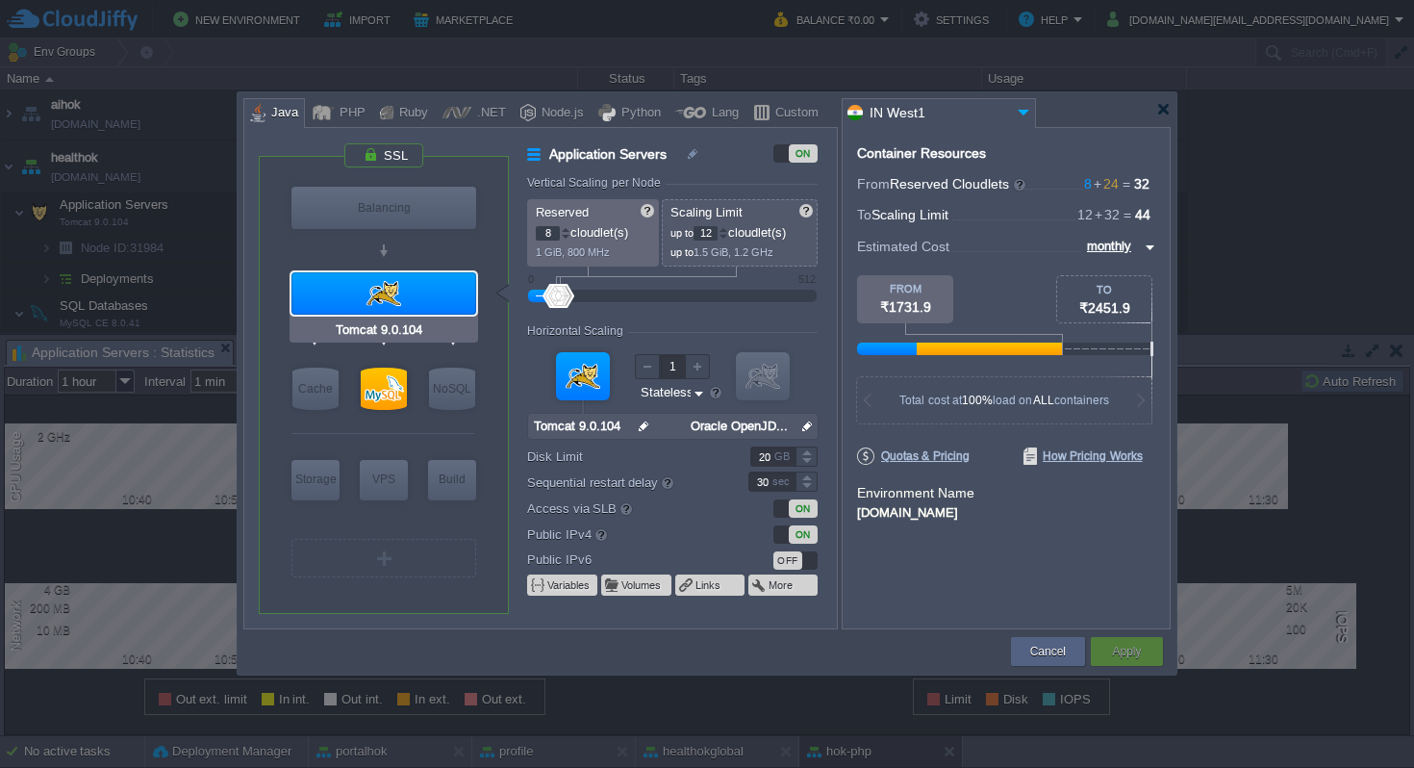
type input "MySQL CE 8.0.41"
click at [393, 376] on div at bounding box center [384, 388] width 46 height 42
type input "SQL Databases"
type input "24"
type input "32"
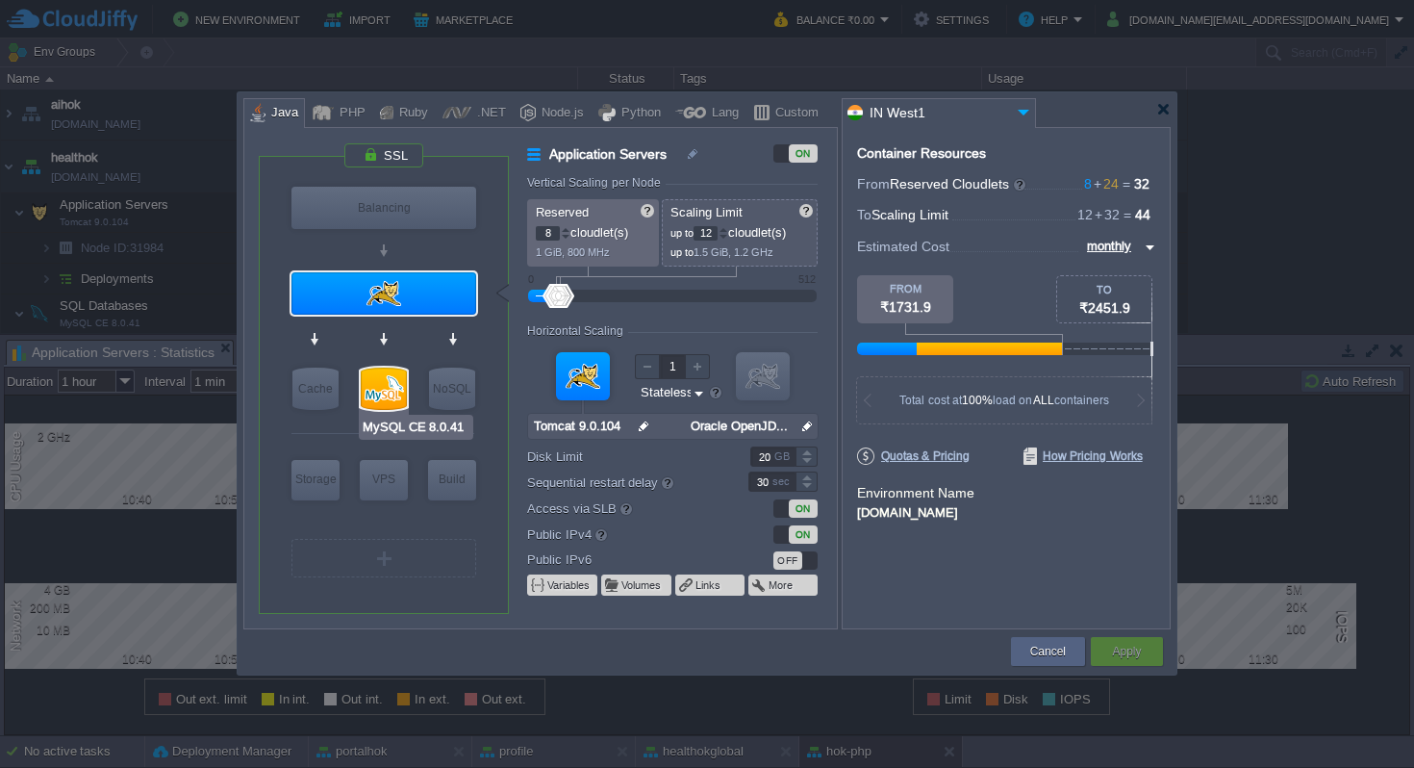
type input "MySQL CE 8.0.41"
type input "null"
type input "8.0.41-almalin..."
type input "50"
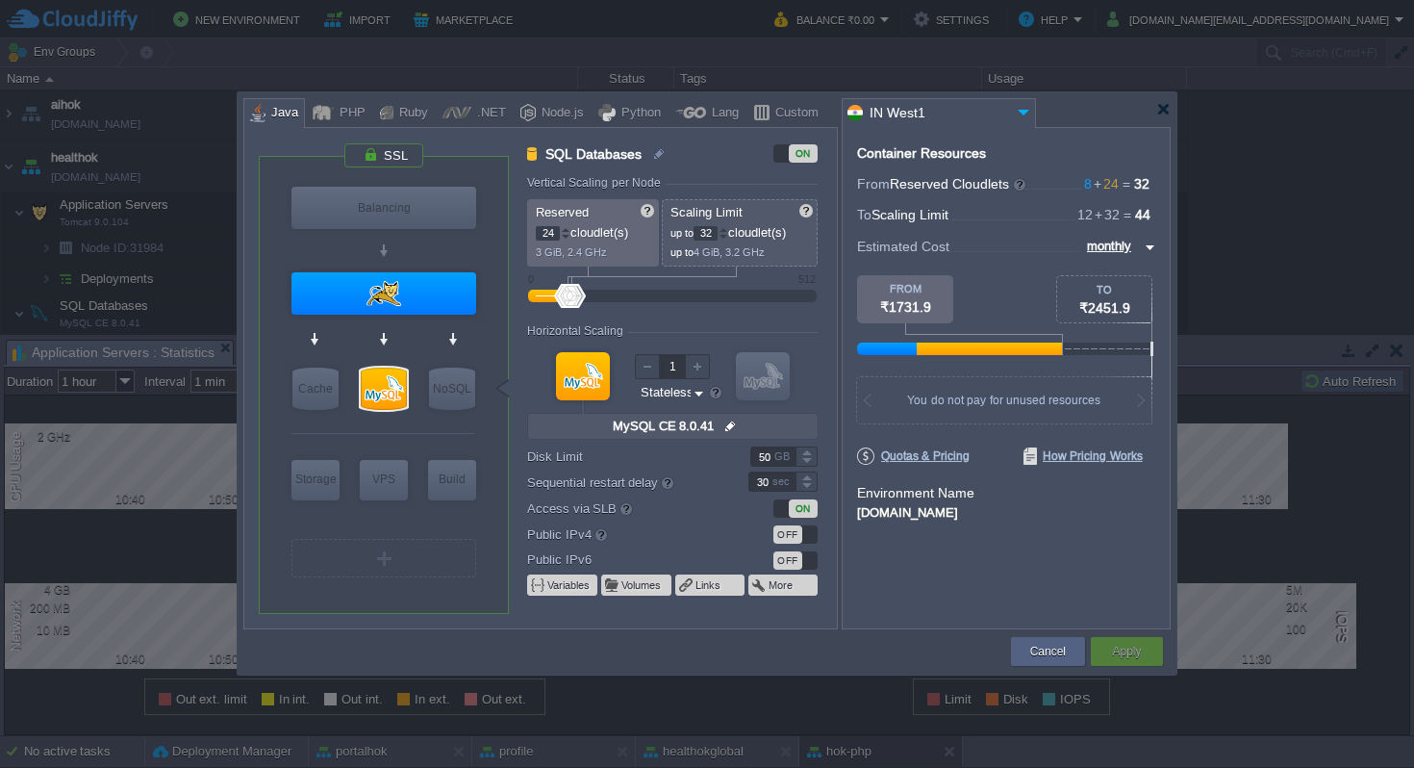
type input "Tomcat 9.0.104"
click at [421, 299] on div at bounding box center [383, 293] width 185 height 42
type input "Application Servers"
type input "8"
type input "12"
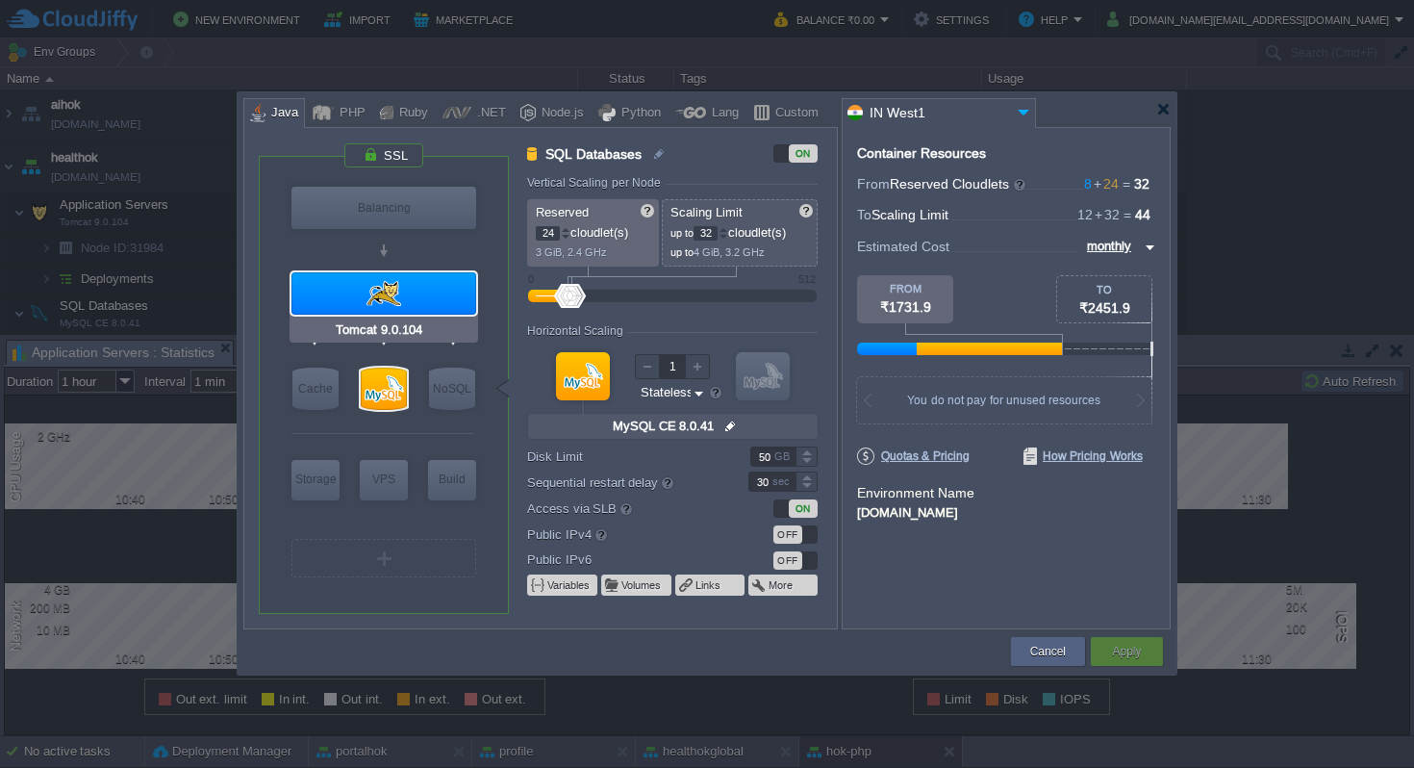
type input "Tomcat 9.0.104"
type input "null"
type input "Oracle OpenJD..."
type input "20"
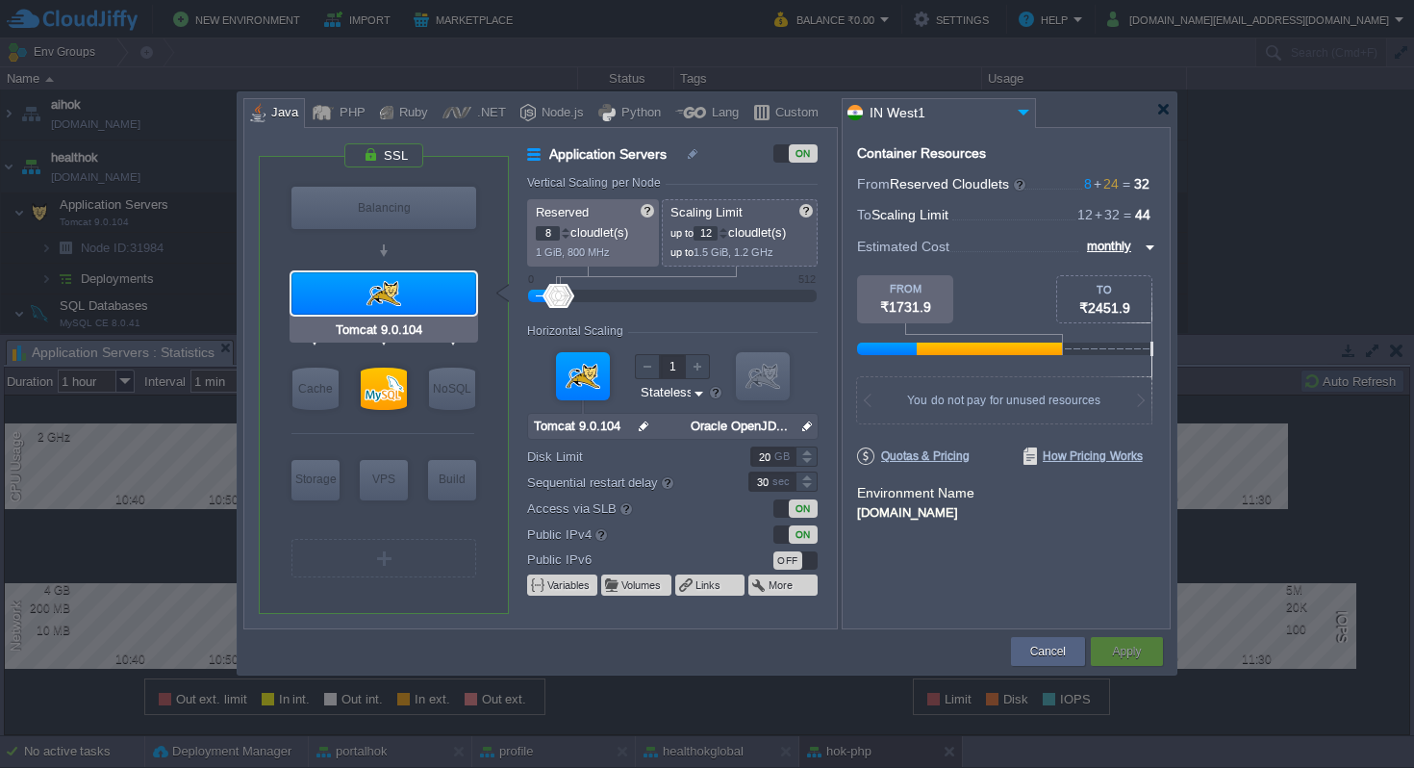
type input "MySQL CE 8.0.41"
click at [381, 385] on div at bounding box center [384, 388] width 46 height 42
type input "SQL Databases"
type input "24"
type input "32"
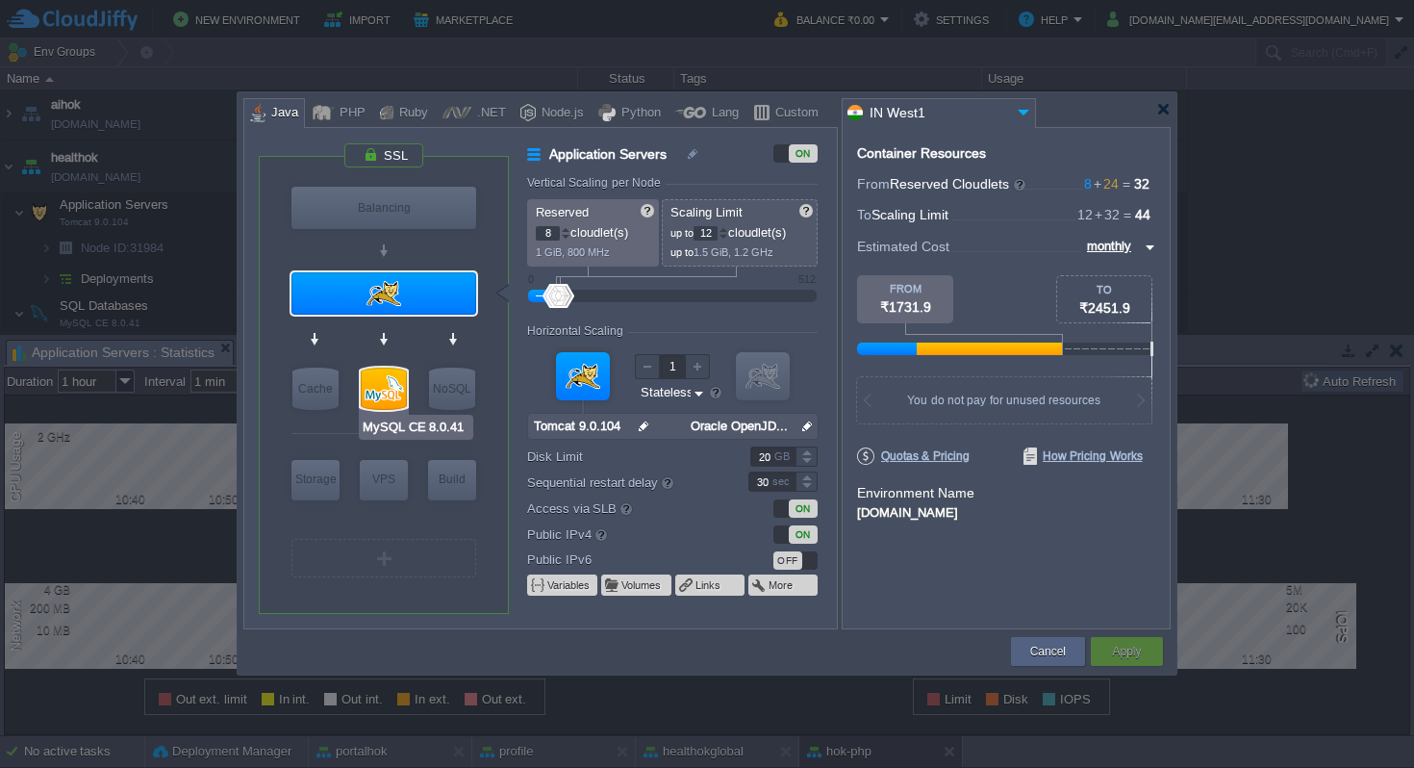
type input "MySQL CE 8.0.41"
type input "null"
type input "8.0.41-almalin..."
type input "50"
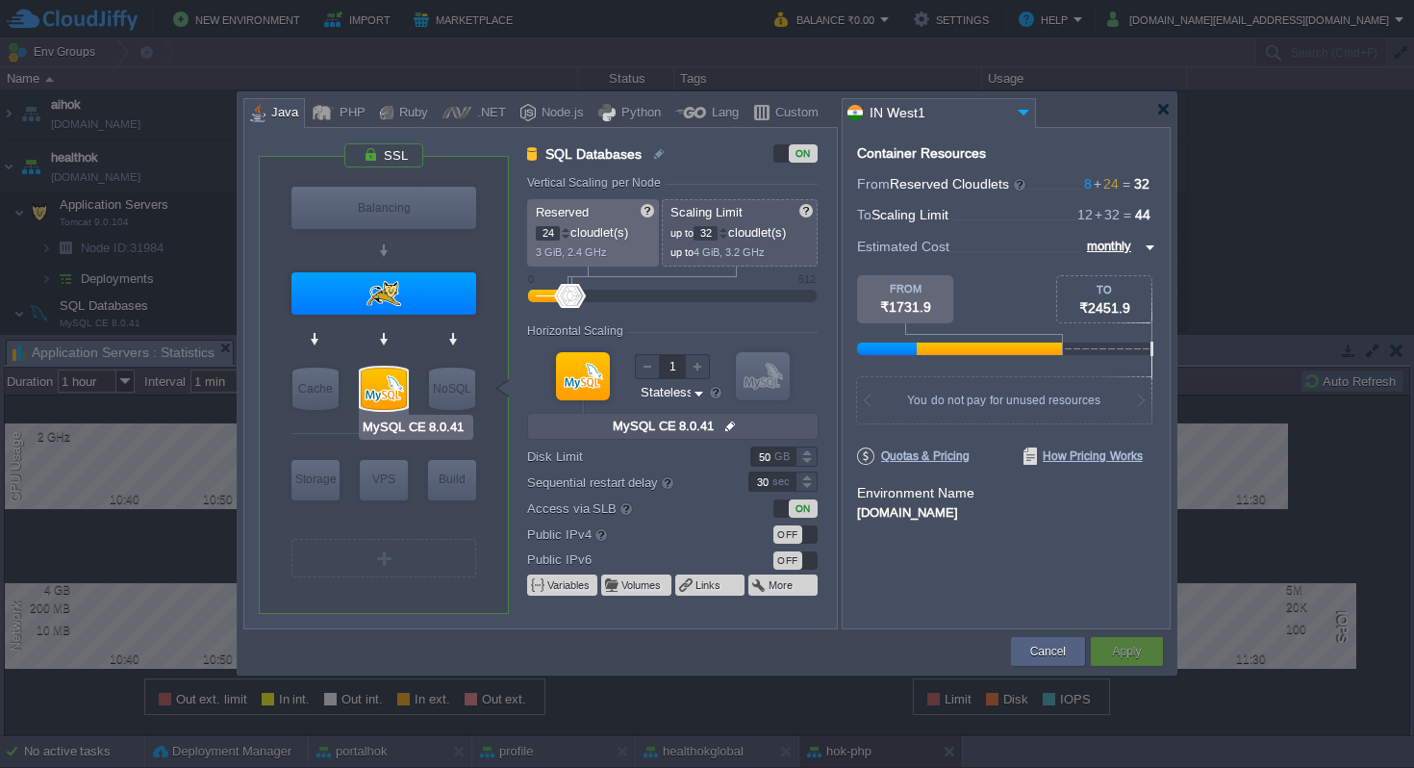
type input "Redis 7.2.4"
click at [1035, 646] on button "Cancel" at bounding box center [1048, 651] width 36 height 19
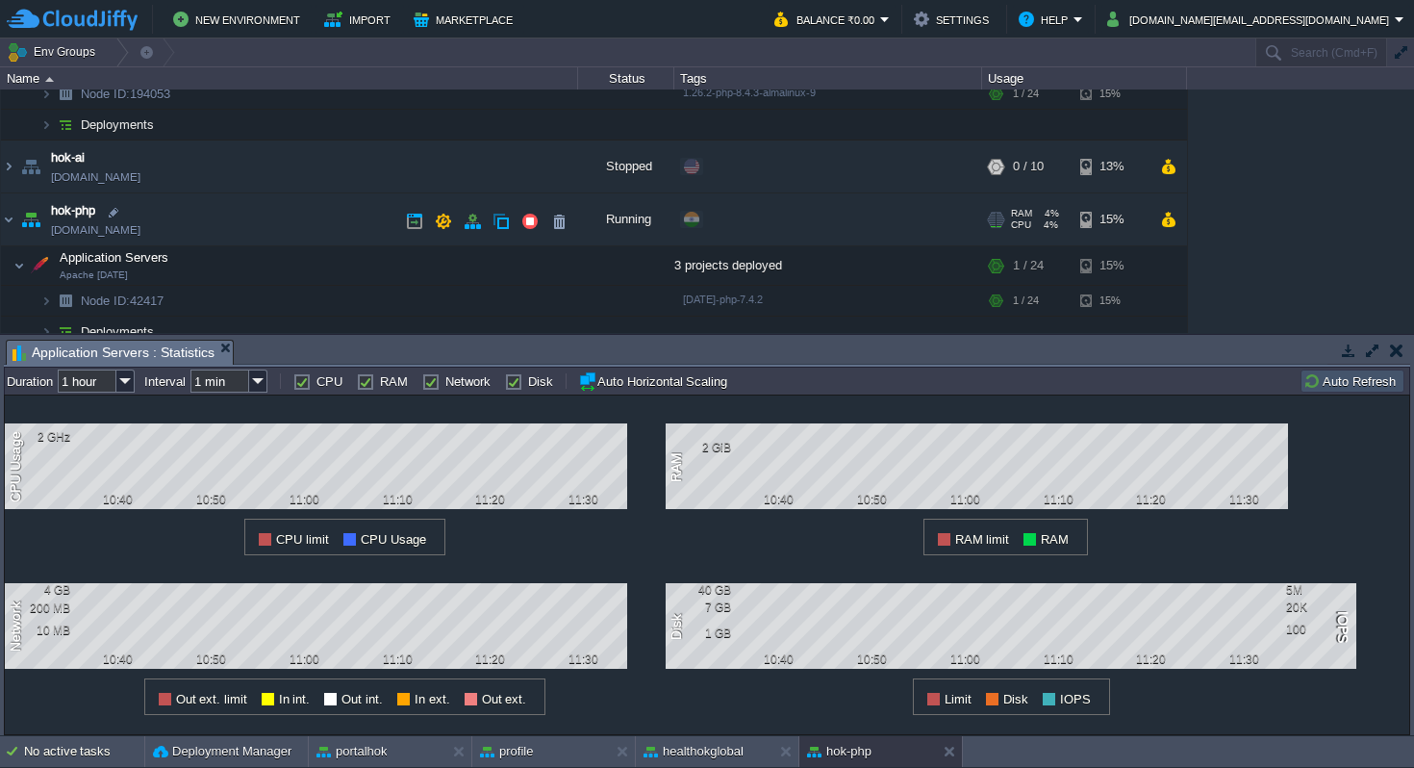
scroll to position [381, 0]
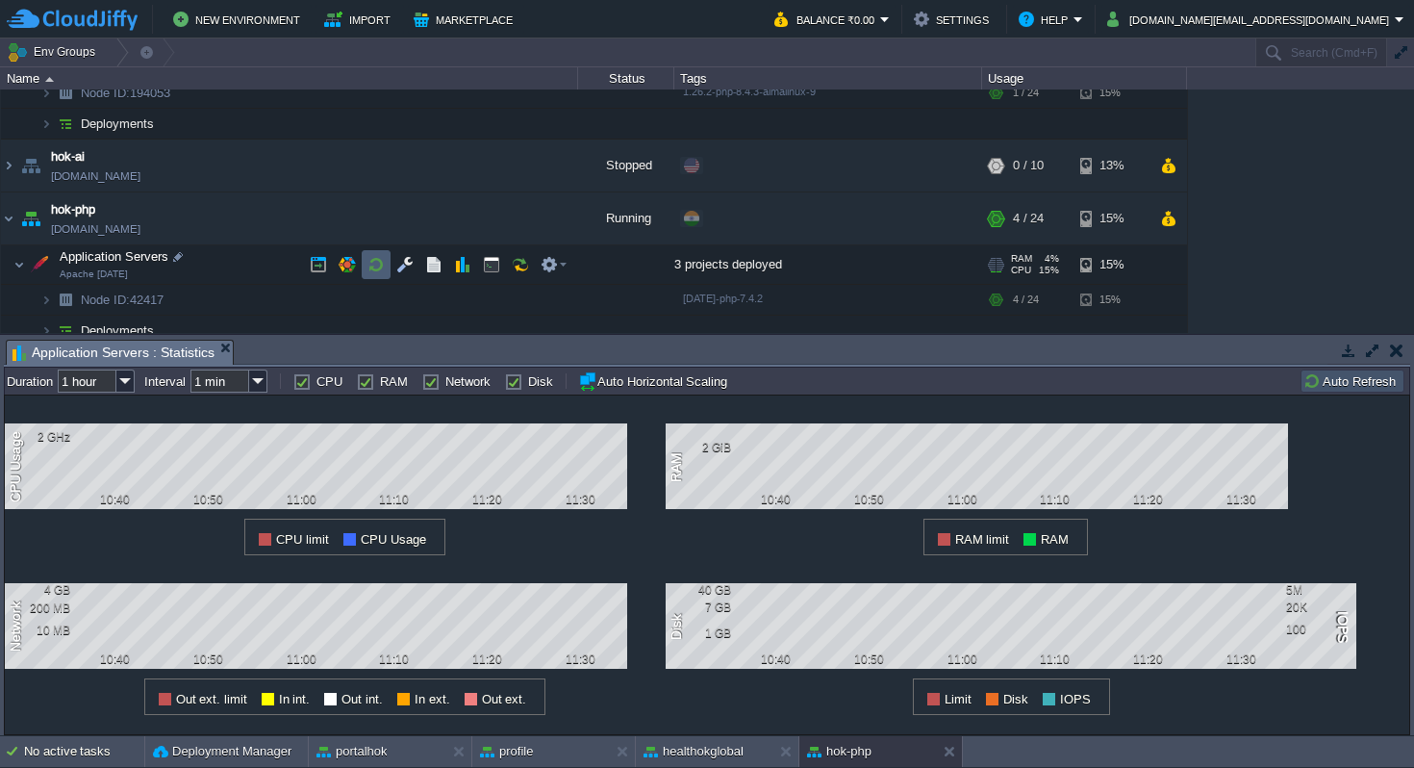
click at [374, 258] on button "button" at bounding box center [375, 264] width 17 height 17
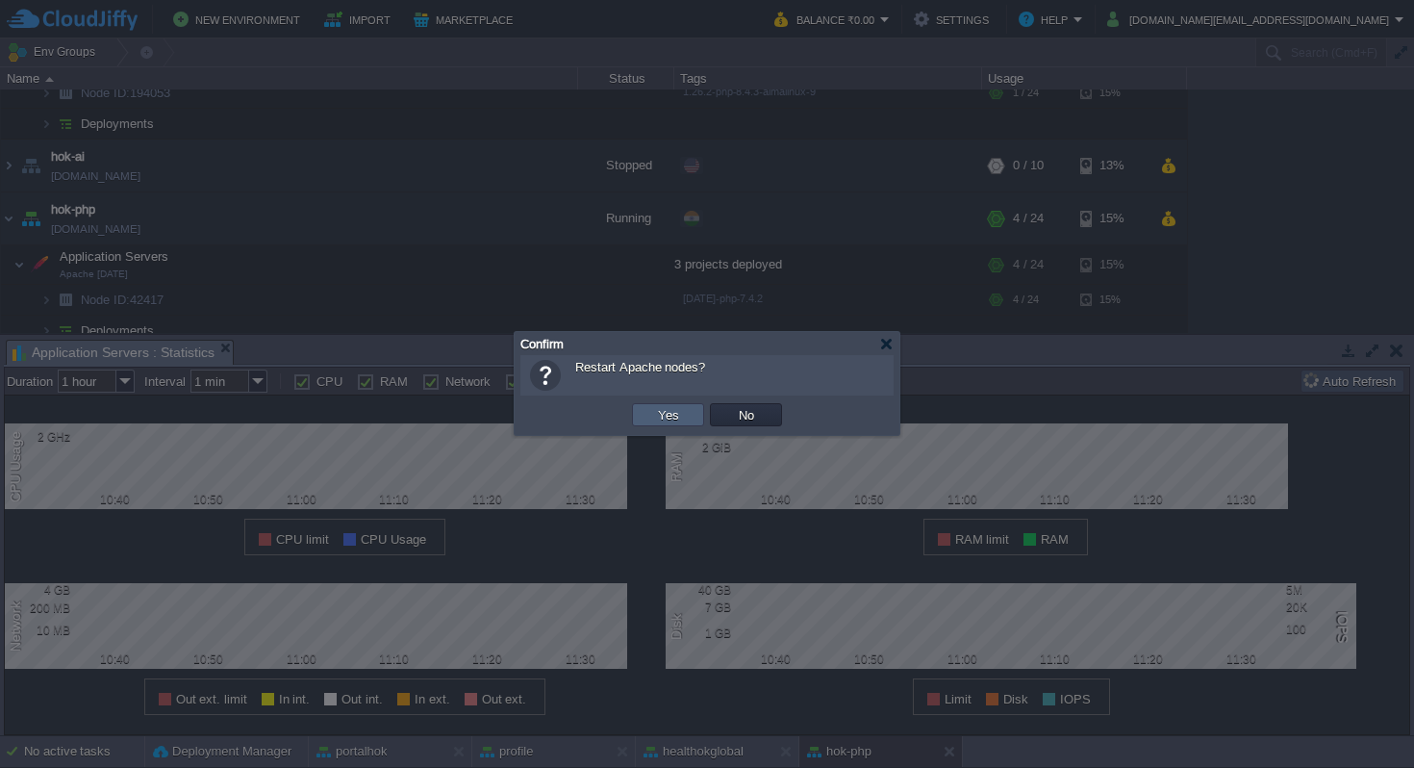
click at [646, 409] on td "Yes" at bounding box center [668, 414] width 72 height 23
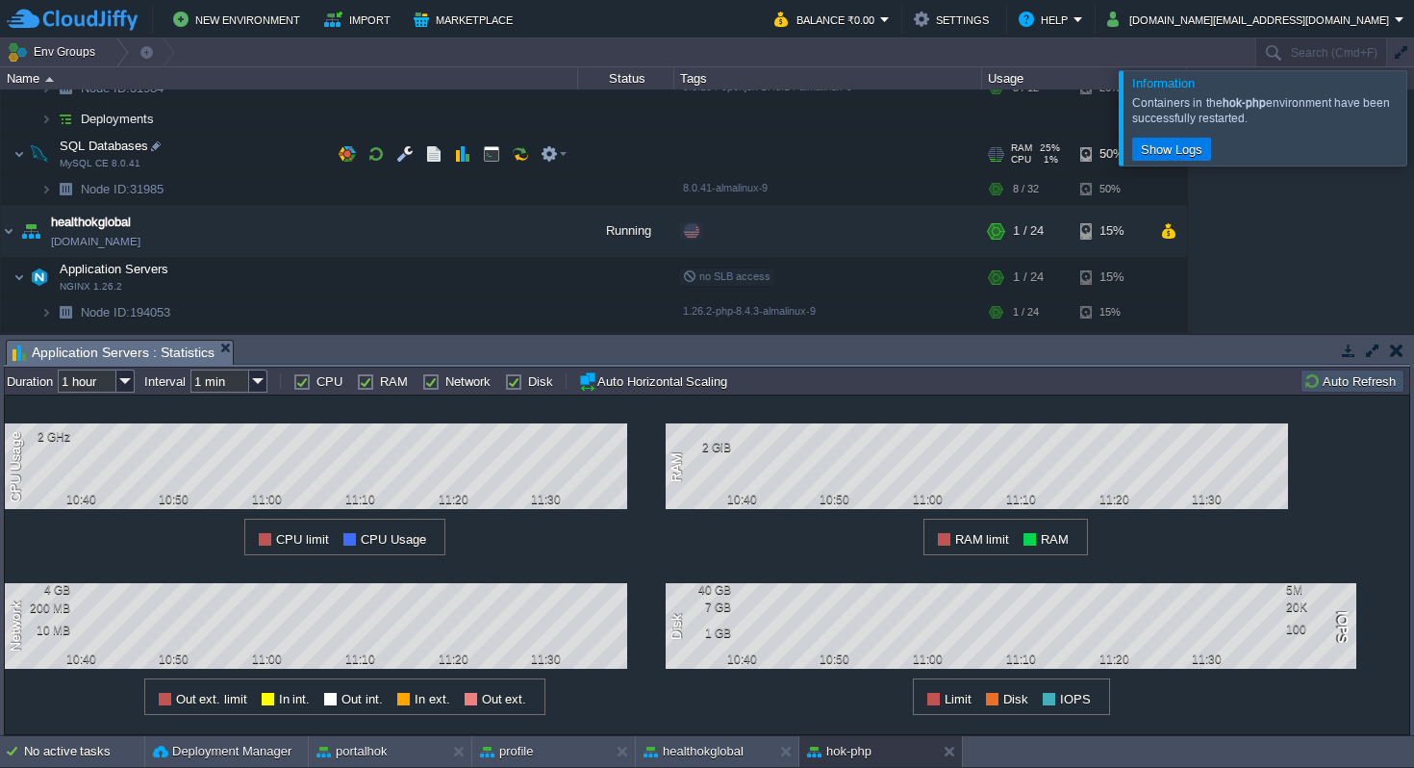
scroll to position [156, 0]
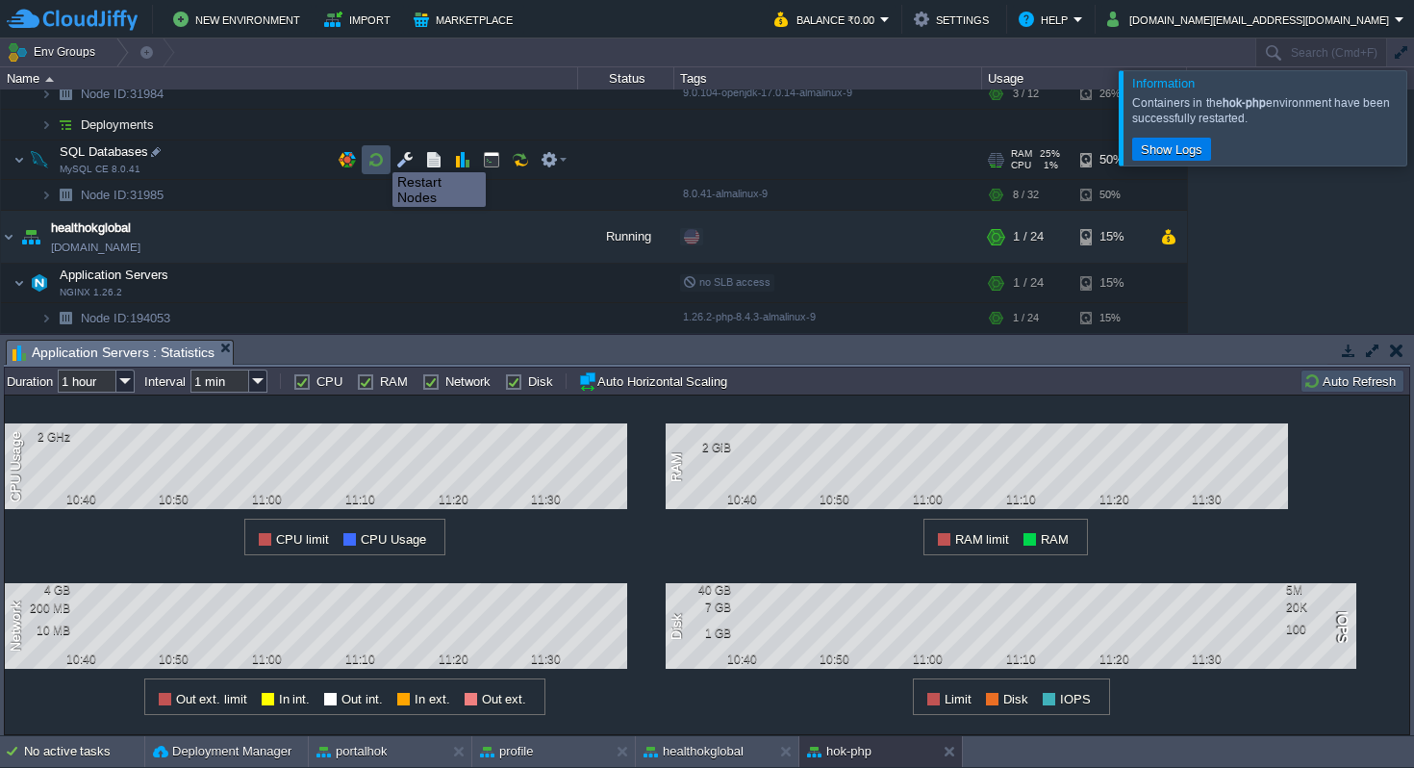
click at [378, 155] on button "button" at bounding box center [375, 159] width 17 height 17
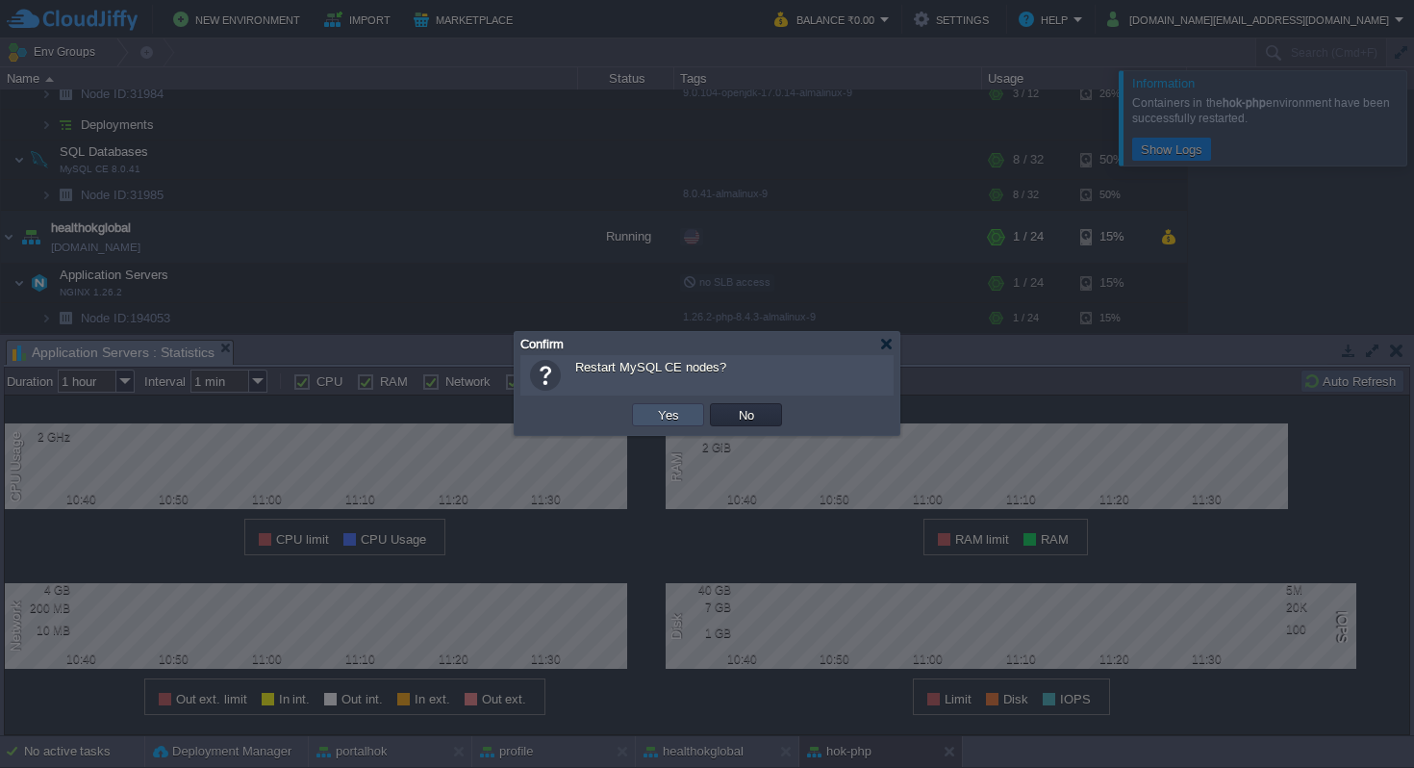
click at [668, 414] on button "Yes" at bounding box center [668, 414] width 33 height 17
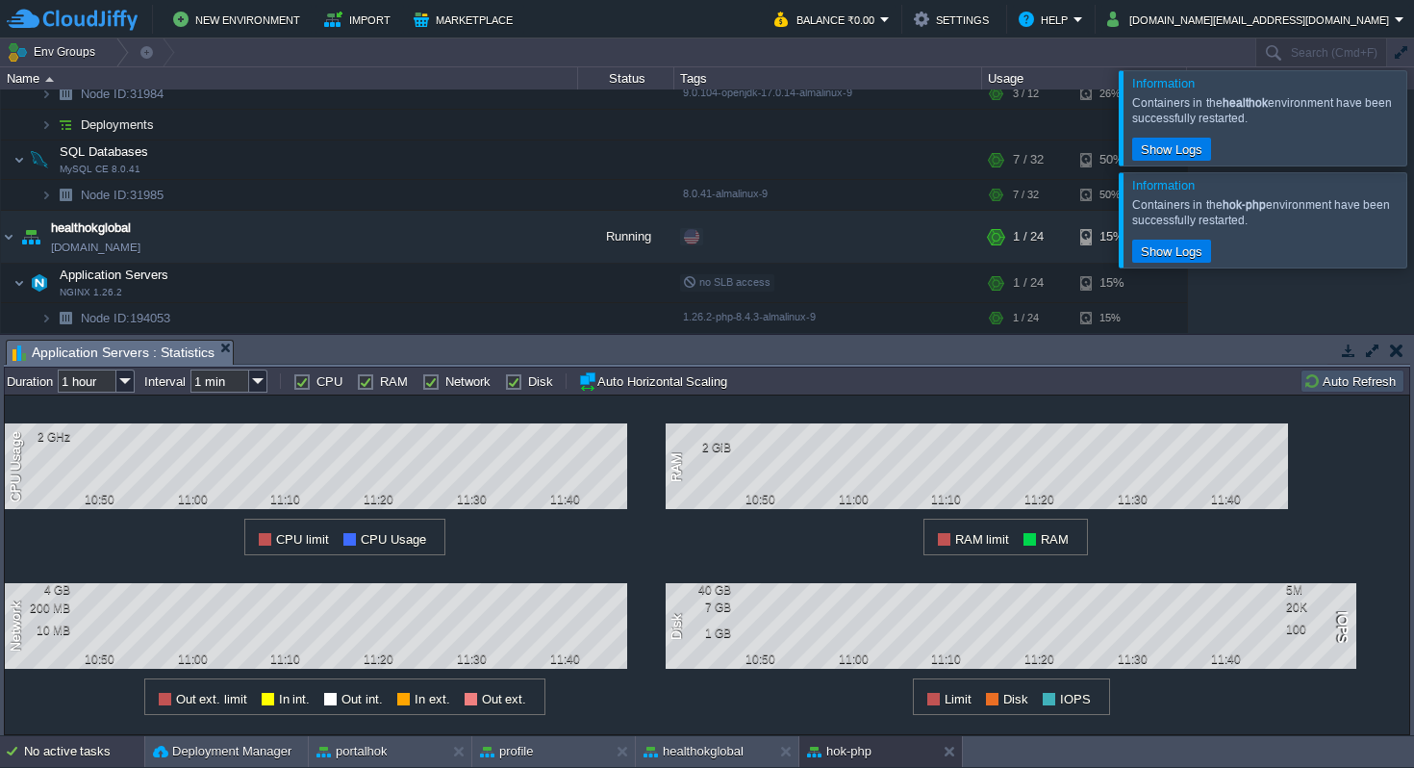
click at [83, 749] on div "No active tasks" at bounding box center [84, 751] width 120 height 31
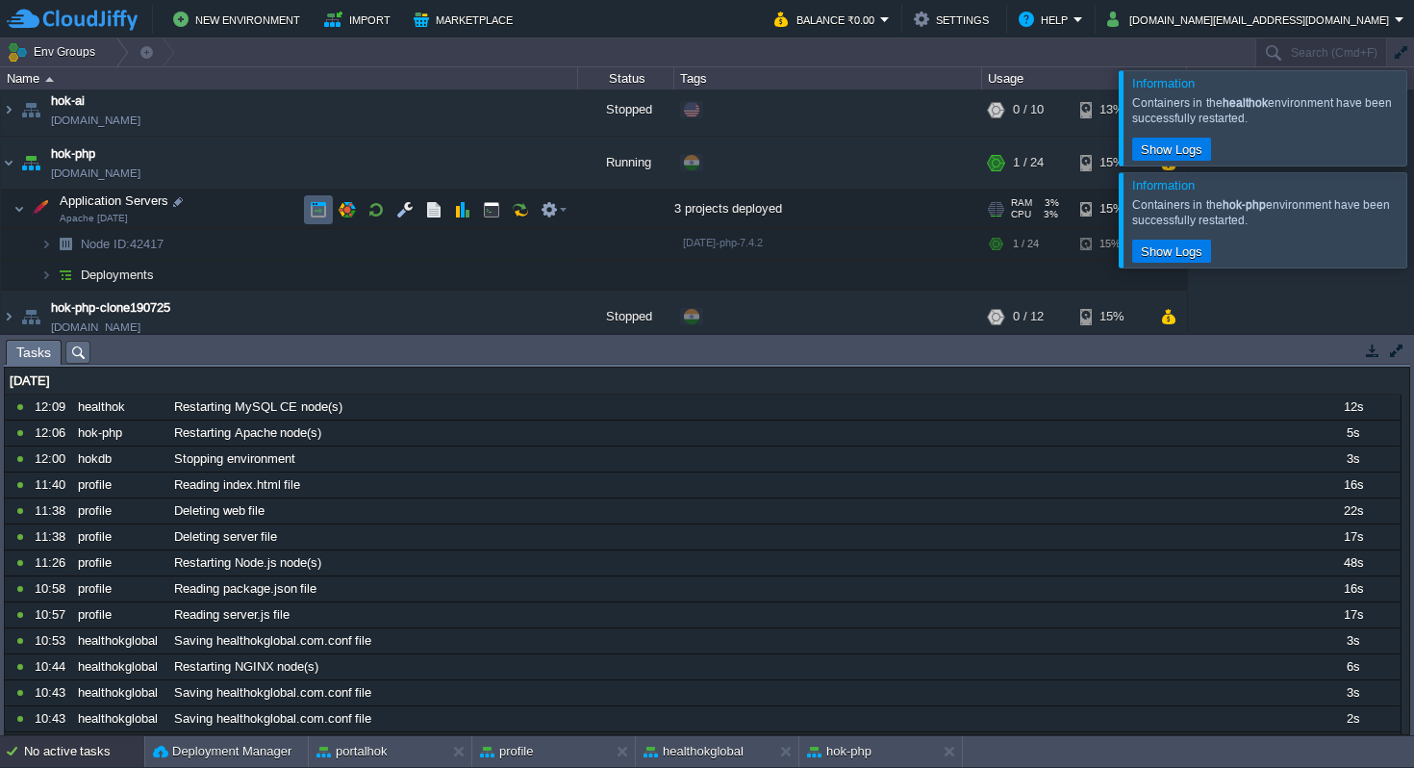
scroll to position [441, 0]
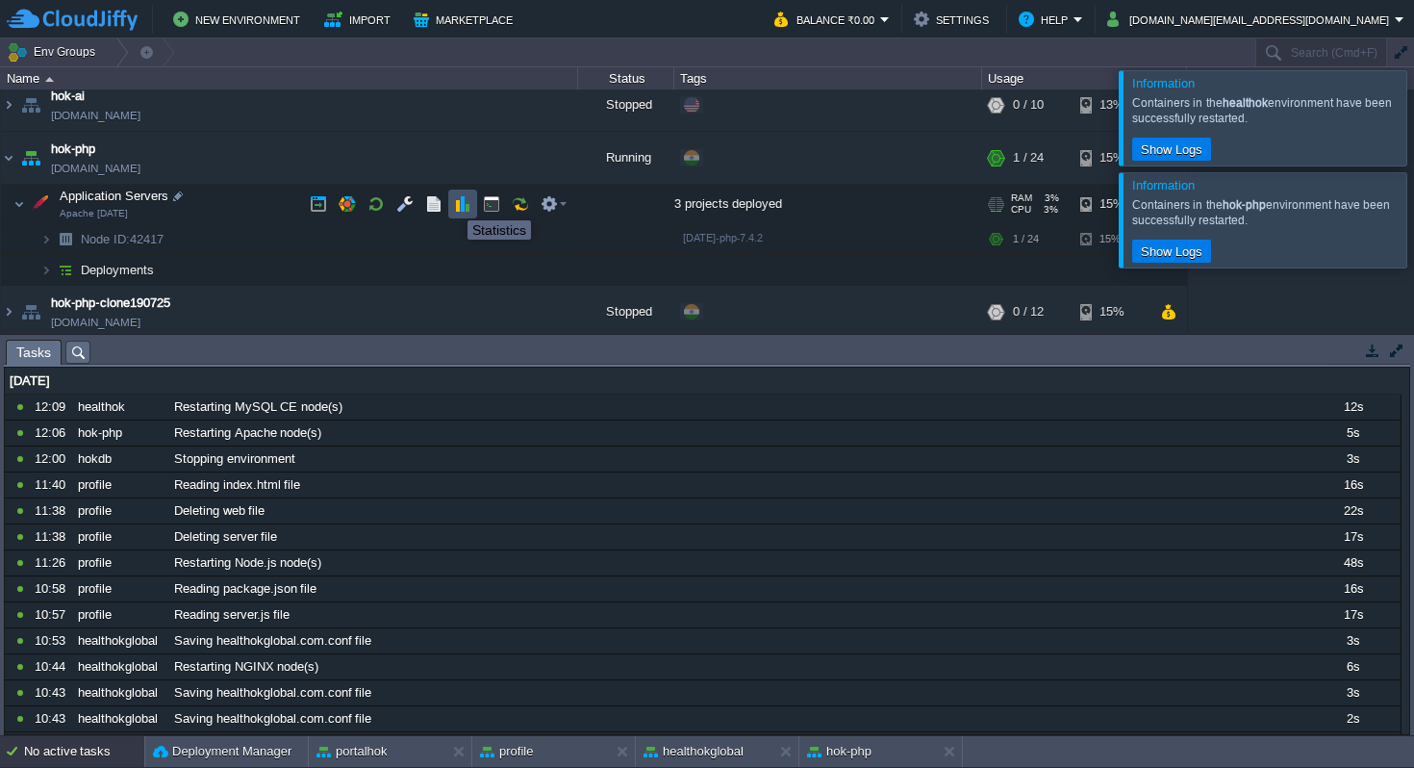
click at [464, 201] on button "button" at bounding box center [462, 203] width 17 height 17
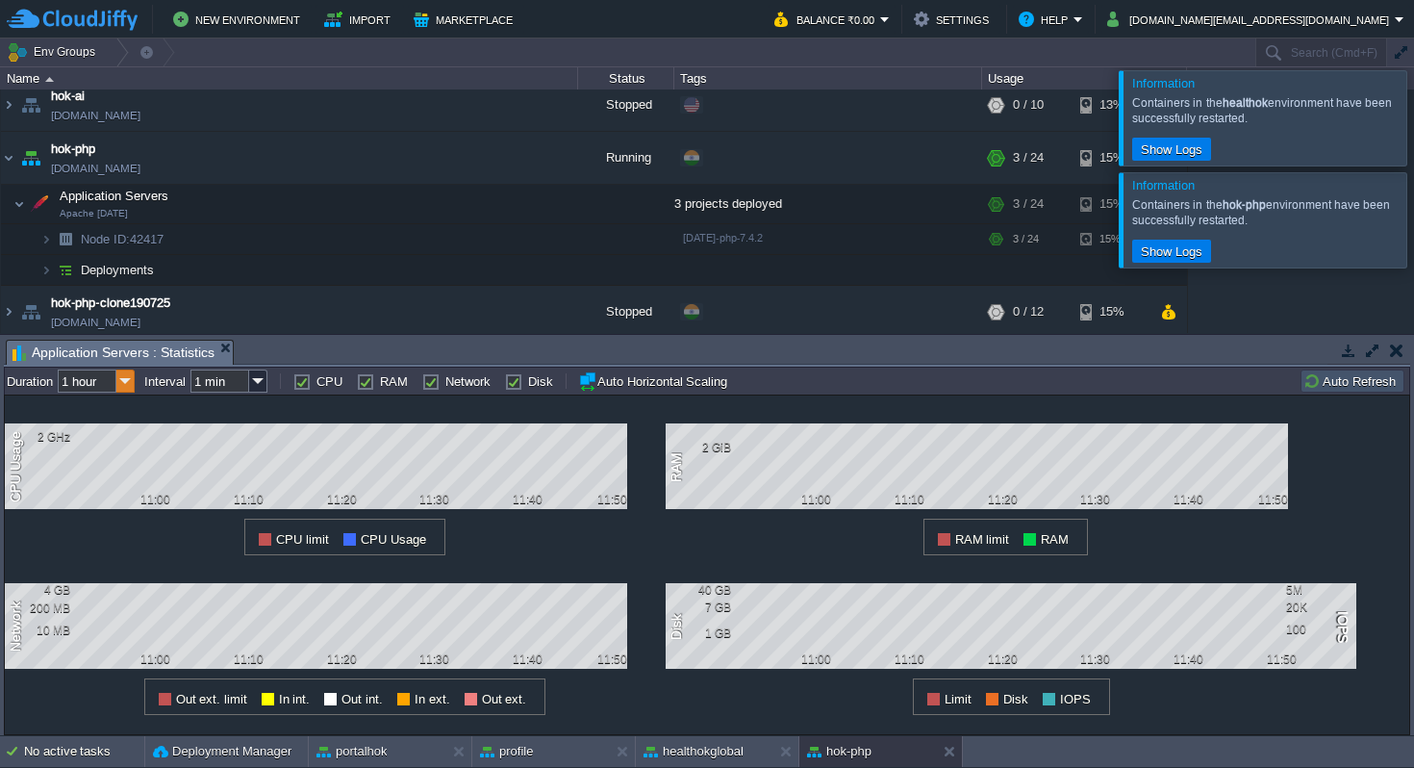
click at [126, 378] on img at bounding box center [125, 380] width 18 height 23
click at [114, 427] on div "6 hours" at bounding box center [97, 431] width 73 height 24
type input "6 hours"
type input "1 hour"
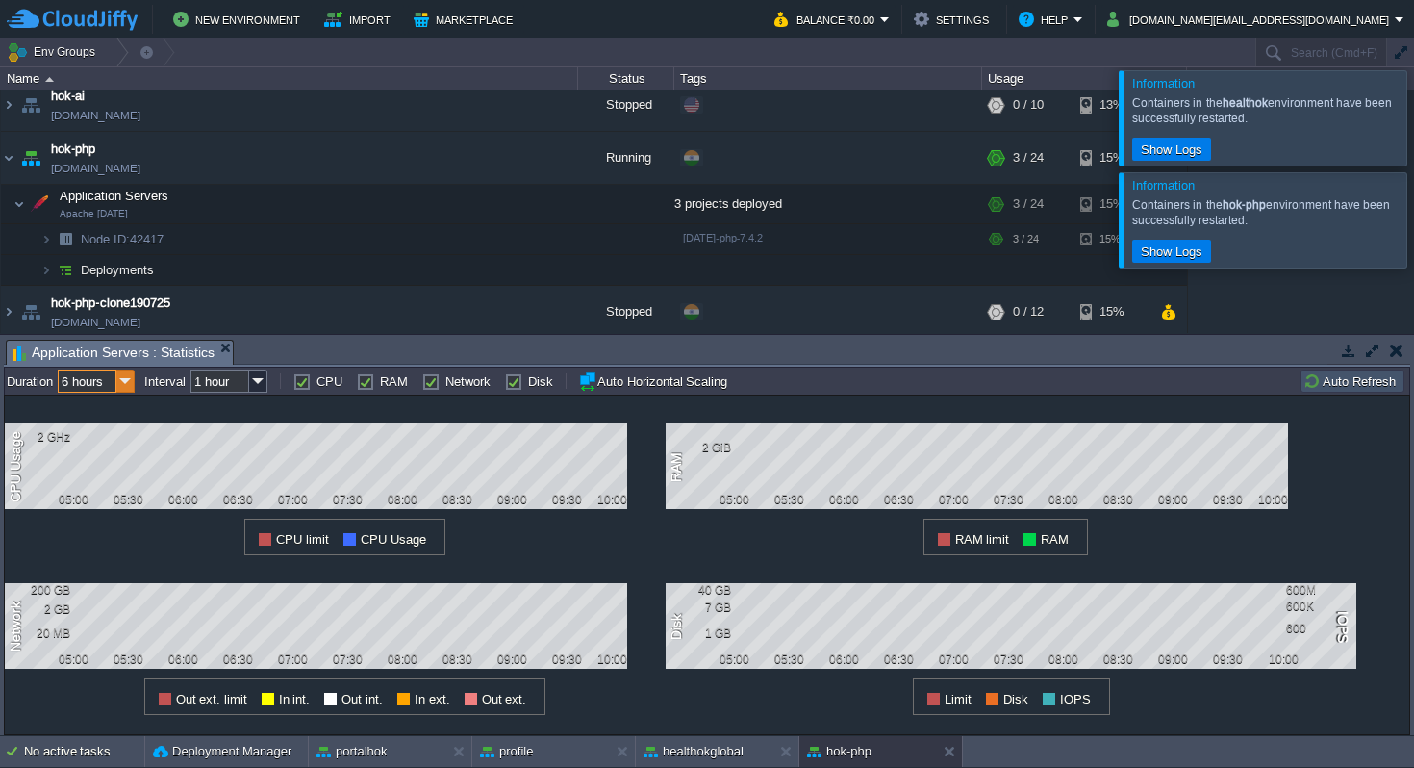
click at [130, 380] on img at bounding box center [125, 380] width 18 height 23
click at [110, 403] on div "1 hour" at bounding box center [97, 407] width 73 height 24
type input "1 hour"
type input "1 min"
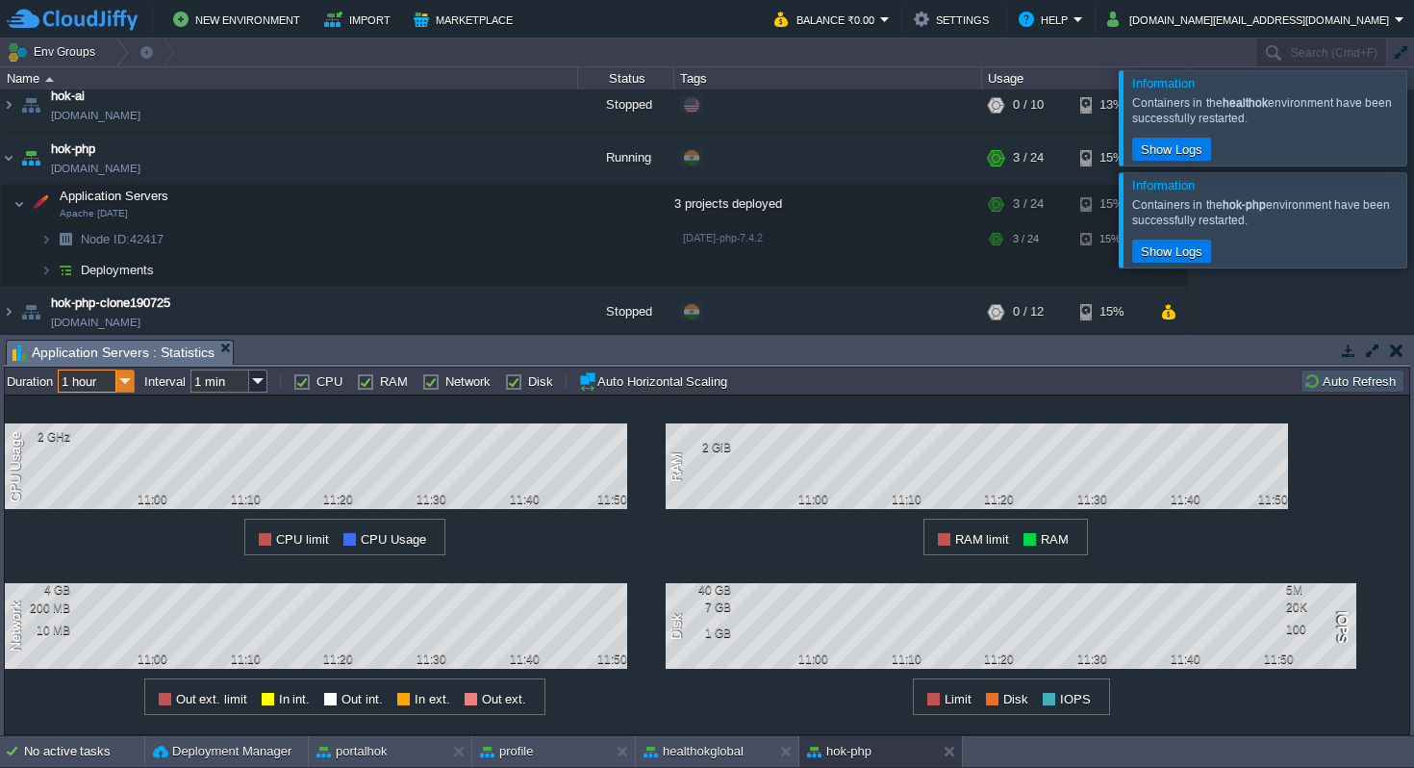
click at [127, 379] on img at bounding box center [125, 380] width 18 height 23
click at [113, 458] on div "12 hours" at bounding box center [97, 455] width 73 height 24
type input "12 hours"
type input "1 hour"
click at [131, 384] on img at bounding box center [125, 380] width 18 height 23
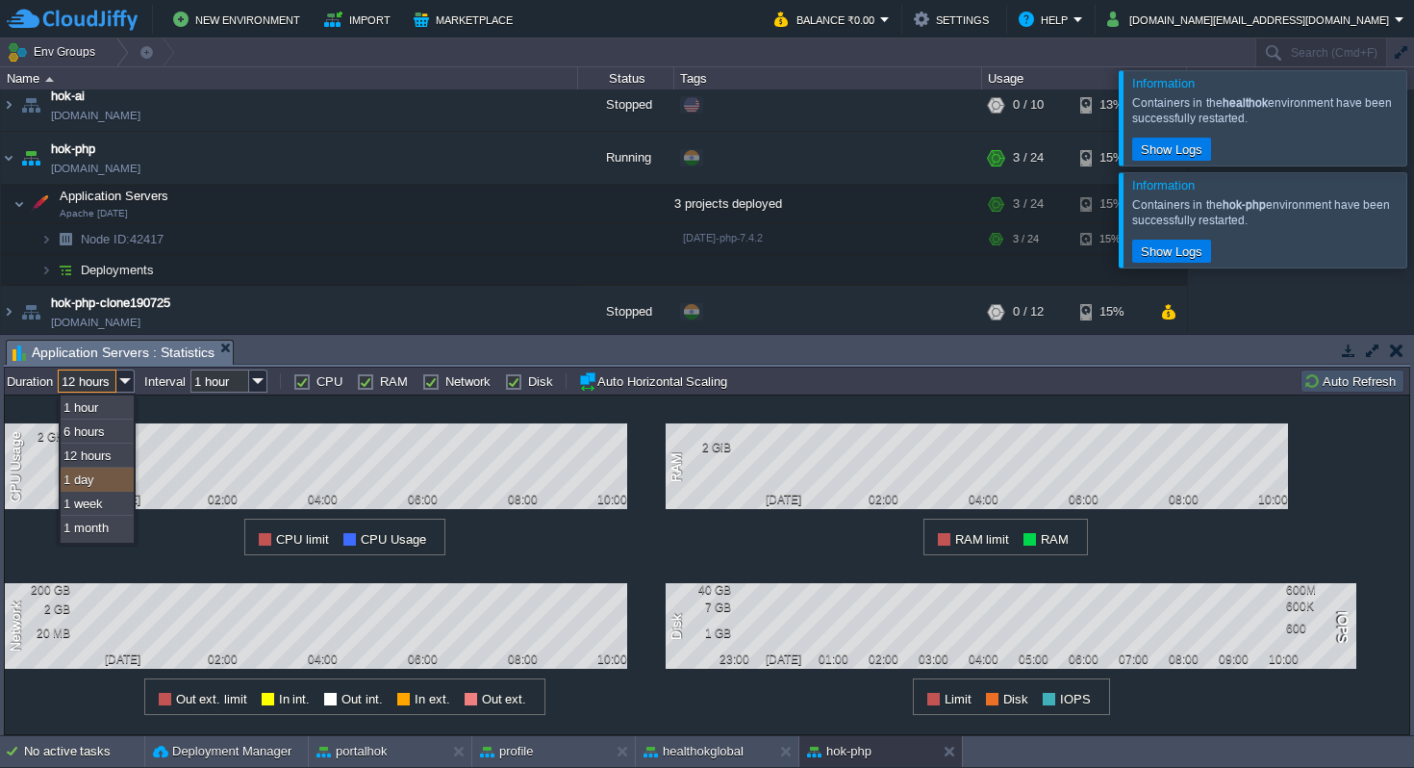
click at [105, 492] on div "1 day" at bounding box center [97, 479] width 73 height 24
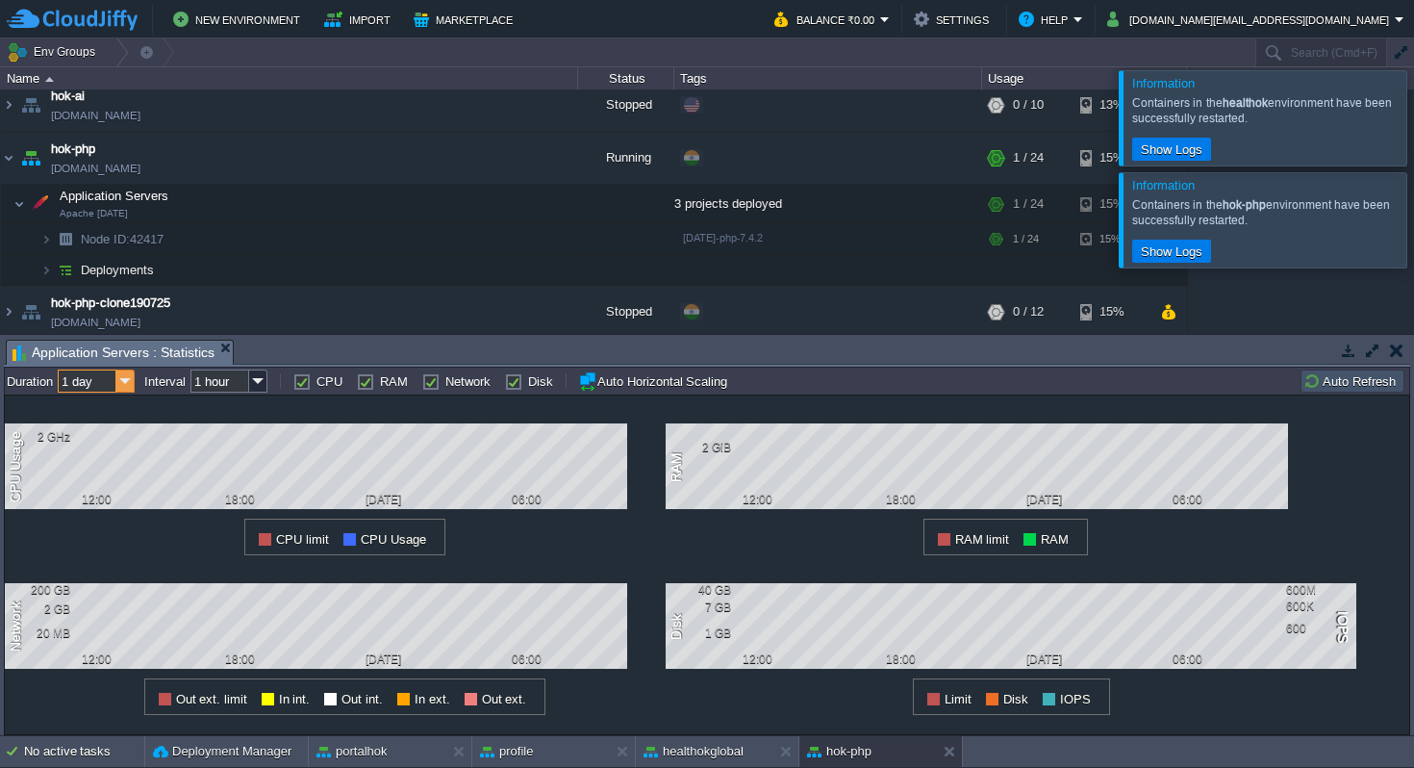
click at [123, 380] on img at bounding box center [125, 380] width 18 height 23
click at [94, 512] on div "1 week" at bounding box center [97, 504] width 73 height 24
type input "1 week"
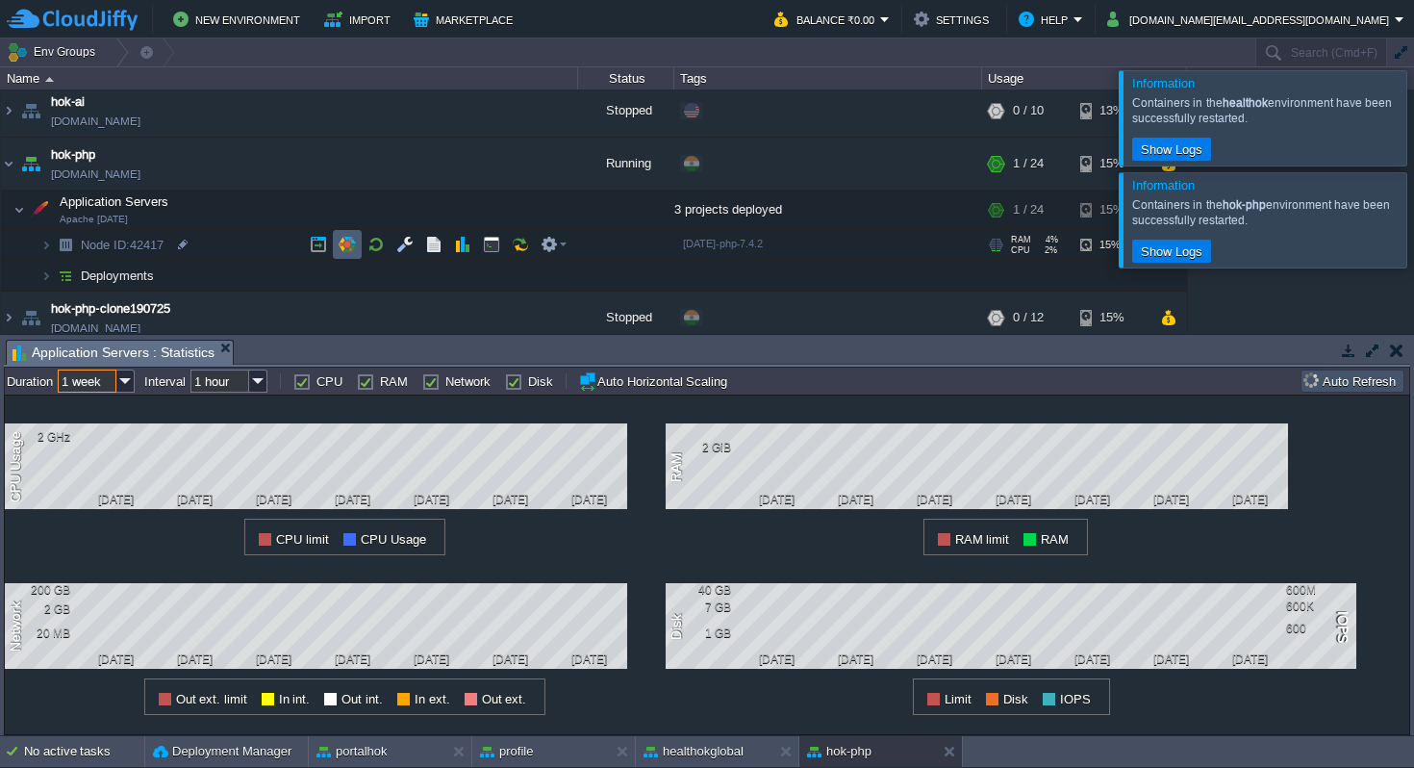
scroll to position [435, 0]
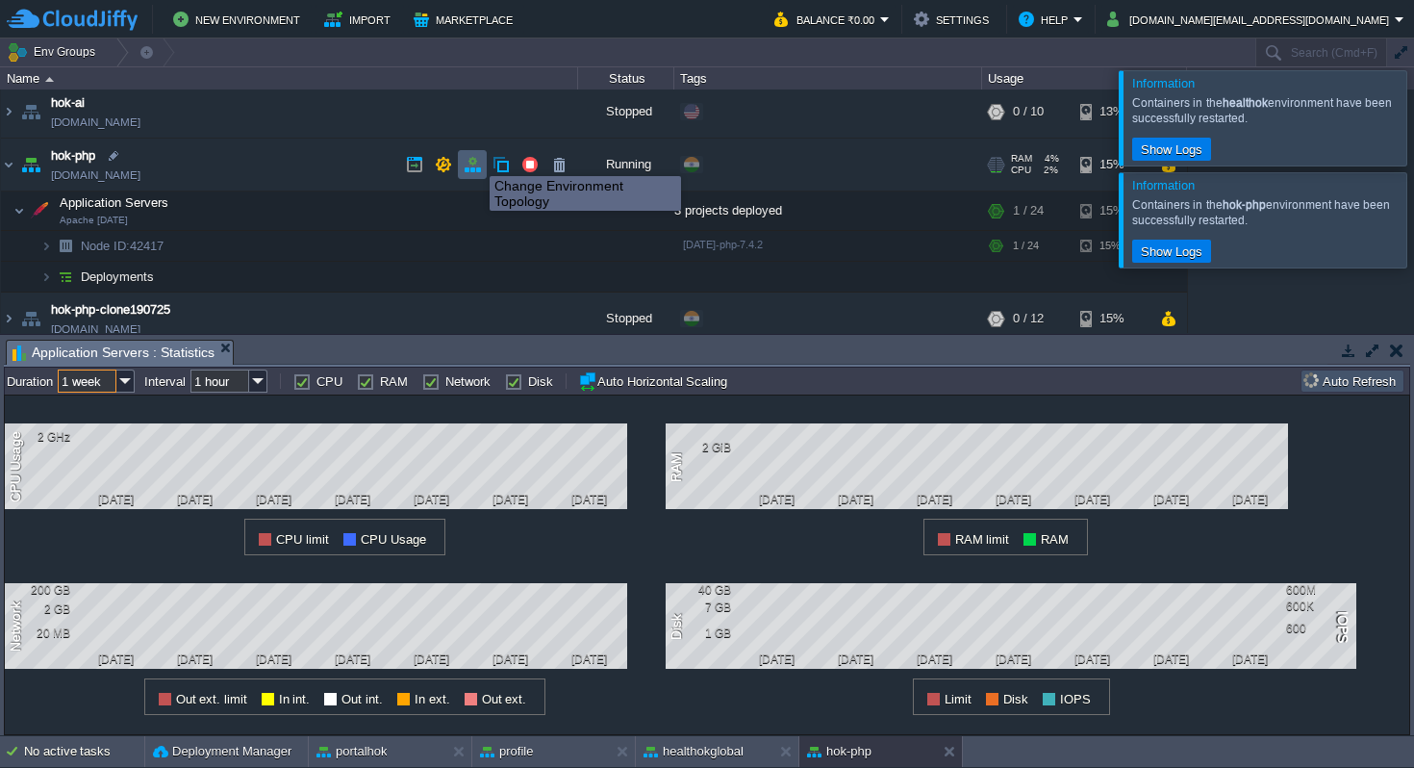
click at [475, 159] on button "button" at bounding box center [472, 164] width 17 height 17
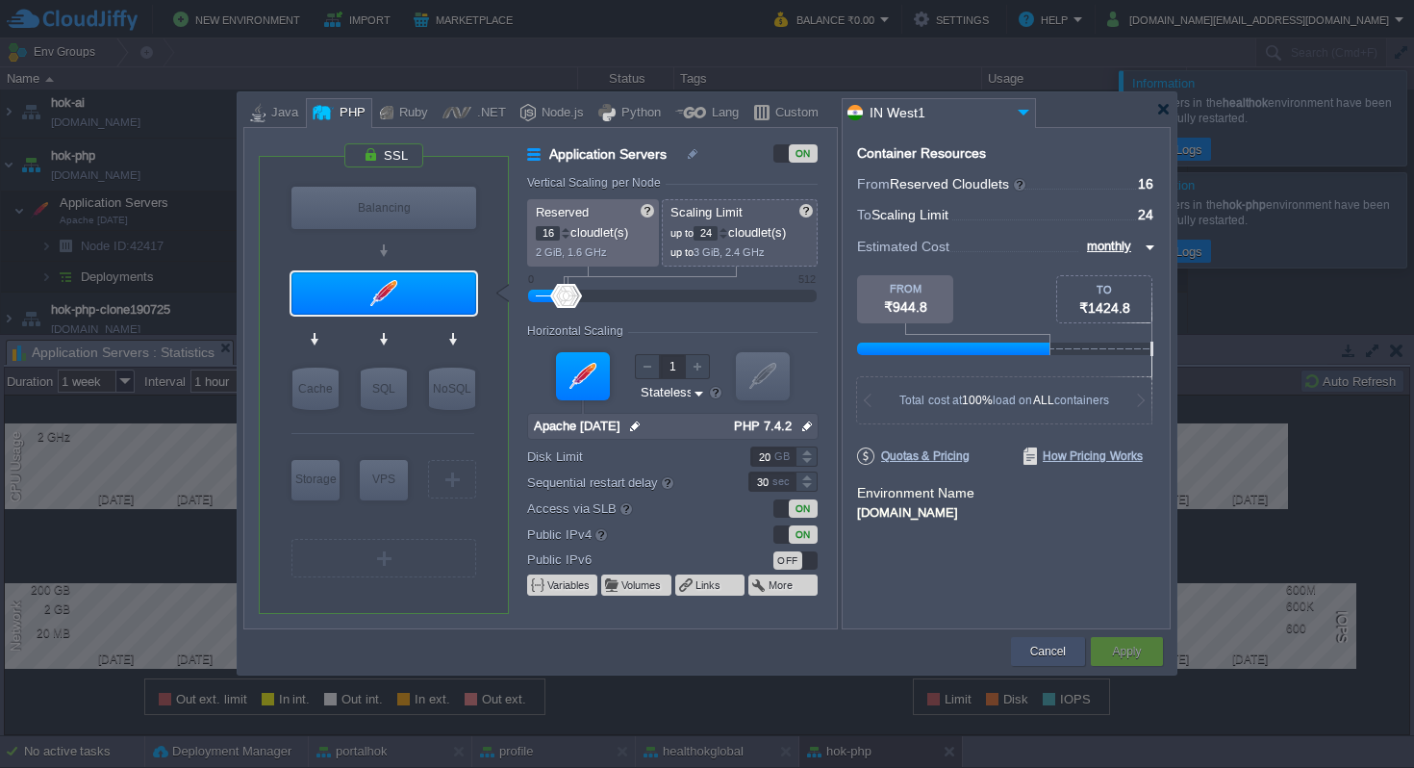
click at [1035, 644] on button "Cancel" at bounding box center [1048, 651] width 36 height 19
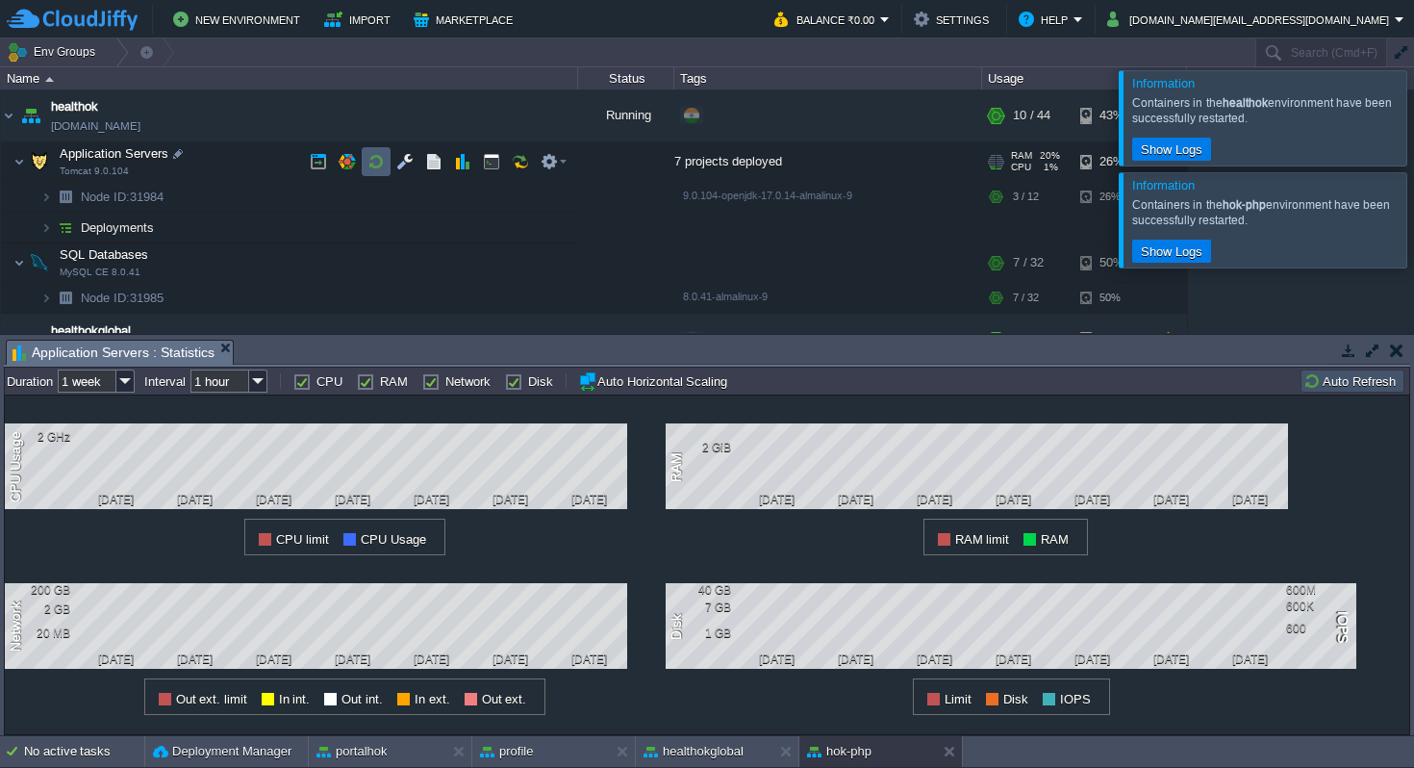
scroll to position [20, 0]
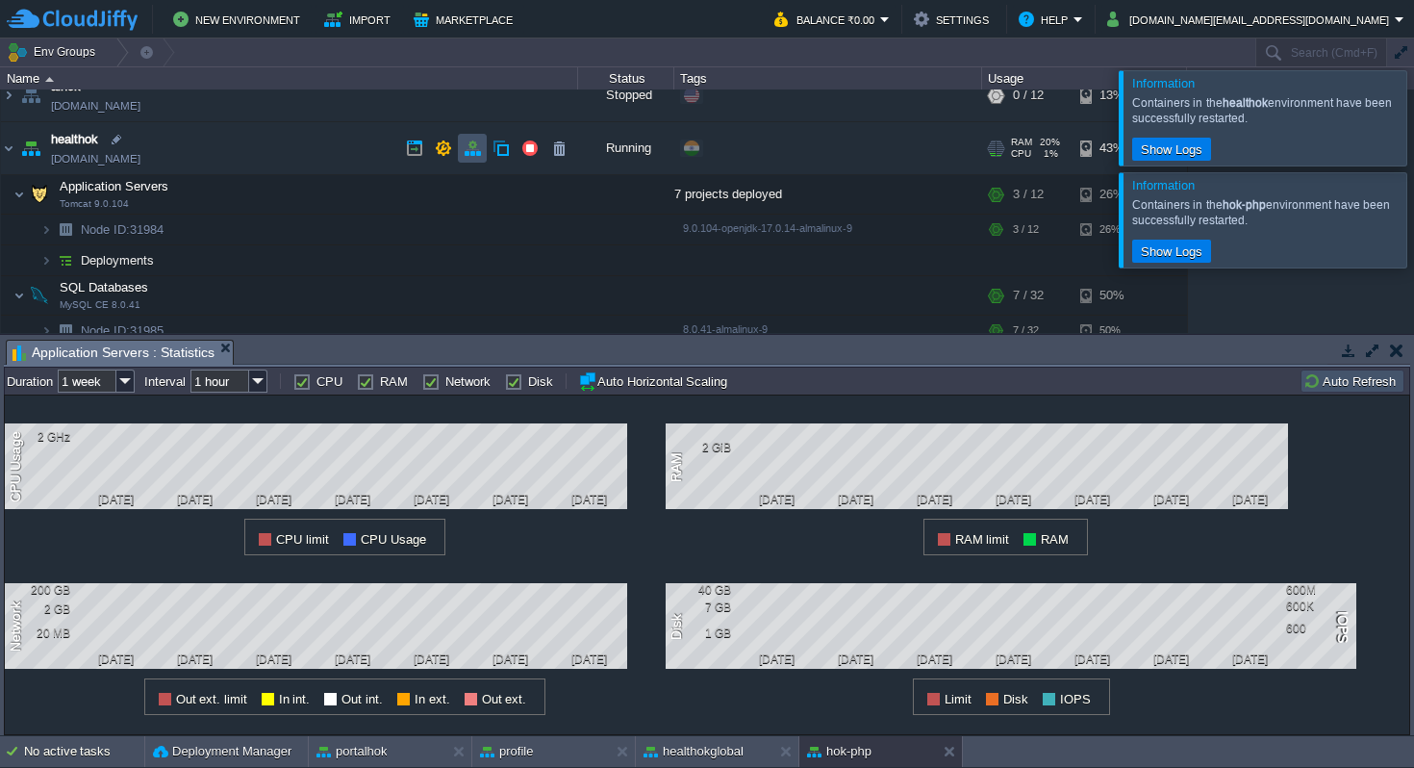
click at [473, 147] on button "button" at bounding box center [472, 147] width 17 height 17
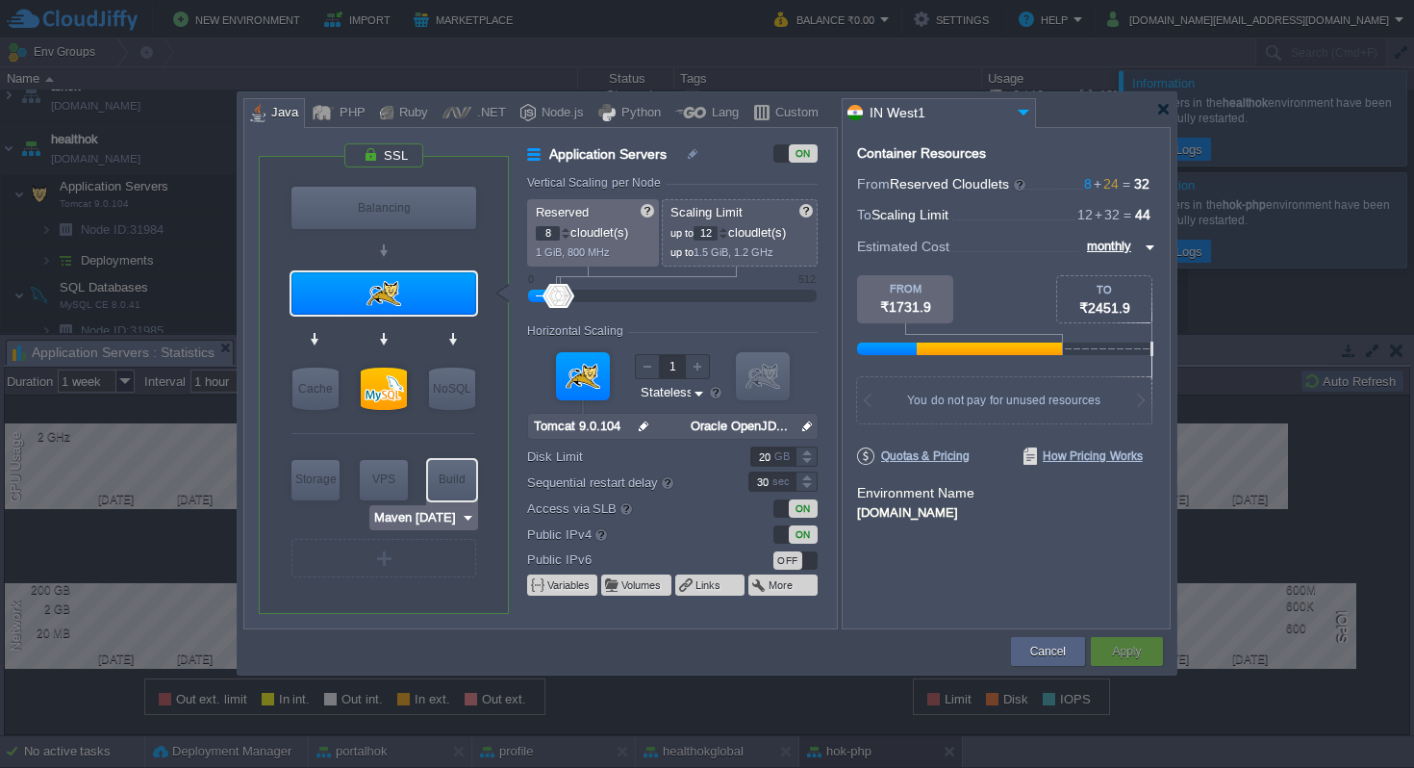
type input "MySQL CE 8.0.41"
click at [394, 391] on div at bounding box center [384, 388] width 46 height 42
type input "SQL Databases"
type input "24"
type input "32"
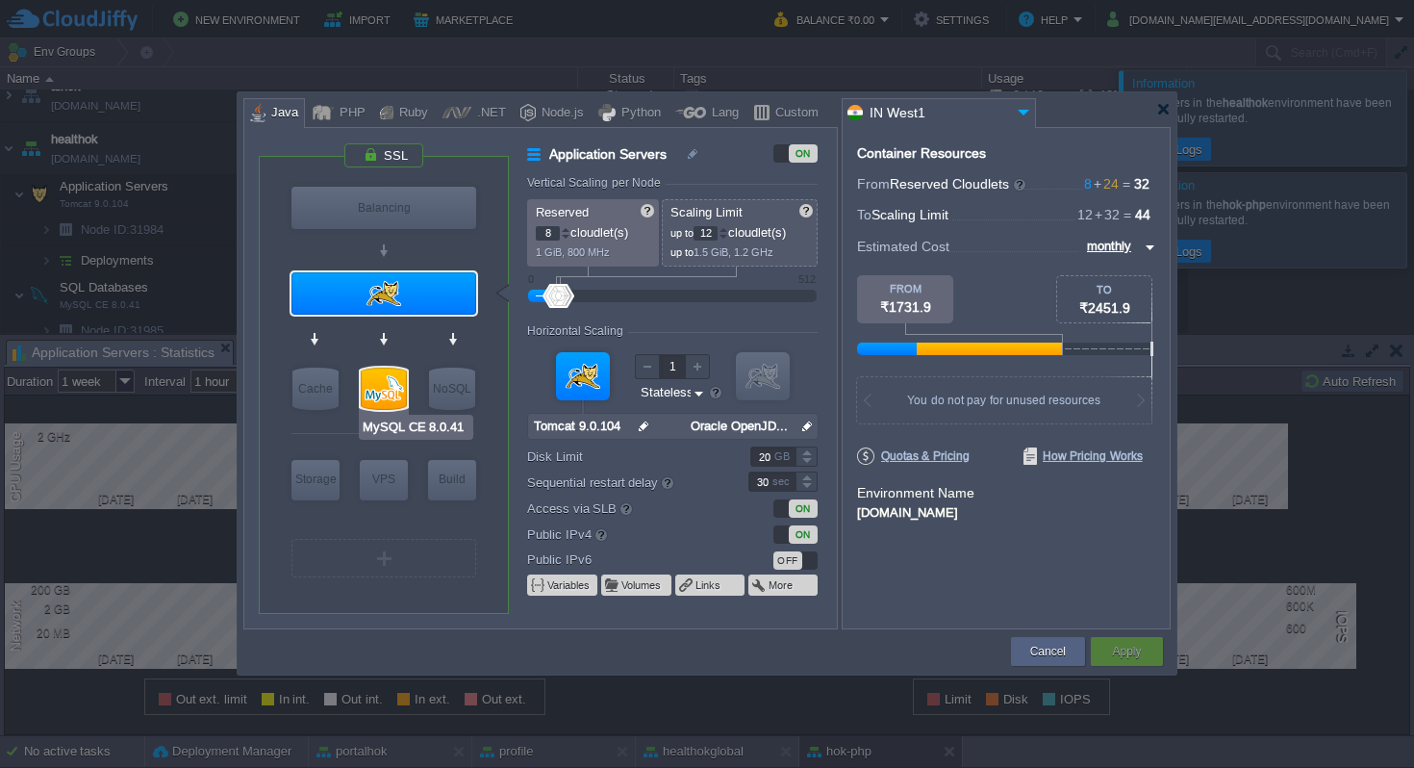
type input "MySQL CE 8.0.41"
type input "null"
type input "8.0.41-almalin..."
type input "50"
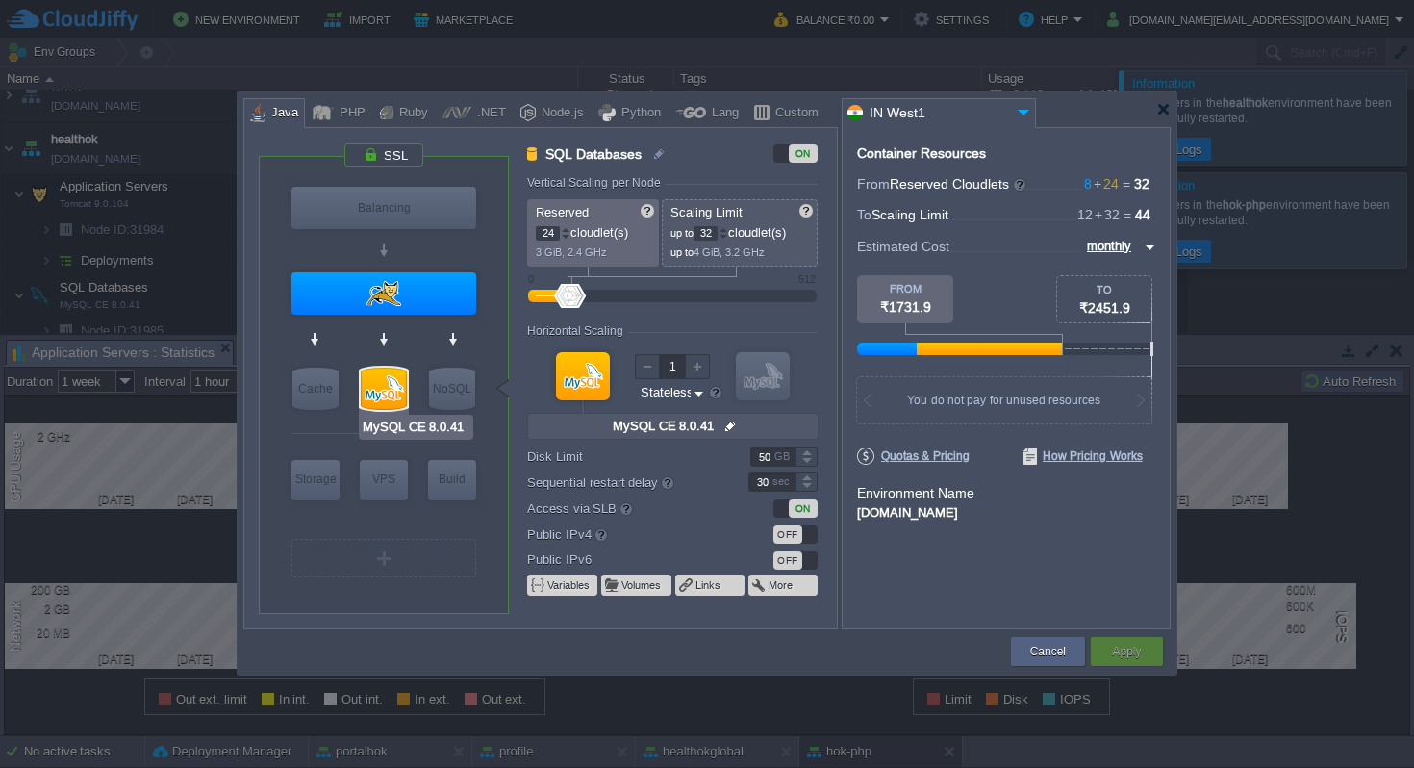
type input "Redis 7.2.4"
click at [728, 226] on div at bounding box center [724, 229] width 10 height 7
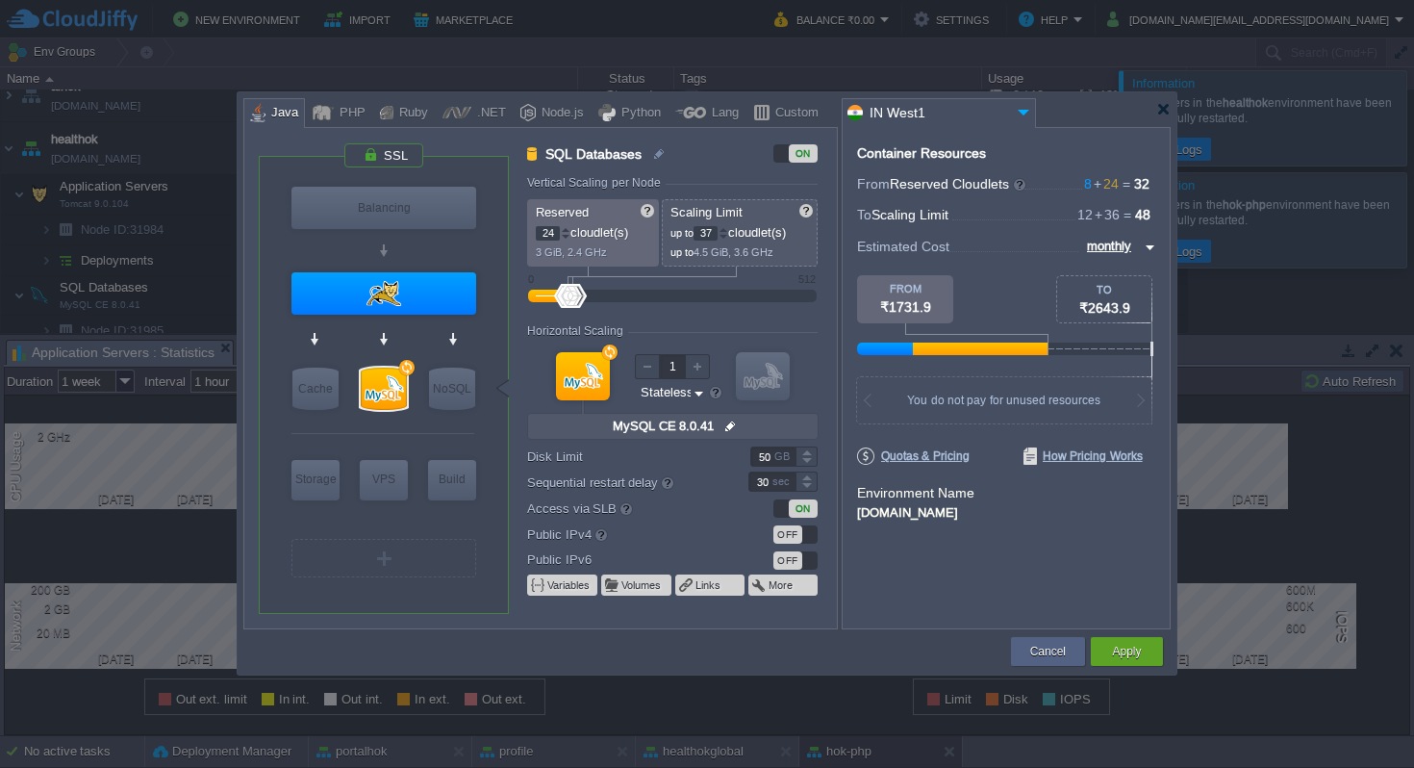
click at [728, 226] on div at bounding box center [724, 229] width 10 height 7
type input "40"
click at [728, 226] on div at bounding box center [724, 229] width 10 height 7
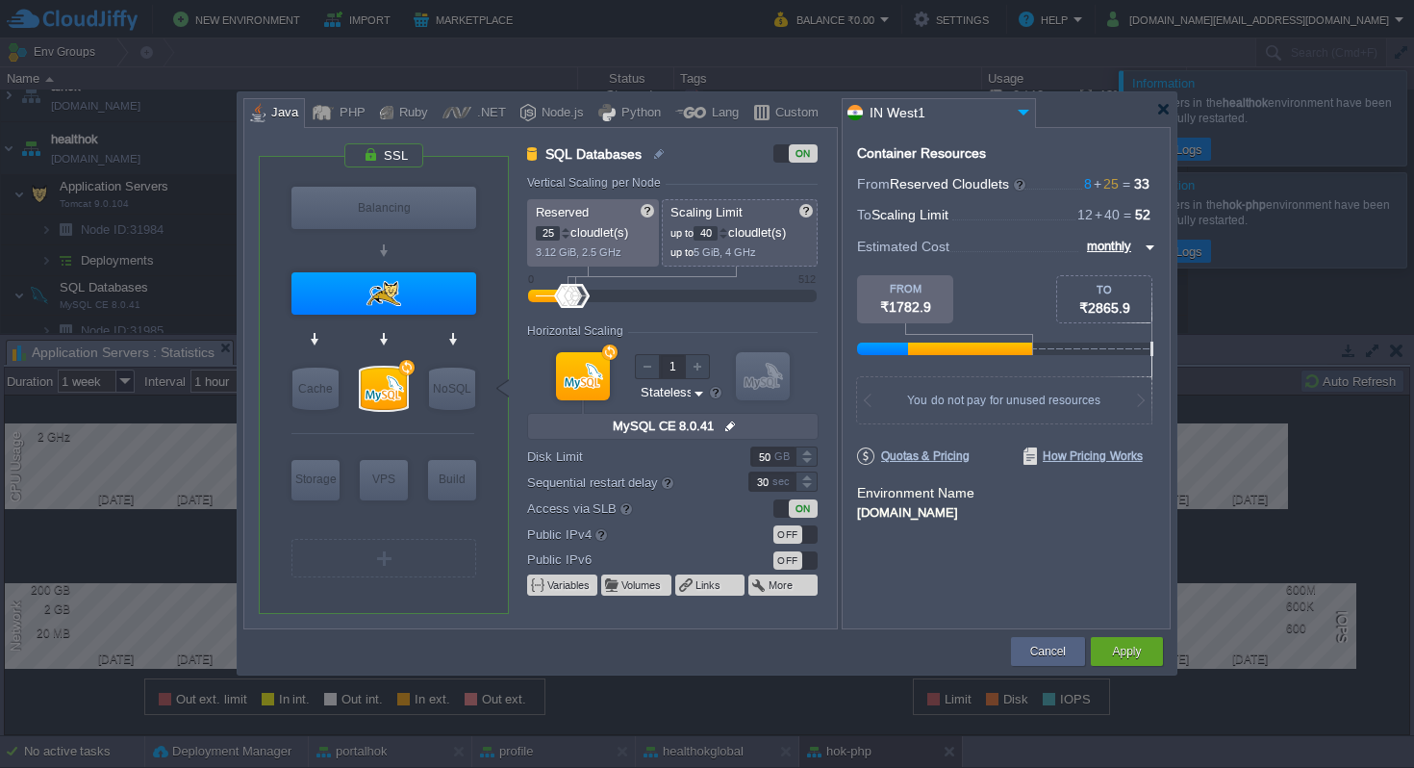
click at [567, 228] on div at bounding box center [566, 229] width 10 height 7
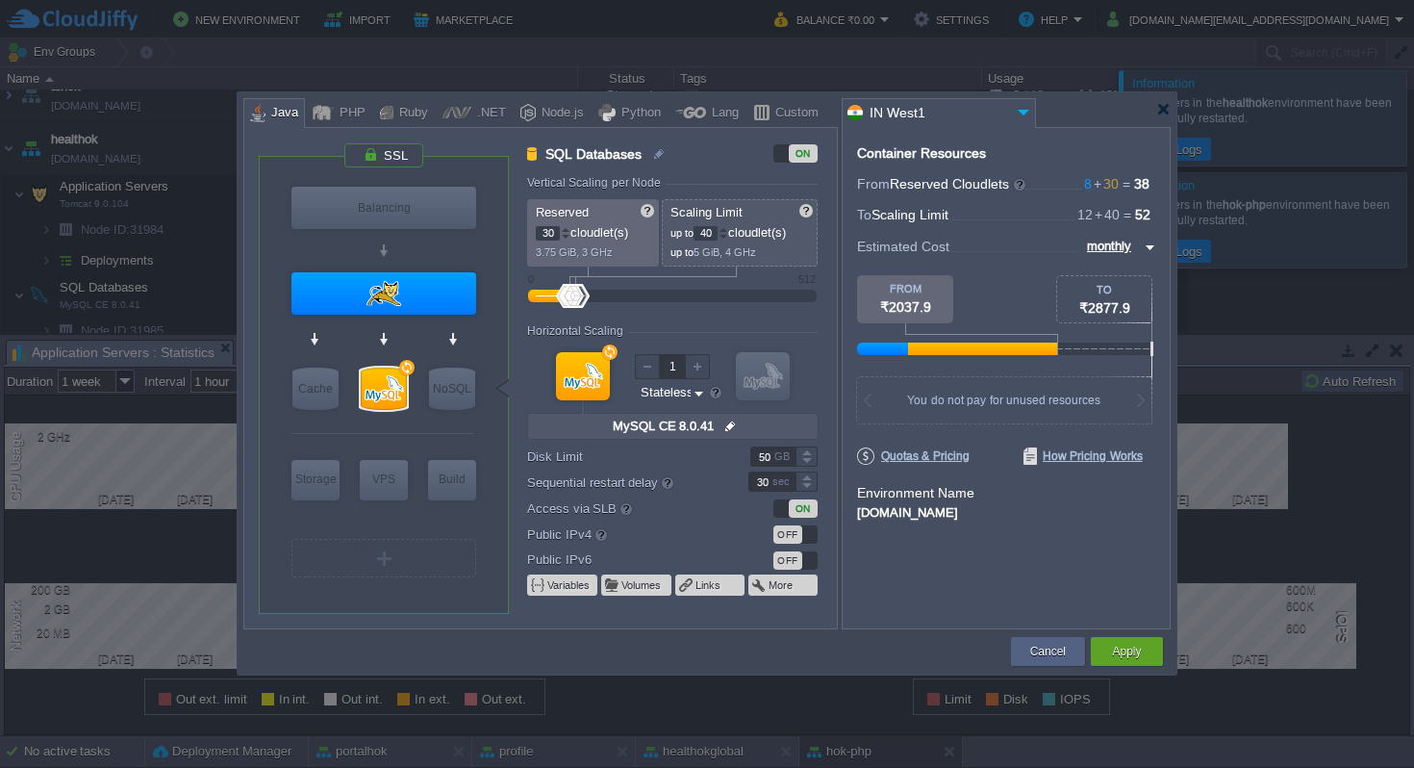
click at [567, 228] on div at bounding box center [566, 229] width 10 height 7
type input "32"
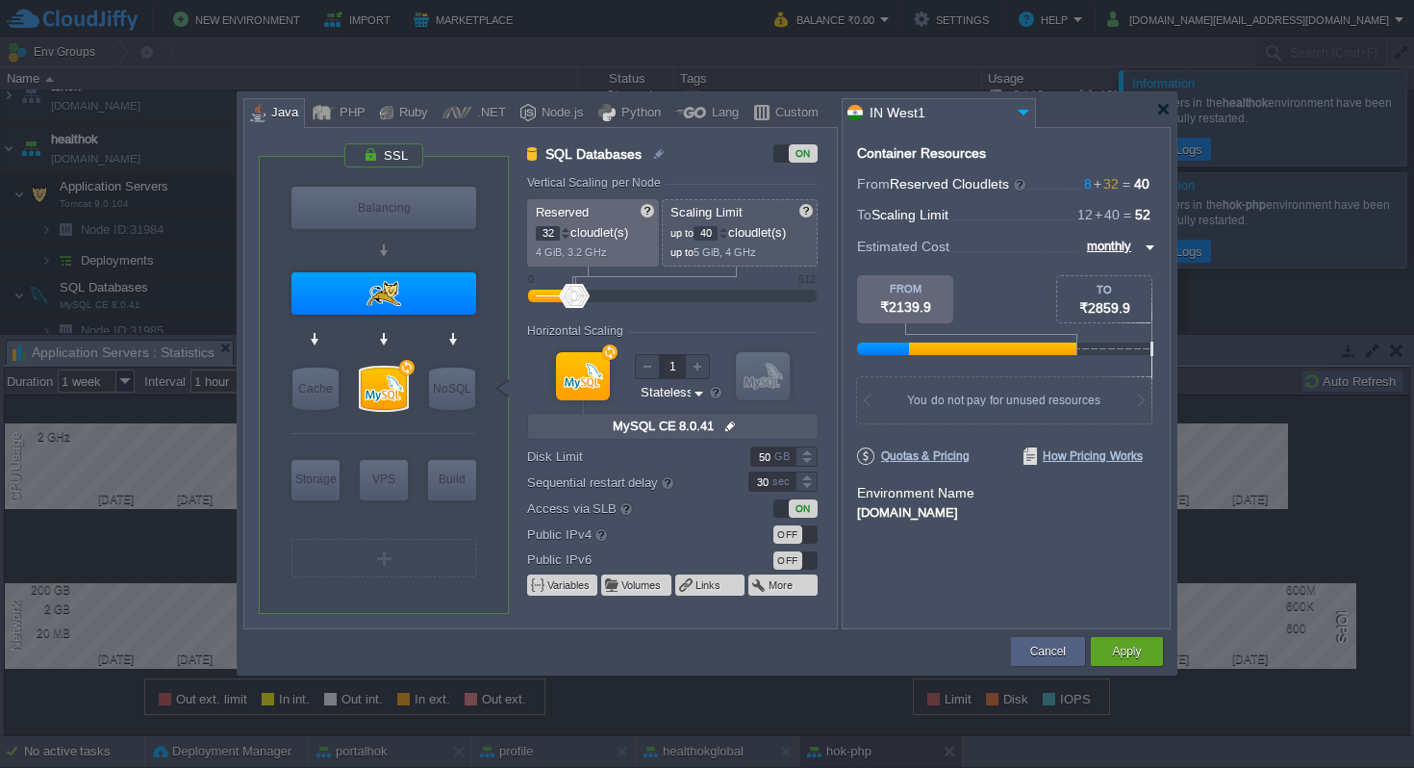
click at [567, 237] on div at bounding box center [566, 237] width 10 height 7
click at [1114, 655] on button "Apply" at bounding box center [1126, 651] width 29 height 19
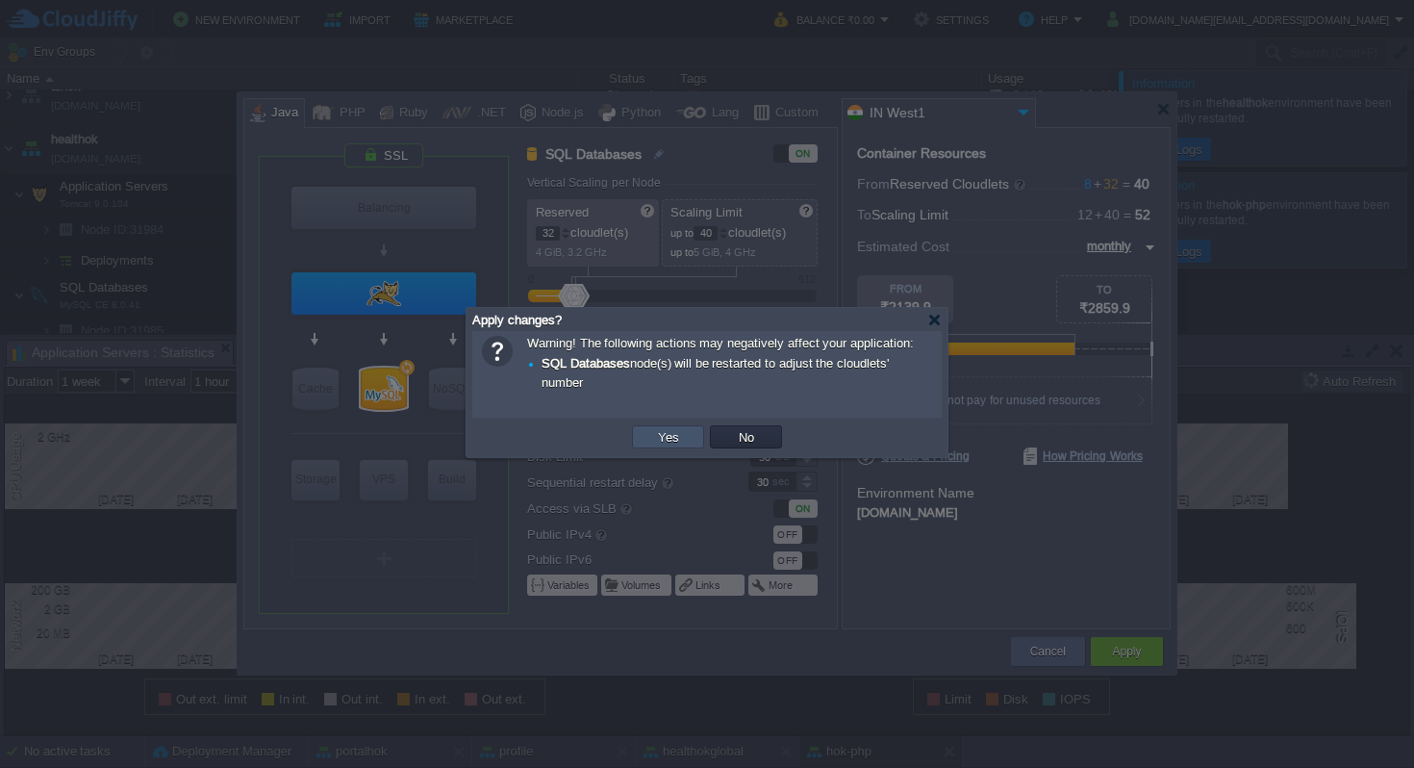
click at [665, 441] on button "Yes" at bounding box center [668, 436] width 33 height 17
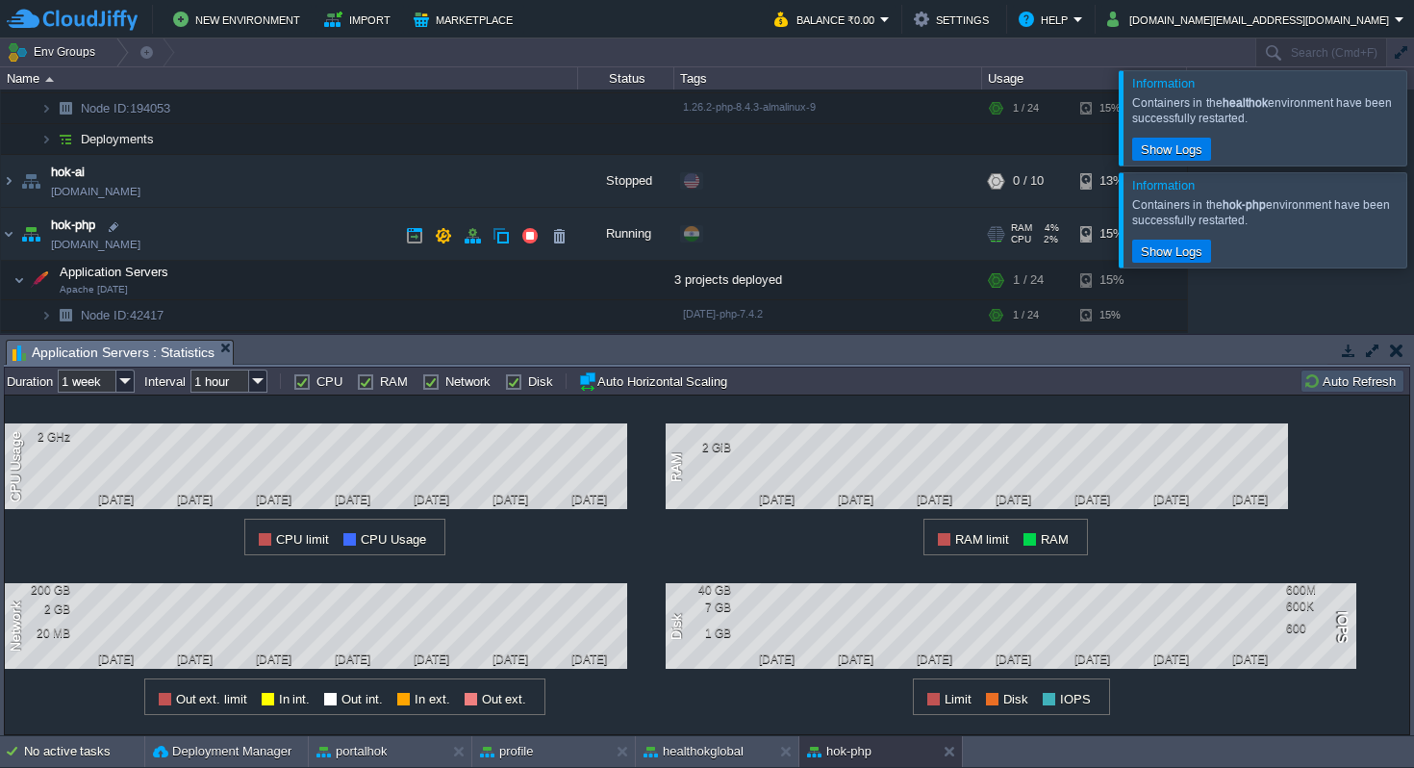
scroll to position [367, 0]
click at [465, 232] on button "button" at bounding box center [472, 231] width 17 height 17
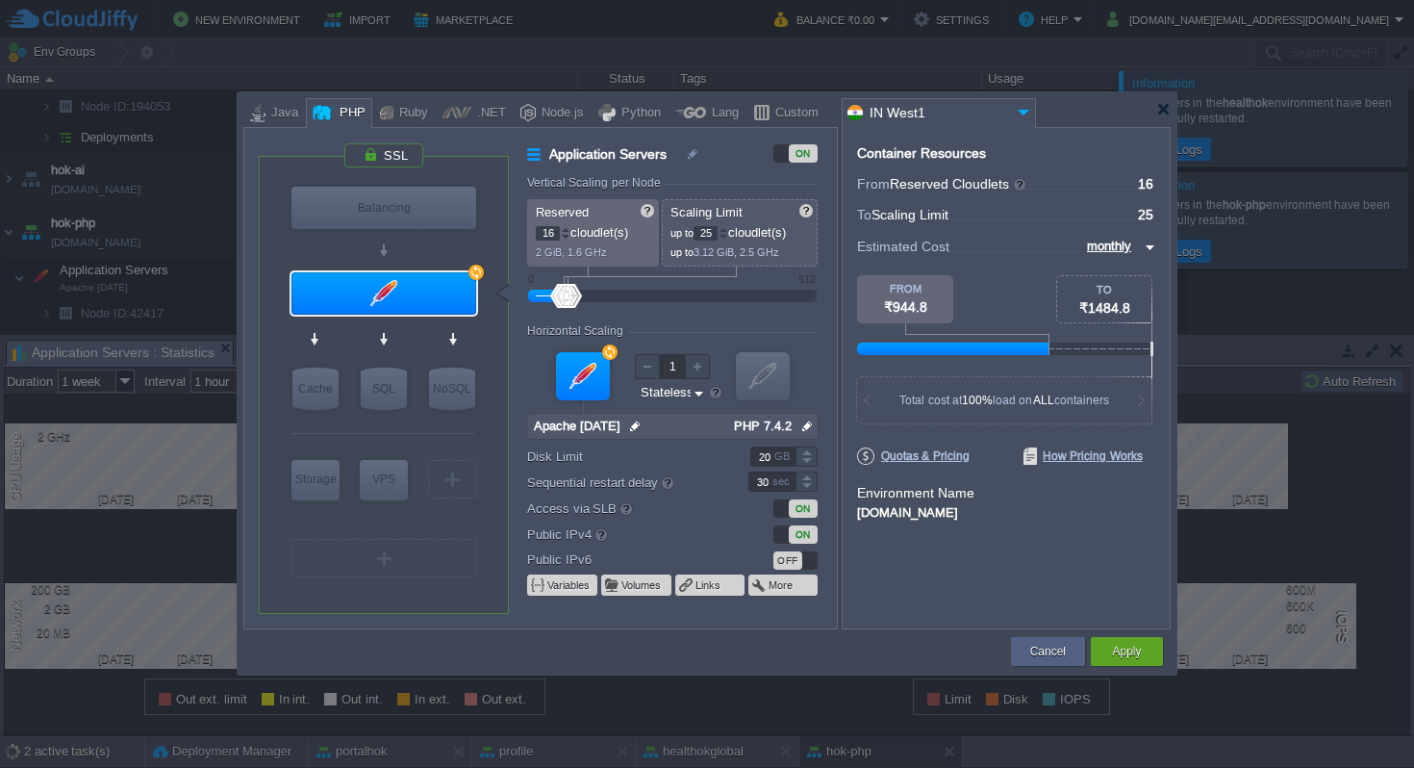
click at [728, 229] on div at bounding box center [724, 229] width 10 height 7
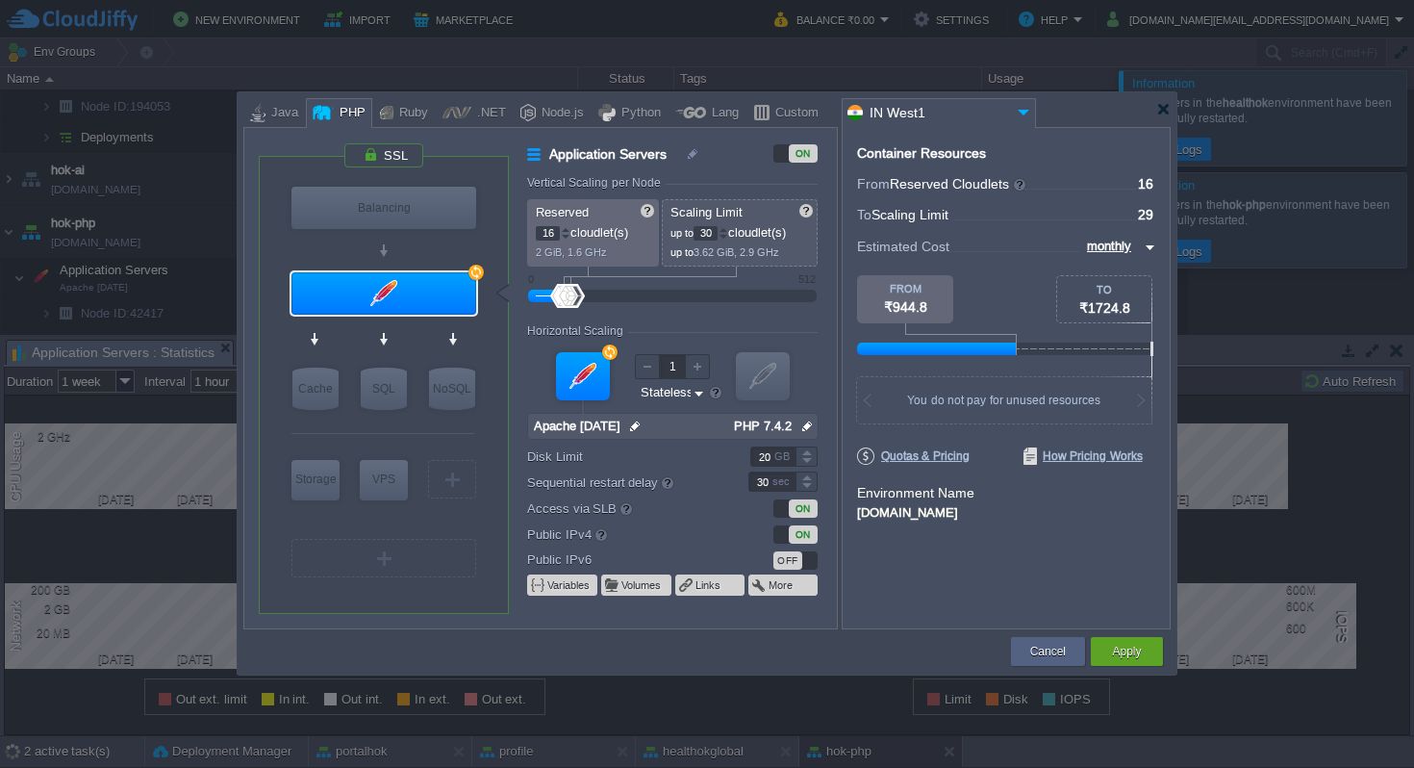
click at [728, 229] on div at bounding box center [724, 229] width 10 height 7
type input "32"
click at [728, 229] on div at bounding box center [724, 229] width 10 height 7
click at [565, 229] on div at bounding box center [566, 229] width 10 height 7
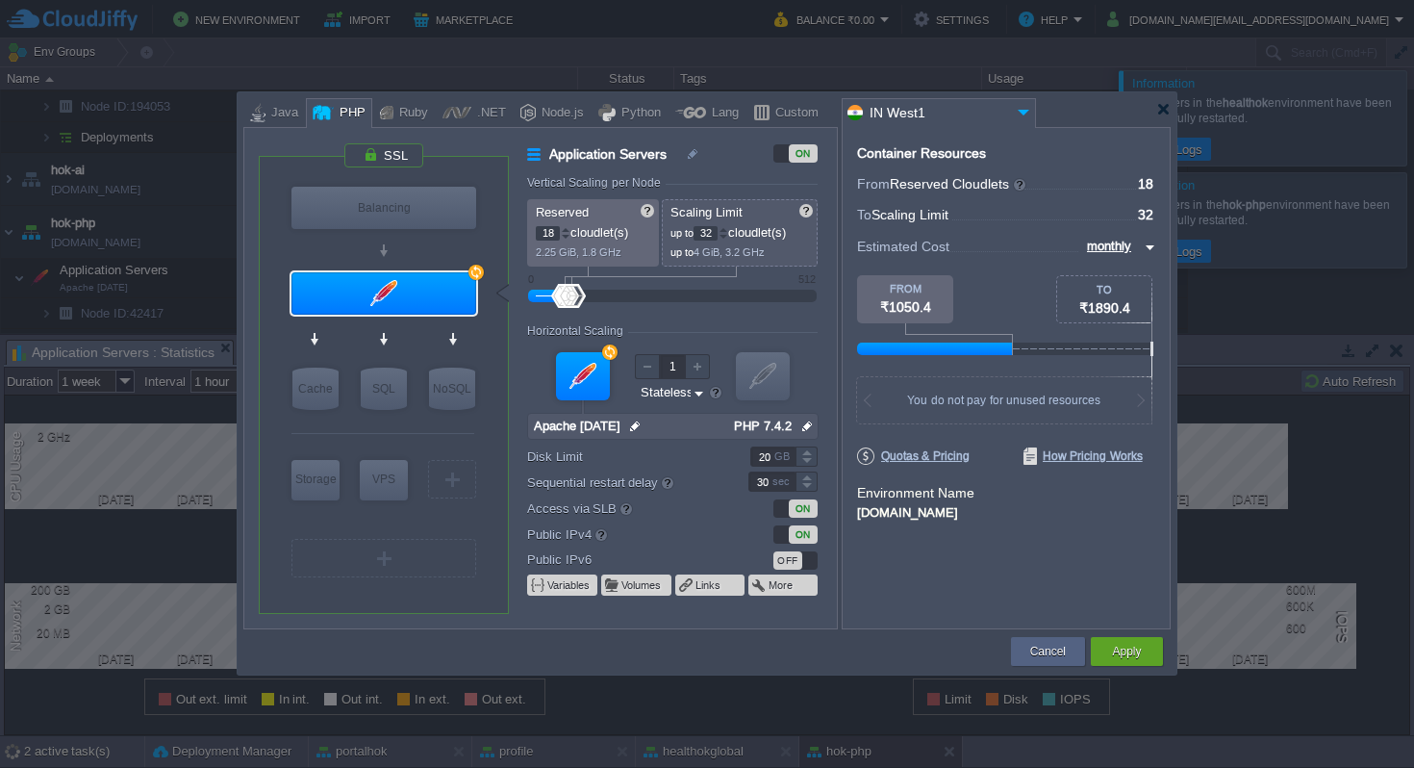
click at [565, 229] on div at bounding box center [566, 229] width 10 height 7
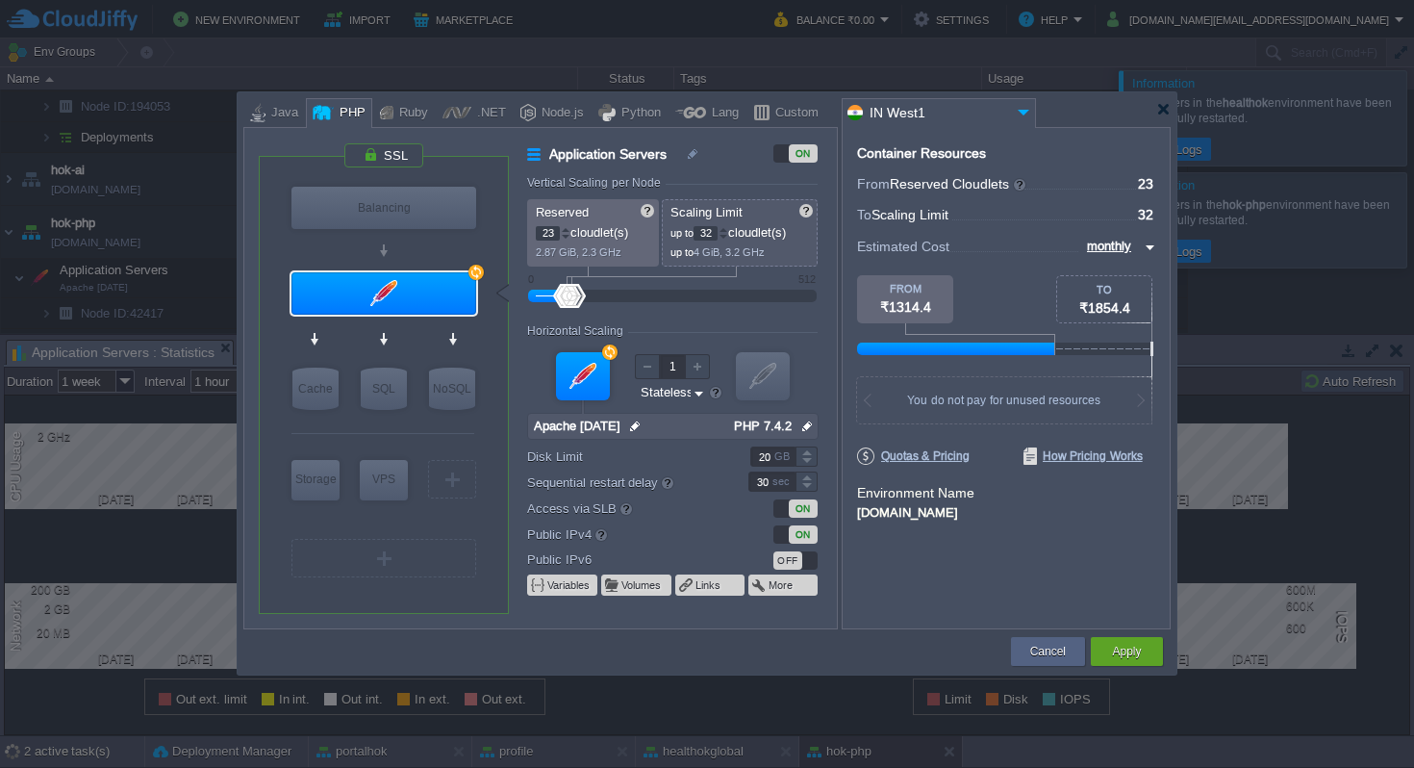
click at [565, 229] on div at bounding box center [566, 229] width 10 height 7
type input "24"
click at [565, 237] on div at bounding box center [566, 237] width 10 height 7
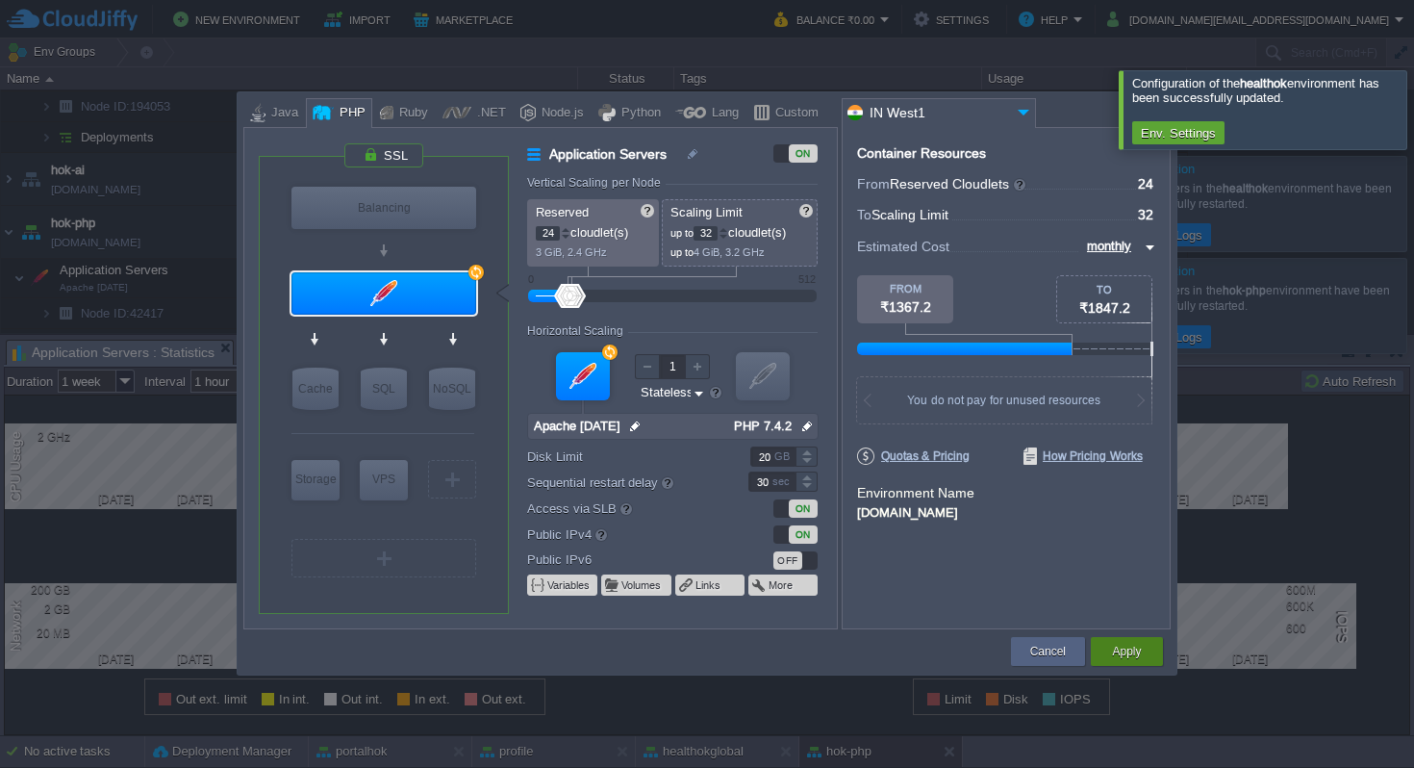
click at [1128, 643] on button "Apply" at bounding box center [1126, 651] width 29 height 19
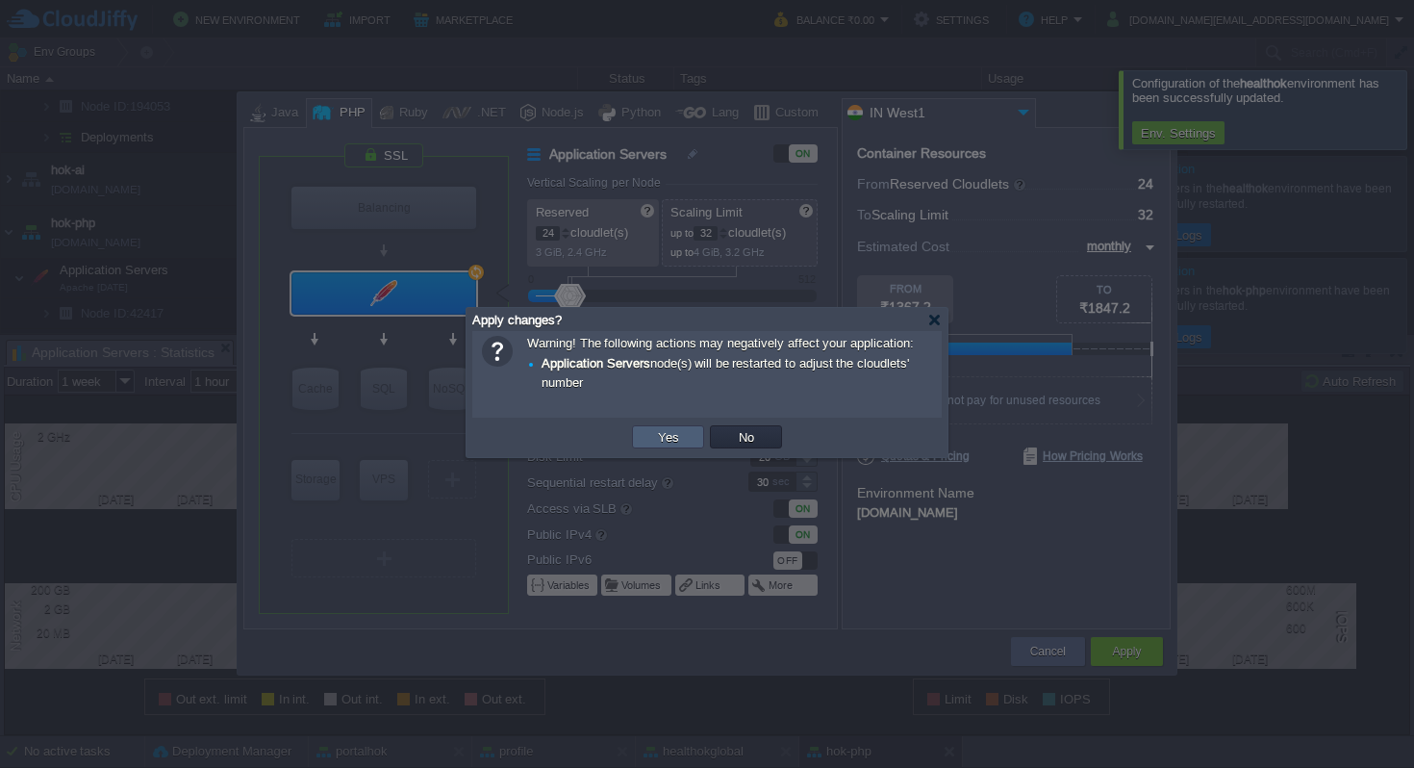
click at [652, 441] on button "Yes" at bounding box center [668, 436] width 33 height 17
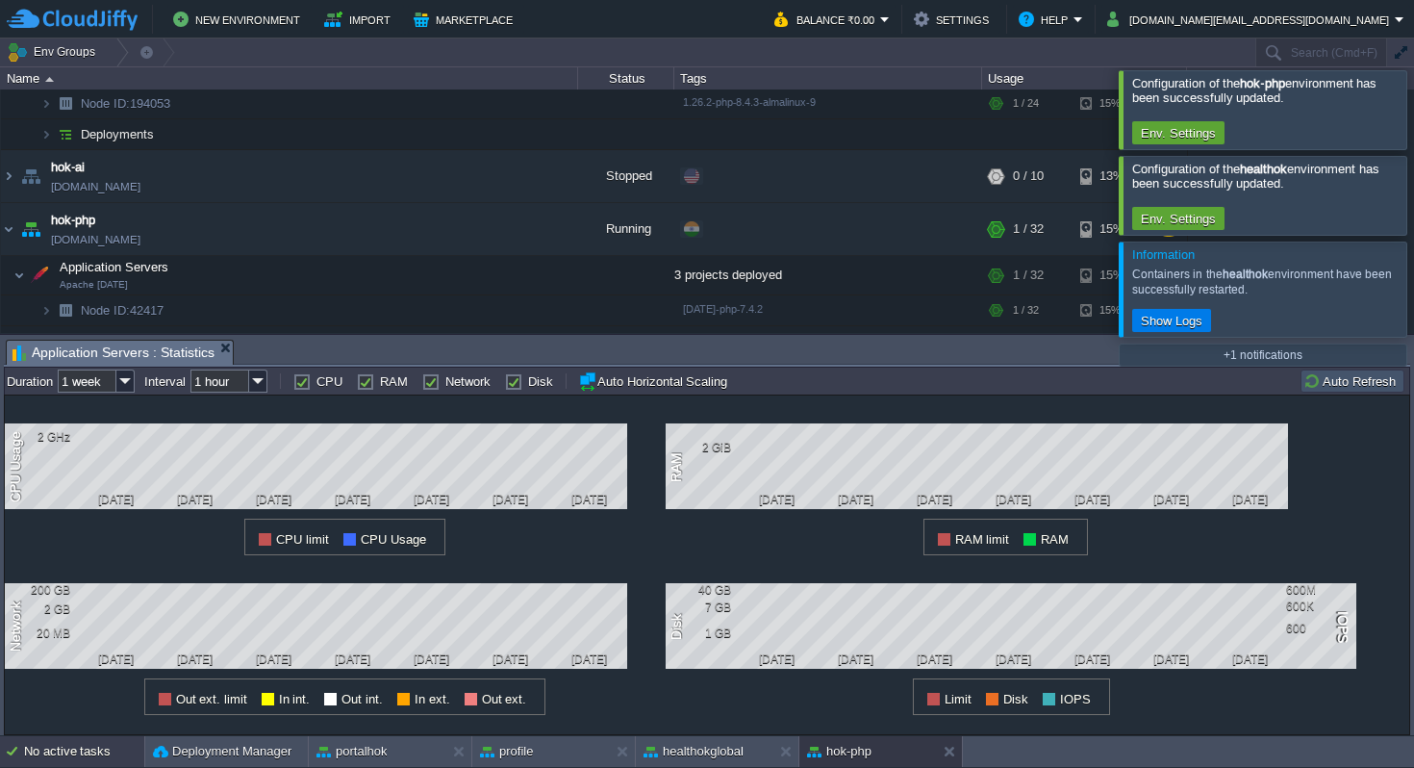
click at [71, 752] on div "No active tasks" at bounding box center [84, 751] width 120 height 31
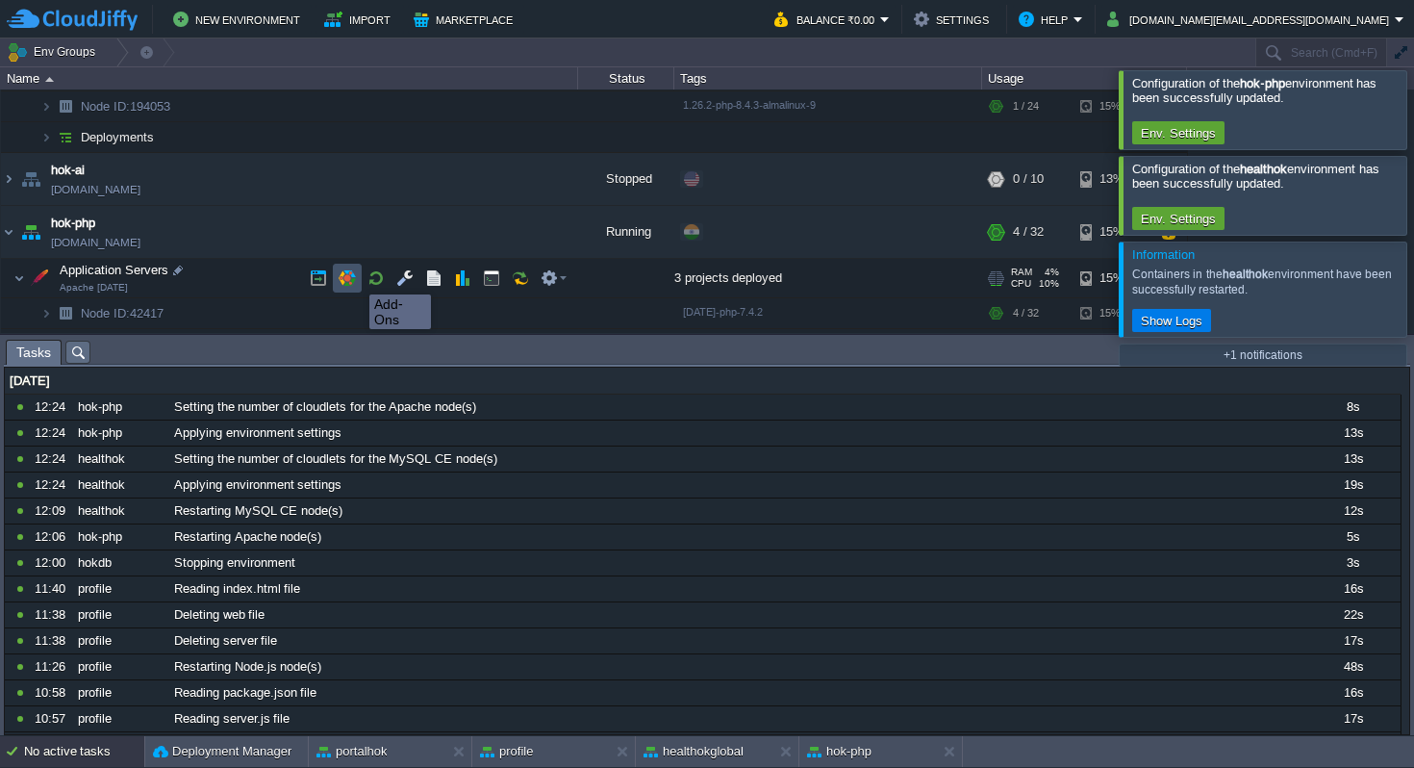
click at [354, 276] on button "button" at bounding box center [347, 277] width 17 height 17
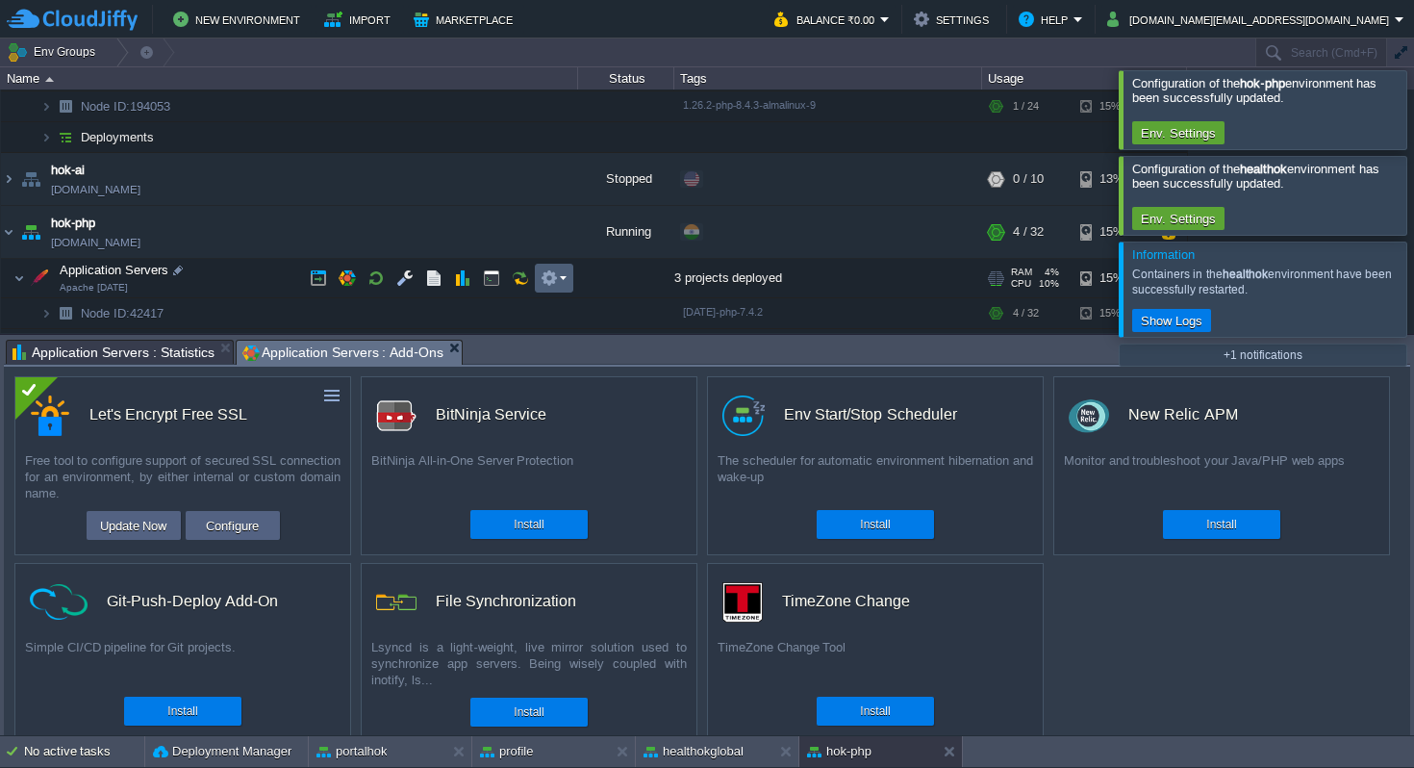
click at [567, 279] on td at bounding box center [554, 278] width 38 height 29
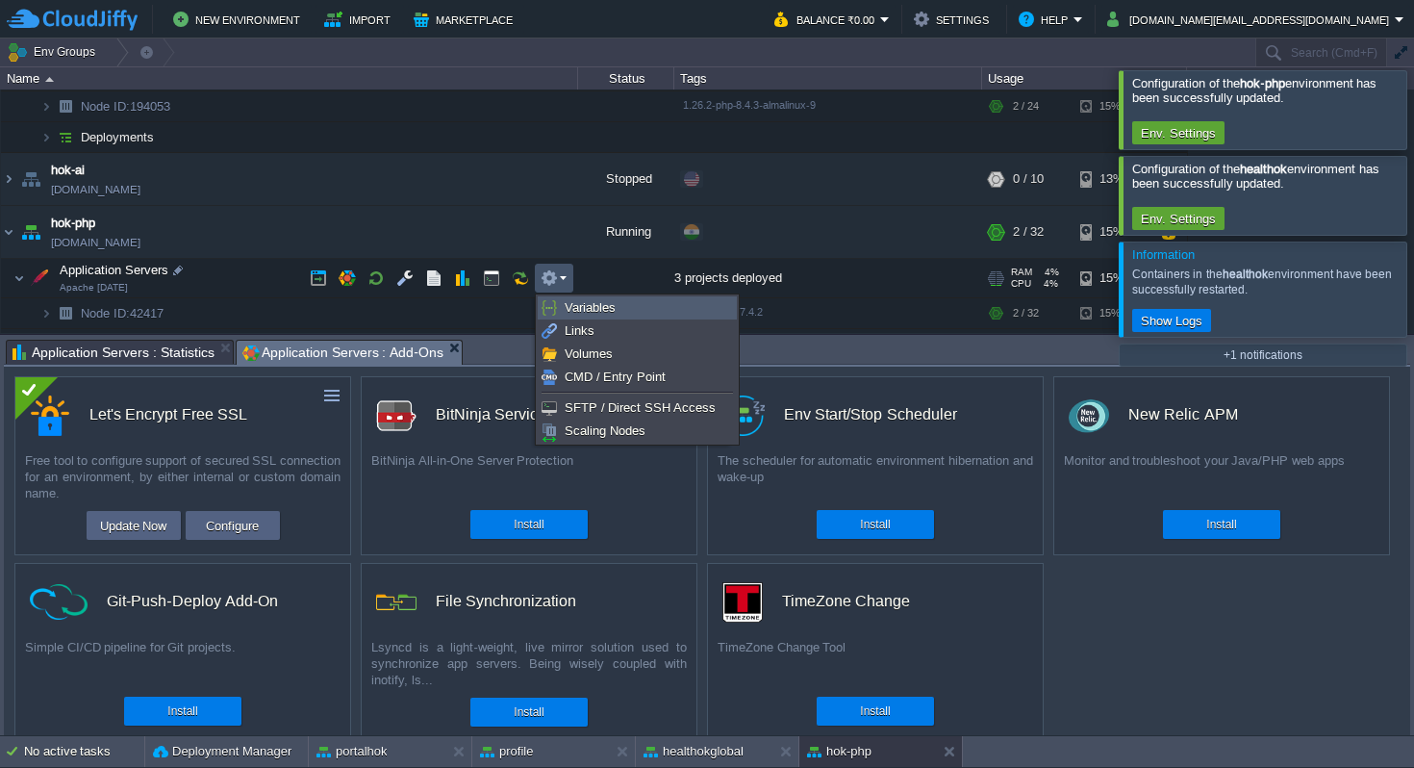
click at [613, 300] on span "Variables" at bounding box center [590, 307] width 51 height 14
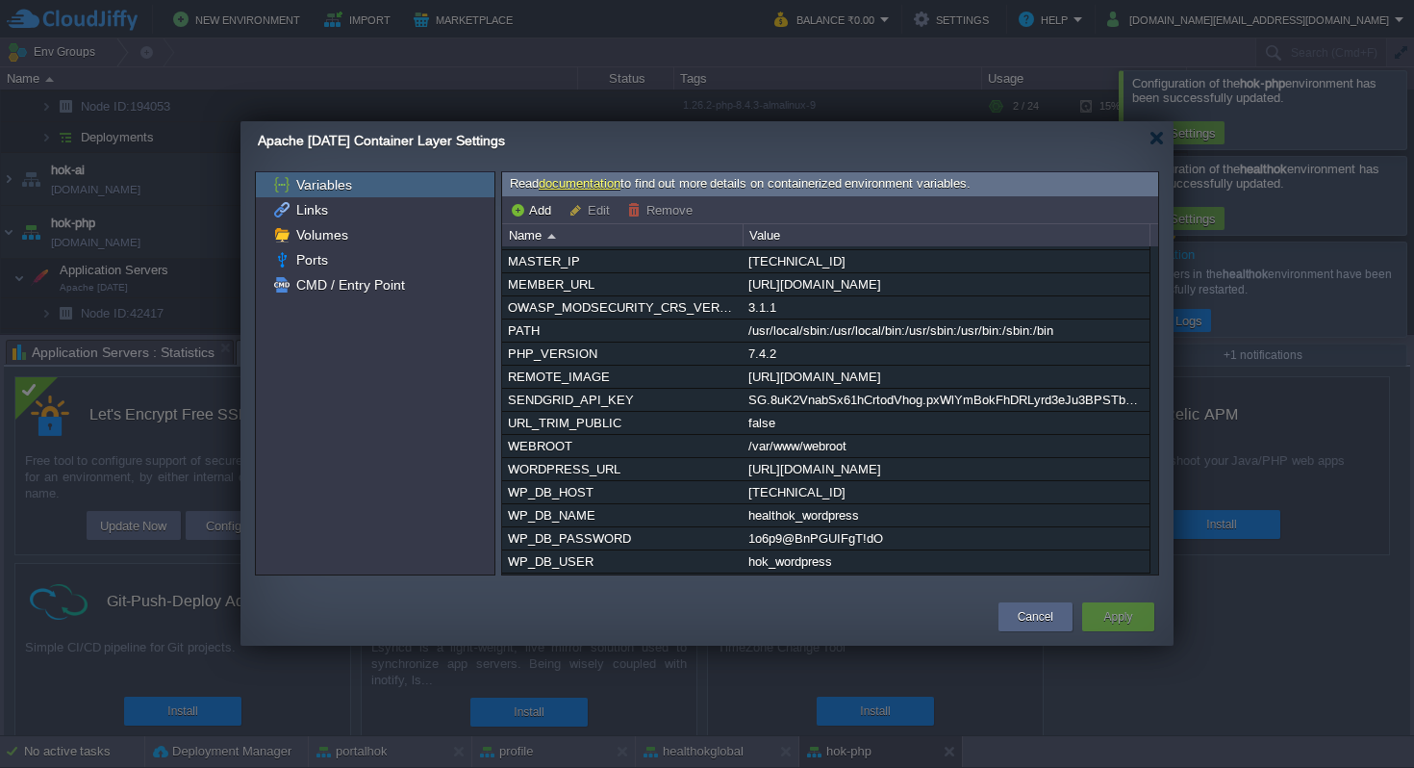
scroll to position [757, 0]
click at [1033, 614] on button "Cancel" at bounding box center [1036, 616] width 36 height 19
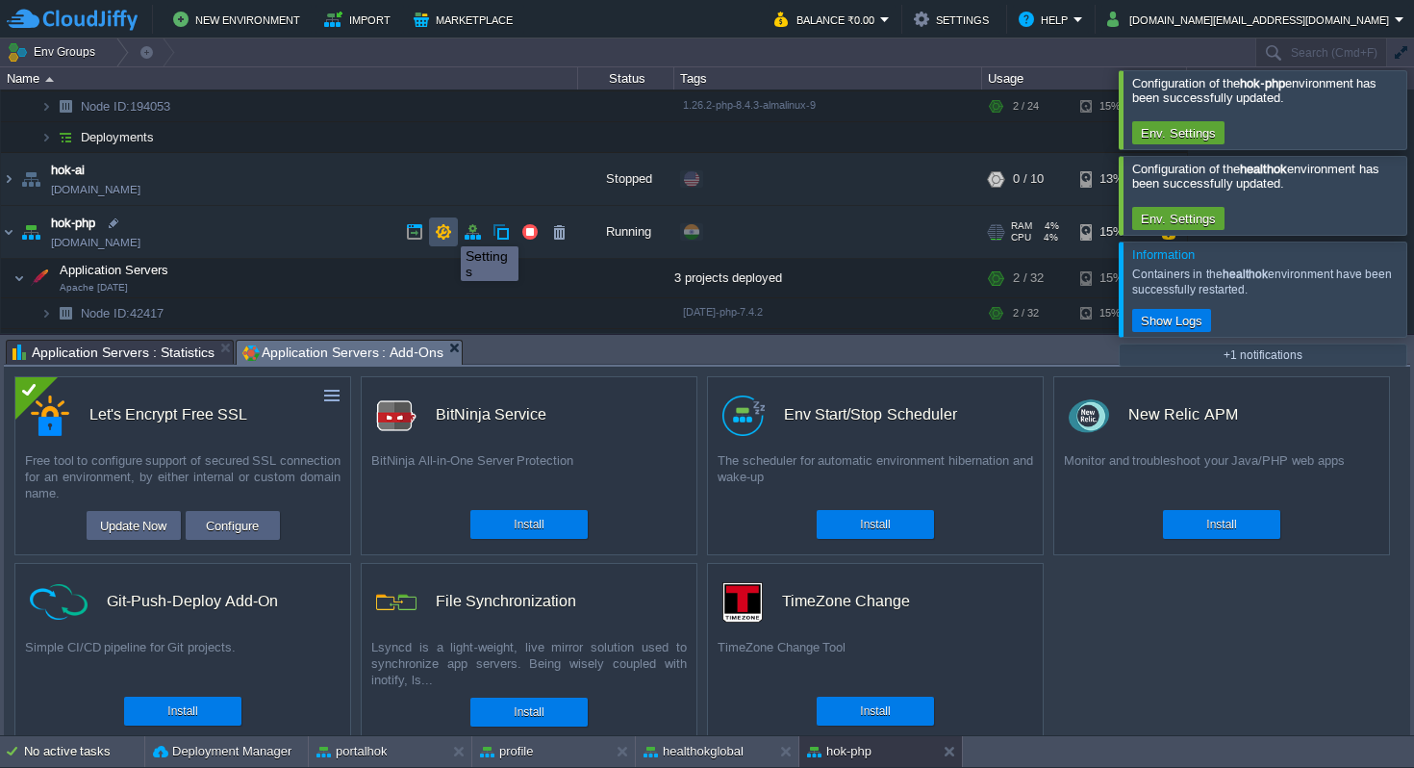
click at [446, 229] on button "button" at bounding box center [443, 231] width 17 height 17
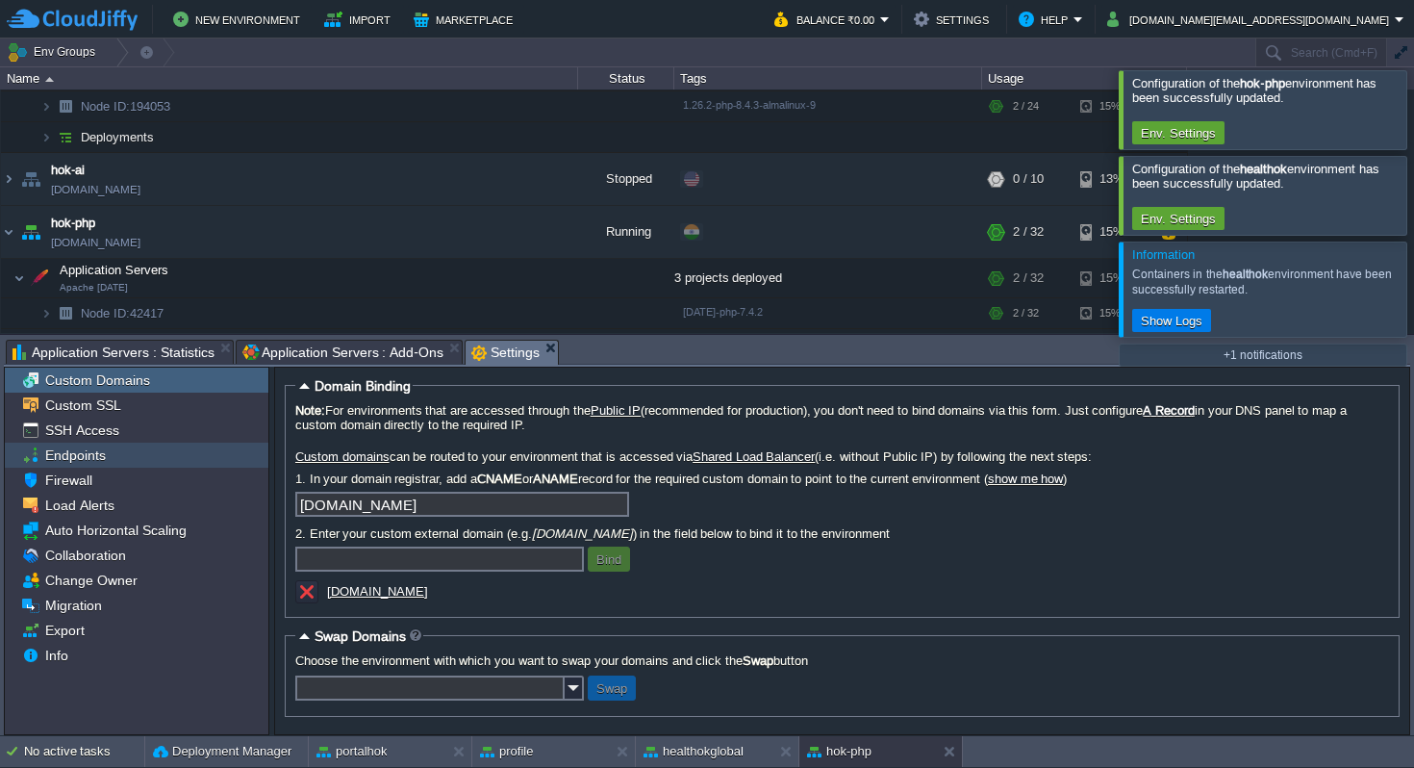
click at [90, 456] on span "Endpoints" at bounding box center [74, 454] width 67 height 17
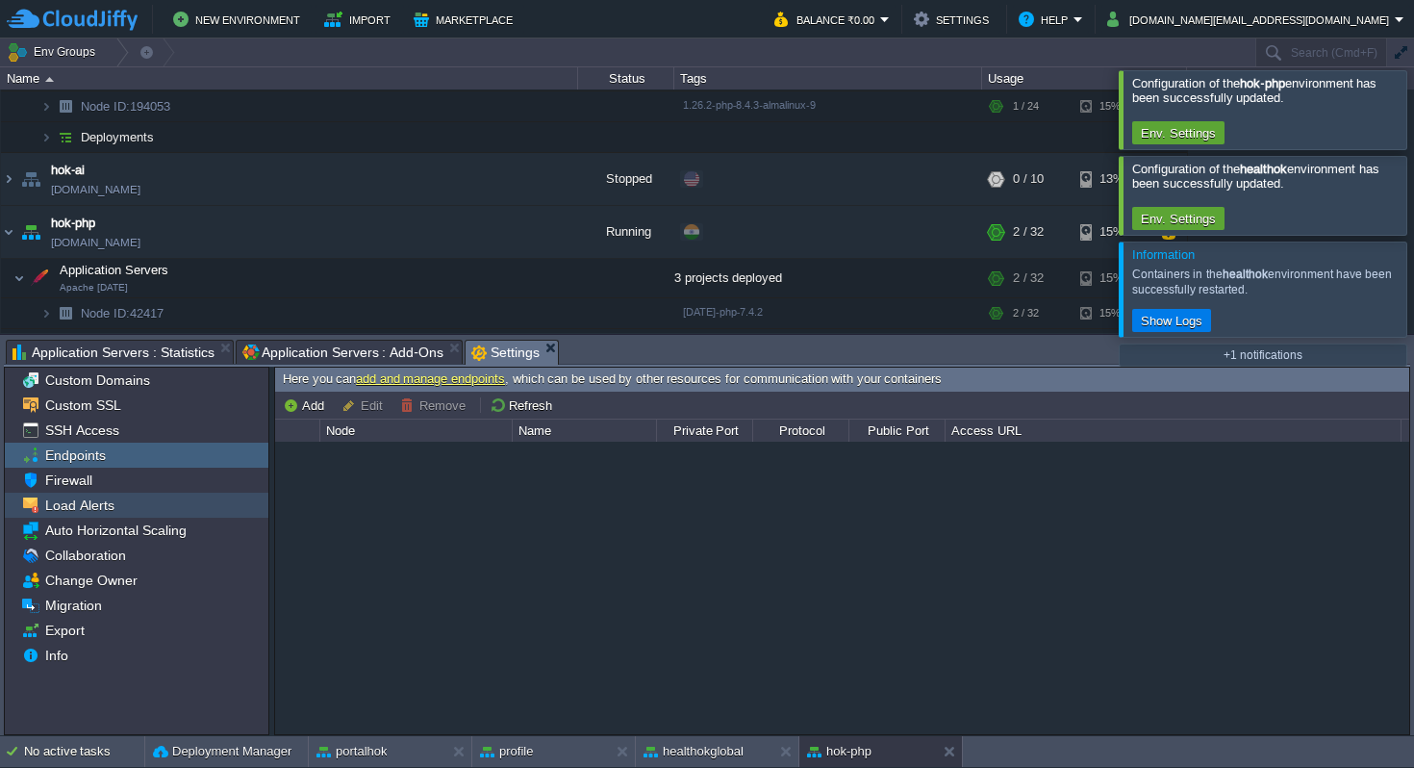
click at [83, 503] on span "Load Alerts" at bounding box center [79, 504] width 76 height 17
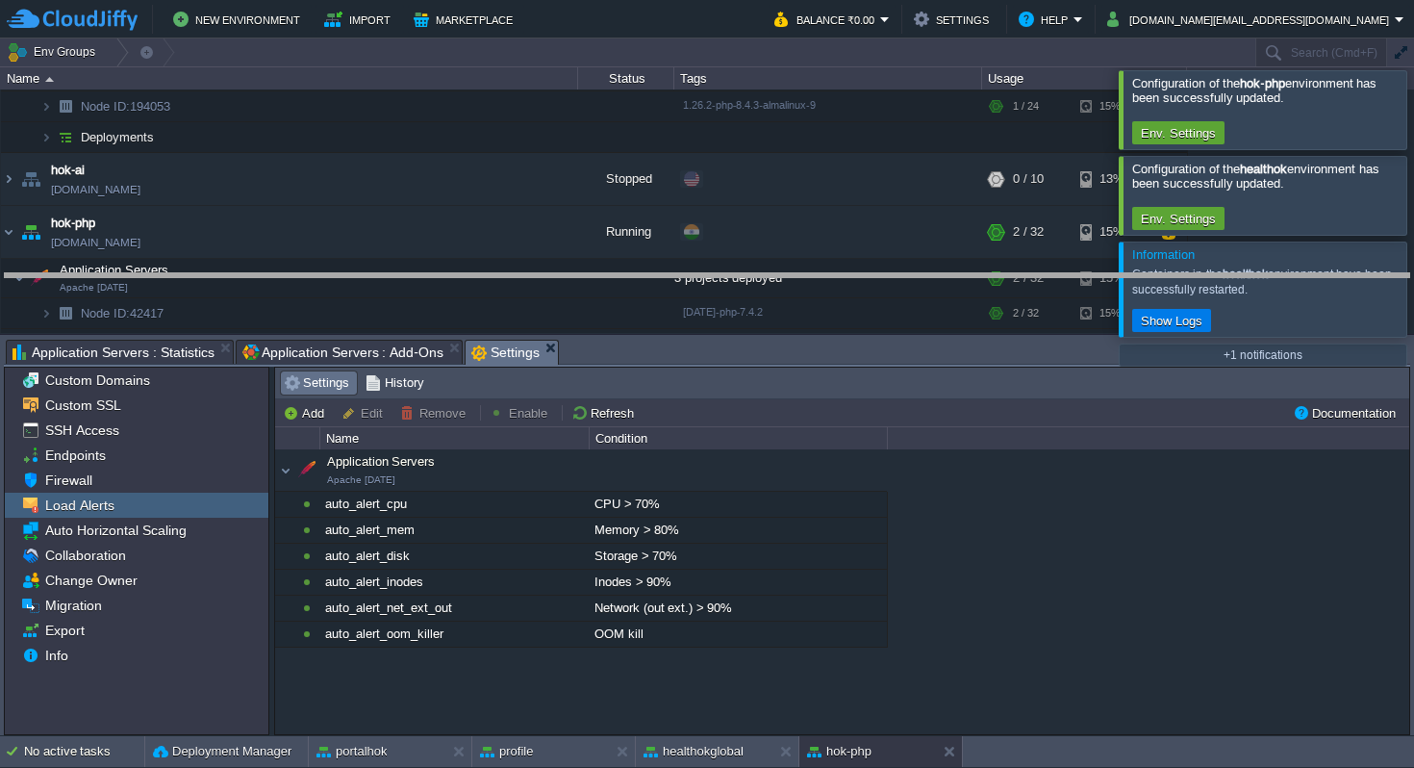
drag, startPoint x: 753, startPoint y: 348, endPoint x: 764, endPoint y: 278, distance: 71.0
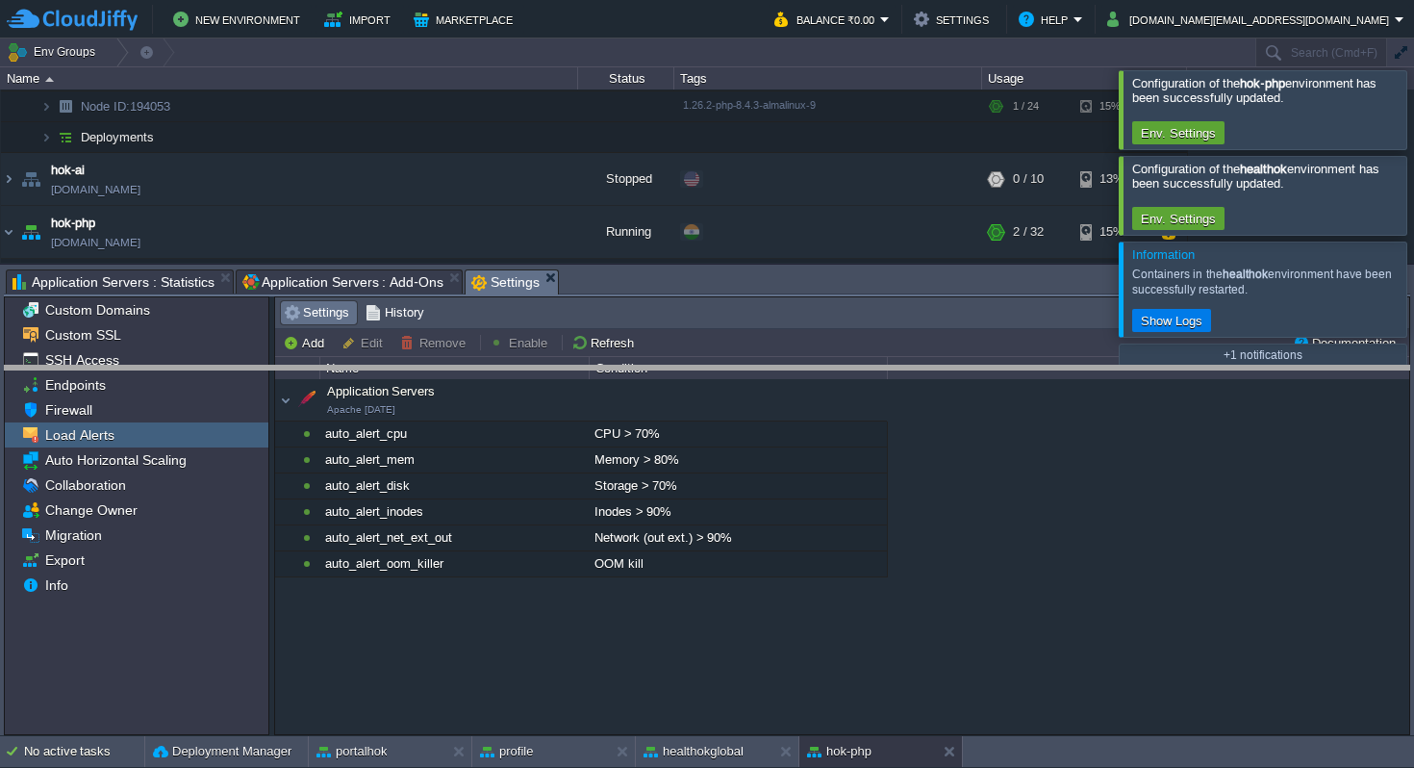
drag, startPoint x: 720, startPoint y: 278, endPoint x: 732, endPoint y: 386, distance: 108.3
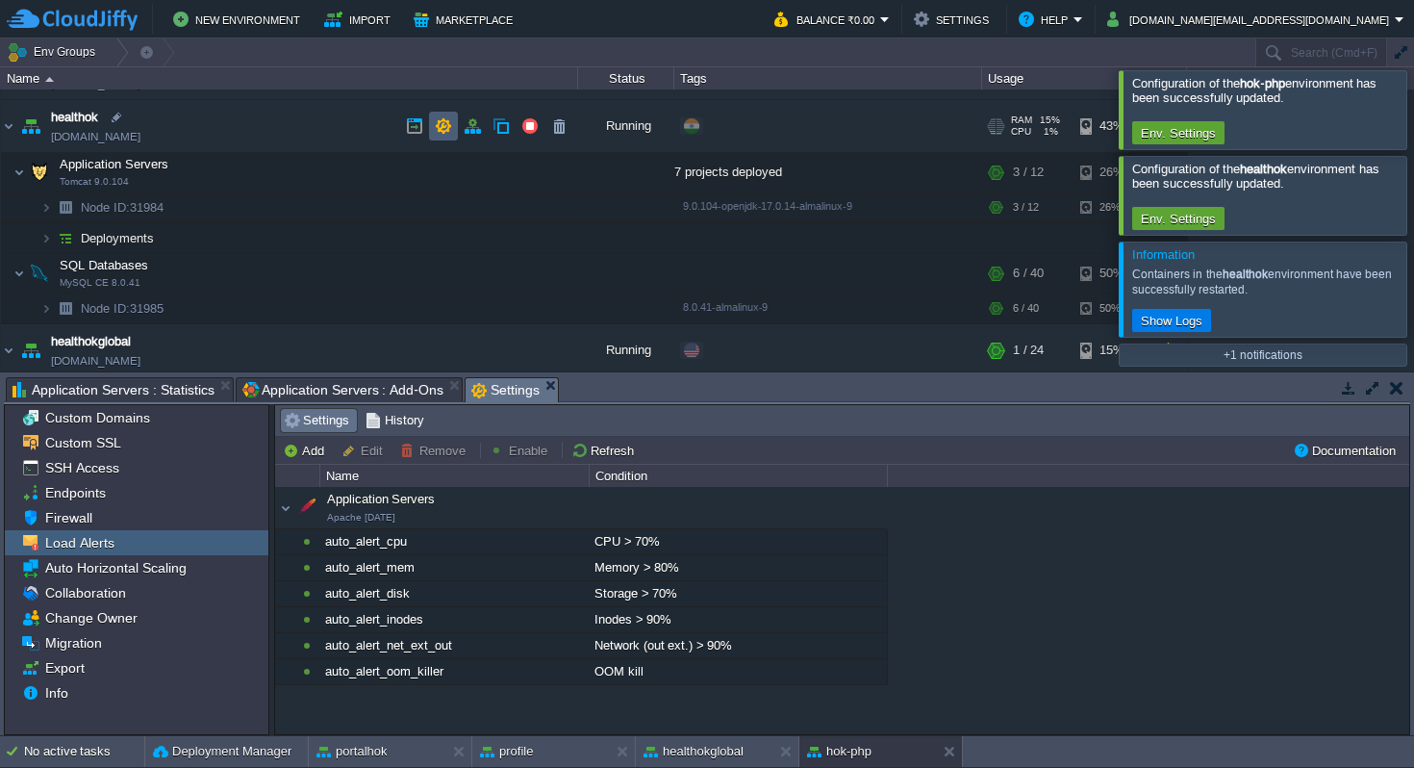
scroll to position [31, 0]
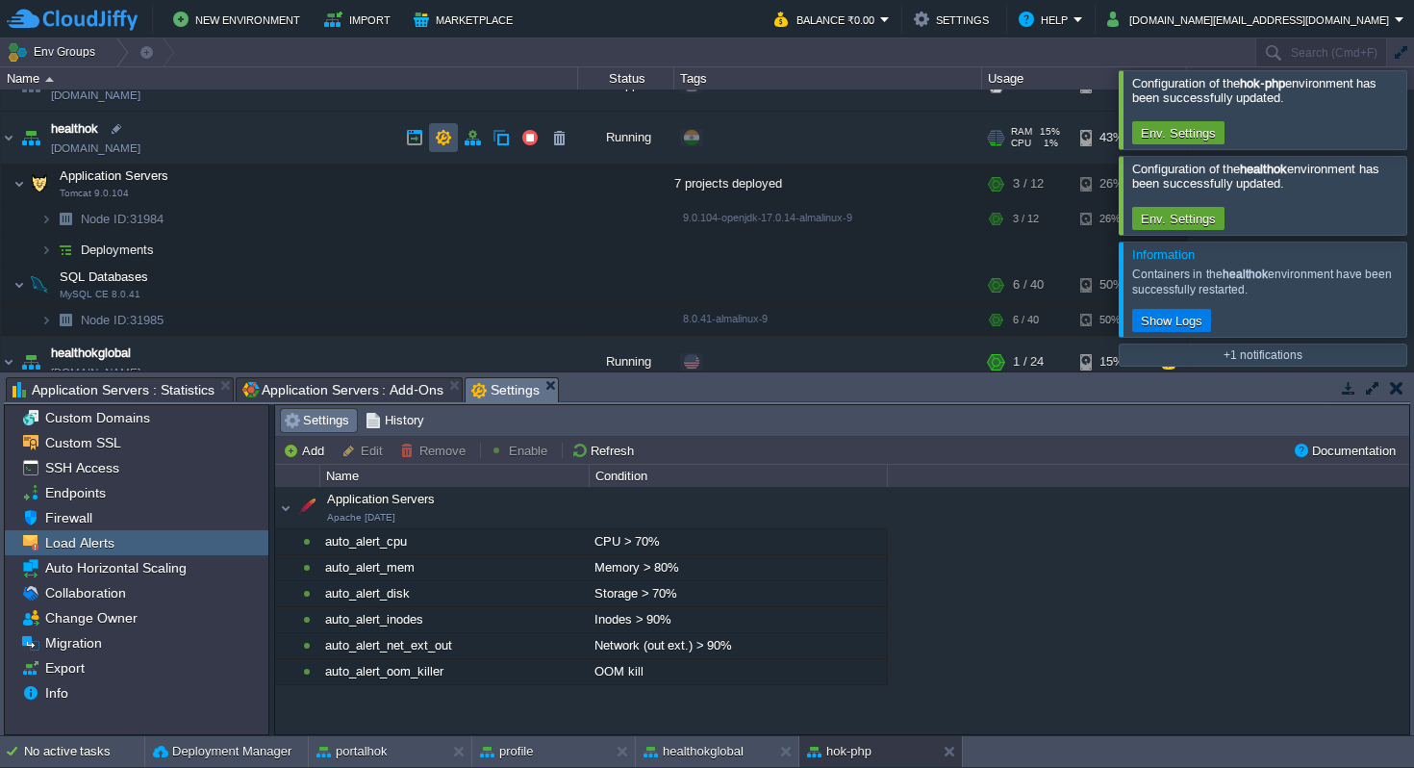
click at [450, 138] on button "button" at bounding box center [443, 137] width 17 height 17
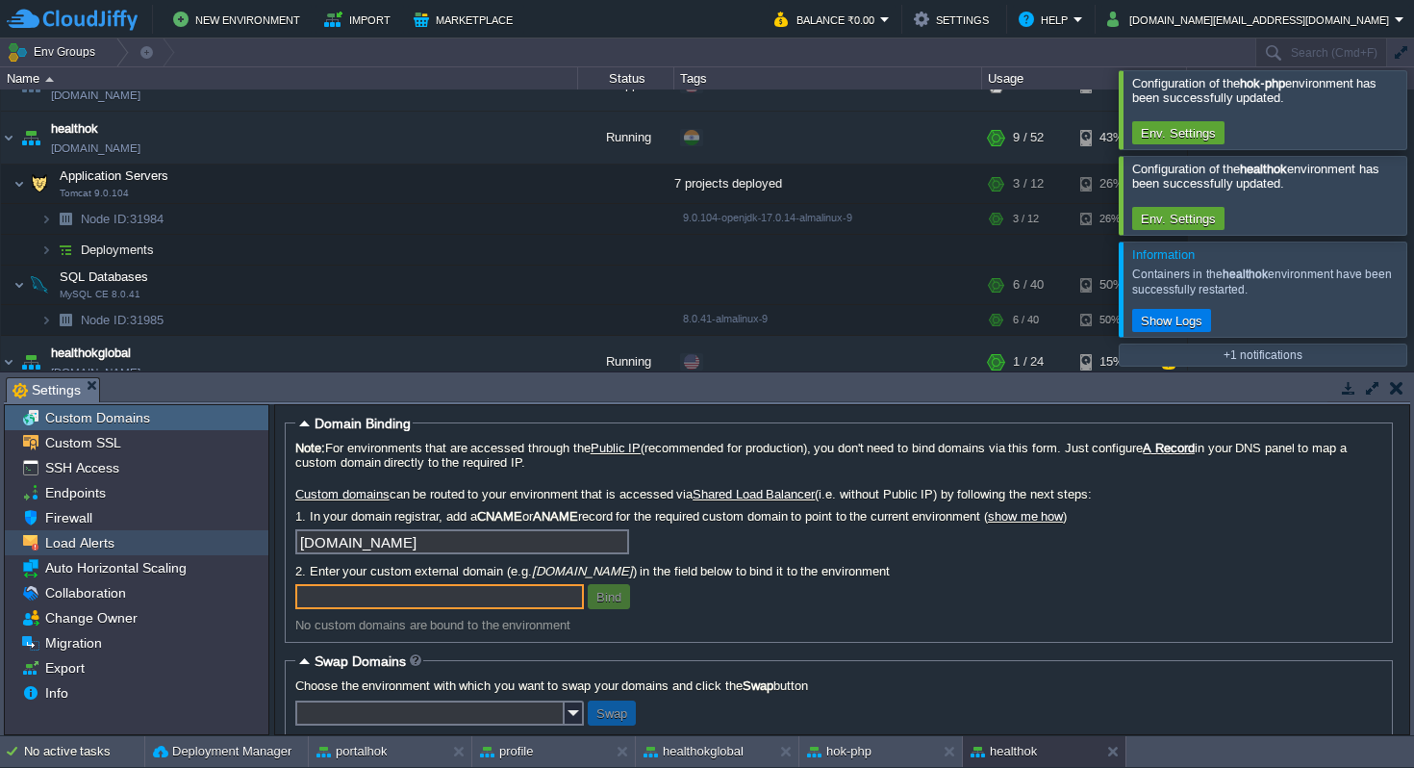
click at [94, 542] on span "Load Alerts" at bounding box center [79, 542] width 76 height 17
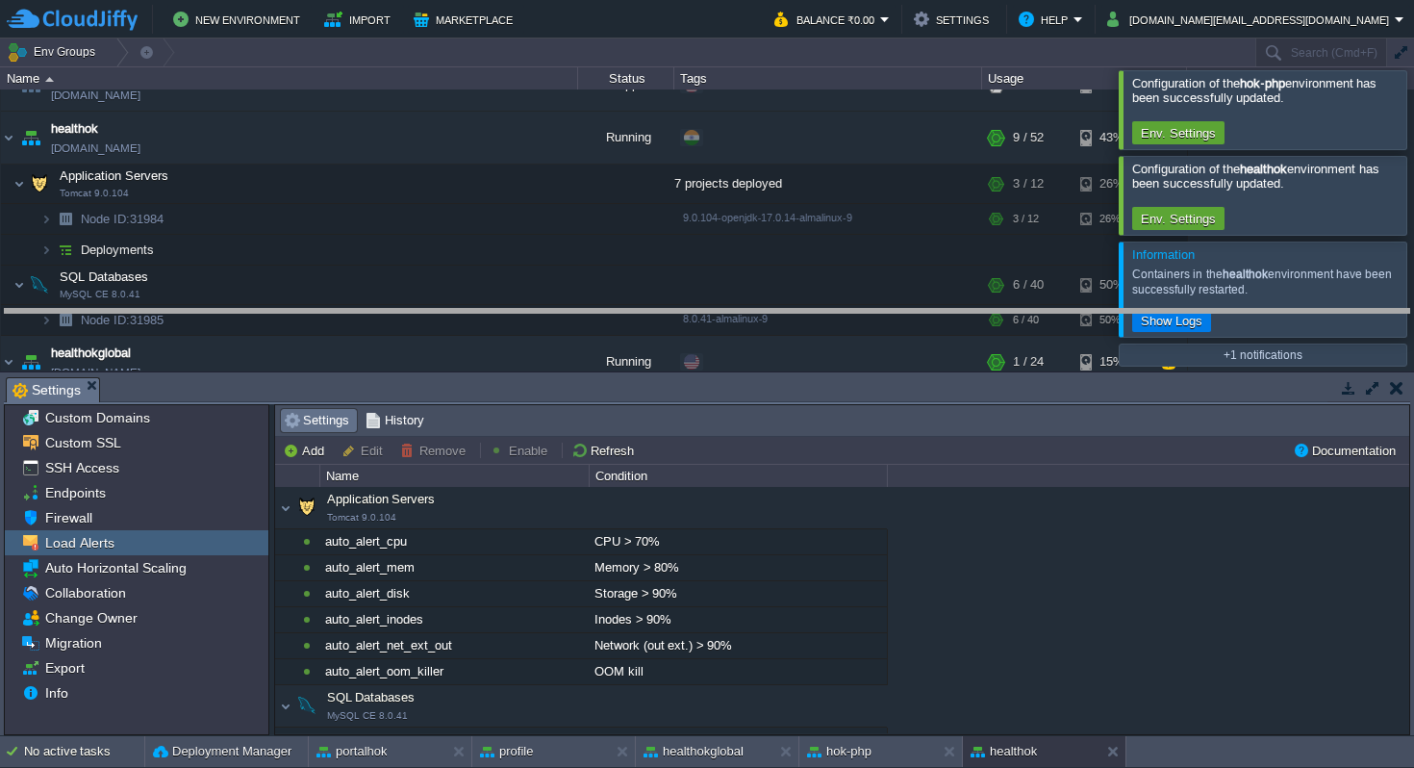
drag, startPoint x: 667, startPoint y: 387, endPoint x: 668, endPoint y: 318, distance: 68.3
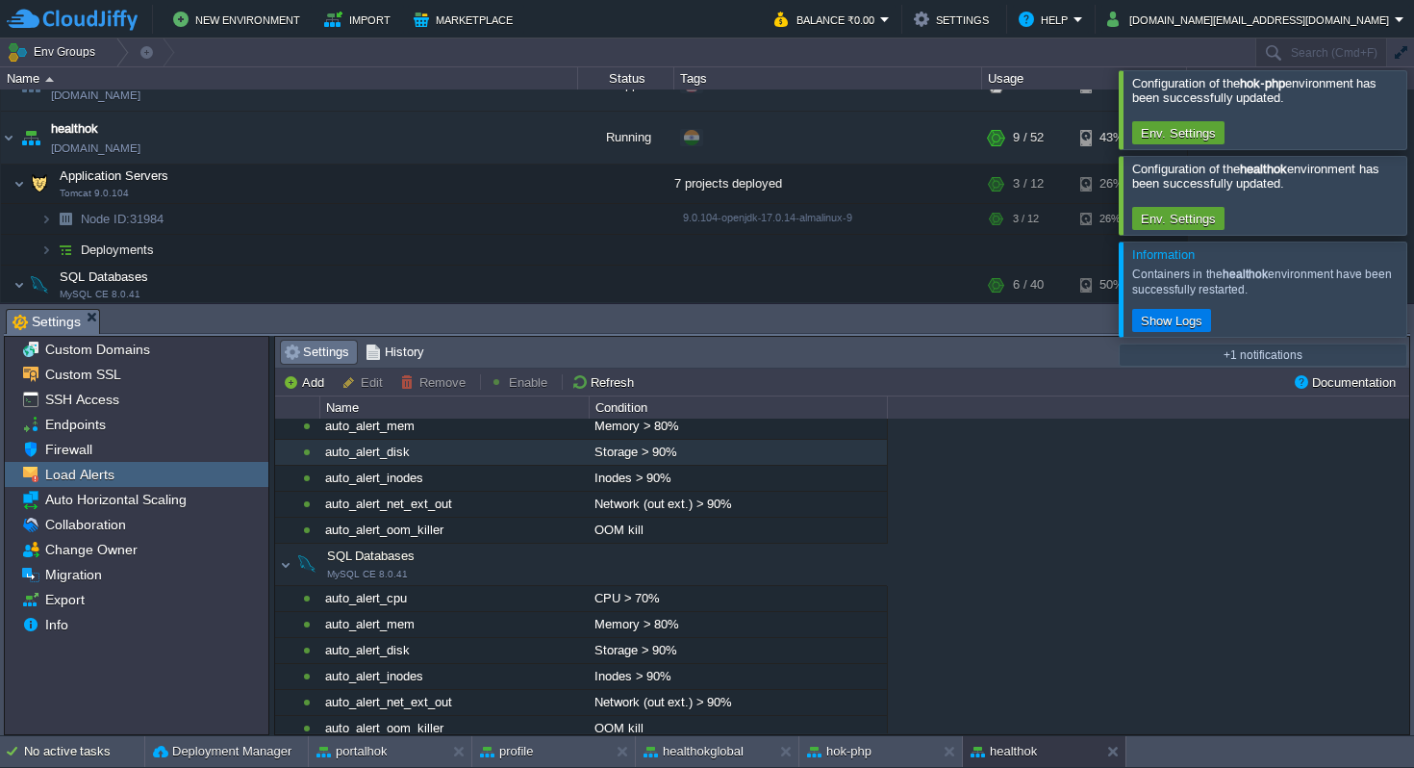
scroll to position [82, 0]
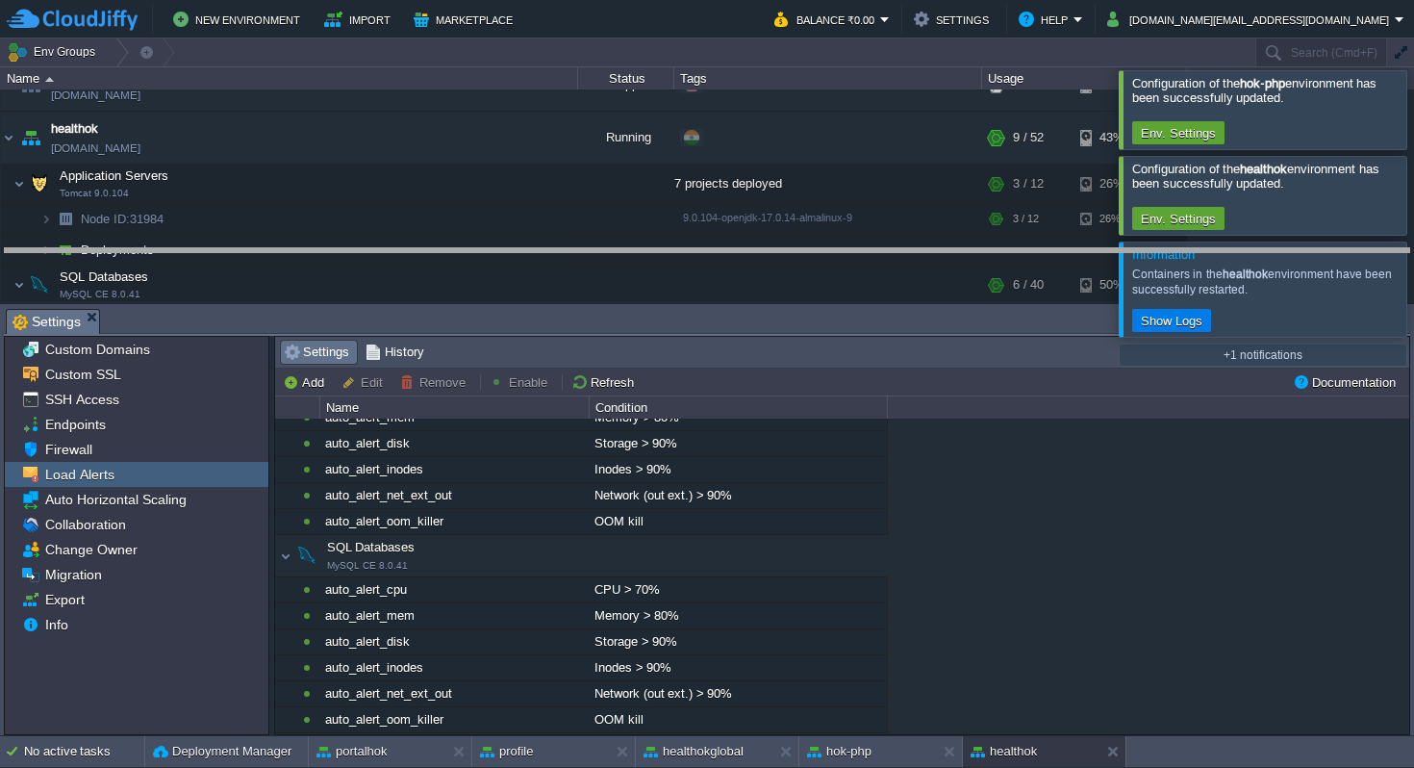
drag, startPoint x: 738, startPoint y: 317, endPoint x: 742, endPoint y: 257, distance: 60.7
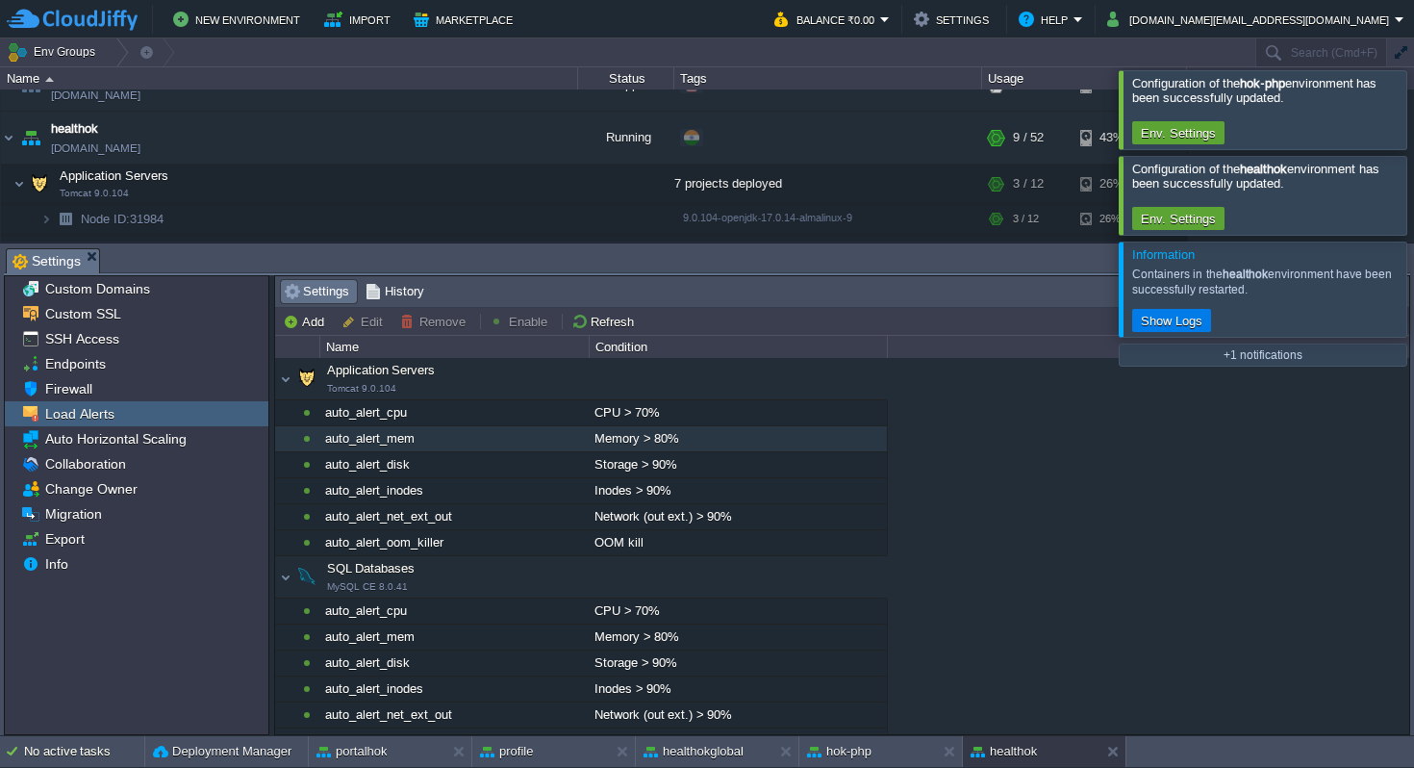
scroll to position [21, 0]
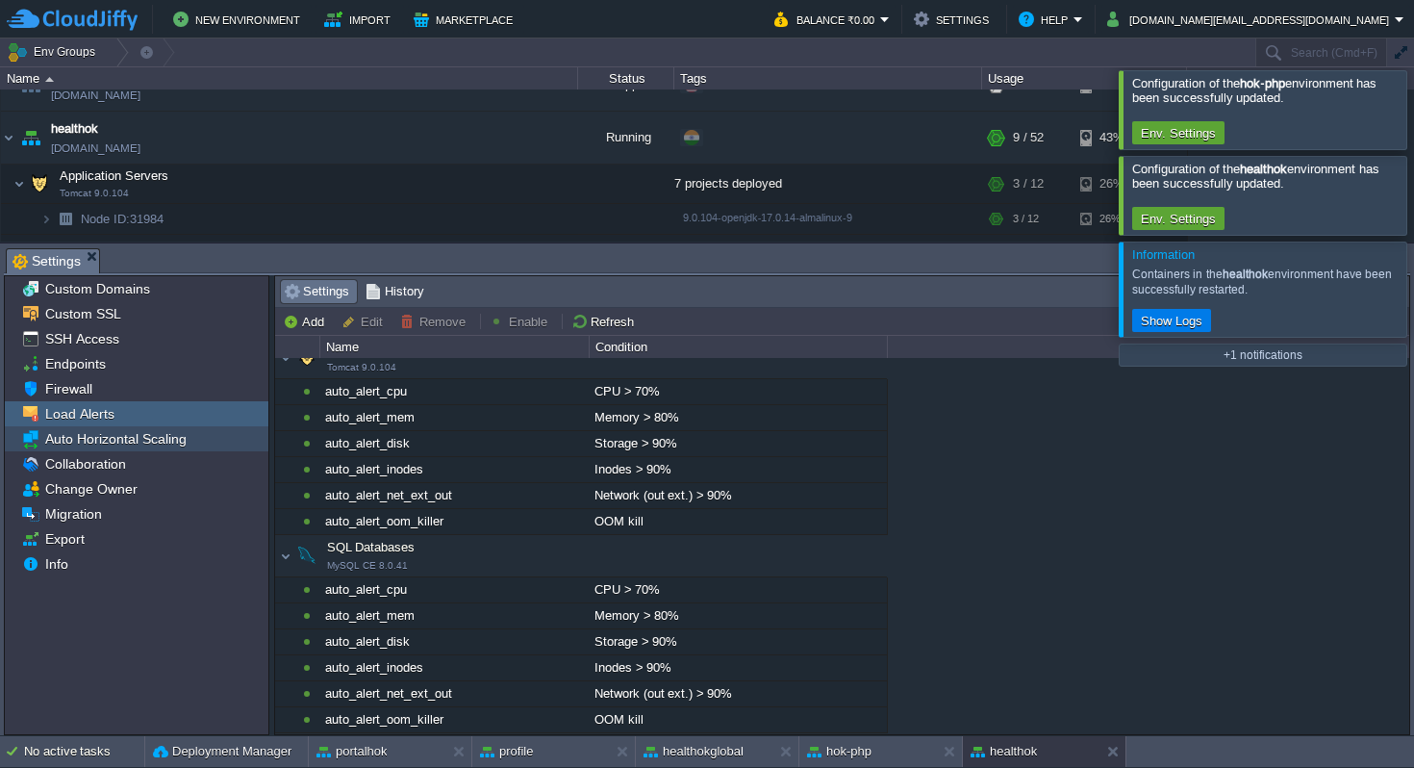
click at [129, 440] on span "Auto Horizontal Scaling" at bounding box center [115, 438] width 148 height 17
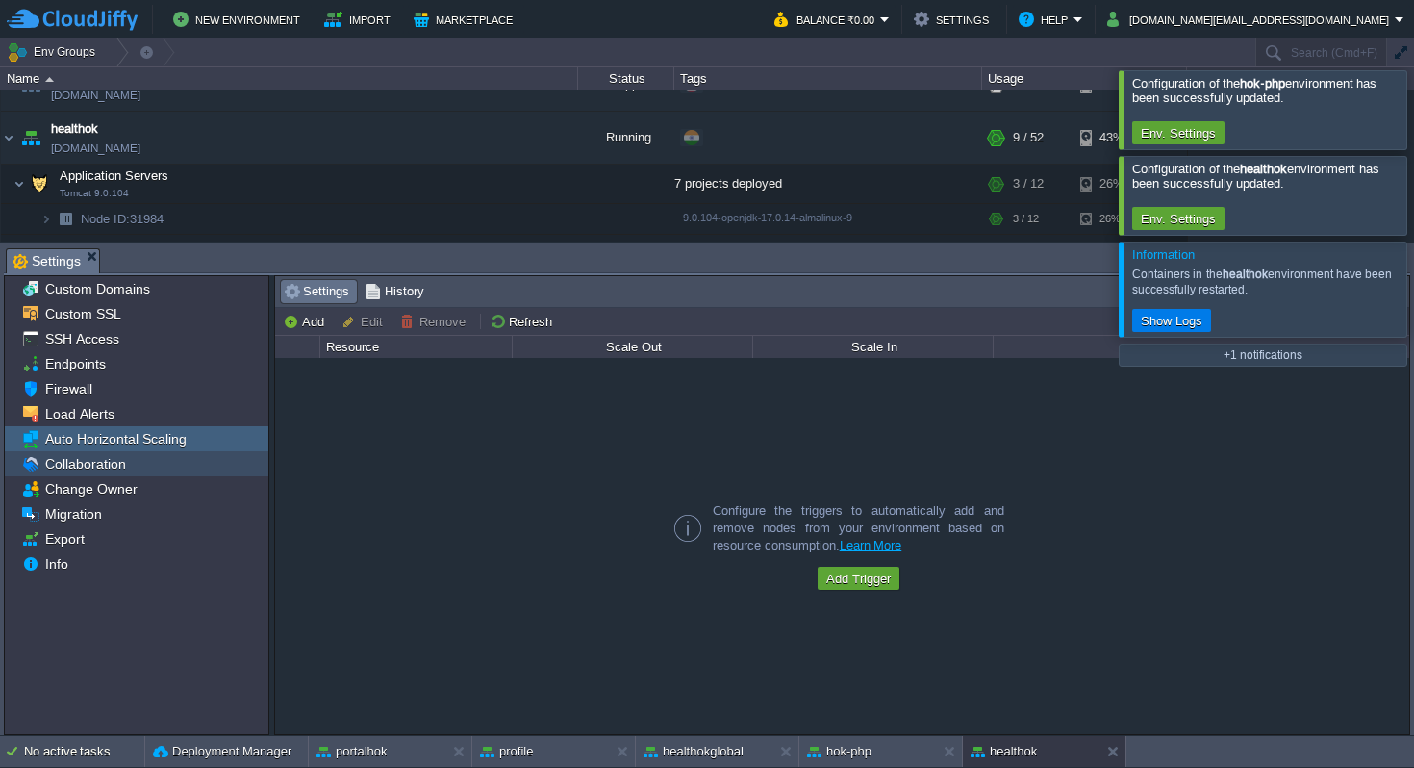
click at [95, 465] on span "Collaboration" at bounding box center [85, 463] width 88 height 17
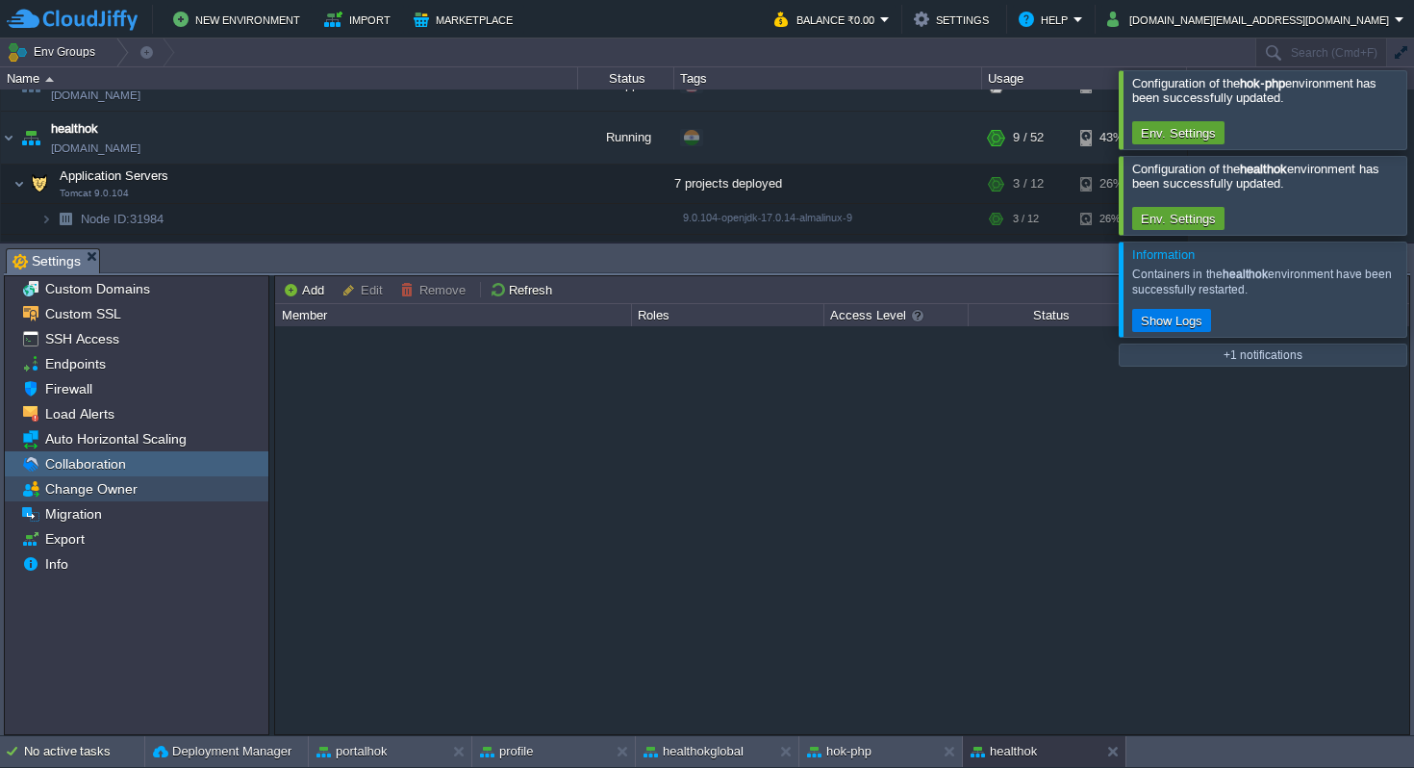
click at [91, 487] on span "Change Owner" at bounding box center [90, 488] width 99 height 17
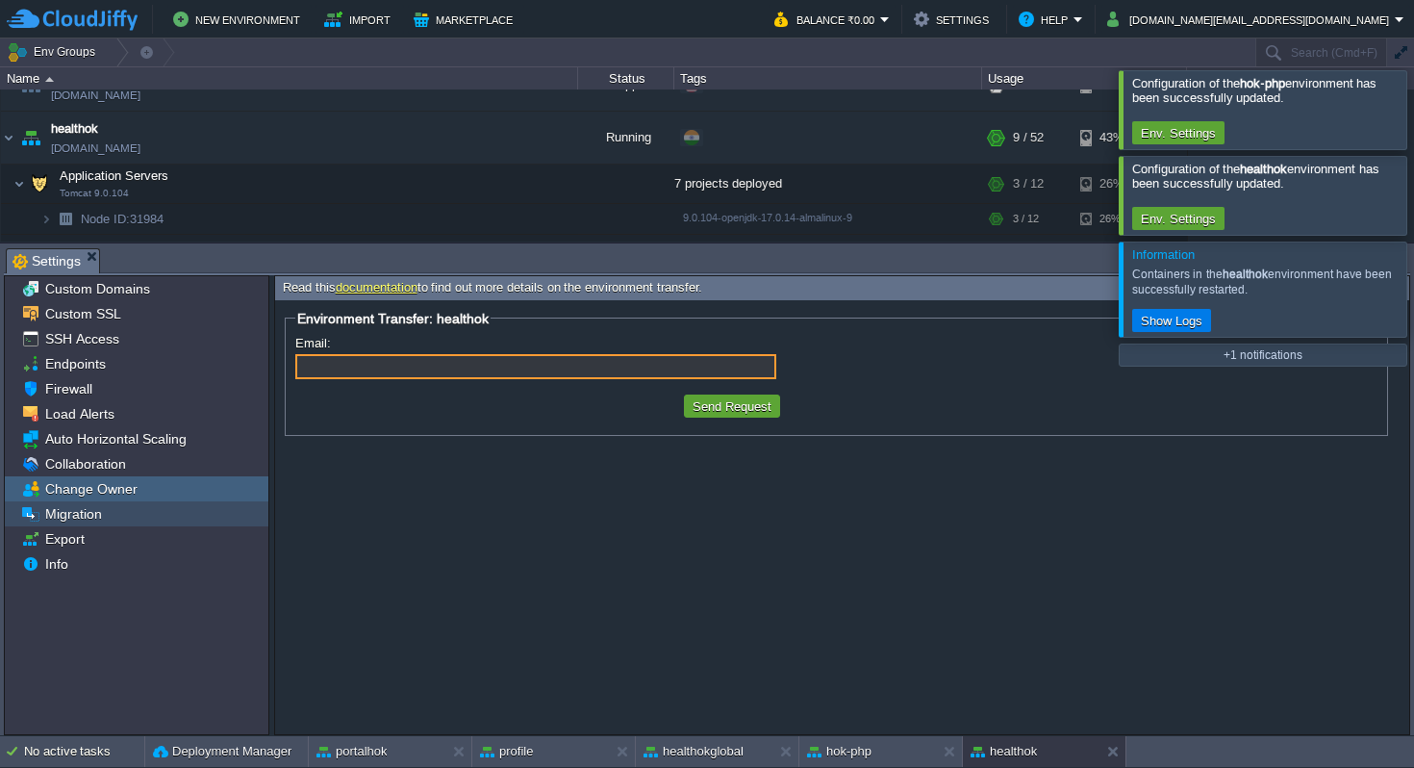
click at [77, 514] on span "Migration" at bounding box center [72, 513] width 63 height 17
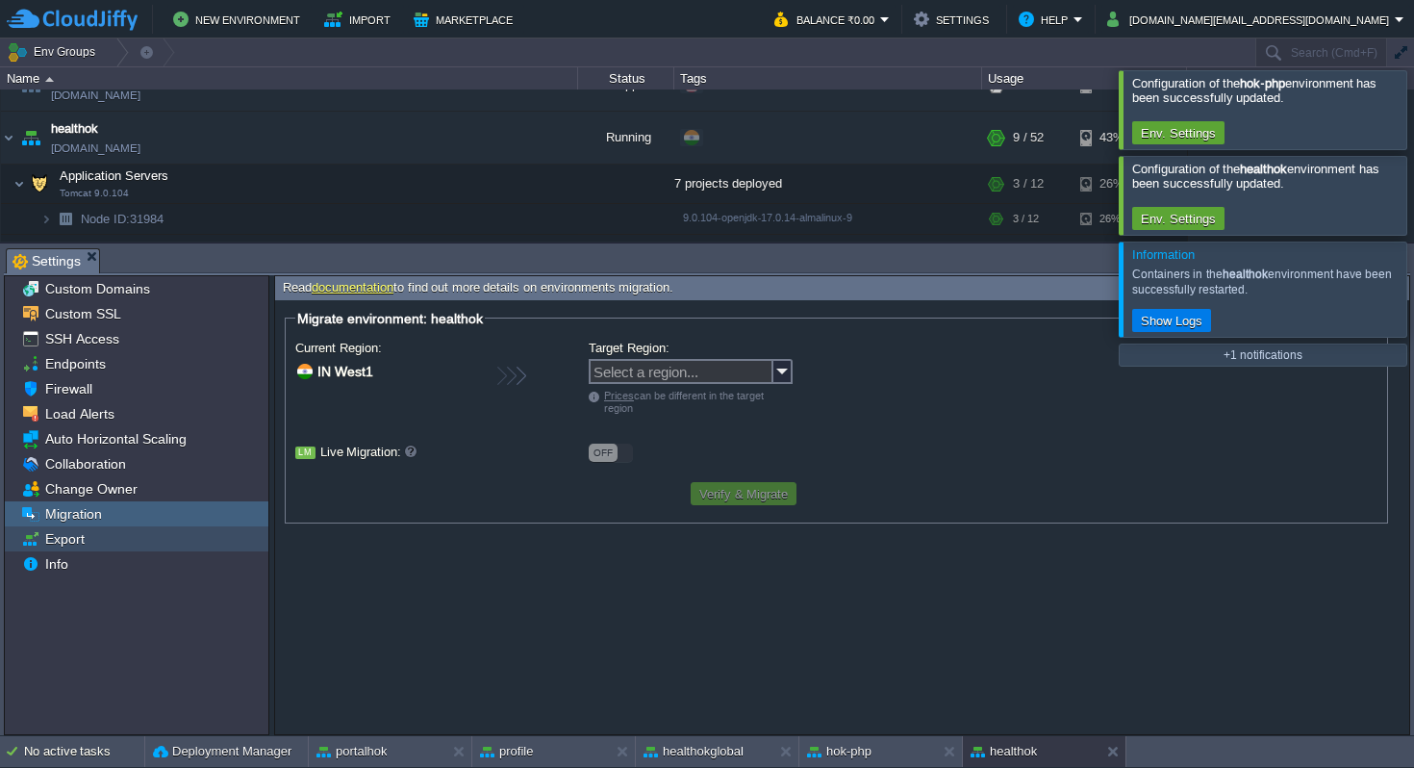
click at [65, 531] on span "Export" at bounding box center [64, 538] width 46 height 17
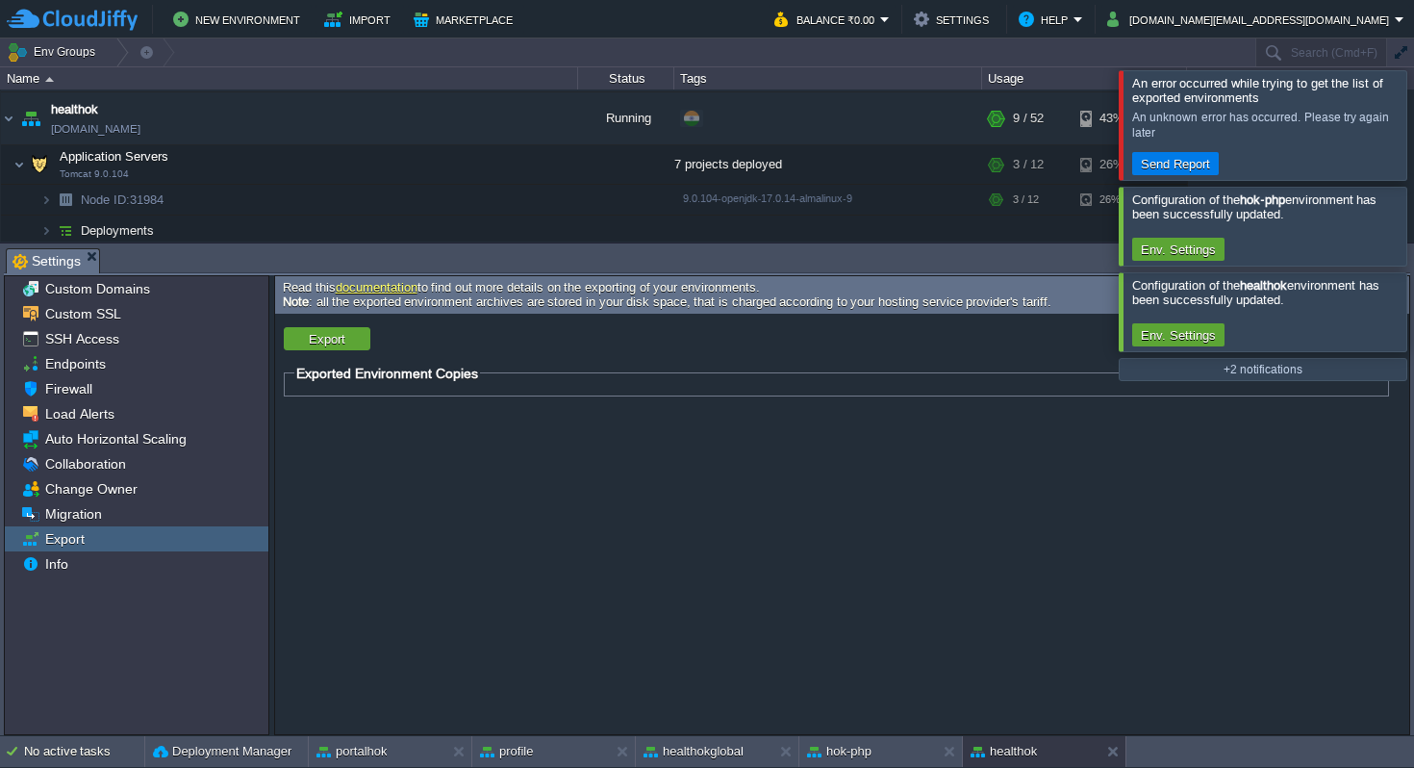
scroll to position [66, 0]
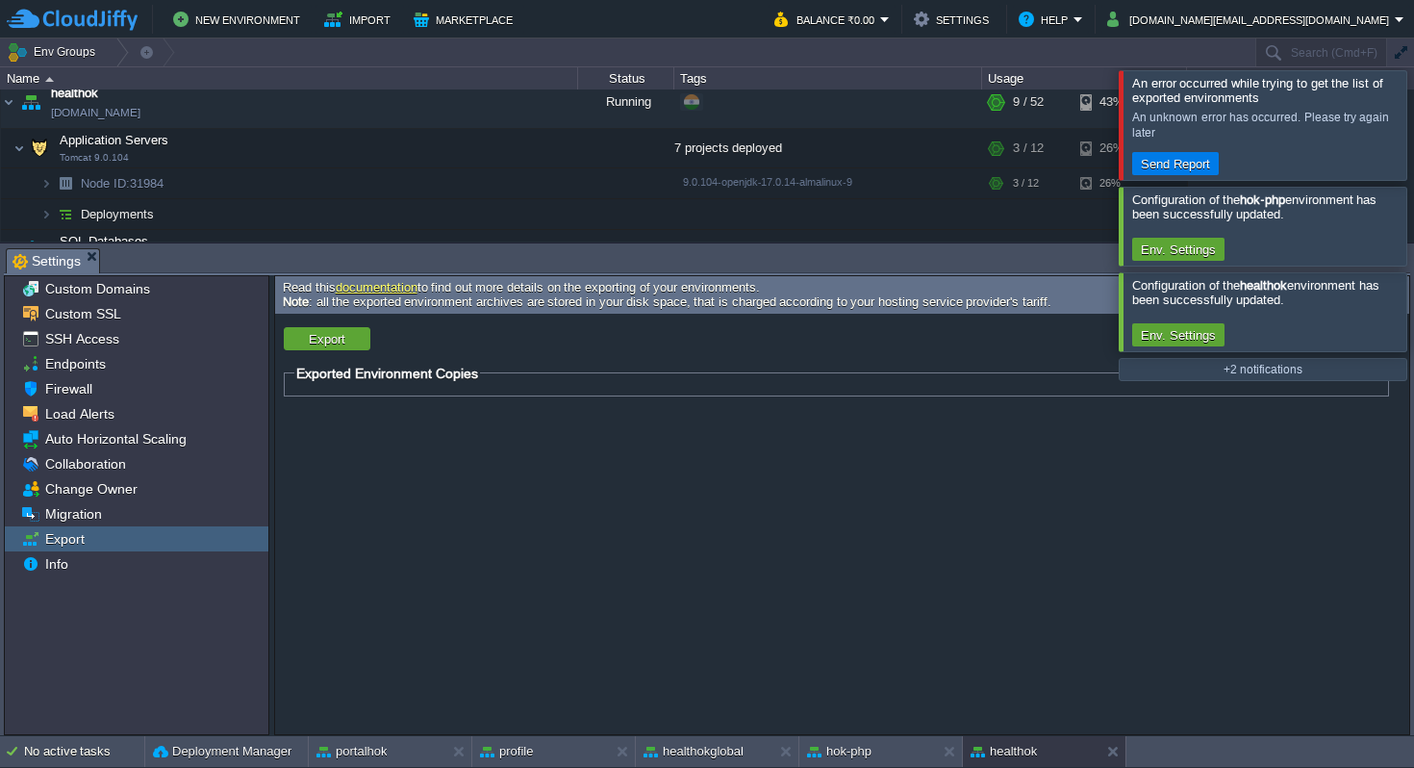
click at [1413, 125] on div at bounding box center [1437, 124] width 0 height 109
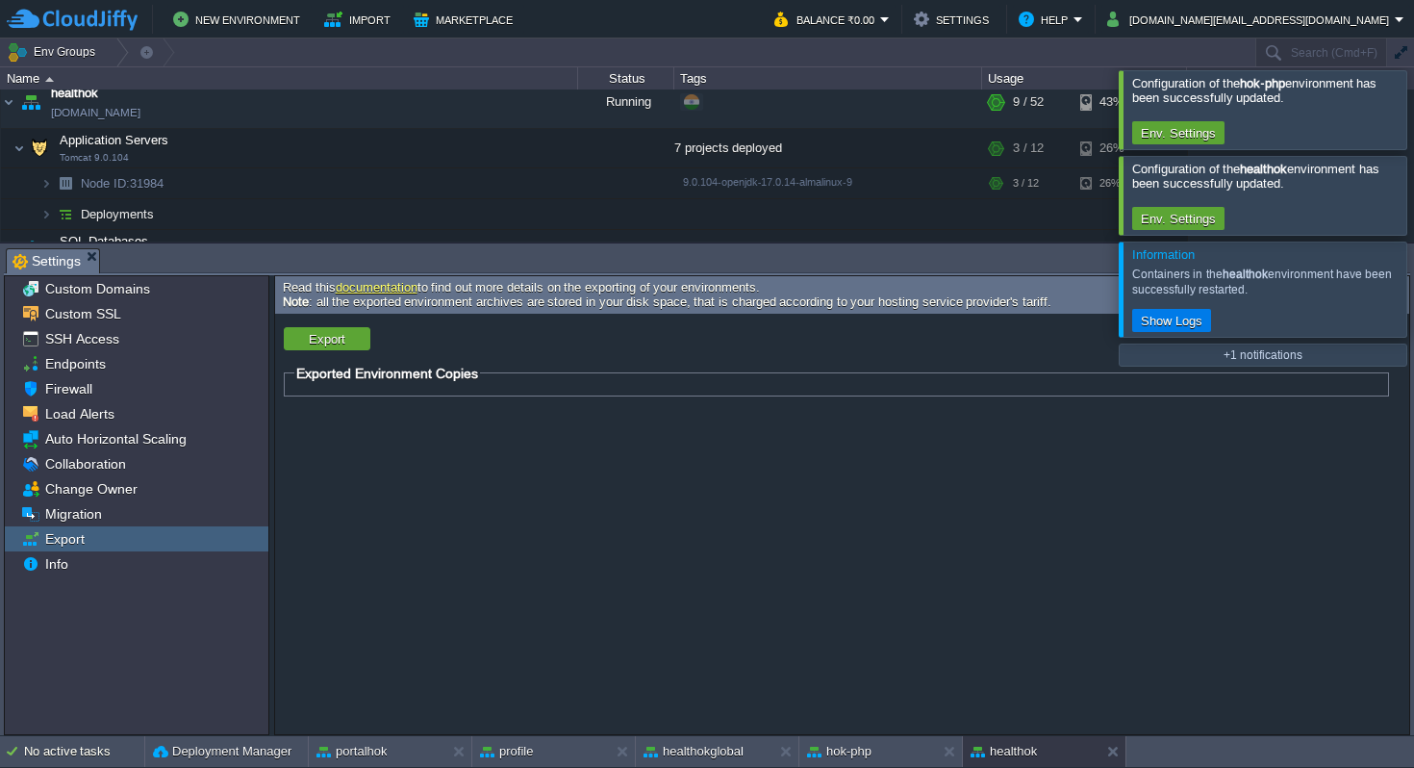
click at [1413, 108] on div at bounding box center [1437, 109] width 0 height 78
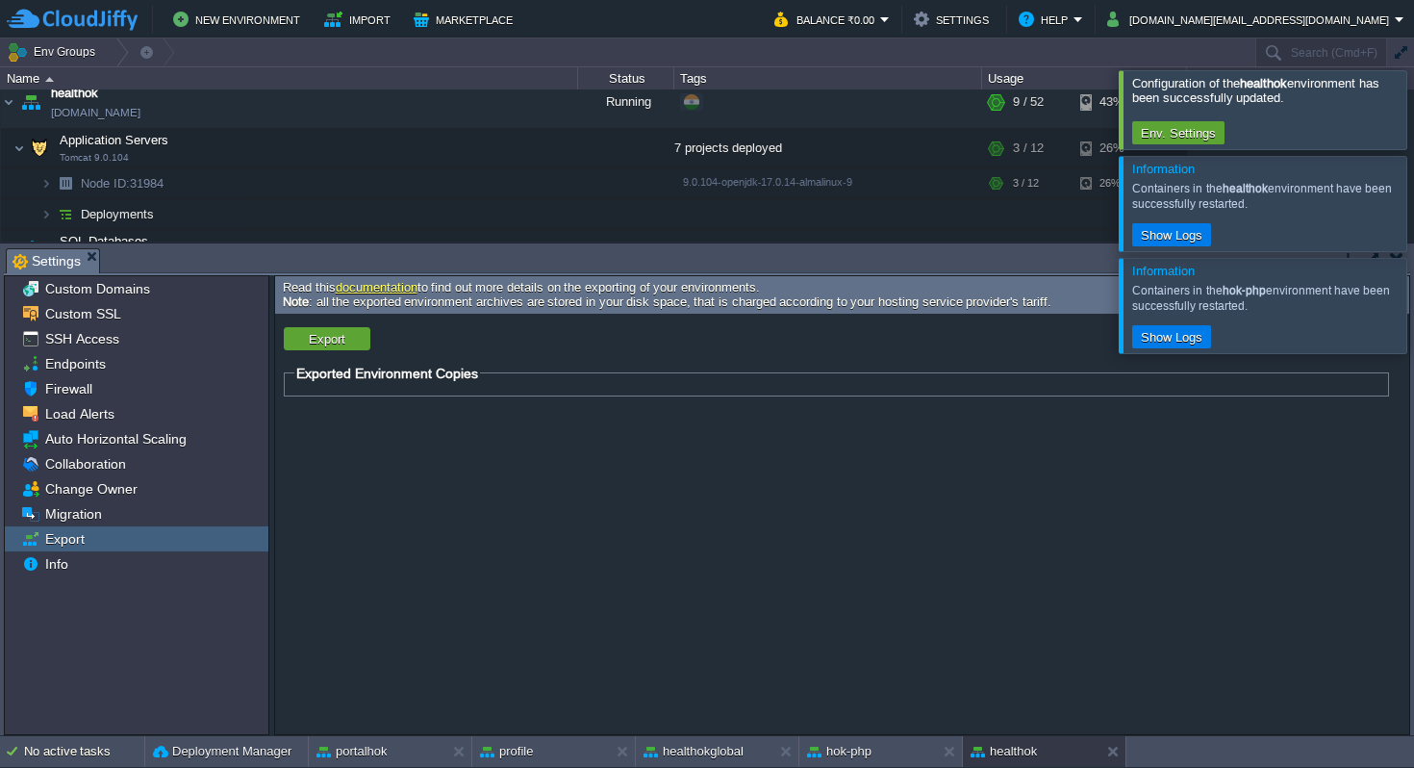
click at [1413, 107] on div at bounding box center [1437, 109] width 0 height 78
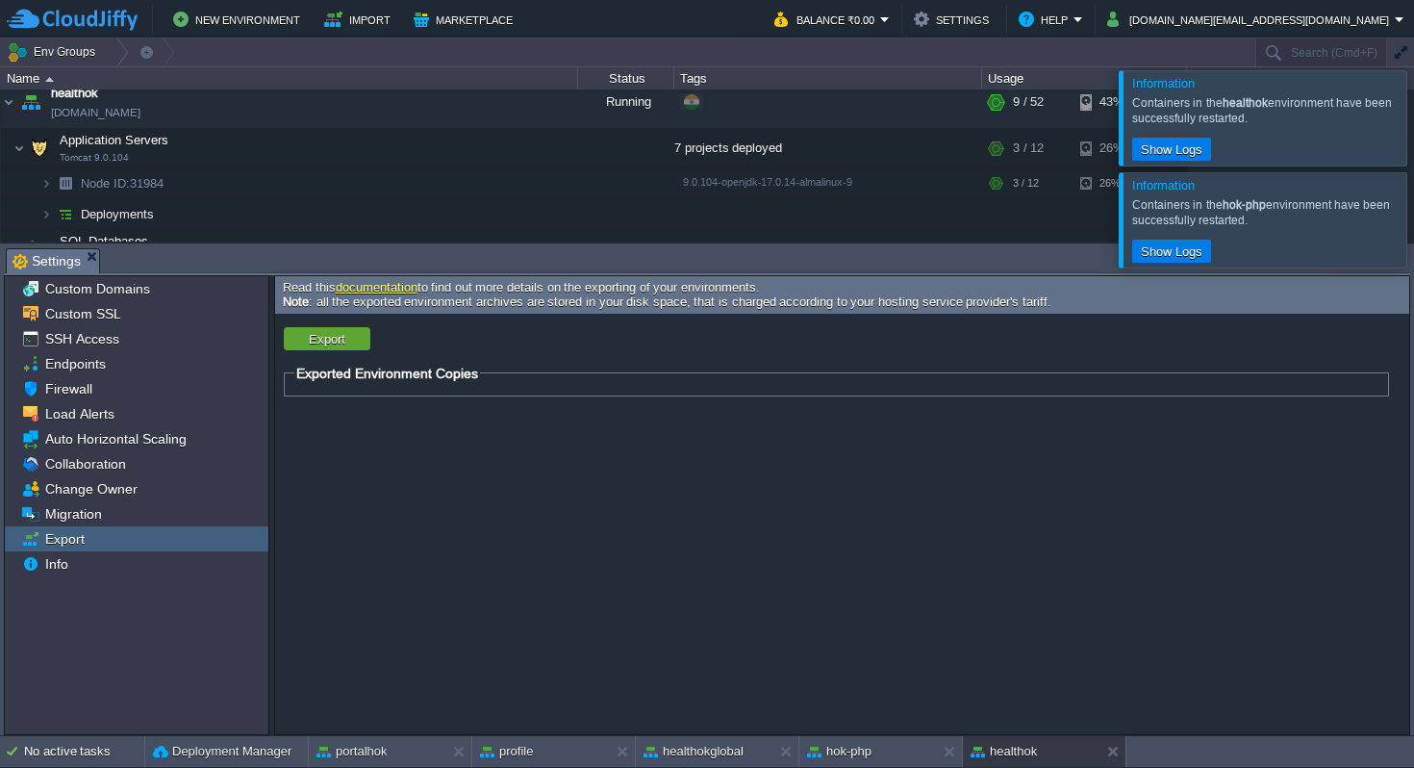
click at [1413, 107] on div at bounding box center [1437, 117] width 0 height 94
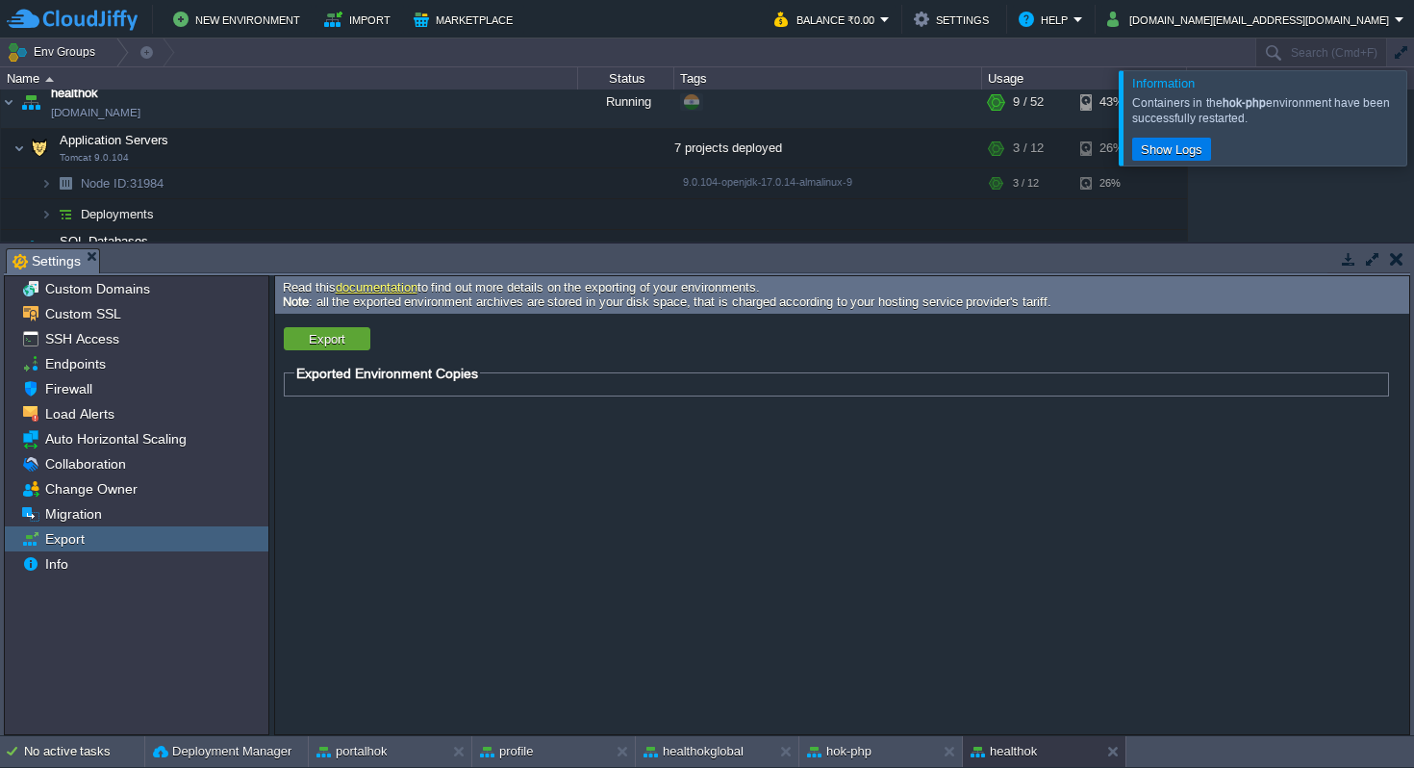
click at [1413, 107] on div at bounding box center [1437, 117] width 0 height 94
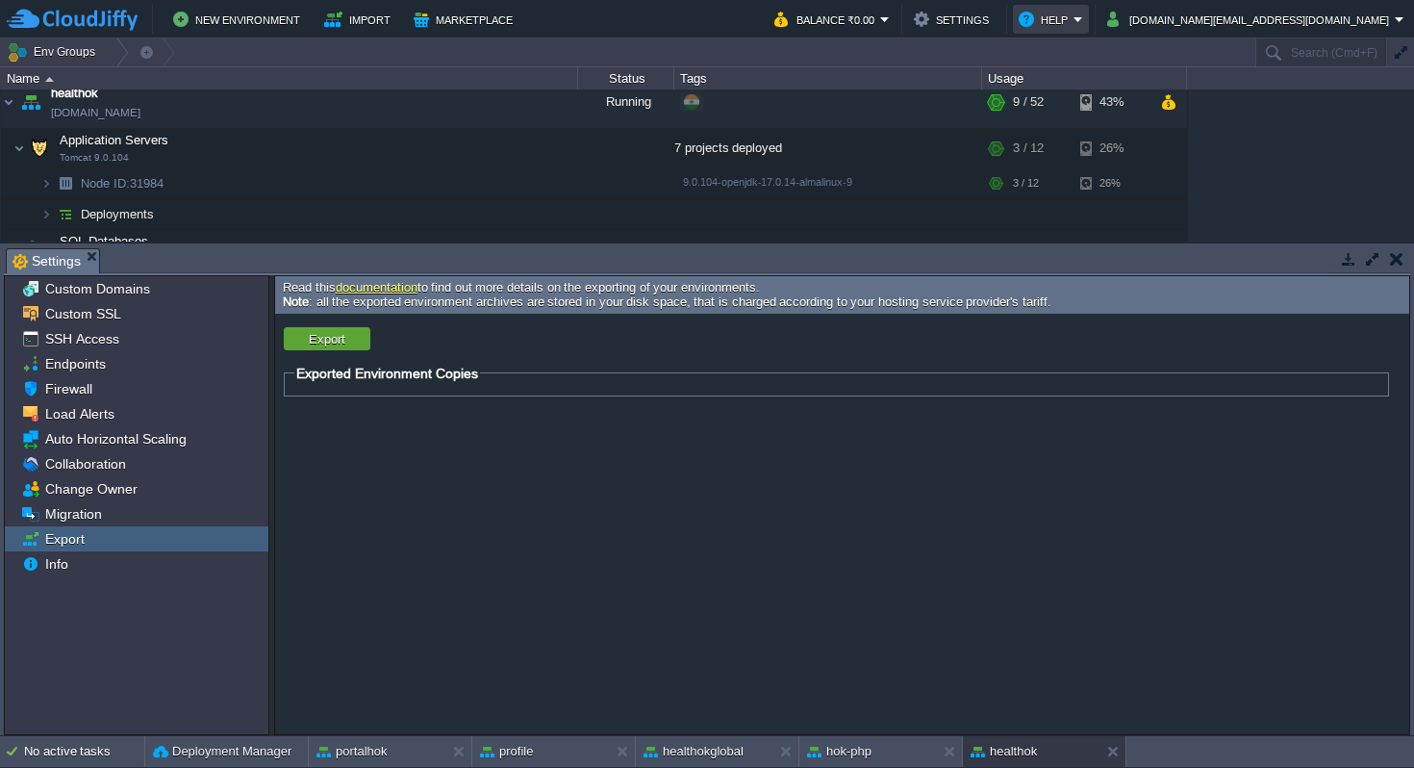
click at [1073, 19] on button "Help" at bounding box center [1046, 19] width 55 height 23
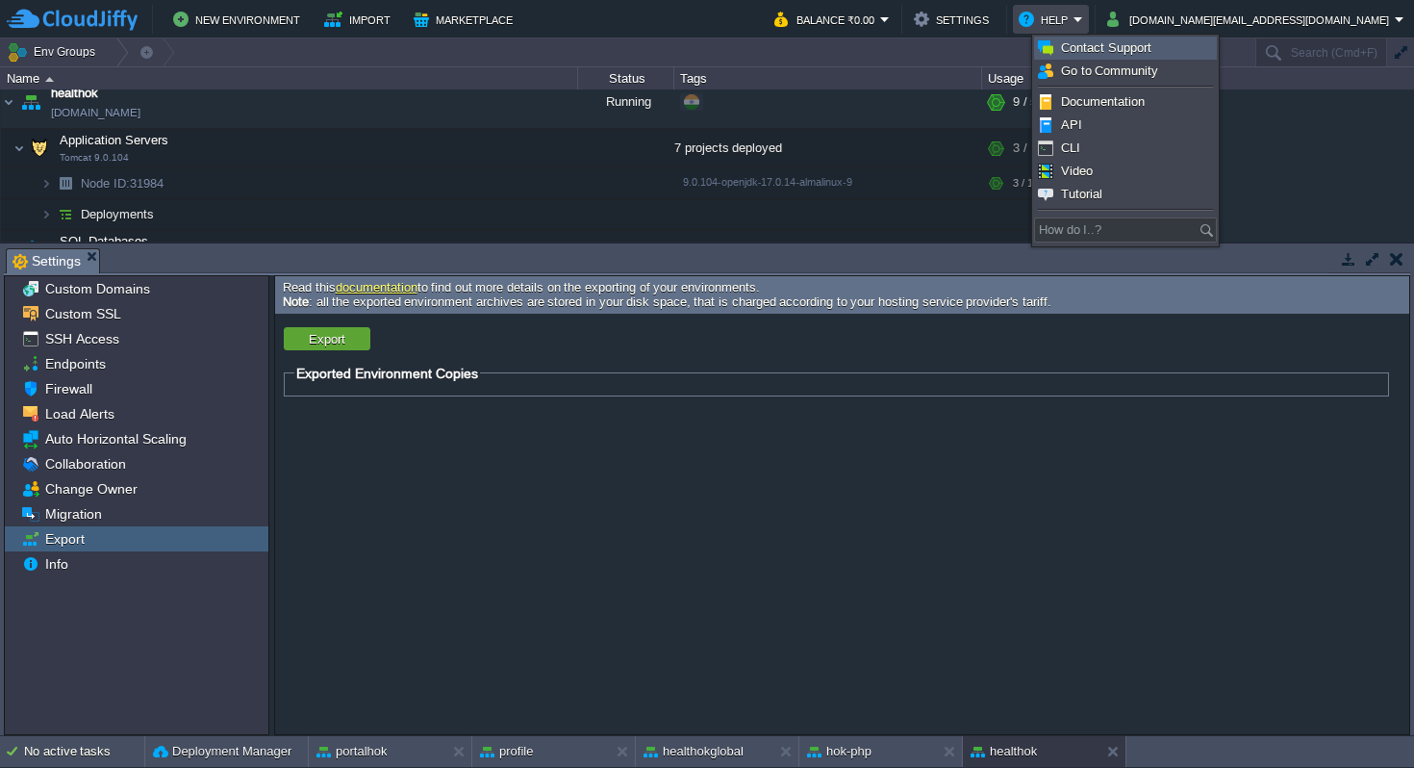
click at [1094, 48] on span "Contact Support" at bounding box center [1106, 47] width 90 height 14
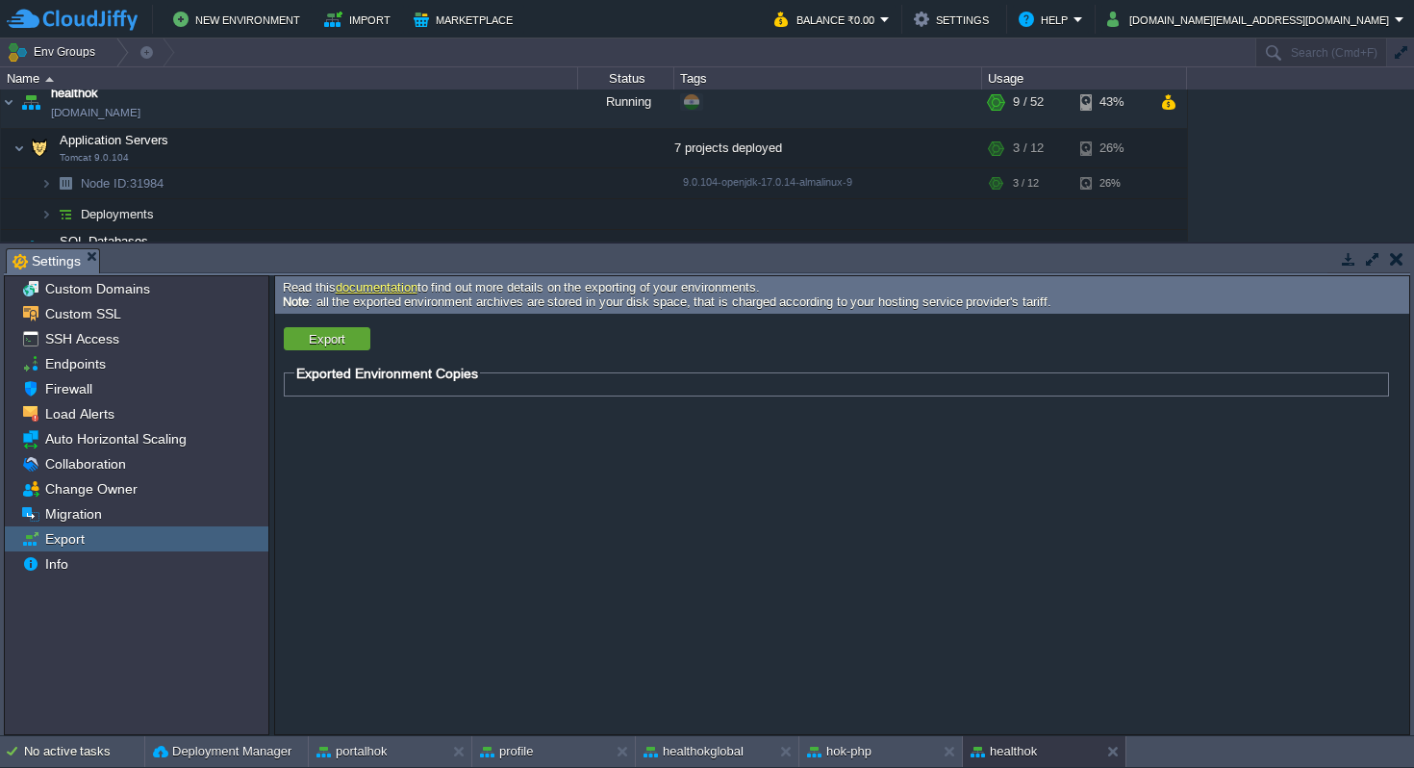
drag, startPoint x: 420, startPoint y: 246, endPoint x: 426, endPoint y: 343, distance: 97.3
click at [426, 343] on div "Tasks Activity Log Archive Git / SVN Settings Settings Application Servers : Co…" at bounding box center [707, 489] width 1414 height 492
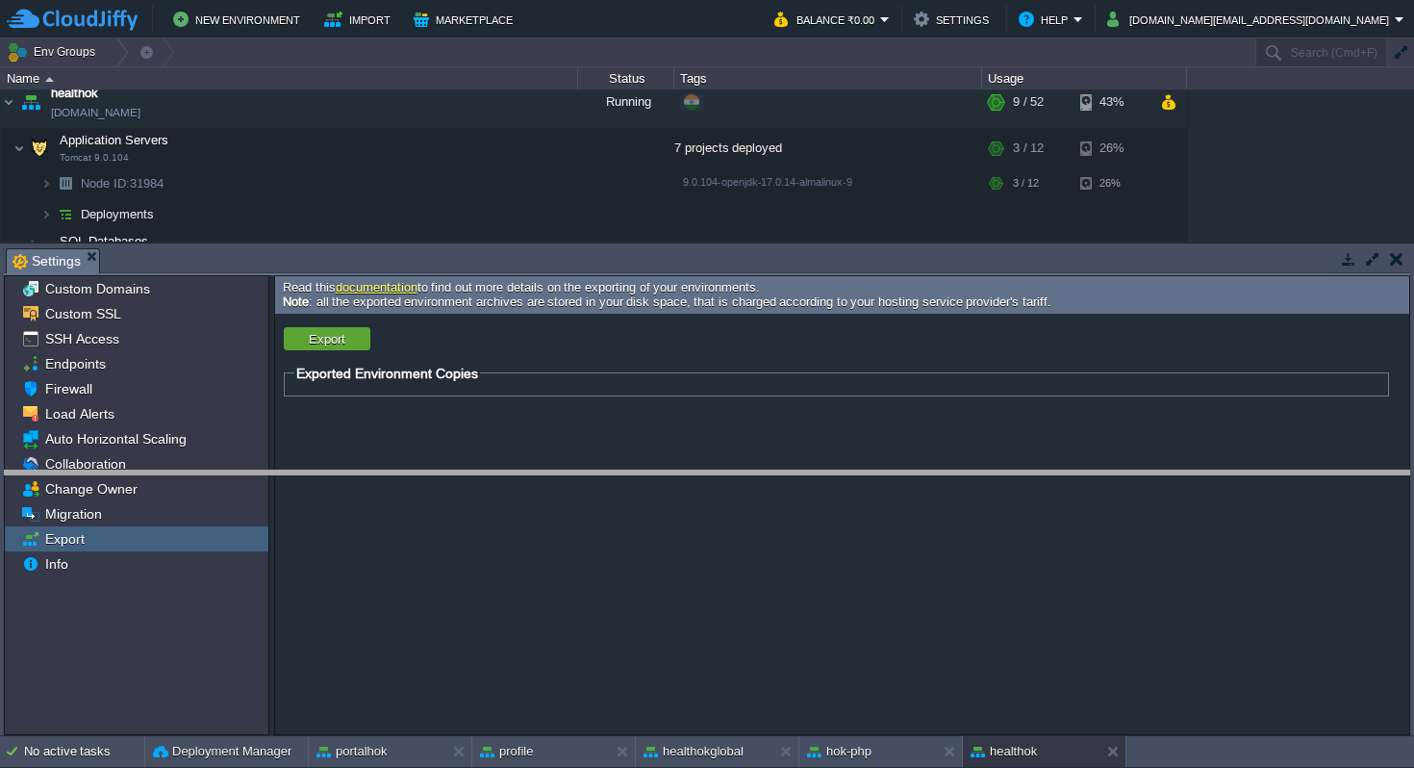
drag, startPoint x: 420, startPoint y: 258, endPoint x: 441, endPoint y: 480, distance: 223.1
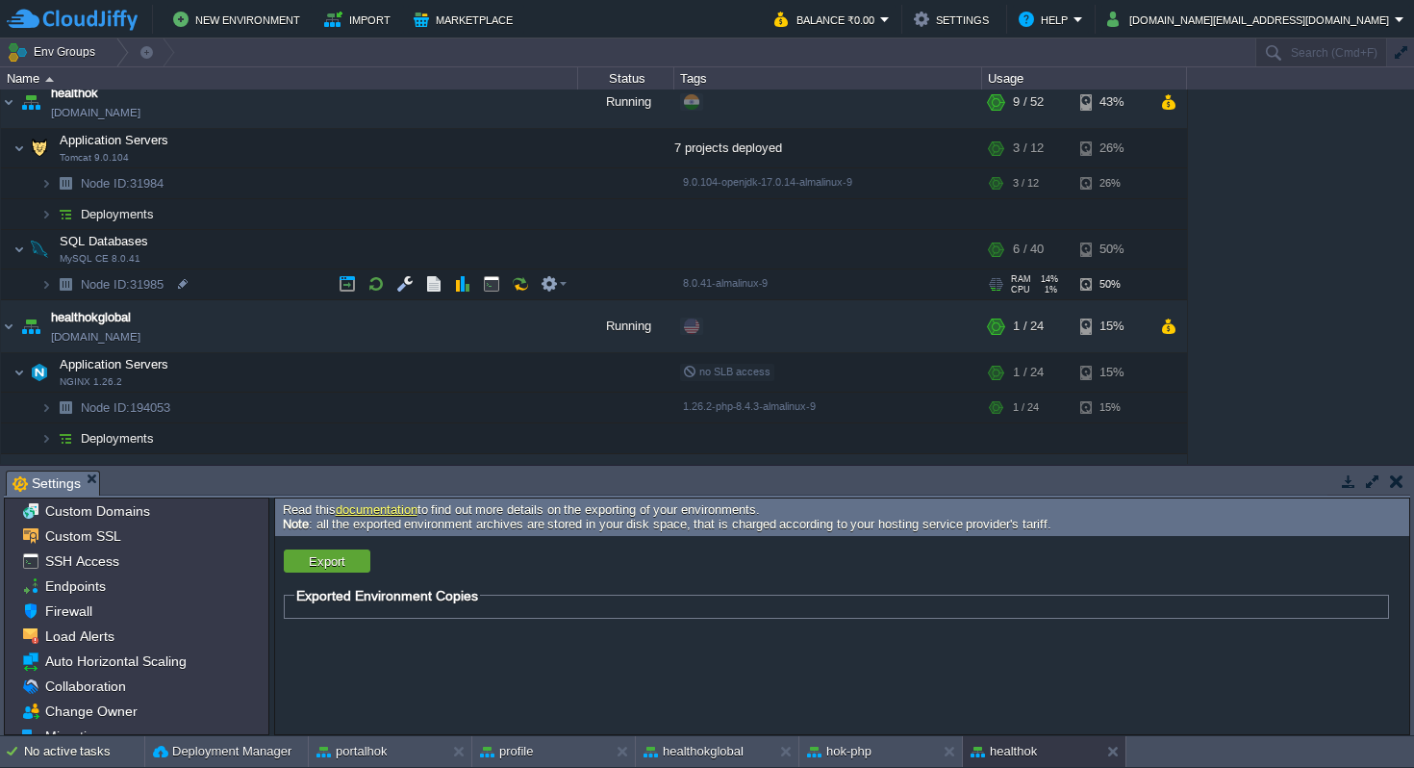
click at [153, 282] on span "Node ID: 31985" at bounding box center [123, 284] width 88 height 16
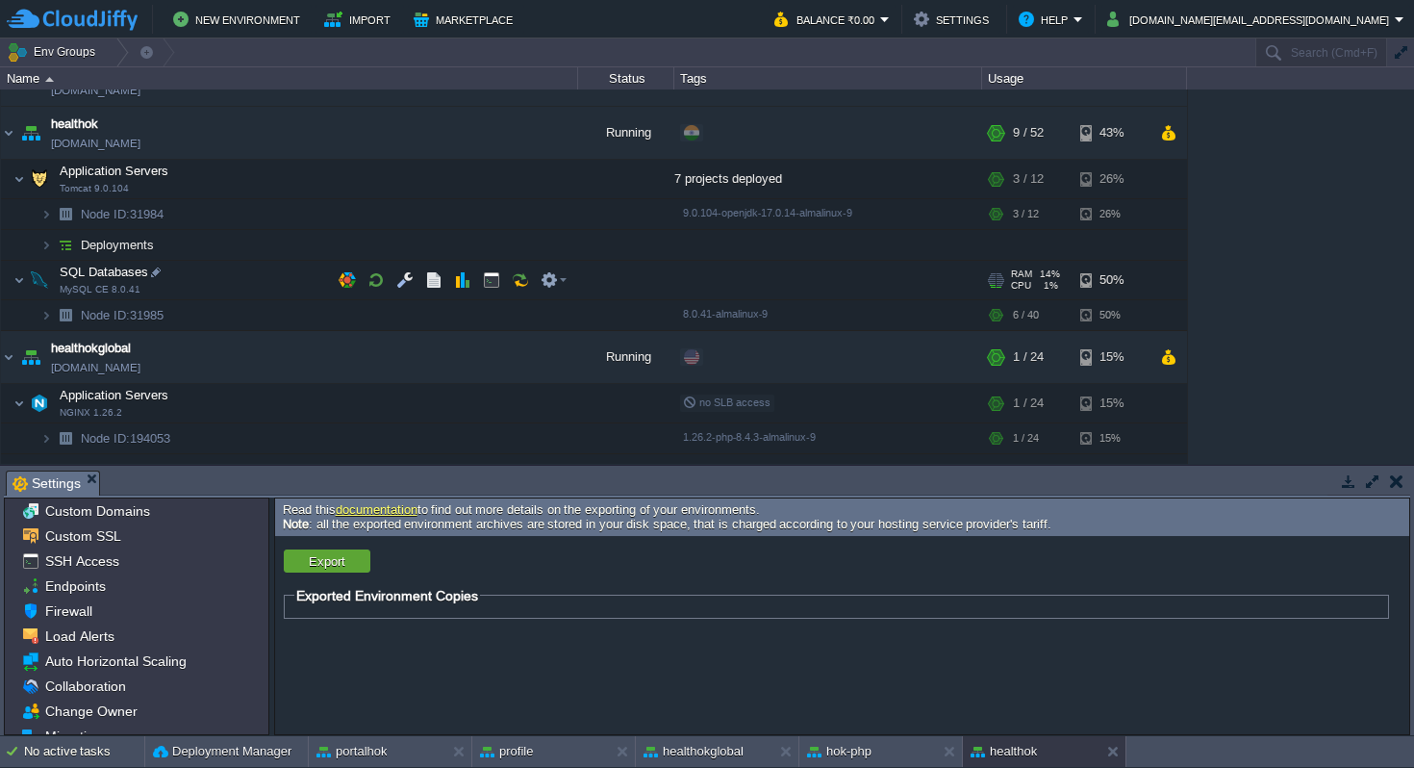
scroll to position [35, 0]
click at [165, 144] on td "healthok healthok.cloudjiffy.net" at bounding box center [289, 134] width 577 height 53
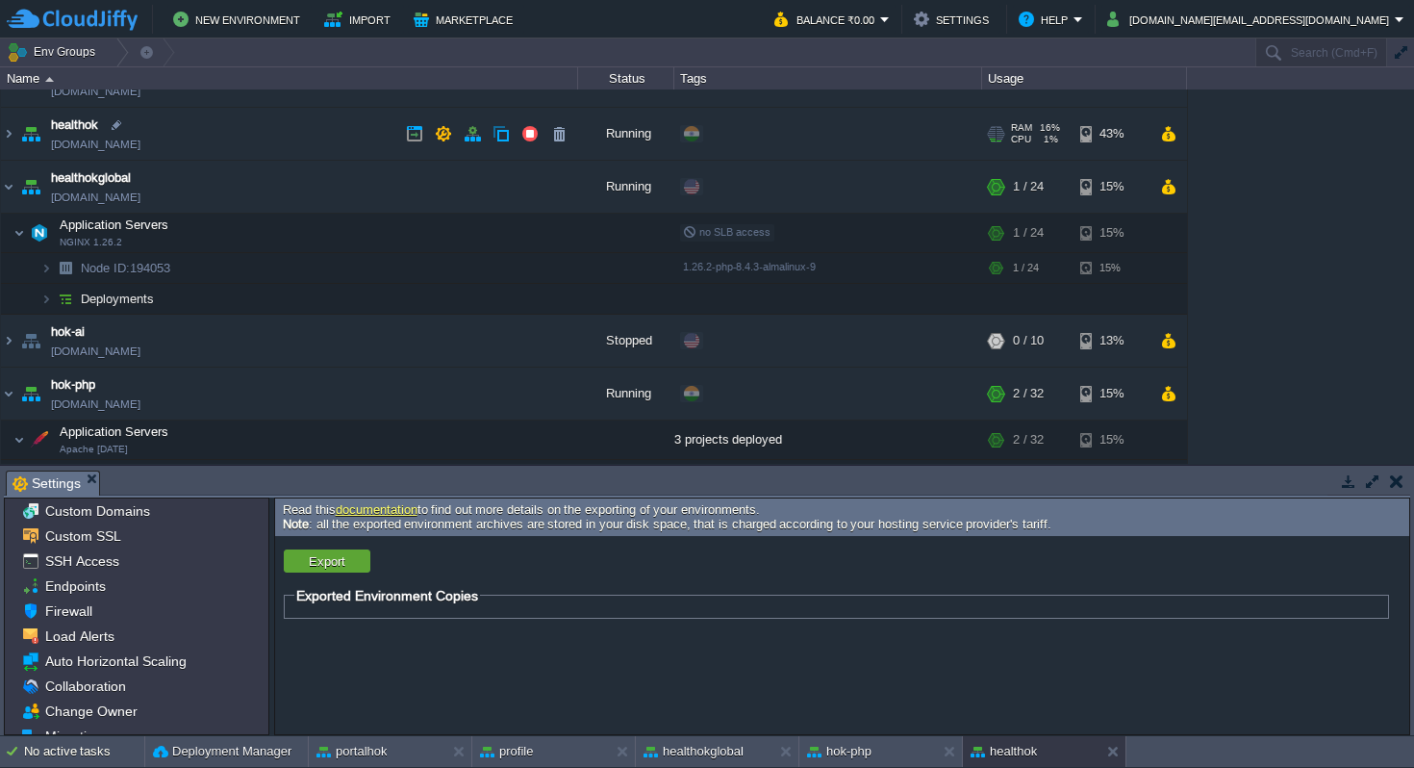
drag, startPoint x: 179, startPoint y: 143, endPoint x: 158, endPoint y: 144, distance: 21.2
click at [158, 144] on td "healthok healthok.cloudjiffy.net" at bounding box center [289, 134] width 577 height 53
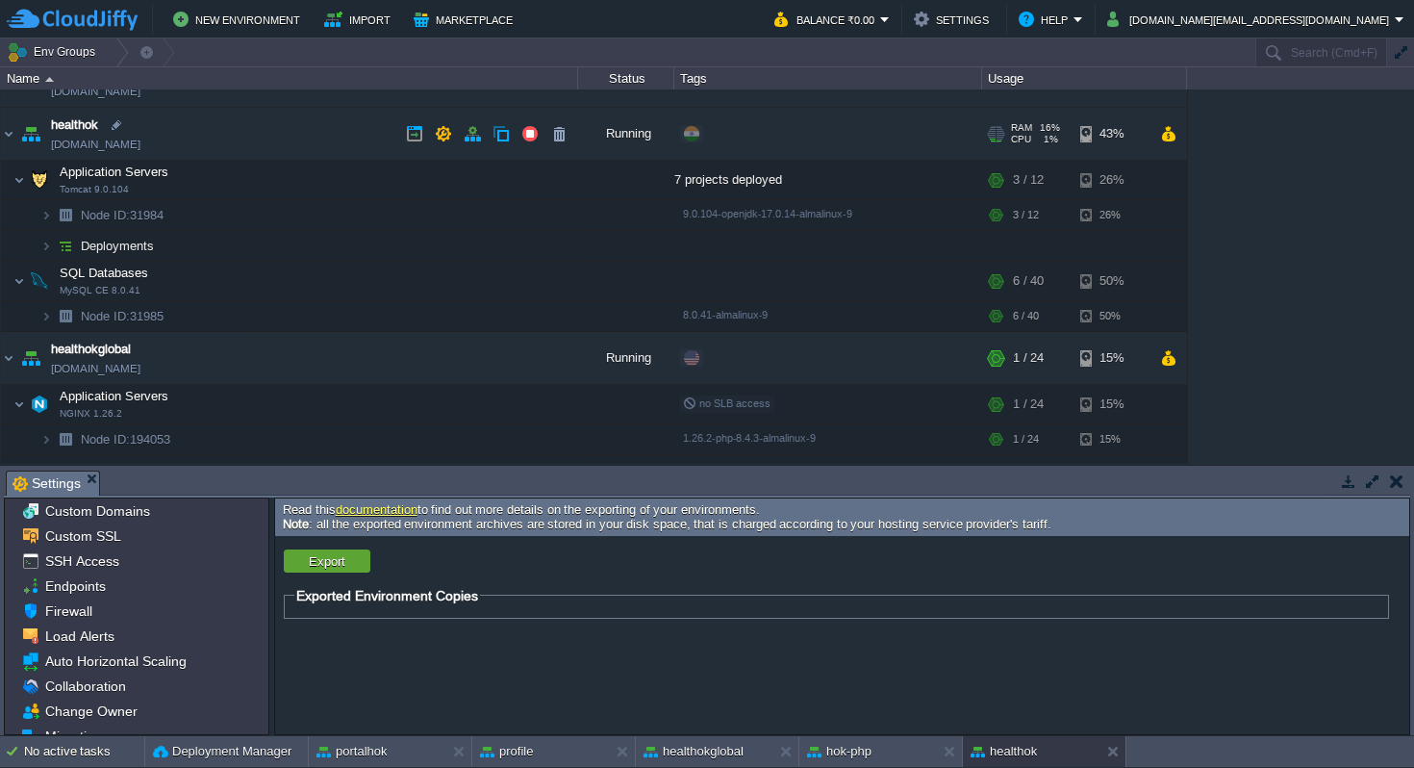
copy td "[DOMAIN_NAME]"
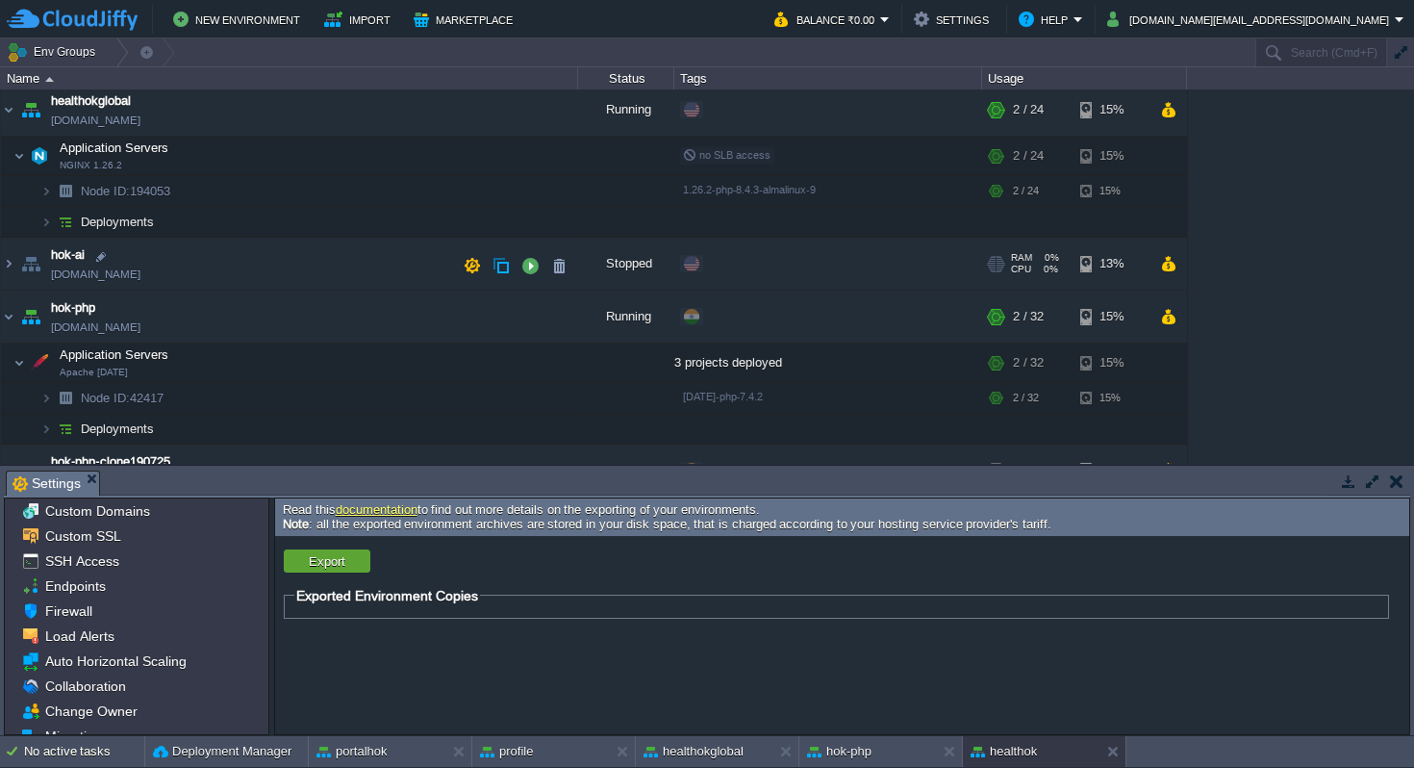
scroll to position [291, 0]
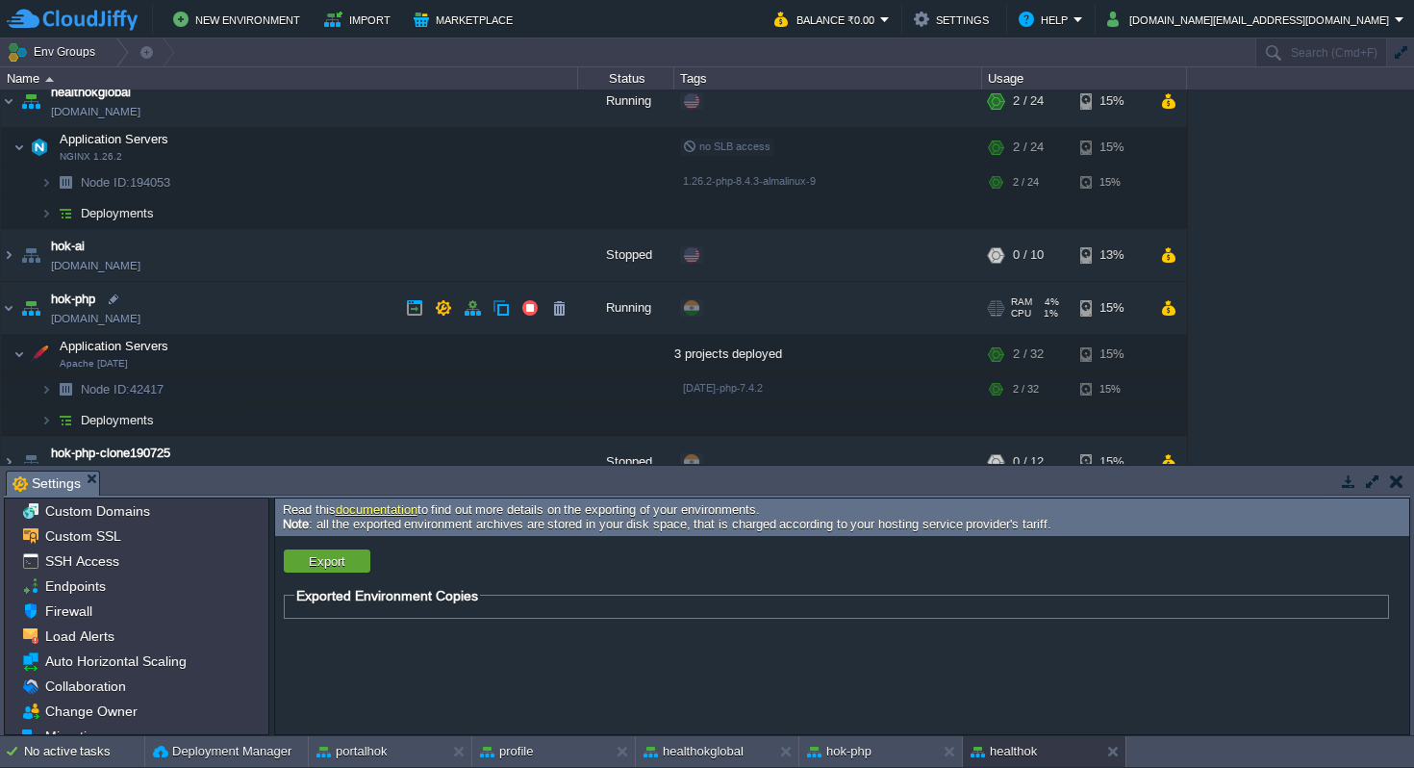
click at [169, 315] on td "hok-php hok-php.cloudjiffy.net" at bounding box center [289, 308] width 577 height 53
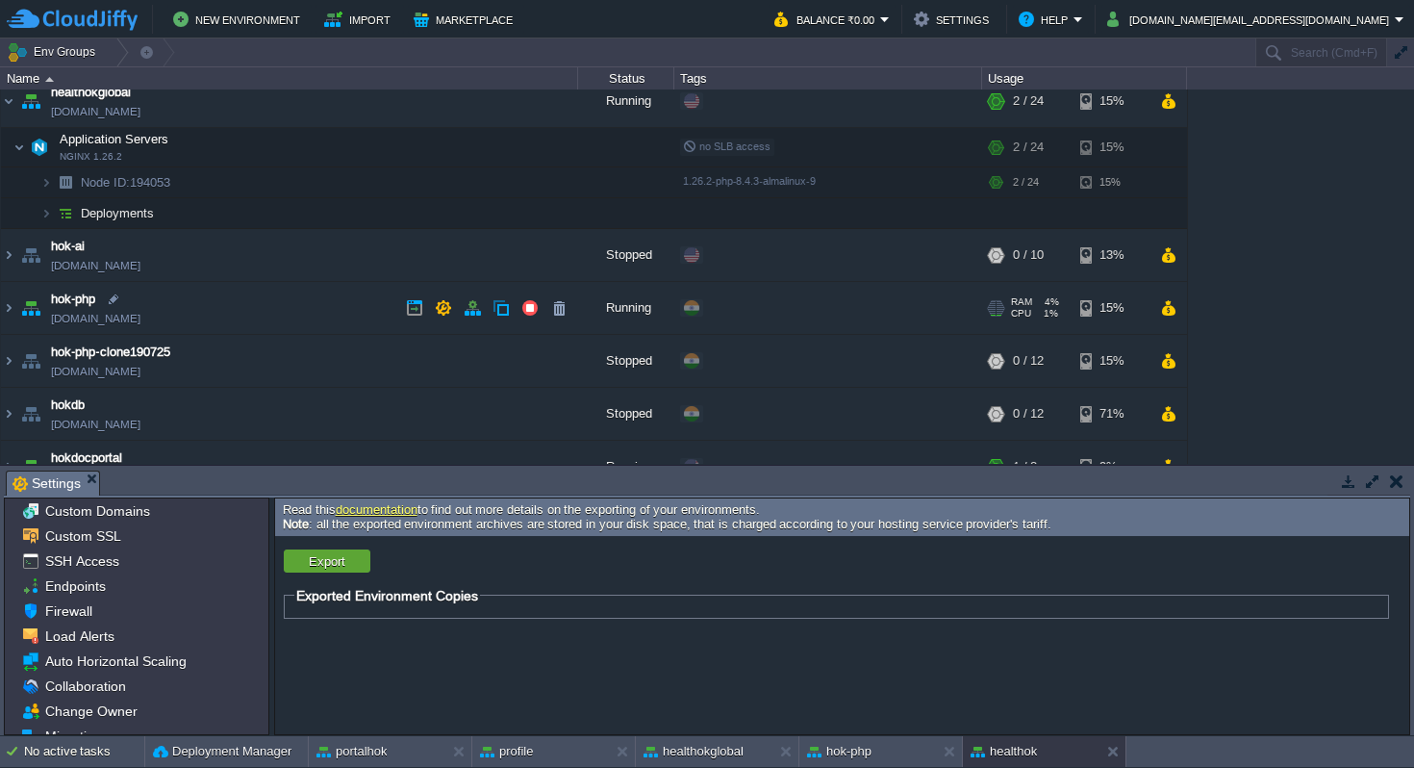
drag, startPoint x: 168, startPoint y: 318, endPoint x: 153, endPoint y: 319, distance: 15.4
click at [153, 319] on td "hok-php hok-php.cloudjiffy.net" at bounding box center [289, 308] width 577 height 53
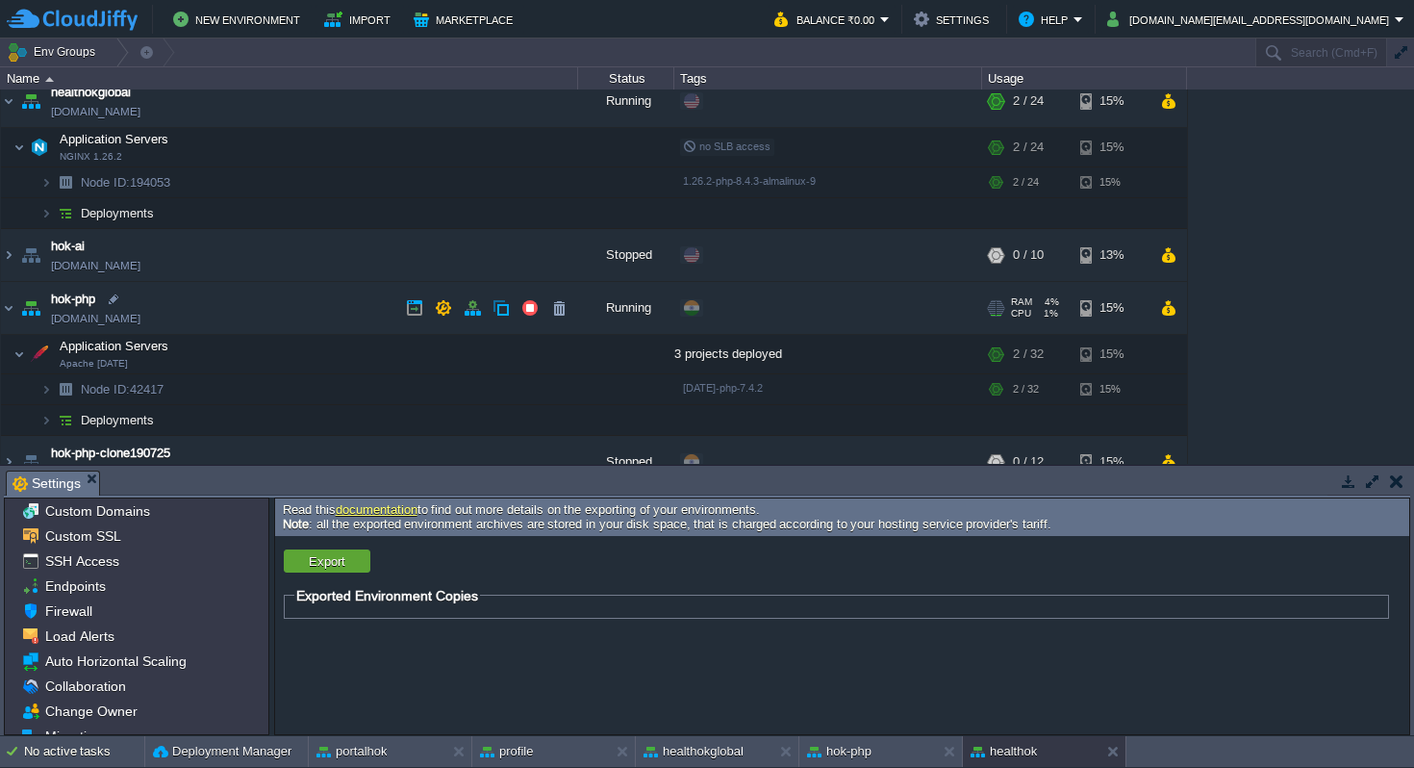
copy td "hok-php.cloudjiffy.ne"
click at [158, 391] on span "Node ID: 42417" at bounding box center [123, 389] width 88 height 16
click at [50, 390] on img at bounding box center [46, 389] width 12 height 30
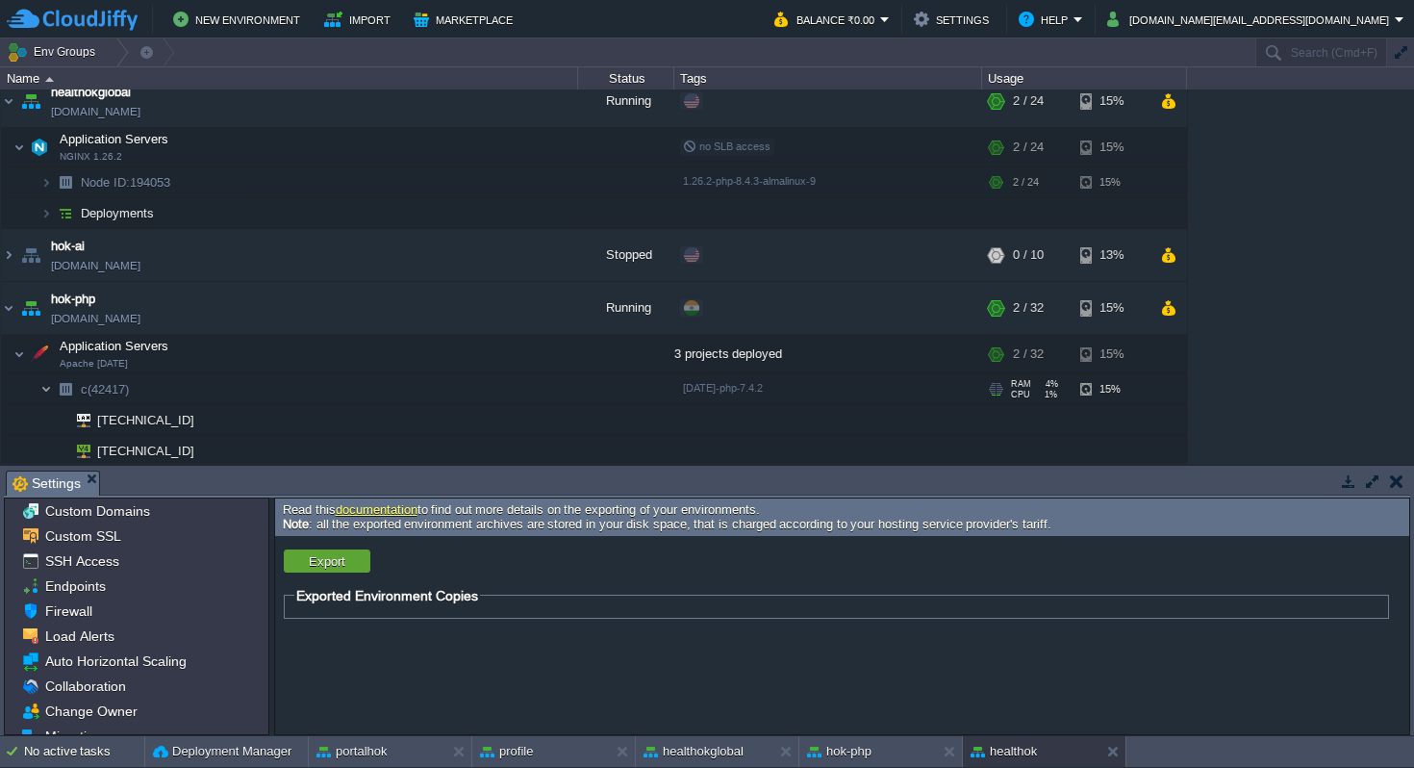
click at [50, 390] on img at bounding box center [46, 389] width 12 height 30
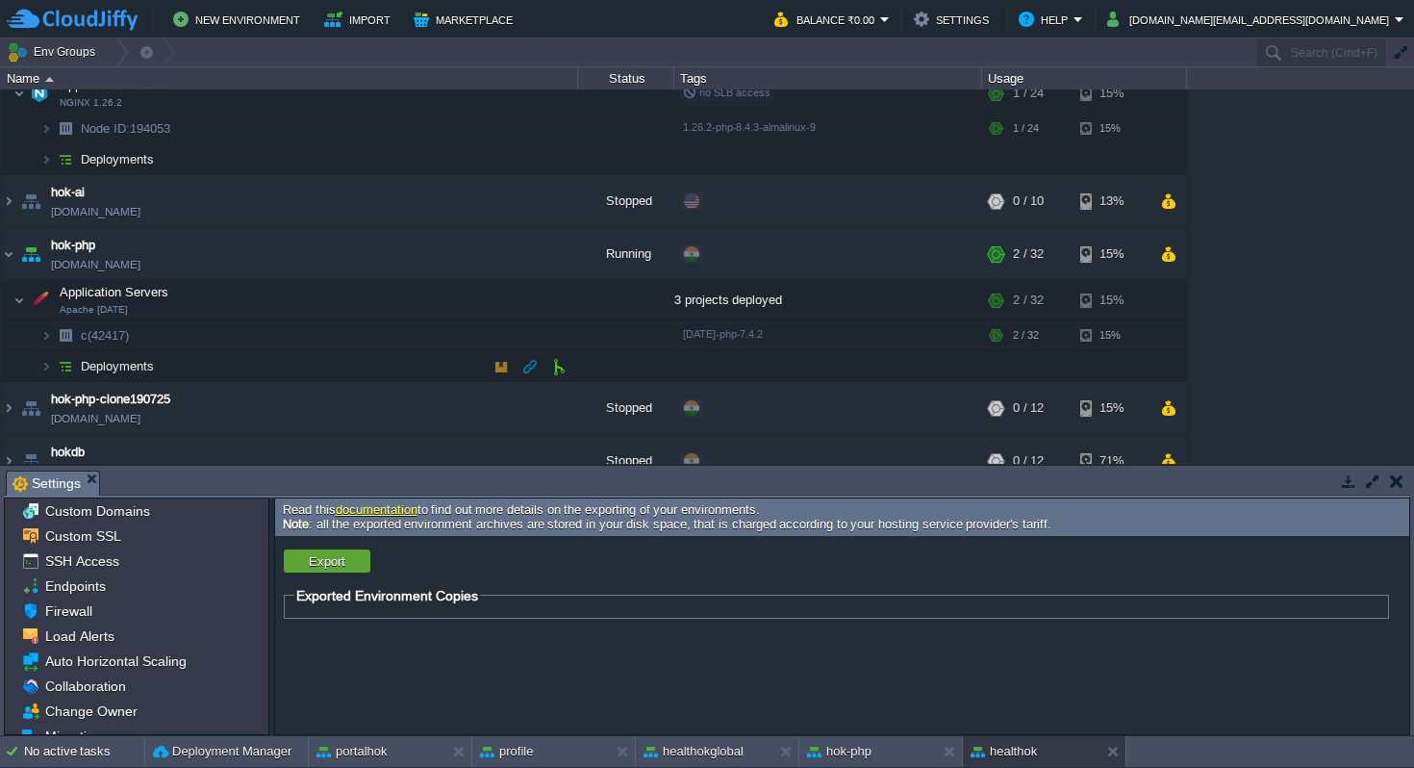
scroll to position [347, 0]
click at [52, 334] on img at bounding box center [65, 333] width 27 height 30
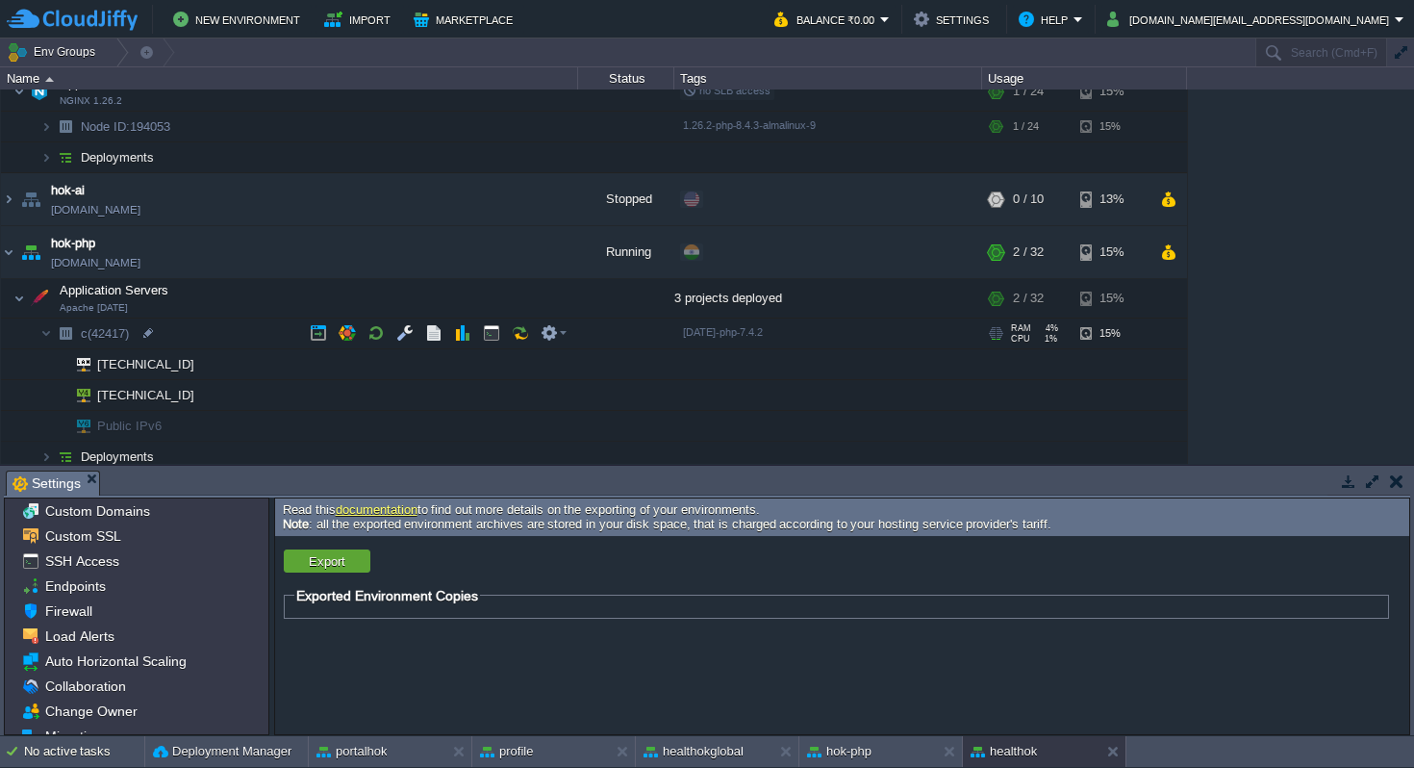
click at [84, 334] on span "c (42417)" at bounding box center [105, 333] width 53 height 16
click at [152, 333] on div at bounding box center [147, 332] width 17 height 17
click at [472, 252] on button "button" at bounding box center [472, 251] width 17 height 17
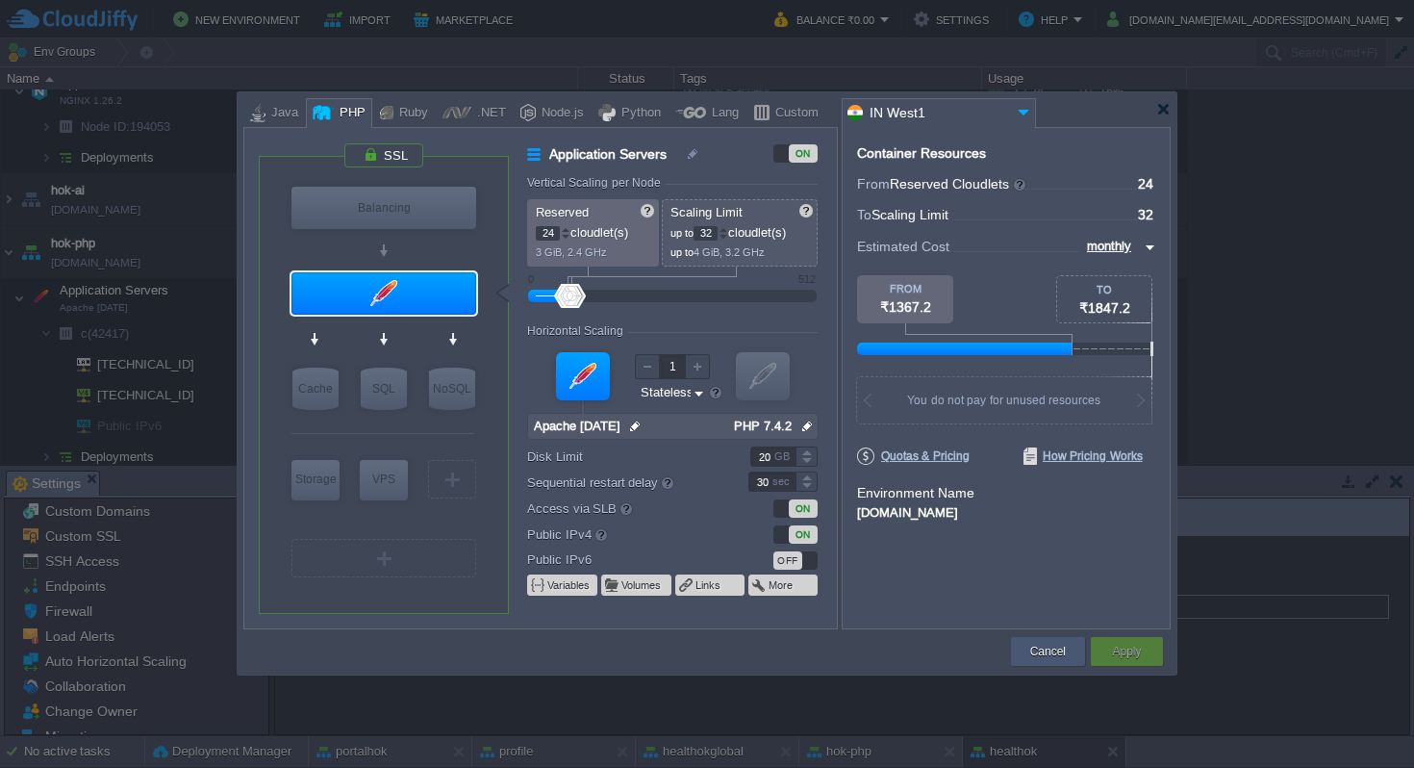
click at [1044, 655] on button "Cancel" at bounding box center [1048, 651] width 36 height 19
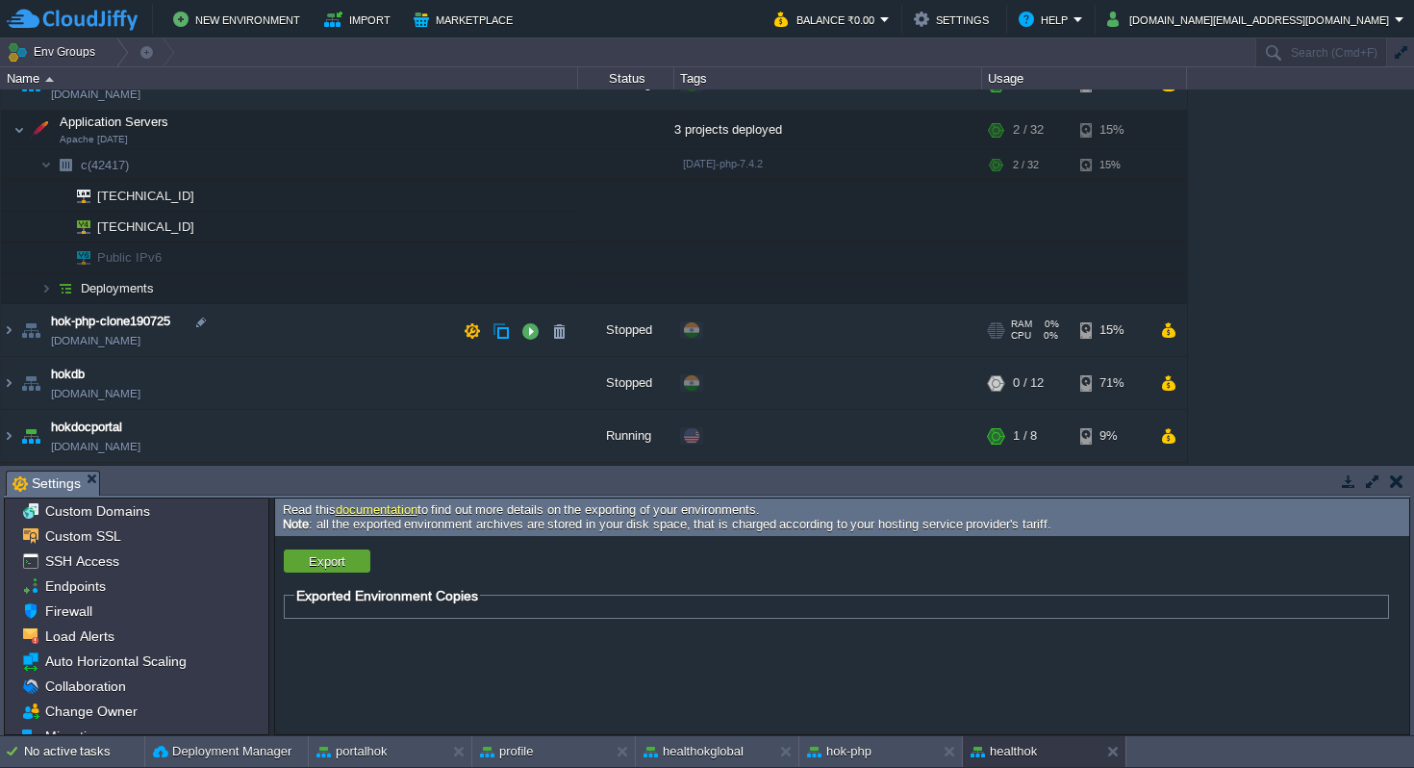
scroll to position [517, 0]
click at [8, 381] on img at bounding box center [8, 382] width 15 height 52
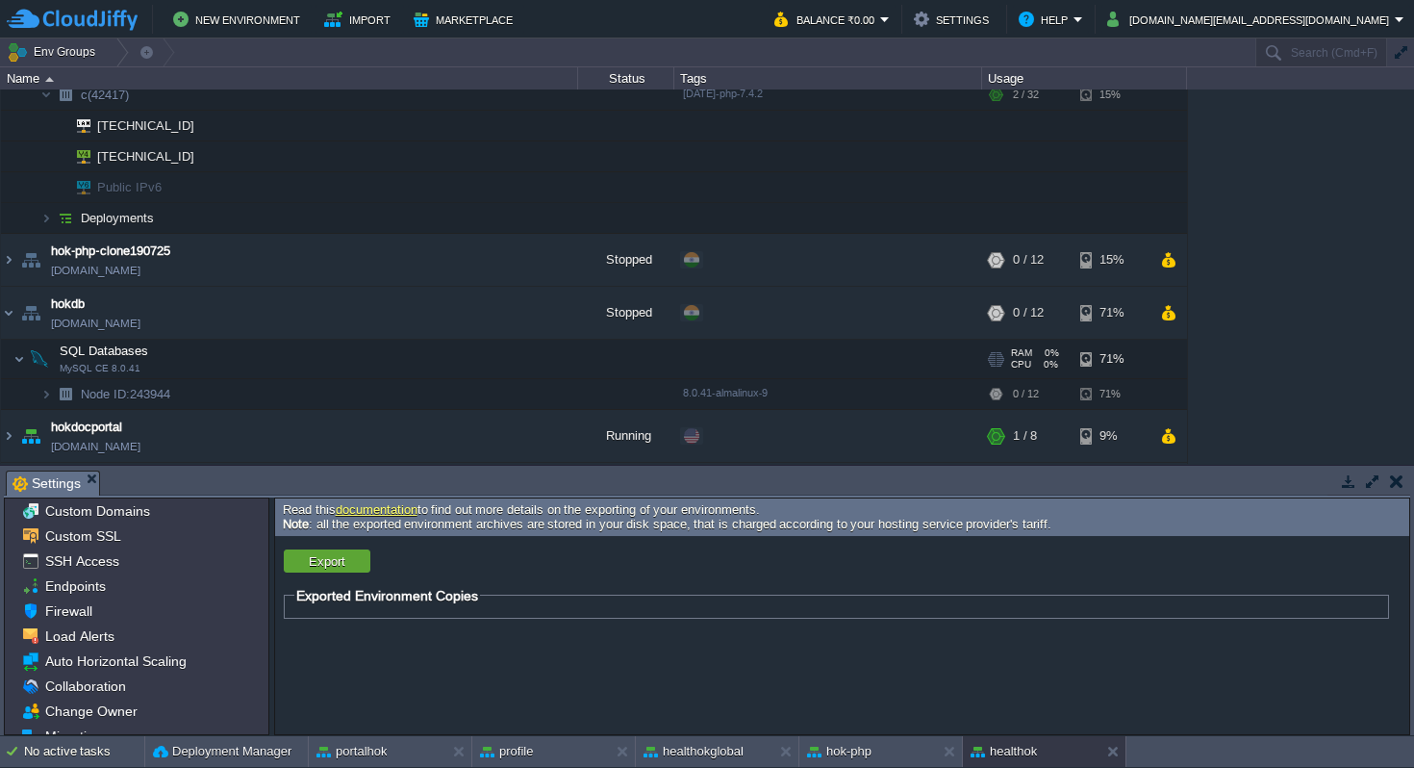
scroll to position [587, 0]
click at [162, 394] on span "Node ID: 243944" at bounding box center [126, 393] width 94 height 16
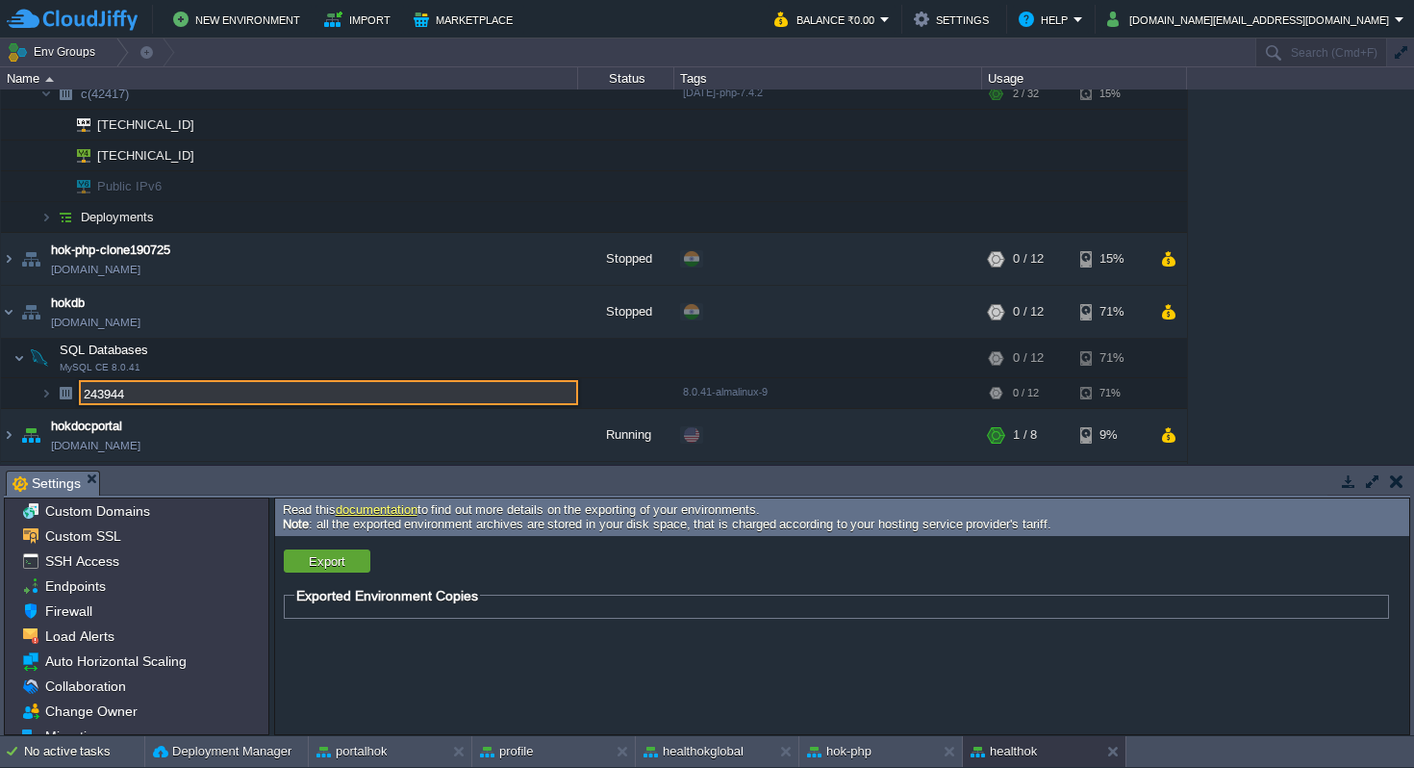
click at [162, 394] on input "243944" at bounding box center [328, 392] width 499 height 25
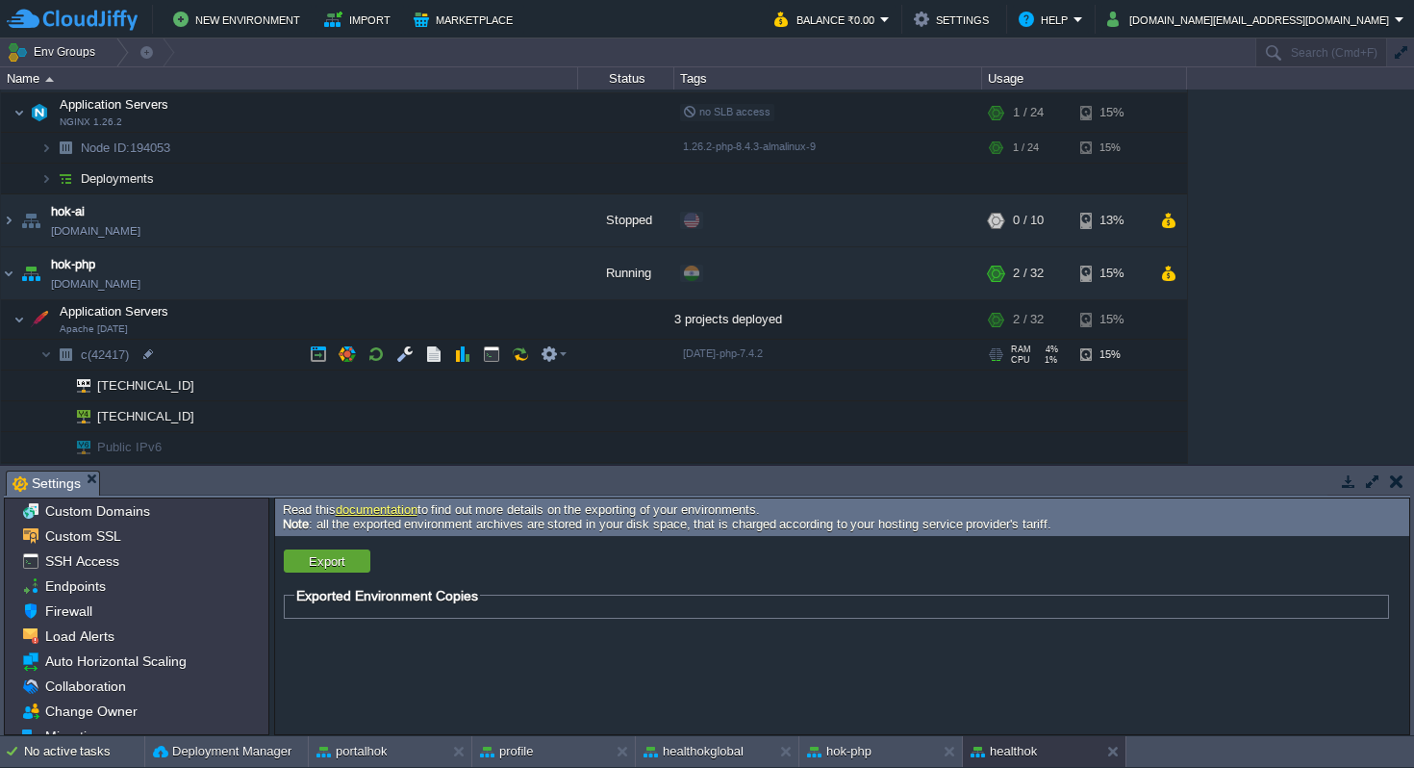
scroll to position [322, 0]
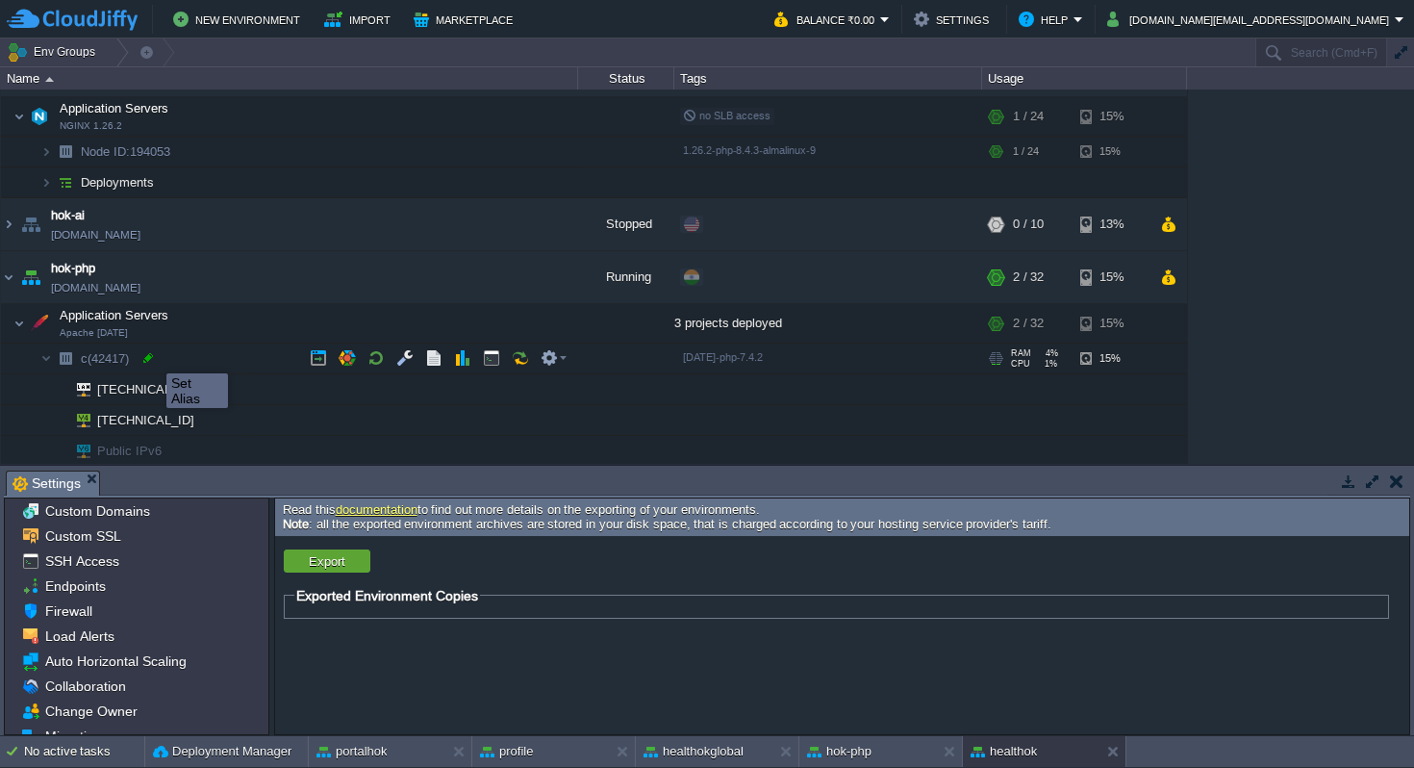
click at [152, 356] on div at bounding box center [147, 357] width 17 height 17
click at [118, 359] on span "(42417)" at bounding box center [108, 358] width 41 height 14
click at [124, 359] on span "(42417)" at bounding box center [108, 358] width 41 height 14
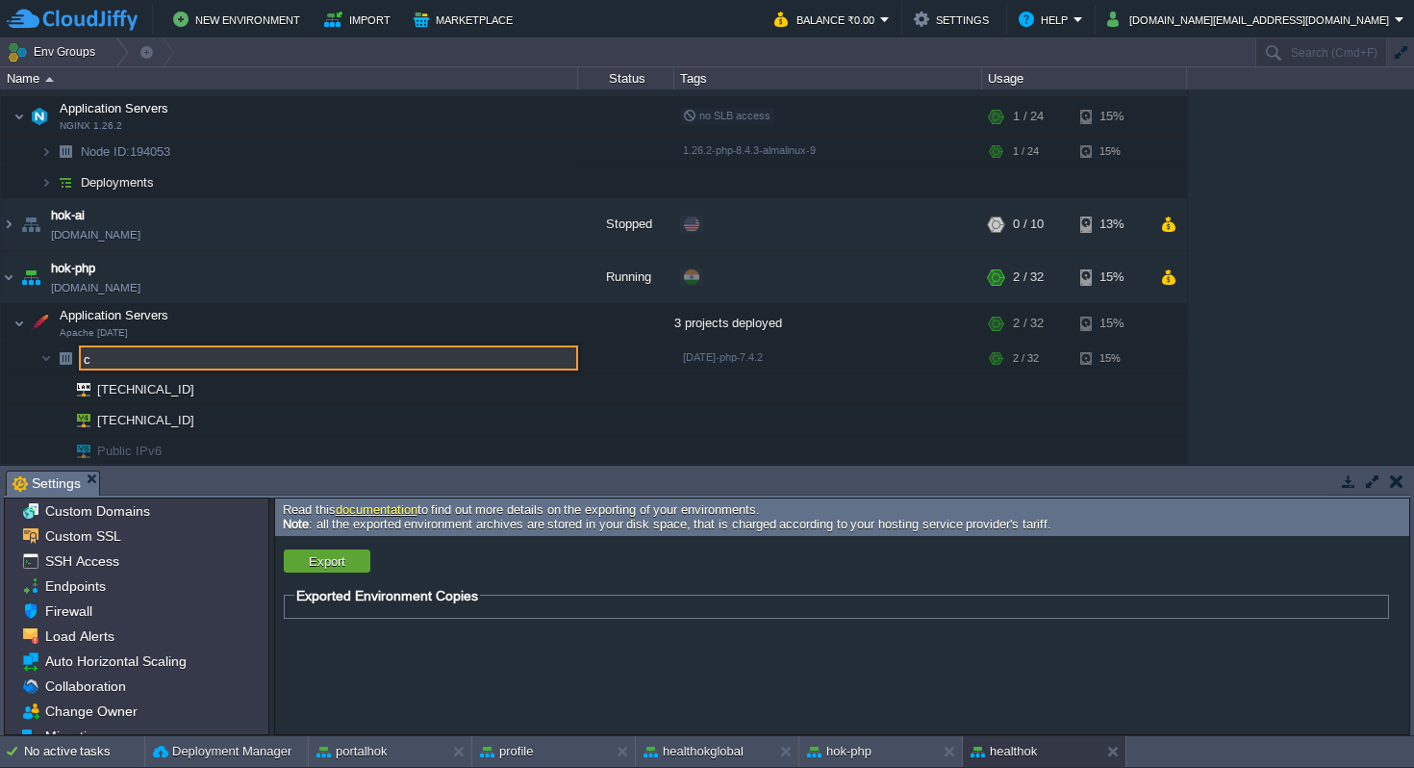
click at [124, 359] on input "c" at bounding box center [328, 357] width 499 height 25
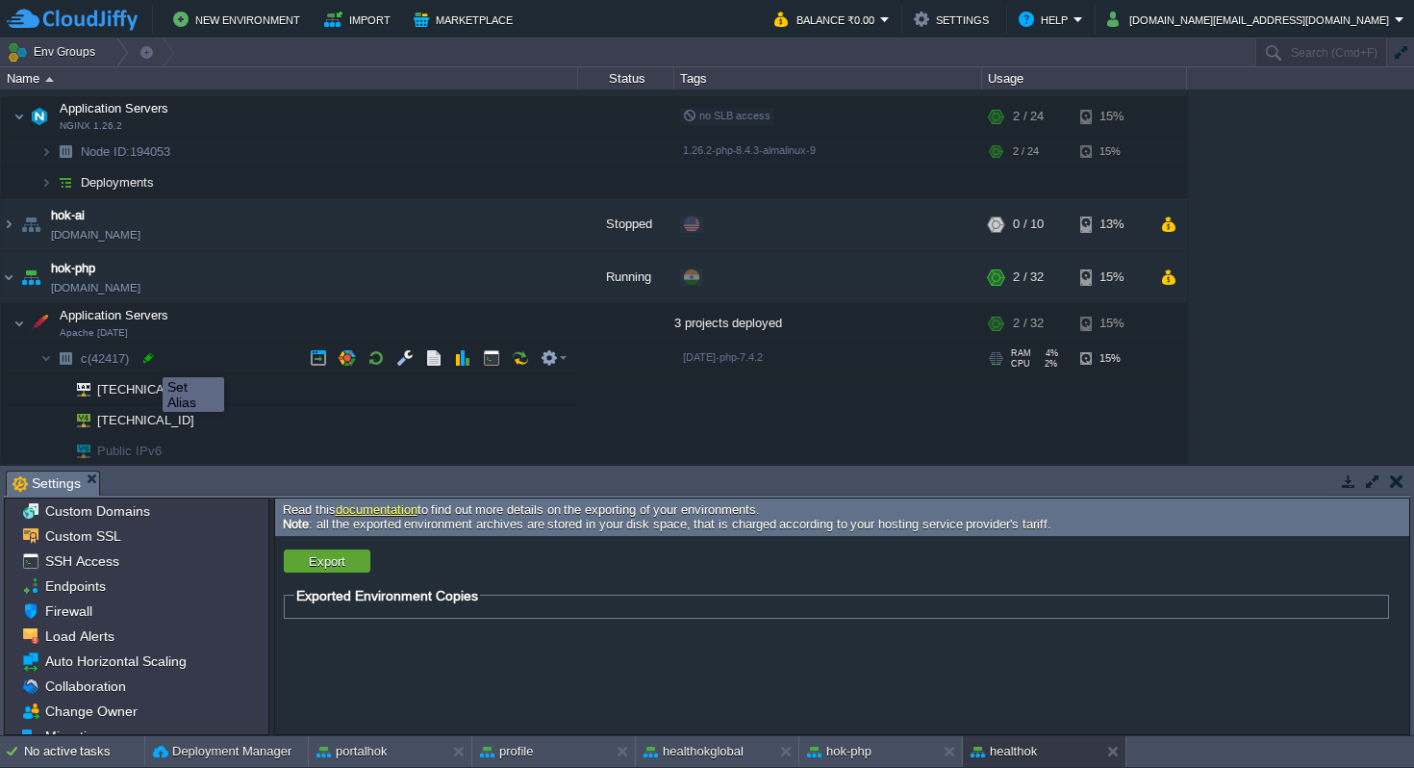
click at [148, 360] on div at bounding box center [147, 357] width 17 height 17
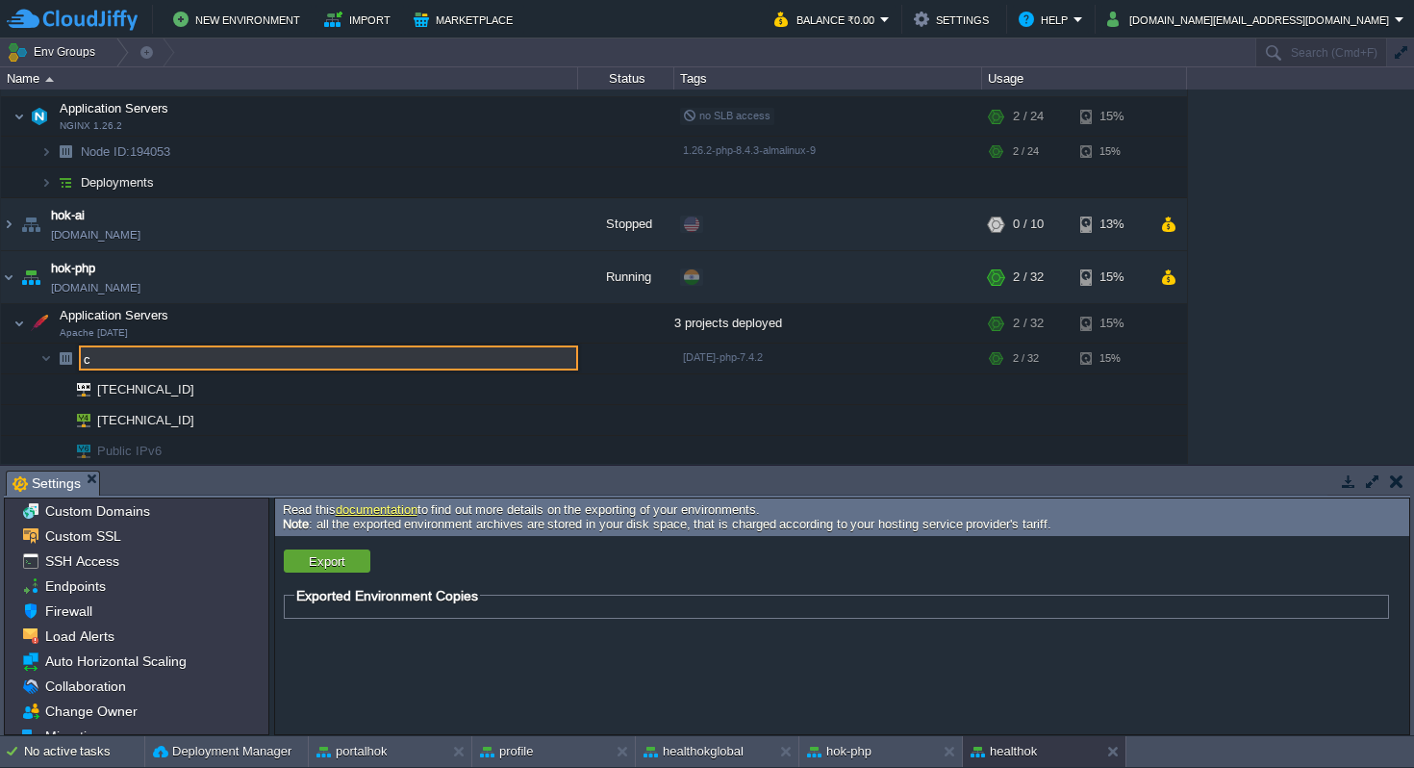
click at [148, 360] on input "c" at bounding box center [328, 357] width 499 height 25
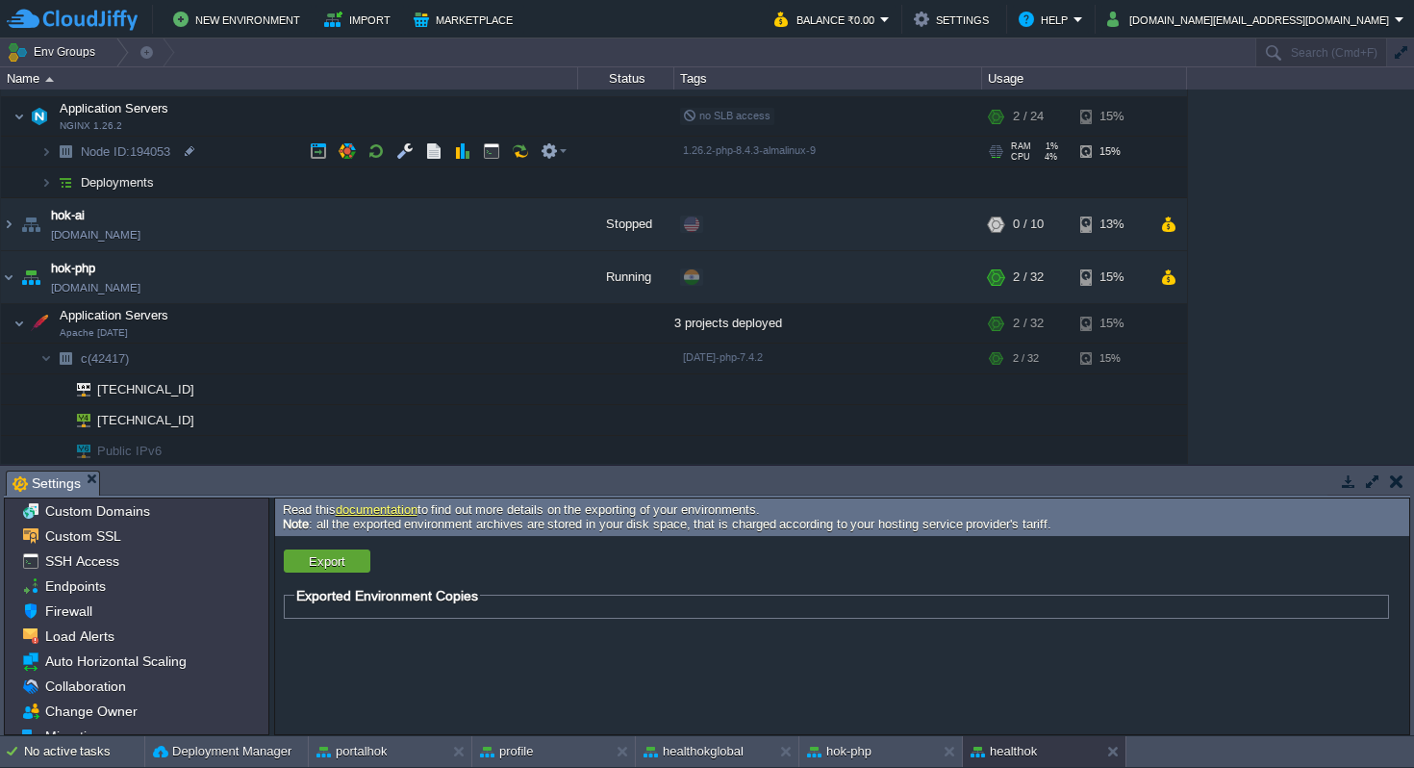
click at [157, 157] on span "Node ID: 194053" at bounding box center [126, 151] width 94 height 16
click at [159, 153] on span "Node ID: 194053" at bounding box center [126, 151] width 94 height 16
click at [191, 152] on div at bounding box center [189, 150] width 17 height 17
click at [449, 275] on button "button" at bounding box center [443, 276] width 17 height 17
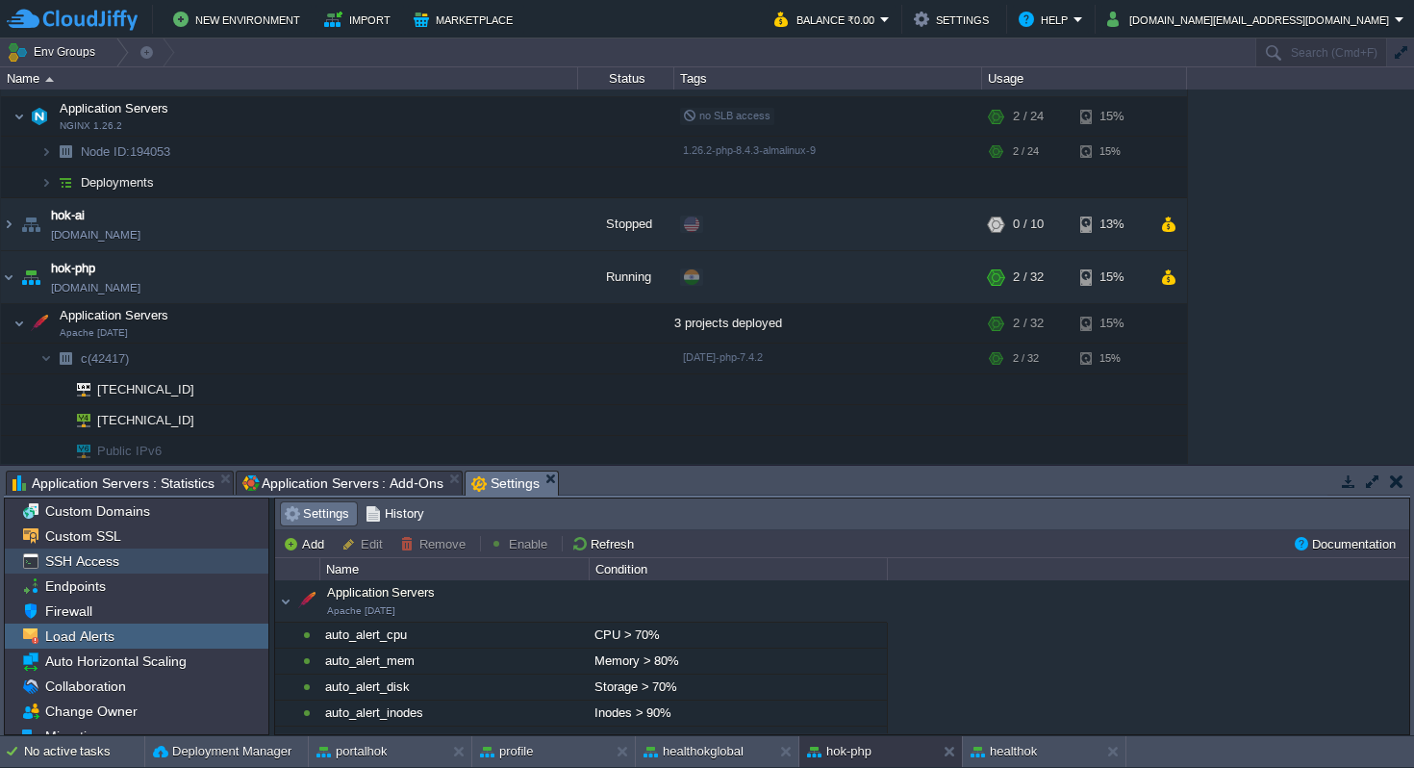
click at [135, 561] on div "SSH Access" at bounding box center [137, 560] width 264 height 25
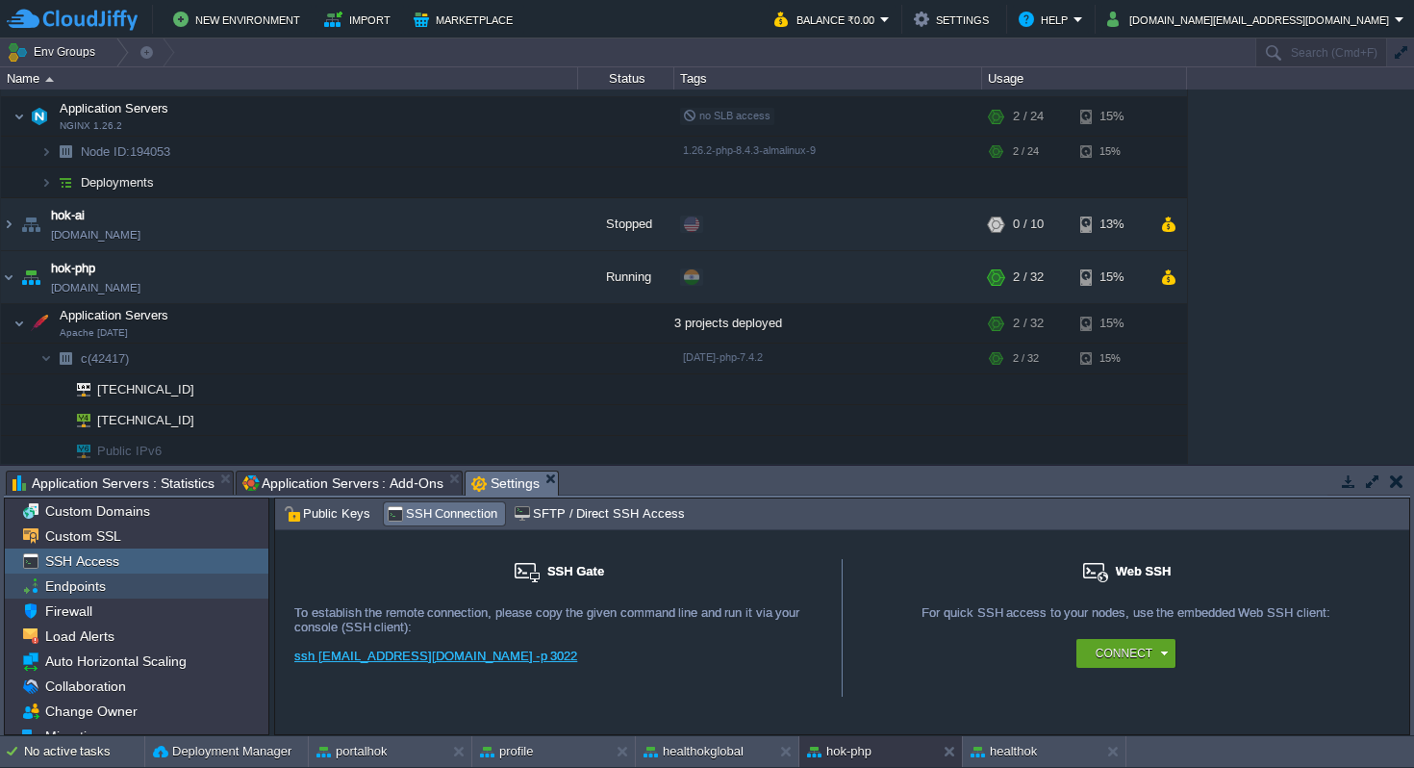
click at [119, 580] on div "Endpoints" at bounding box center [137, 585] width 264 height 25
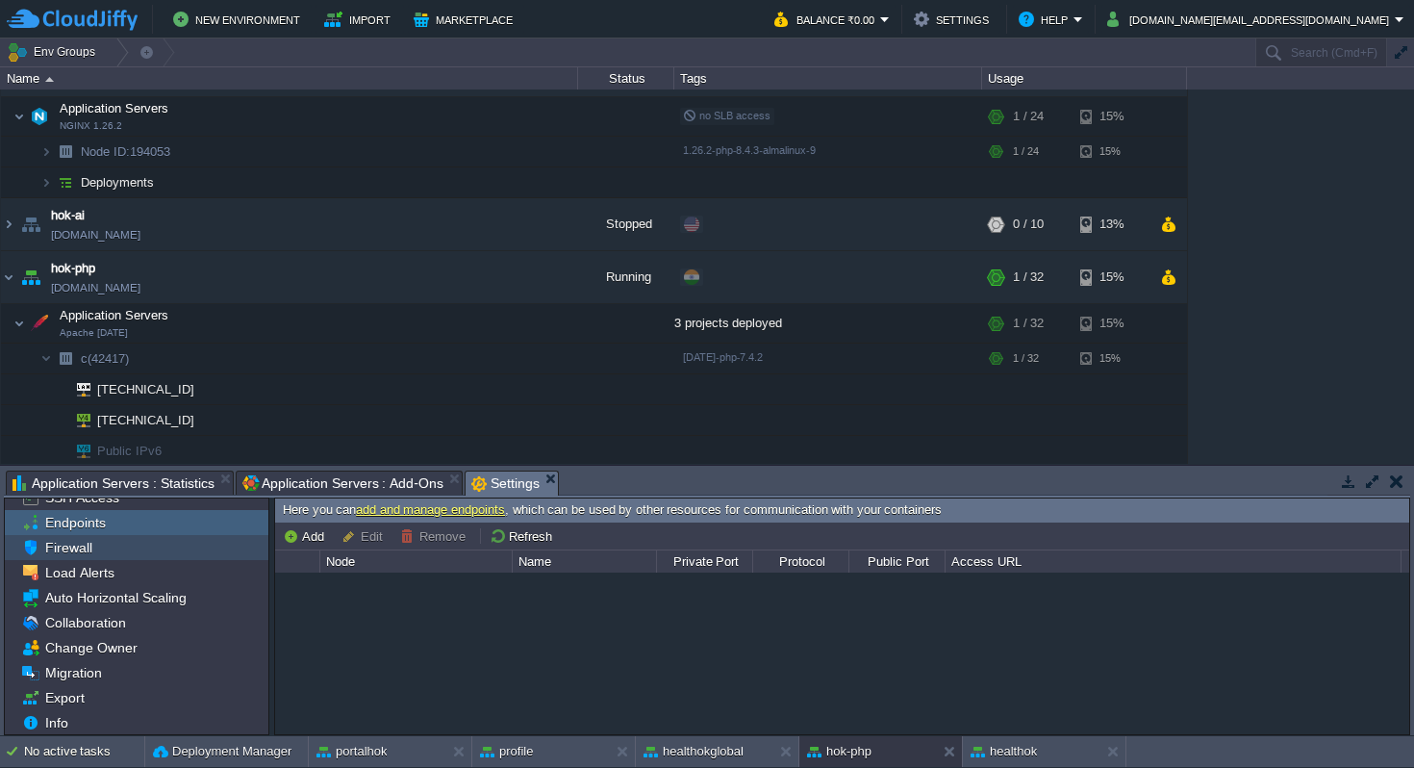
scroll to position [65, 0]
click at [55, 718] on span "Info" at bounding box center [56, 720] width 30 height 17
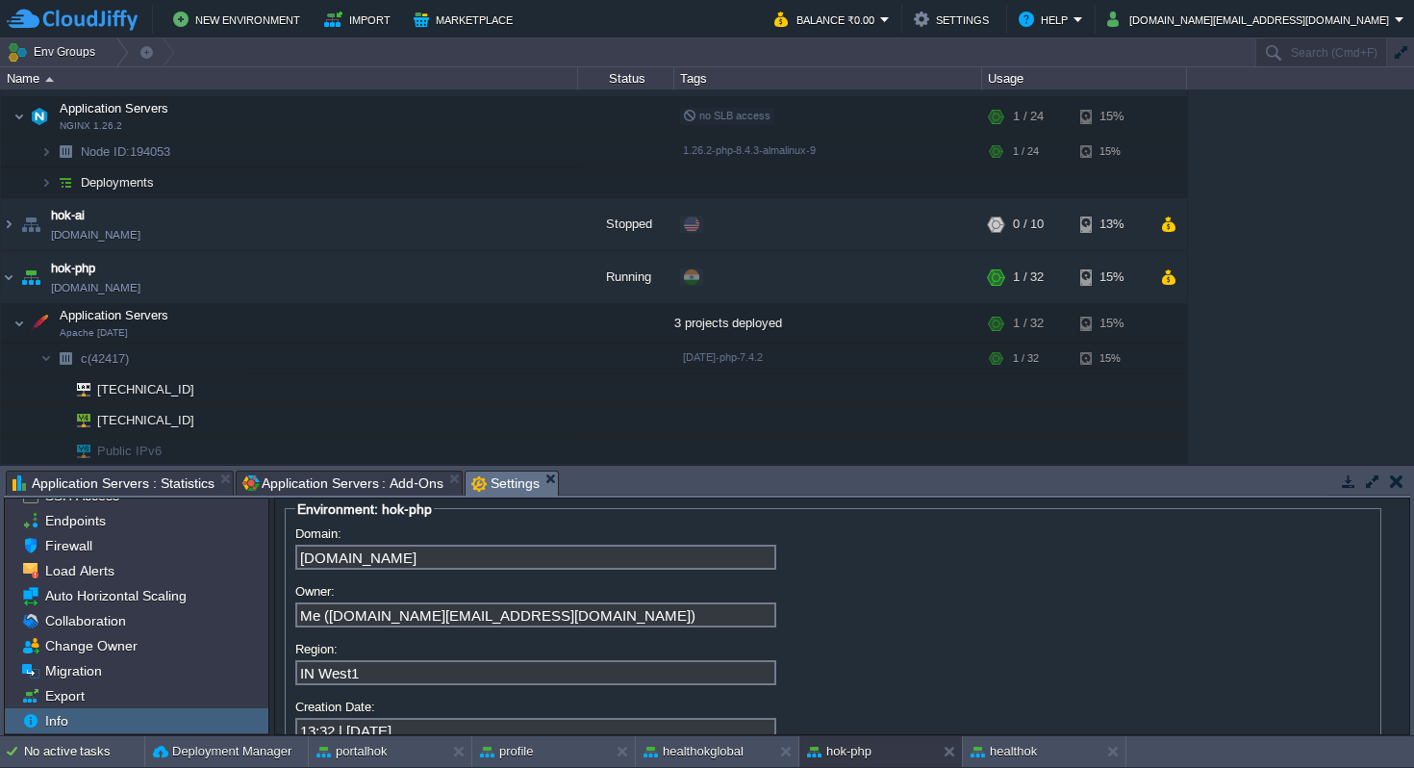
scroll to position [0, 0]
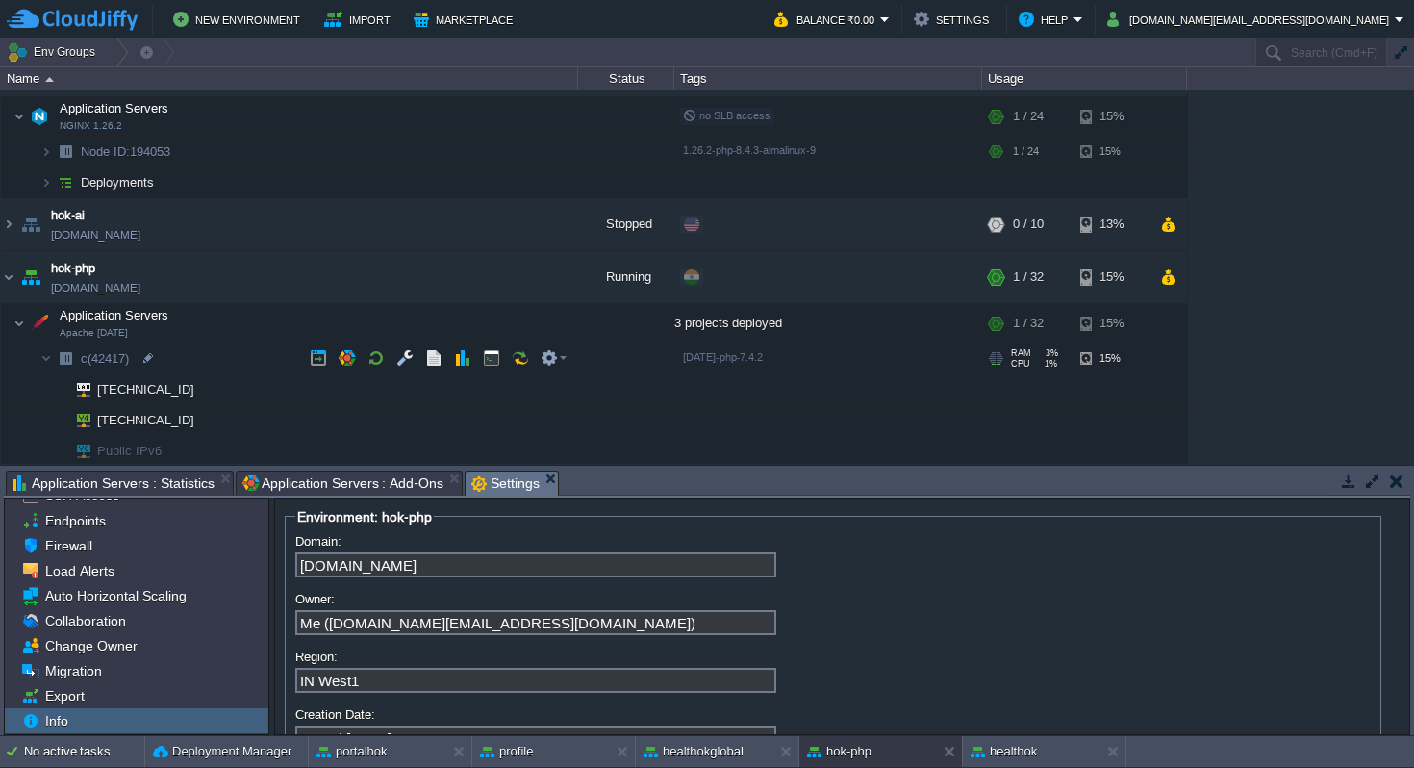
click at [124, 360] on span "(42417)" at bounding box center [108, 358] width 41 height 14
click at [152, 358] on div at bounding box center [147, 357] width 17 height 17
click at [231, 359] on div at bounding box center [229, 357] width 17 height 17
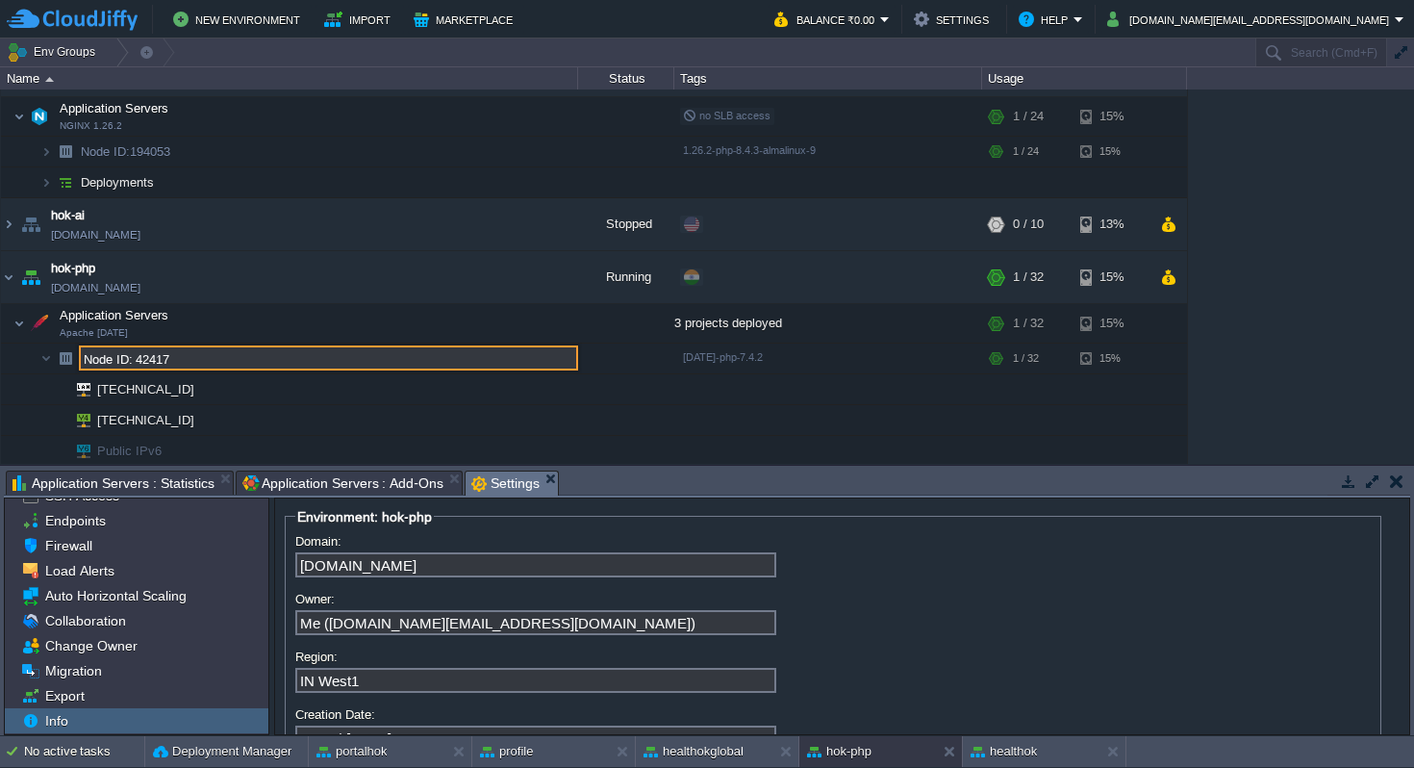
click at [138, 358] on input "Node ID: 42417" at bounding box center [328, 357] width 499 height 25
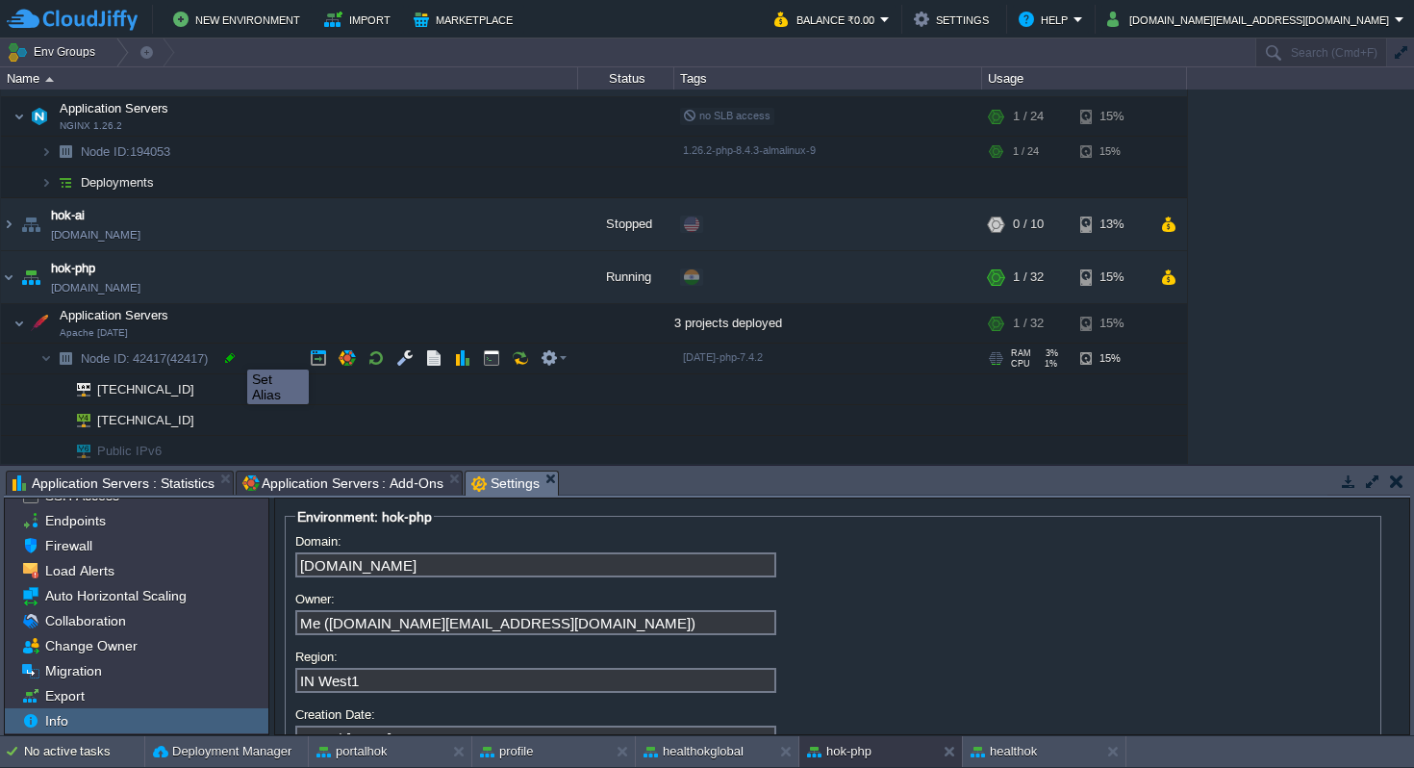
click at [233, 353] on div at bounding box center [229, 357] width 17 height 17
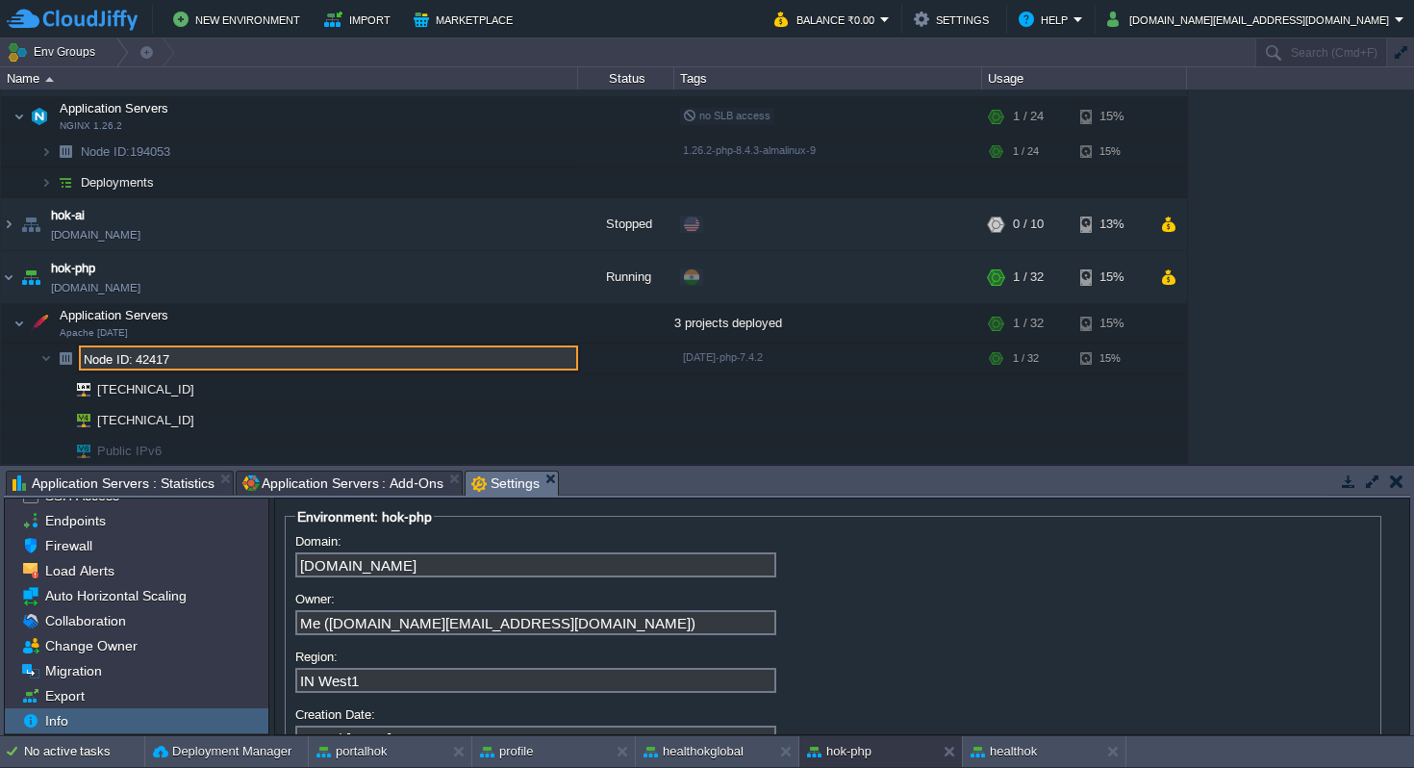
click at [233, 353] on input "Node ID: 42417" at bounding box center [328, 357] width 499 height 25
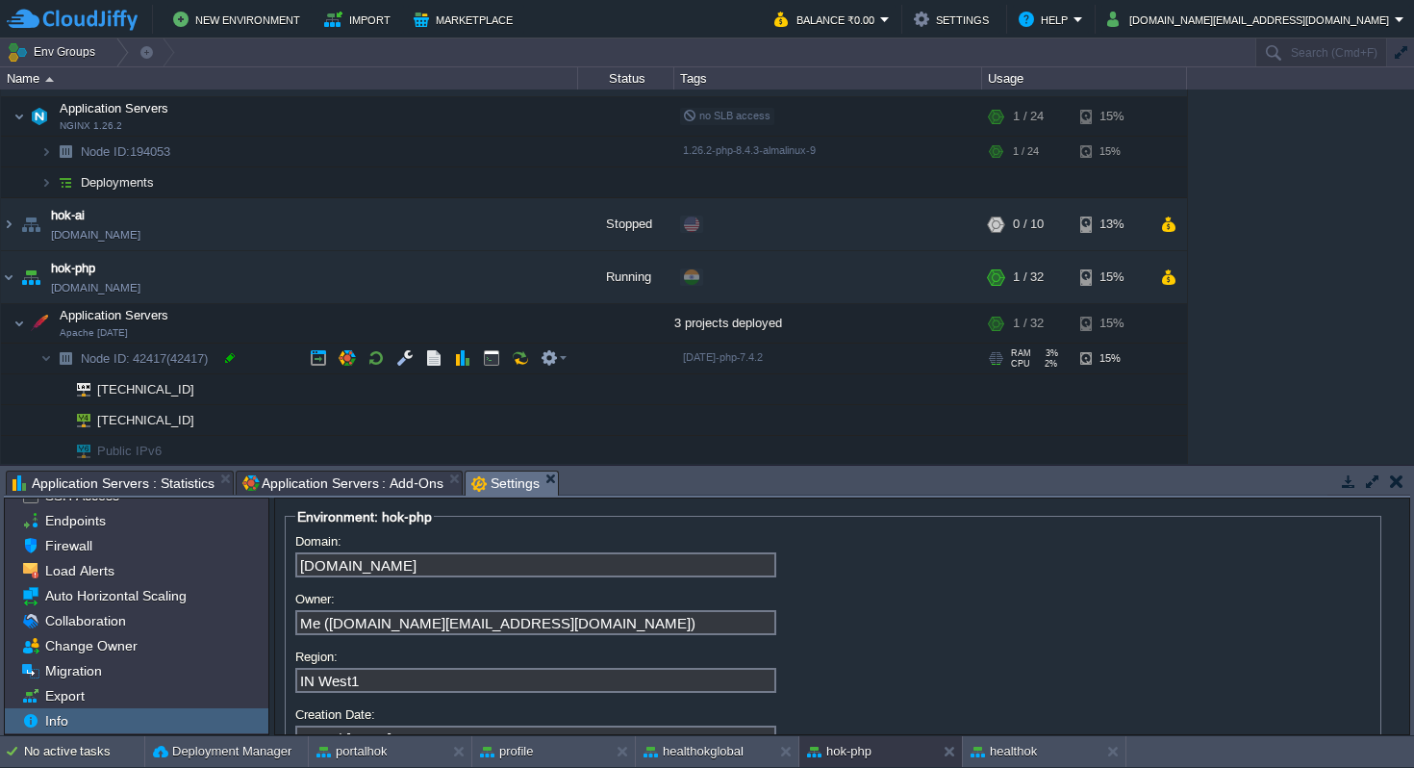
click at [233, 361] on div at bounding box center [229, 357] width 17 height 17
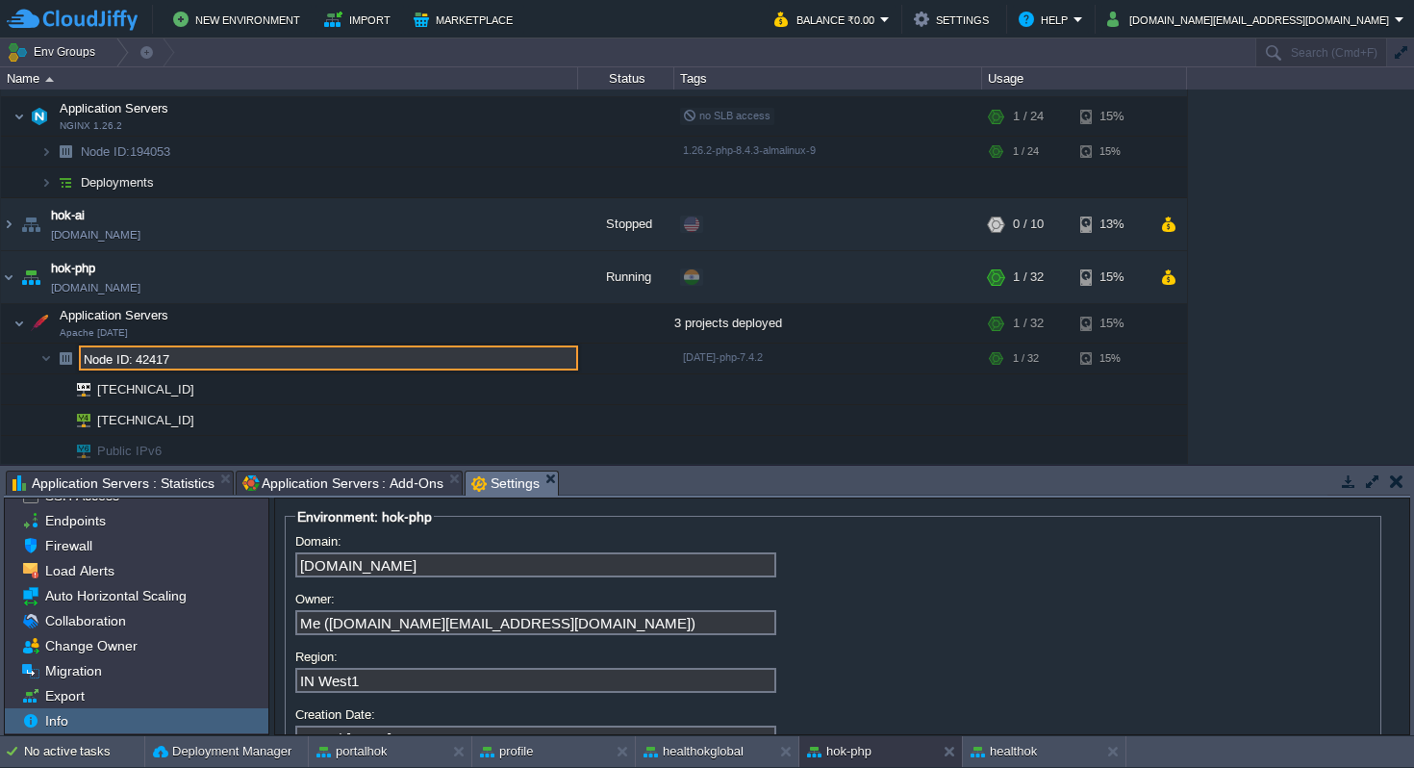
click at [234, 360] on input "Node ID: 42417" at bounding box center [328, 357] width 499 height 25
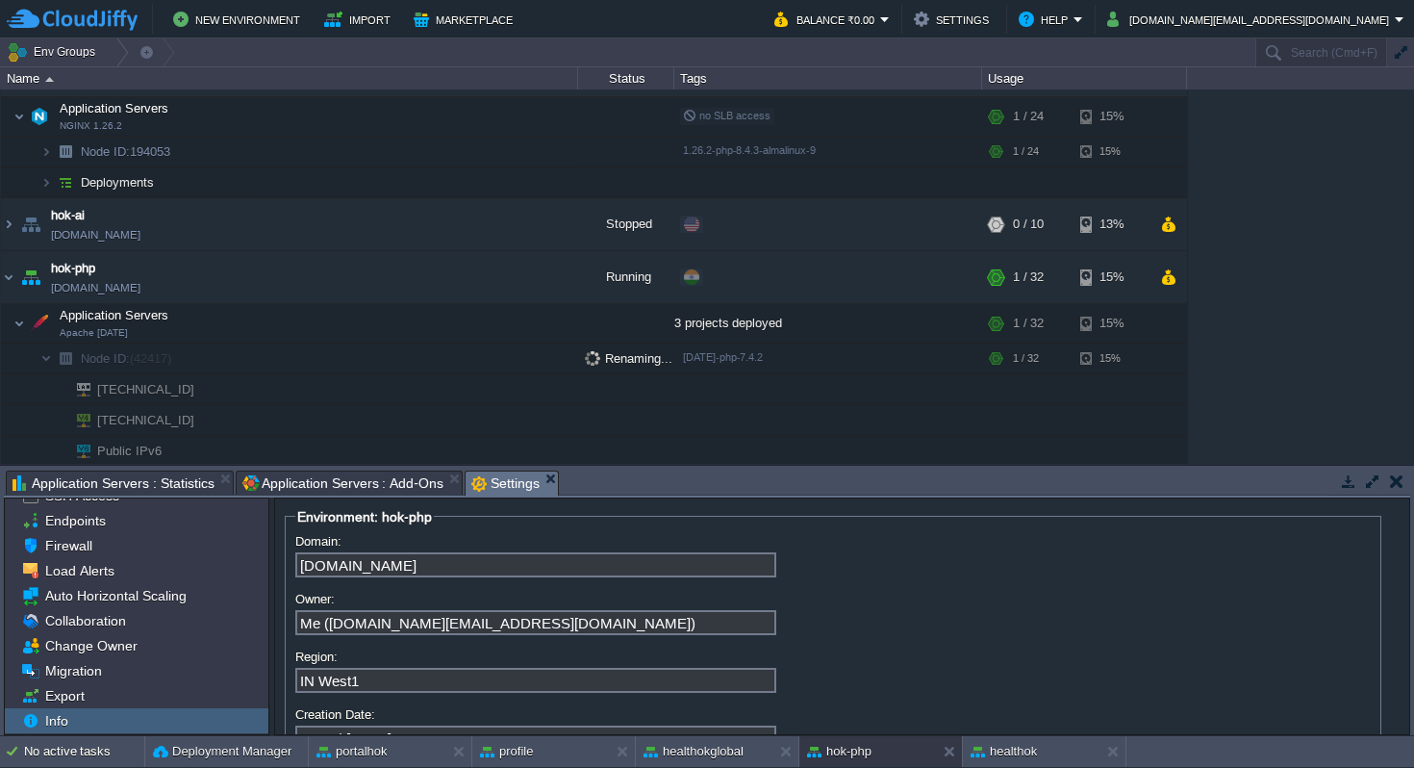
click at [232, 391] on td "[TECHNICAL_ID]" at bounding box center [289, 389] width 577 height 31
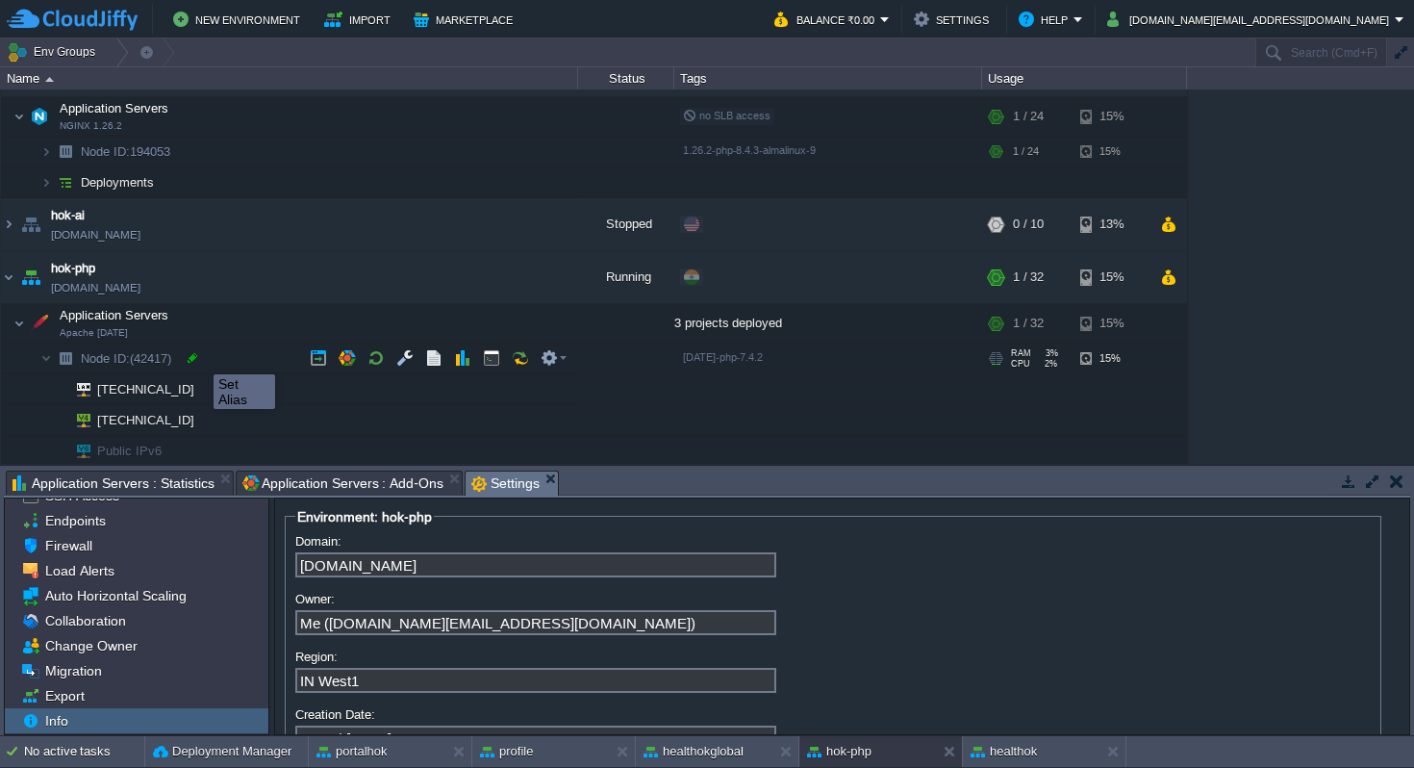
click at [199, 357] on div at bounding box center [192, 357] width 17 height 17
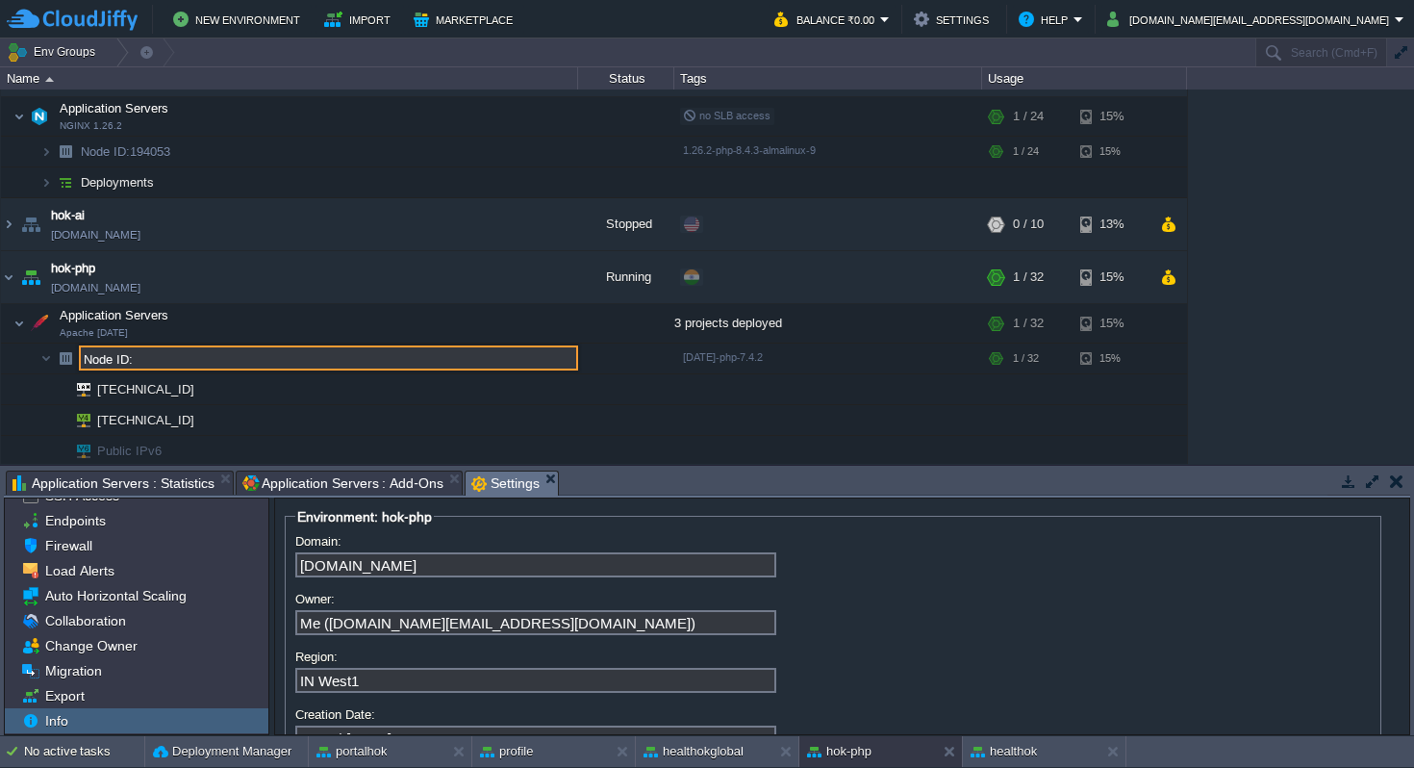
click at [199, 357] on input "Node ID:" at bounding box center [328, 357] width 499 height 25
click at [218, 385] on td "[TECHNICAL_ID]" at bounding box center [289, 389] width 577 height 31
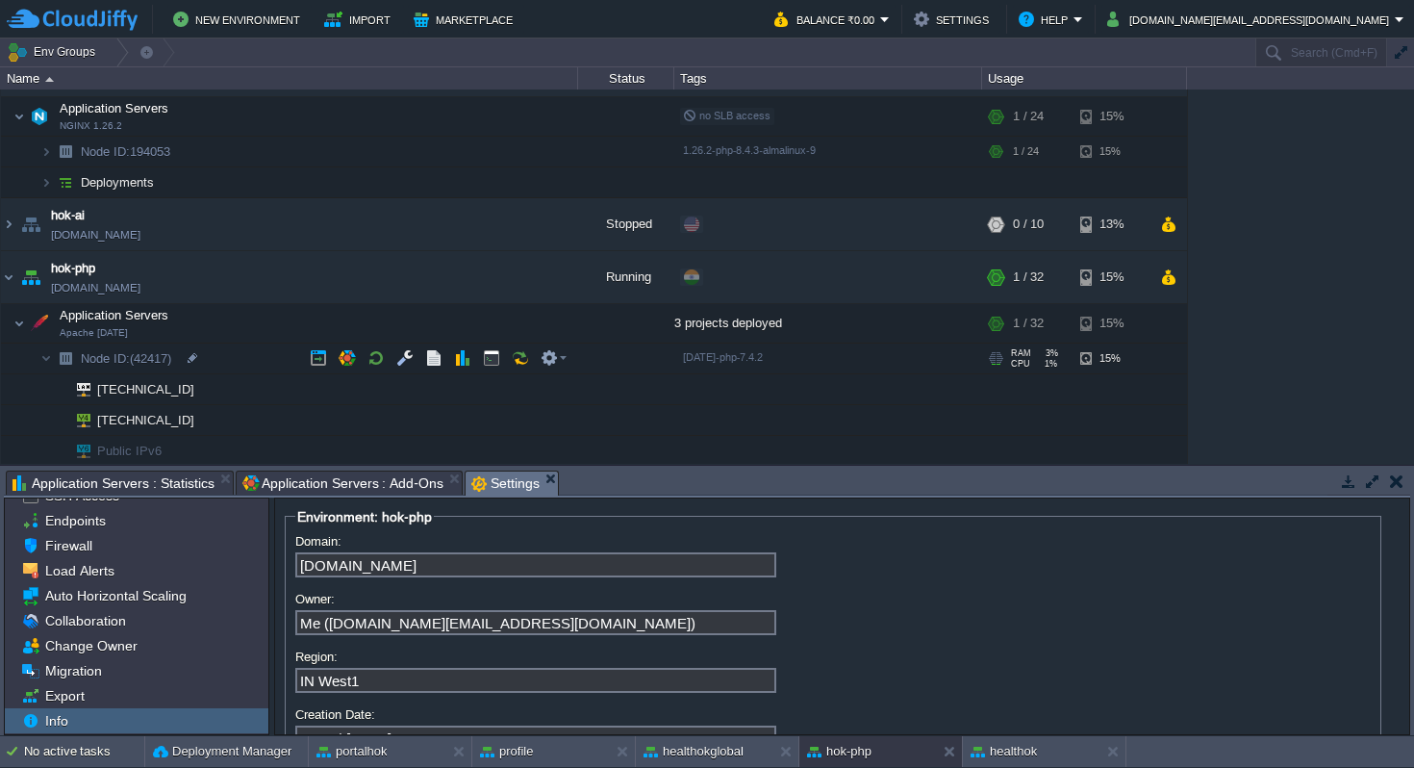
click at [171, 359] on span "(42417)" at bounding box center [150, 358] width 41 height 14
click at [199, 358] on div at bounding box center [192, 357] width 17 height 17
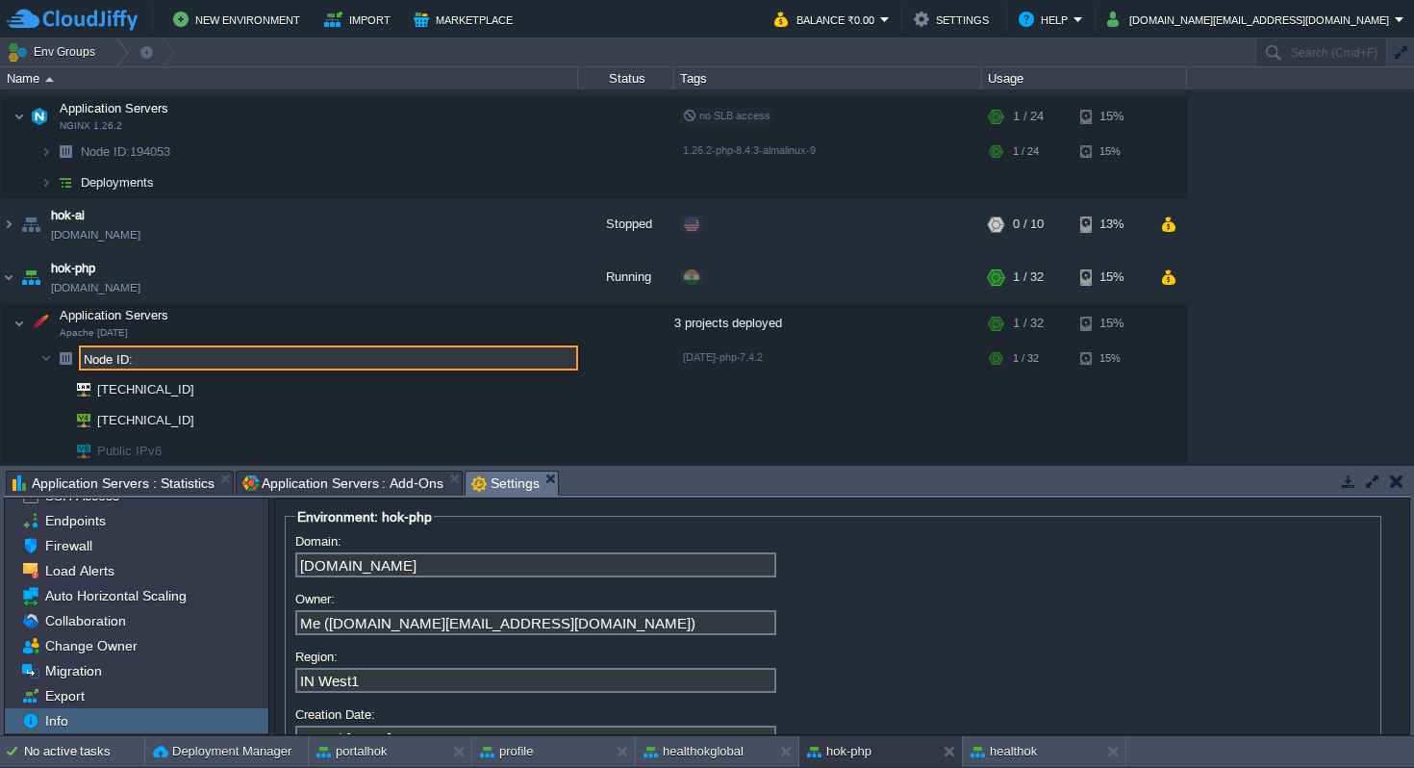
click at [199, 358] on input "Node ID:" at bounding box center [328, 357] width 499 height 25
click at [160, 150] on span "Node ID: 194053" at bounding box center [126, 151] width 94 height 16
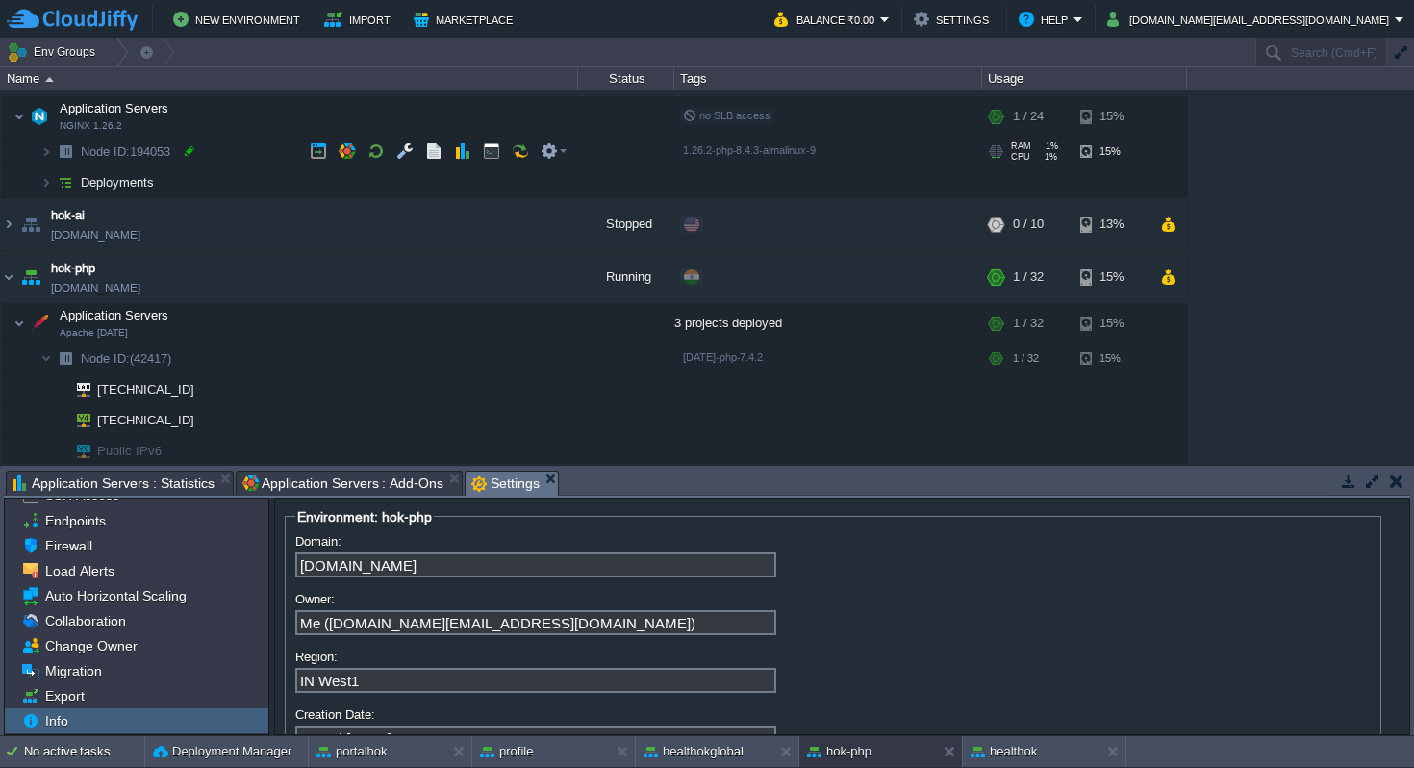
click at [193, 150] on div at bounding box center [189, 150] width 17 height 17
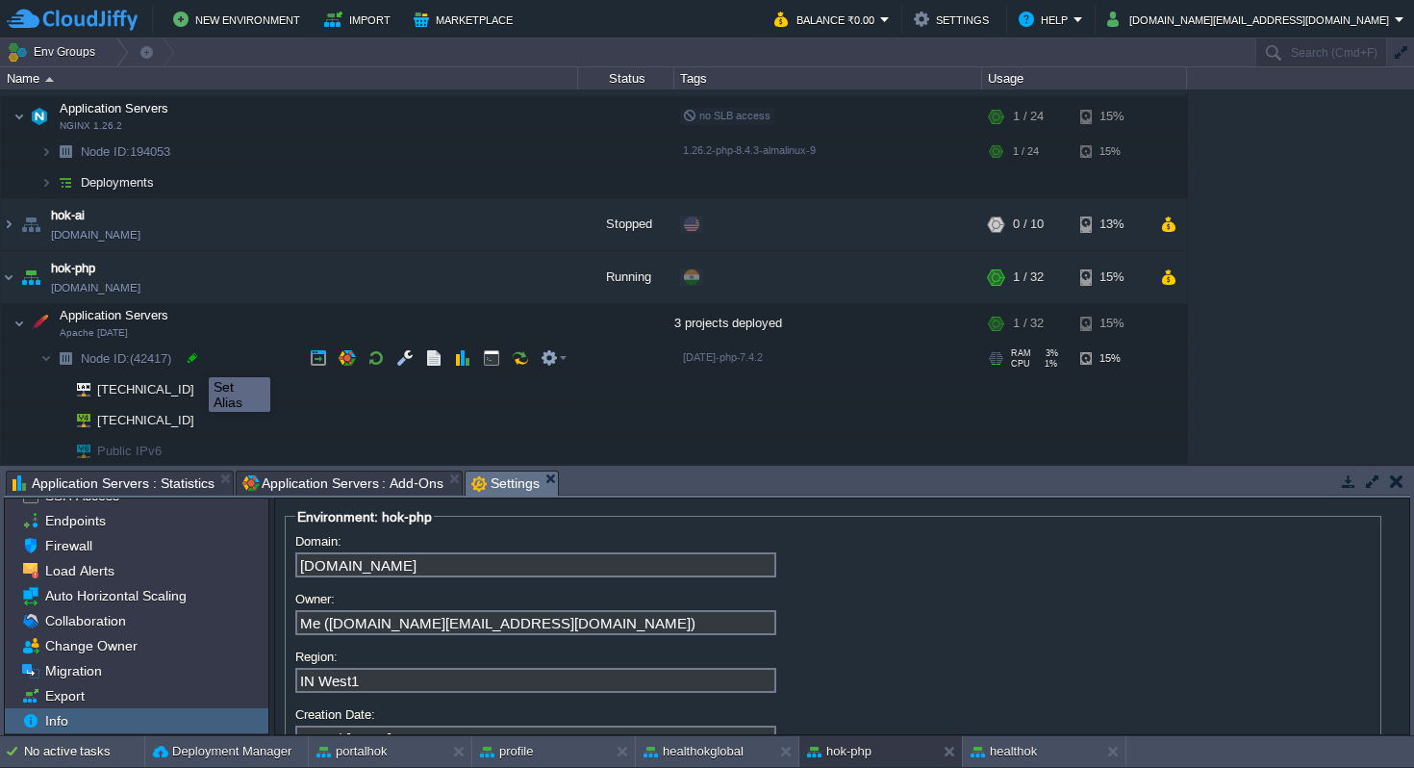
click at [194, 360] on div at bounding box center [192, 357] width 17 height 17
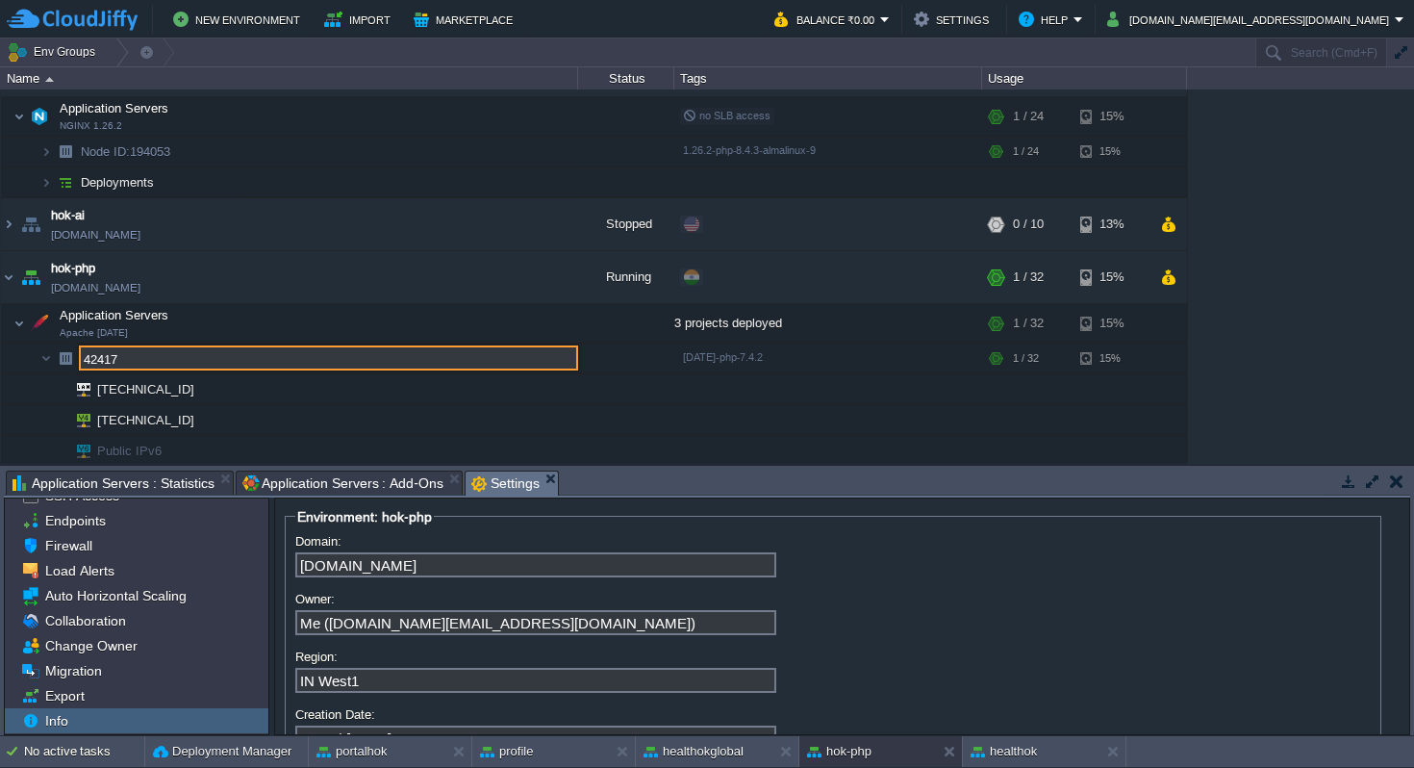
type input "42417"
